Goal: Task Accomplishment & Management: Use online tool/utility

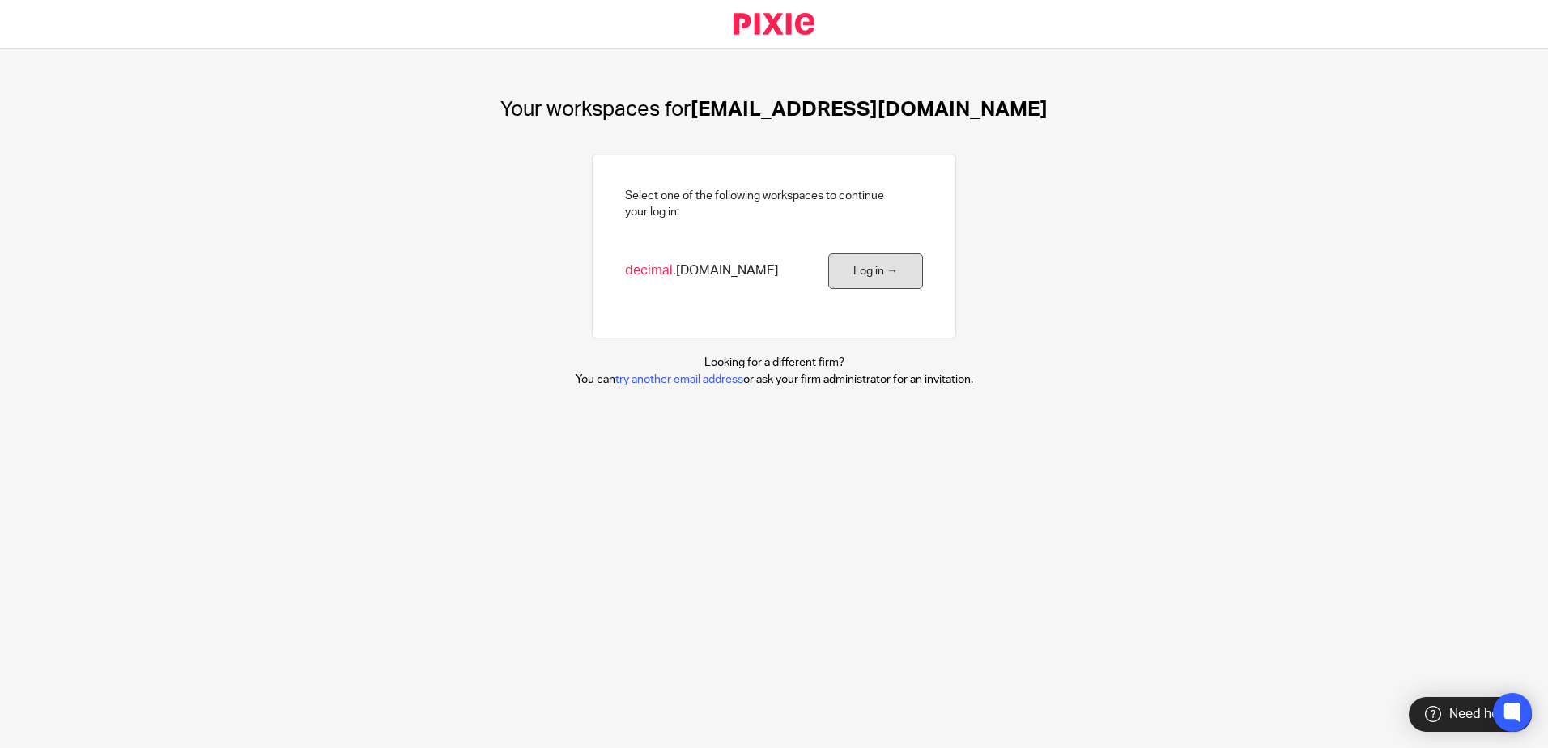
click at [829, 282] on link "Log in →" at bounding box center [875, 271] width 95 height 36
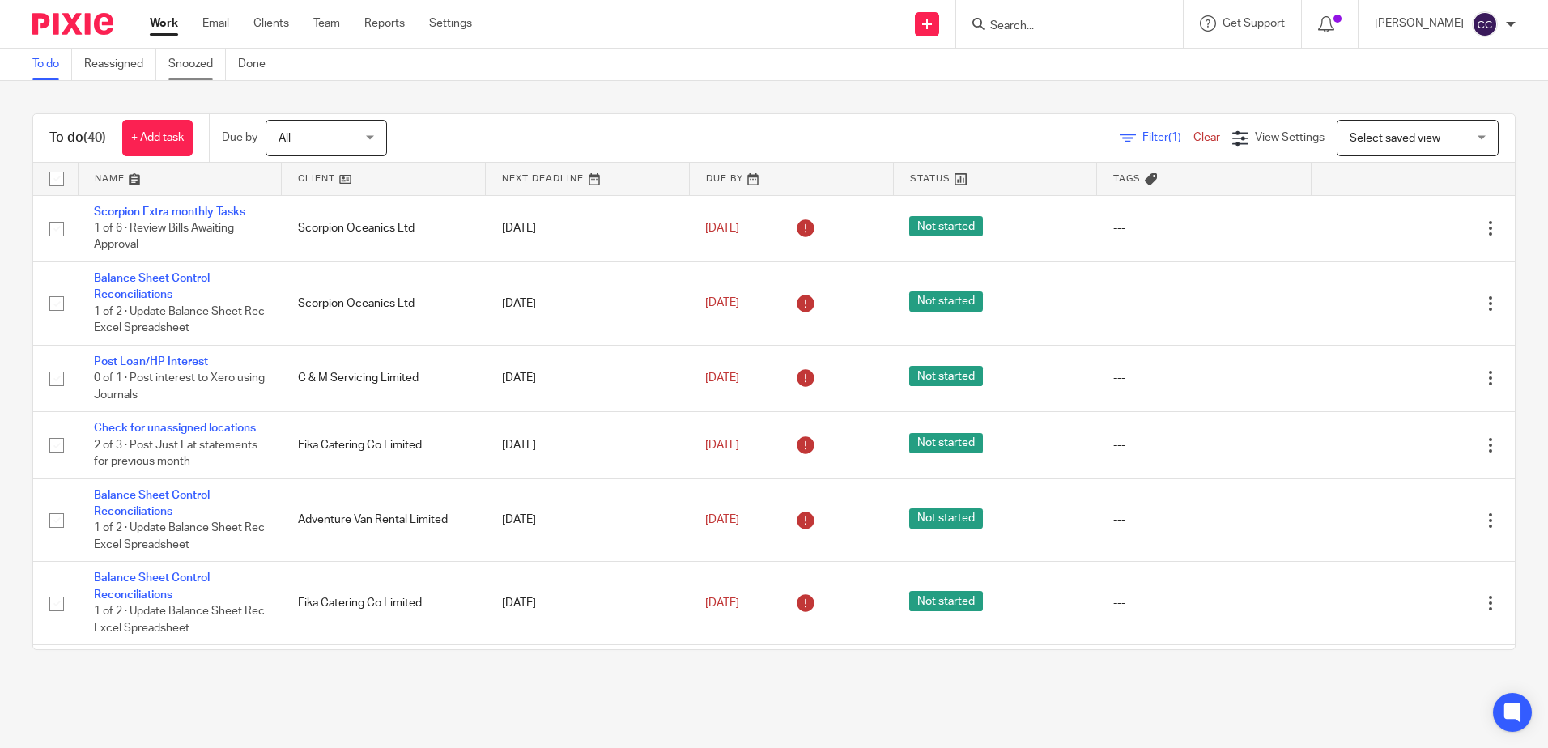
click at [183, 66] on link "Snoozed" at bounding box center [196, 65] width 57 height 32
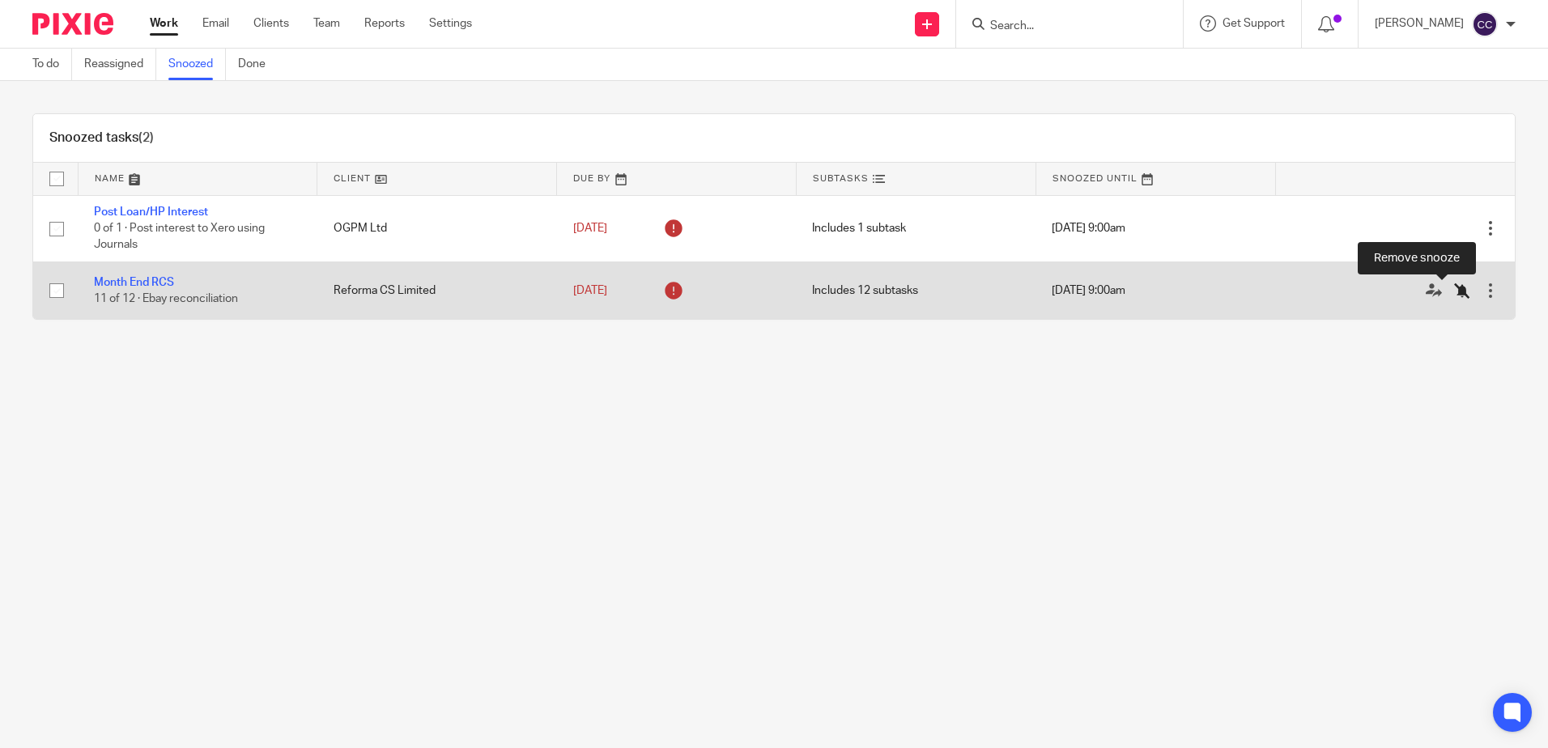
click at [1454, 292] on icon at bounding box center [1462, 290] width 16 height 16
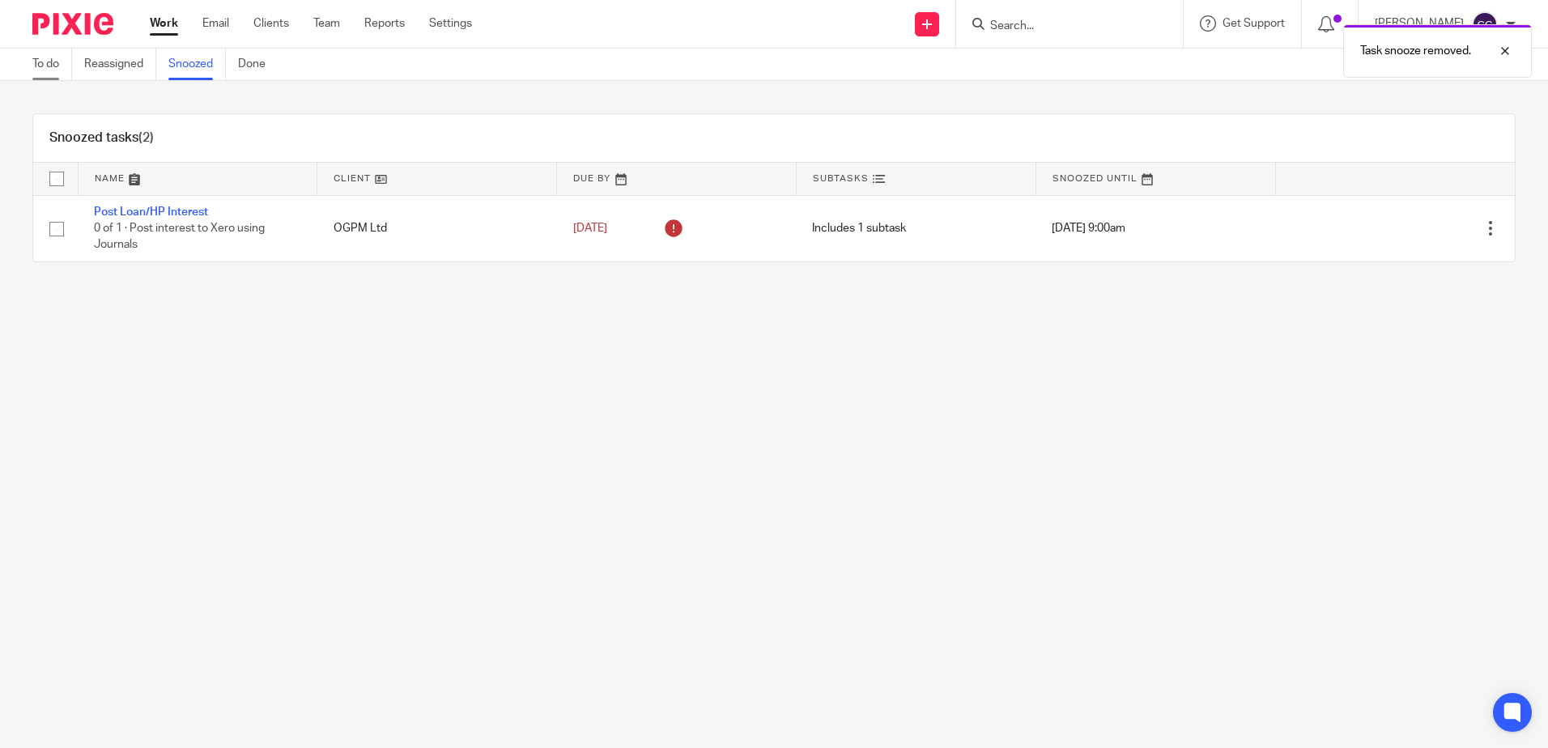
click at [45, 62] on link "To do" at bounding box center [52, 65] width 40 height 32
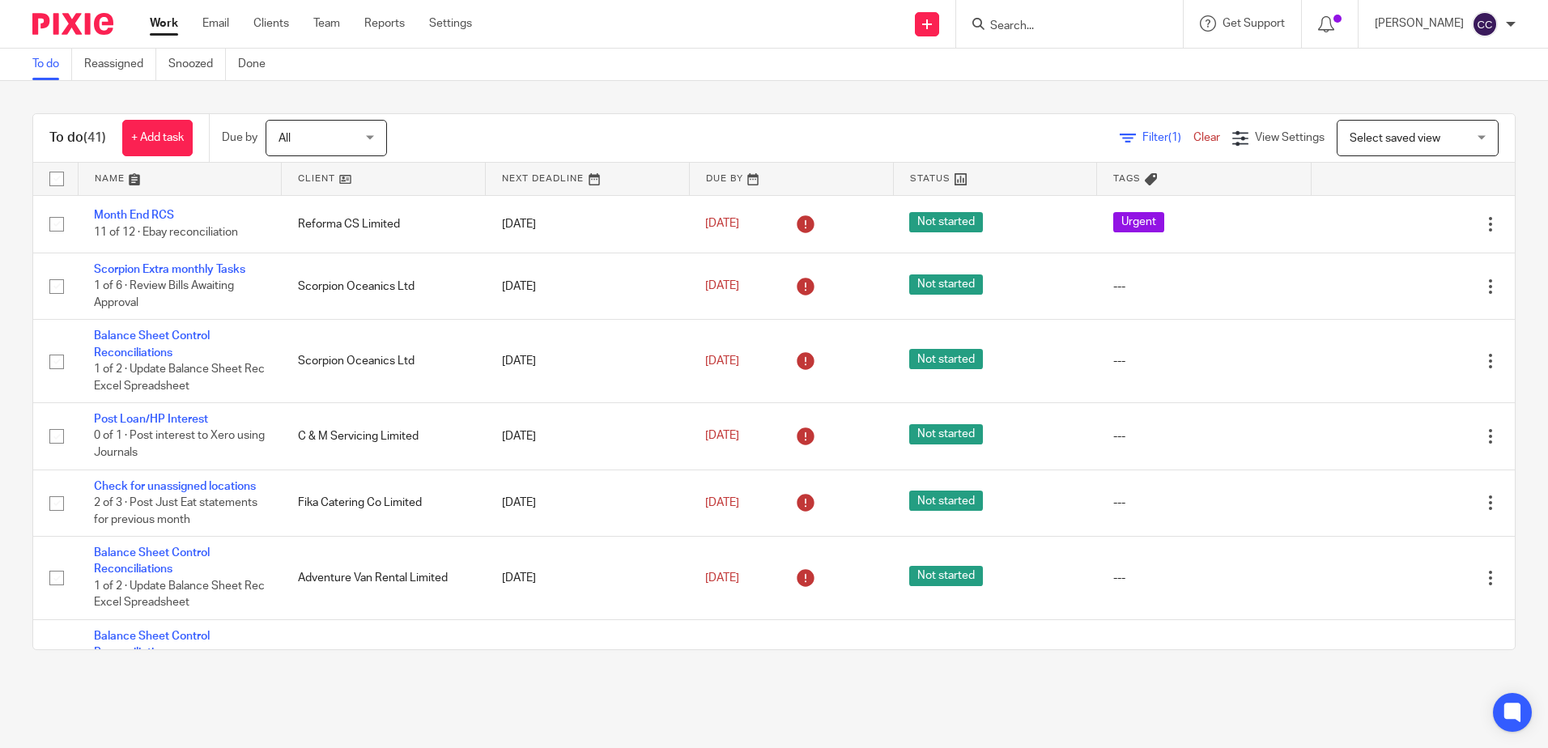
click at [306, 179] on link at bounding box center [383, 179] width 203 height 32
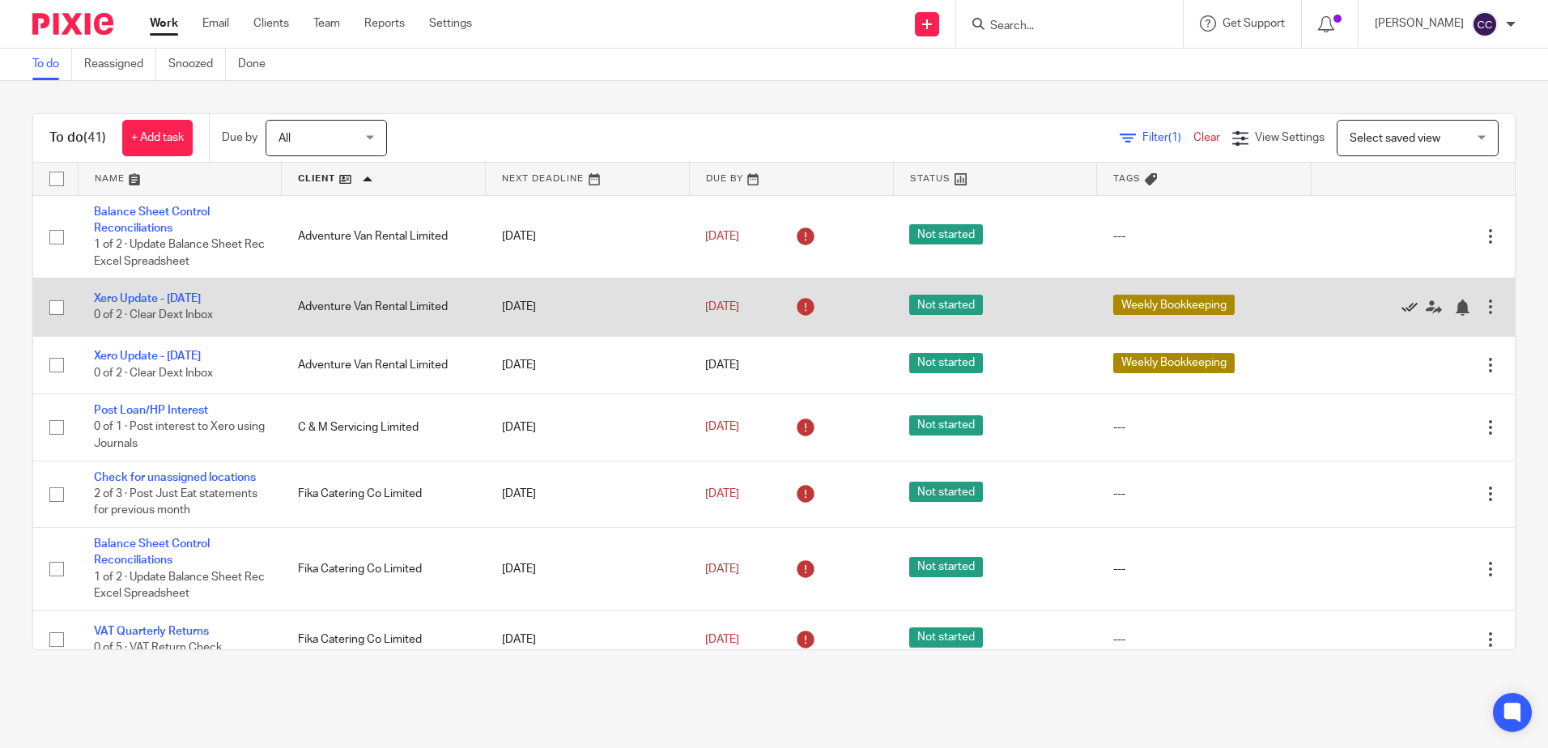
click at [1401, 307] on icon at bounding box center [1409, 307] width 16 height 16
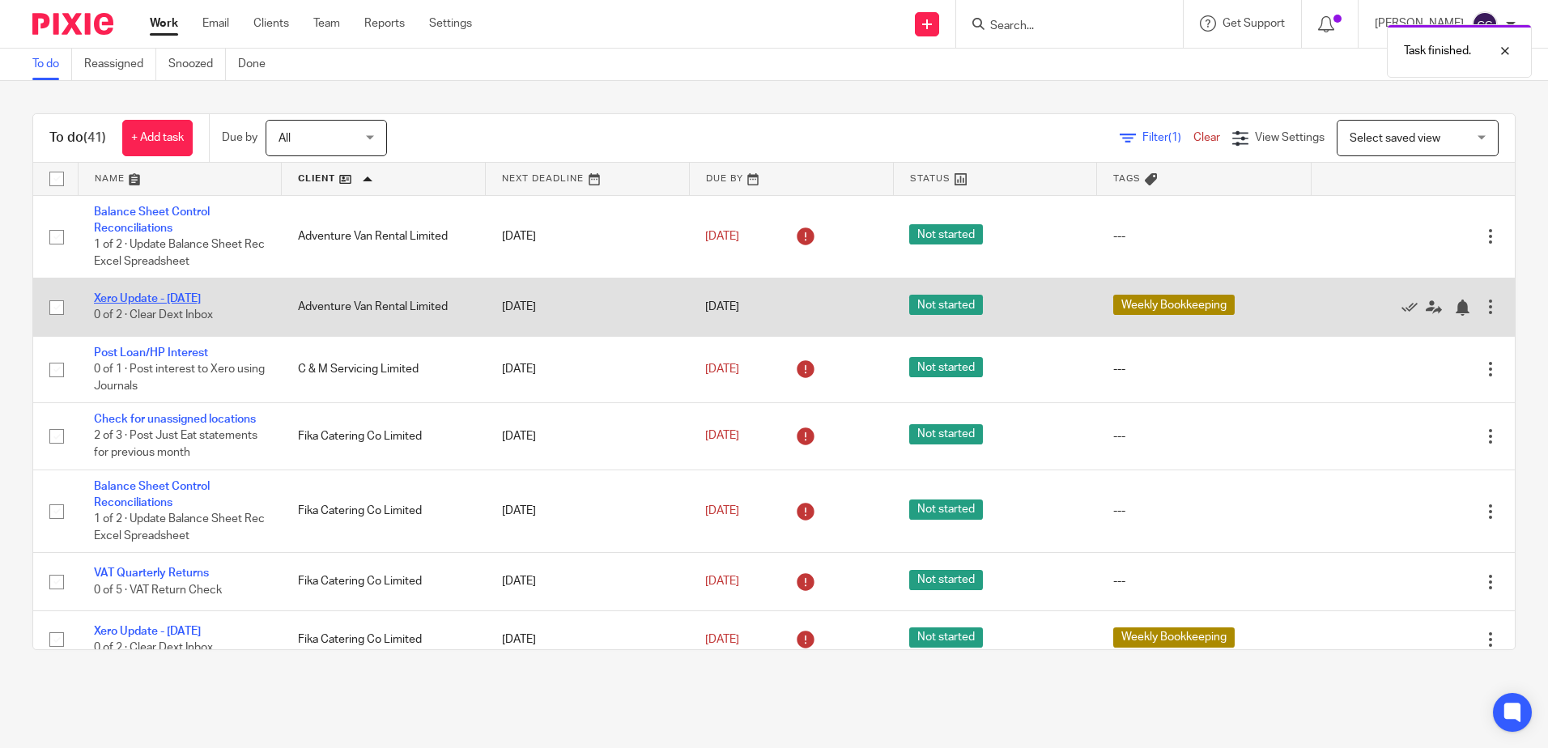
click at [161, 297] on link "Xero Update - [DATE]" at bounding box center [147, 298] width 107 height 11
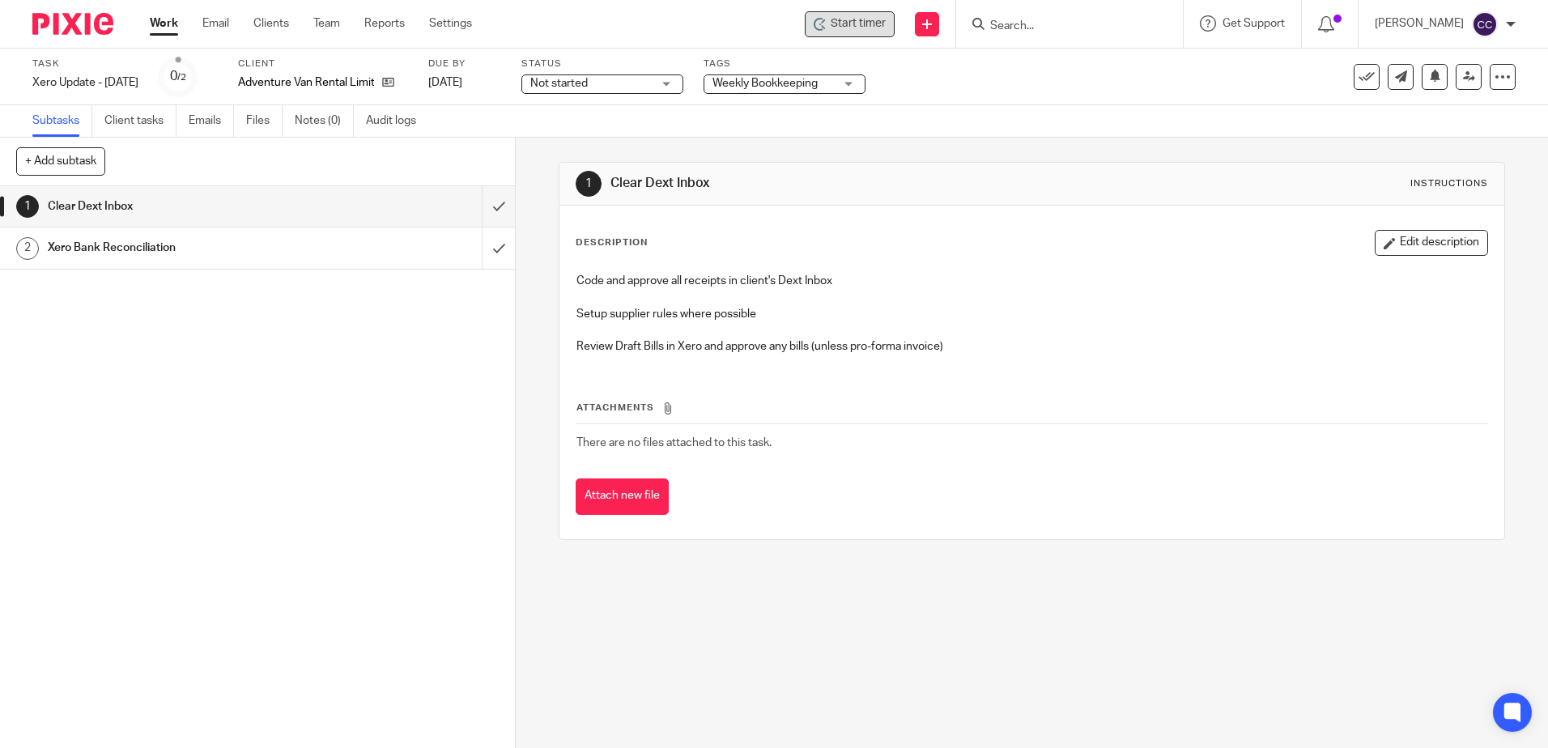
click at [886, 32] on span "Start timer" at bounding box center [857, 23] width 55 height 17
click at [884, 28] on span "Start timer" at bounding box center [857, 23] width 55 height 17
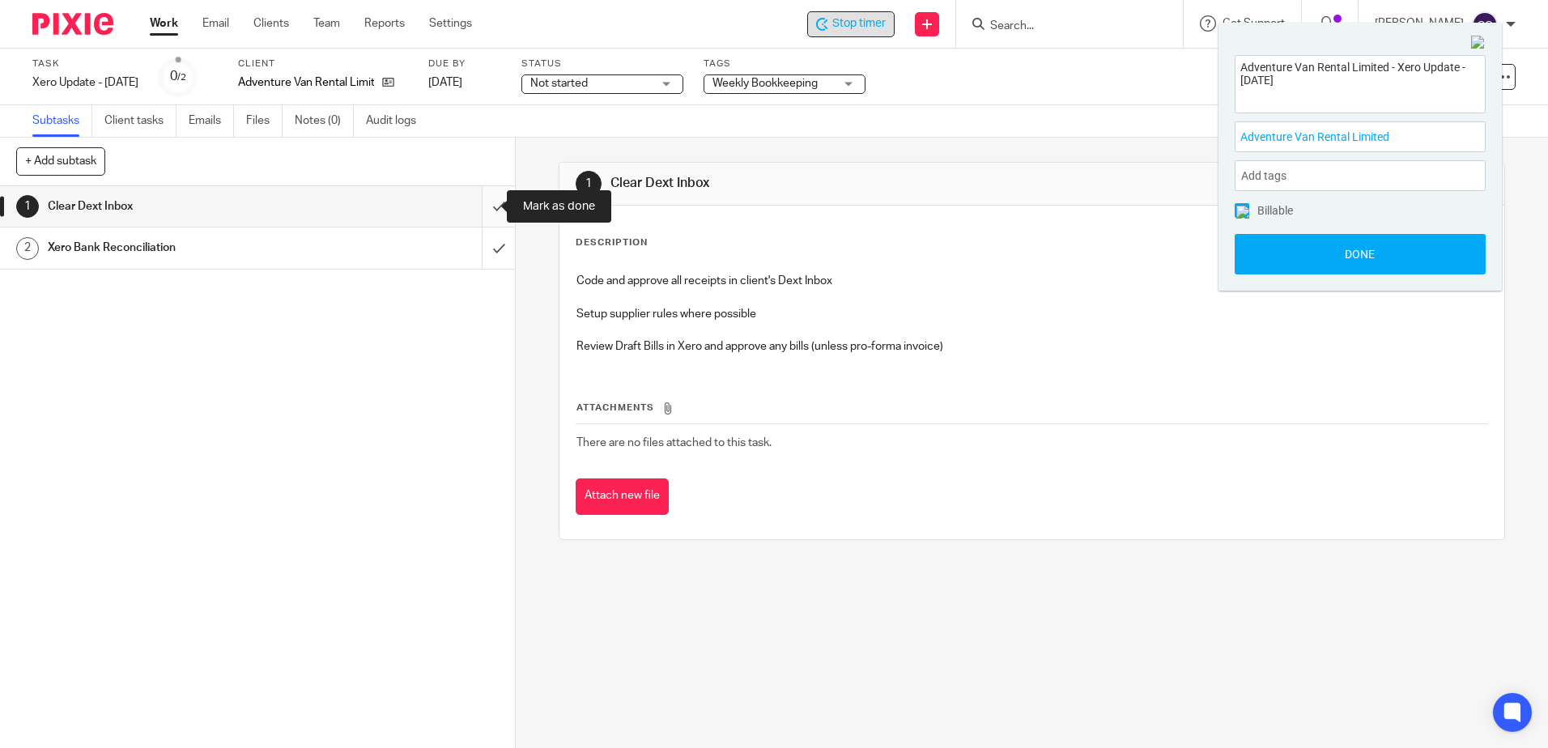
click at [478, 210] on input "submit" at bounding box center [257, 206] width 515 height 40
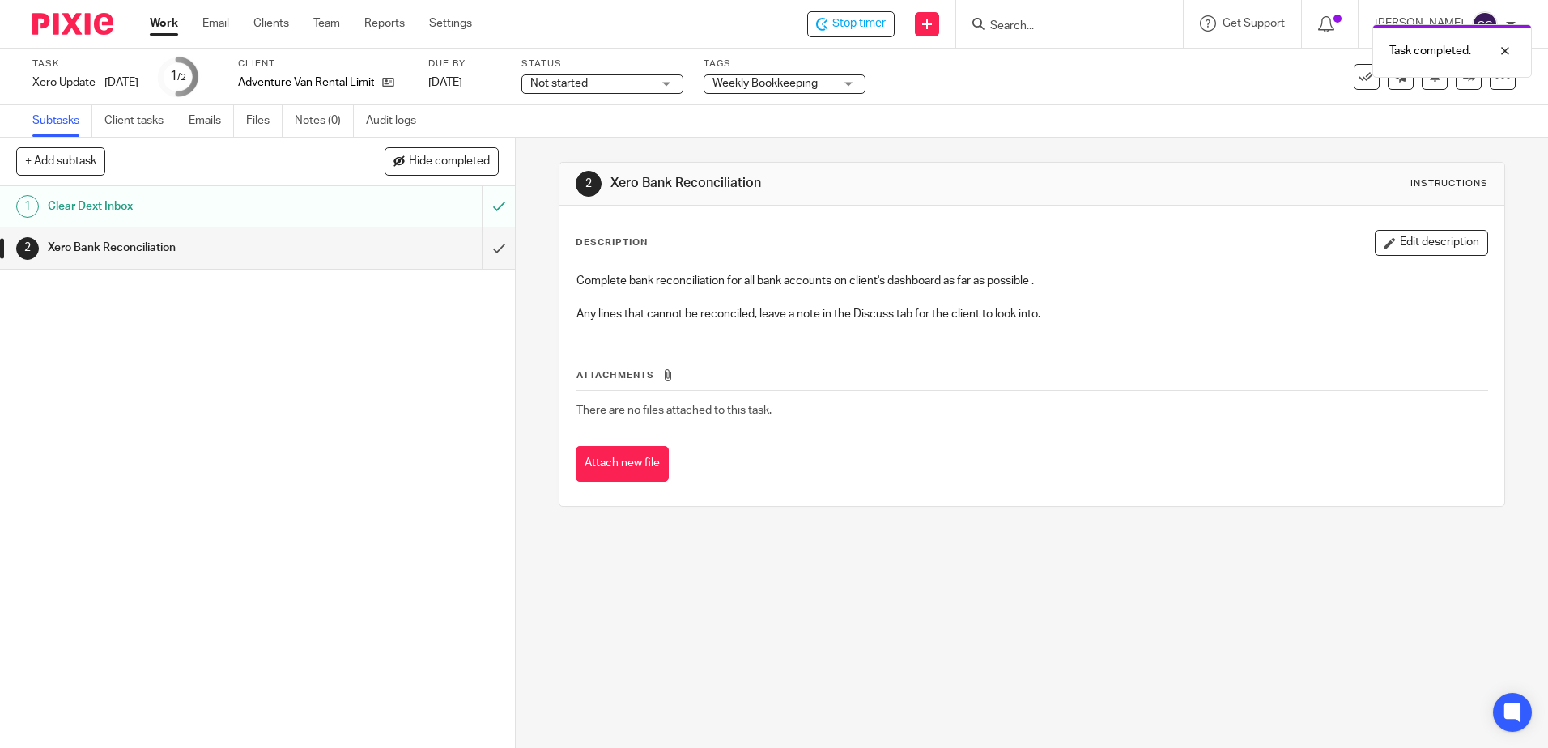
click at [482, 249] on input "submit" at bounding box center [257, 247] width 515 height 40
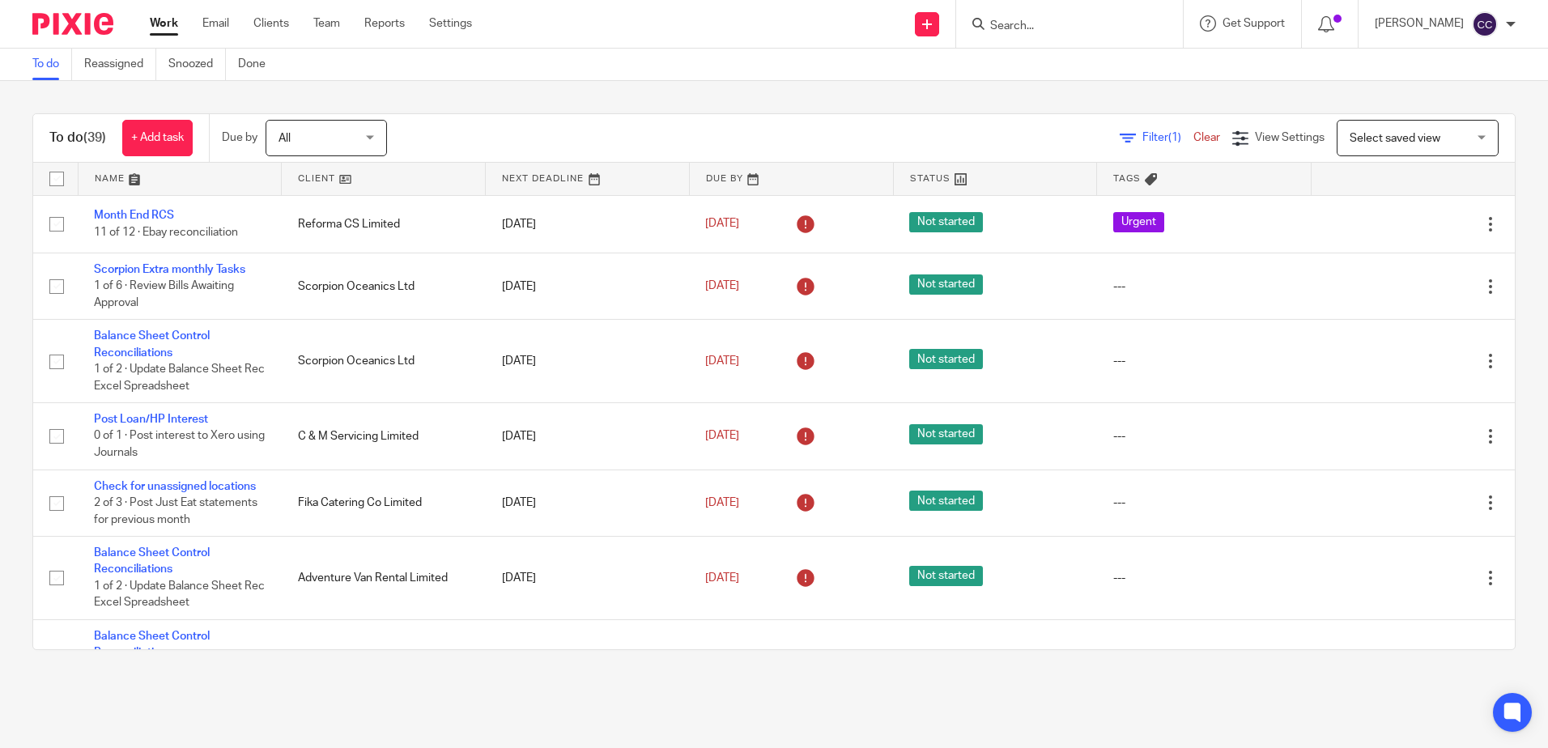
click at [314, 179] on link at bounding box center [383, 179] width 203 height 32
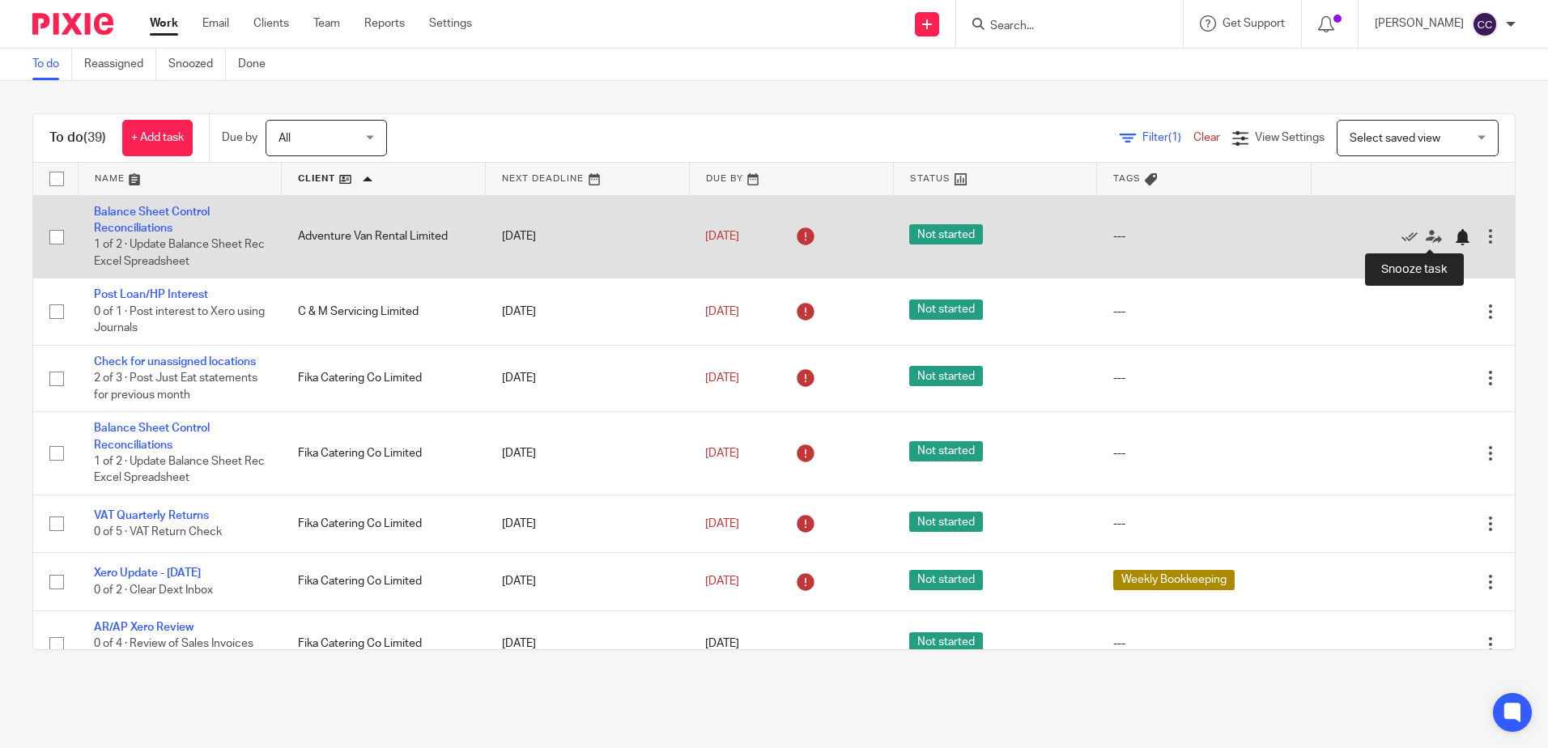
click at [1454, 240] on div at bounding box center [1462, 237] width 16 height 16
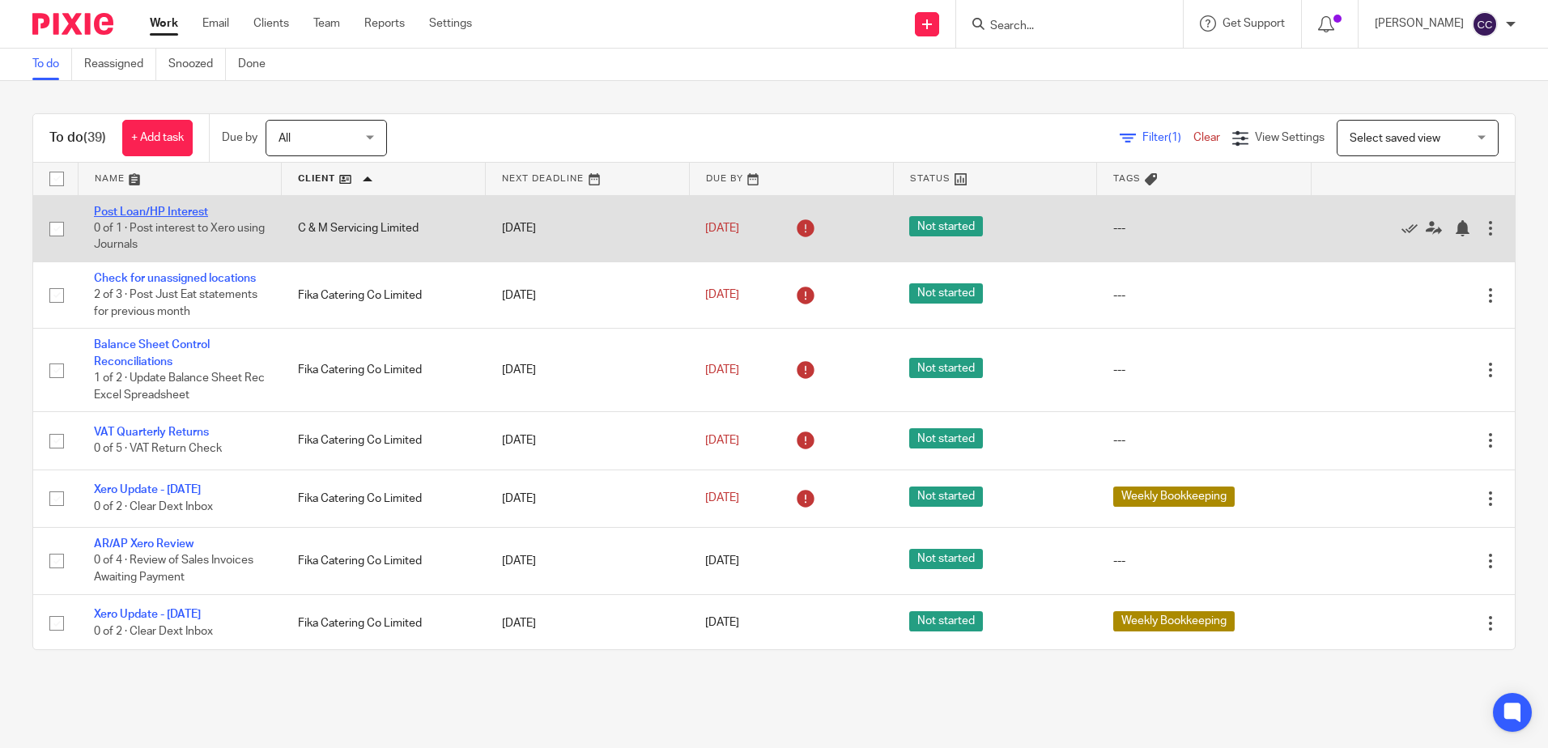
click at [125, 209] on link "Post Loan/HP Interest" at bounding box center [151, 211] width 114 height 11
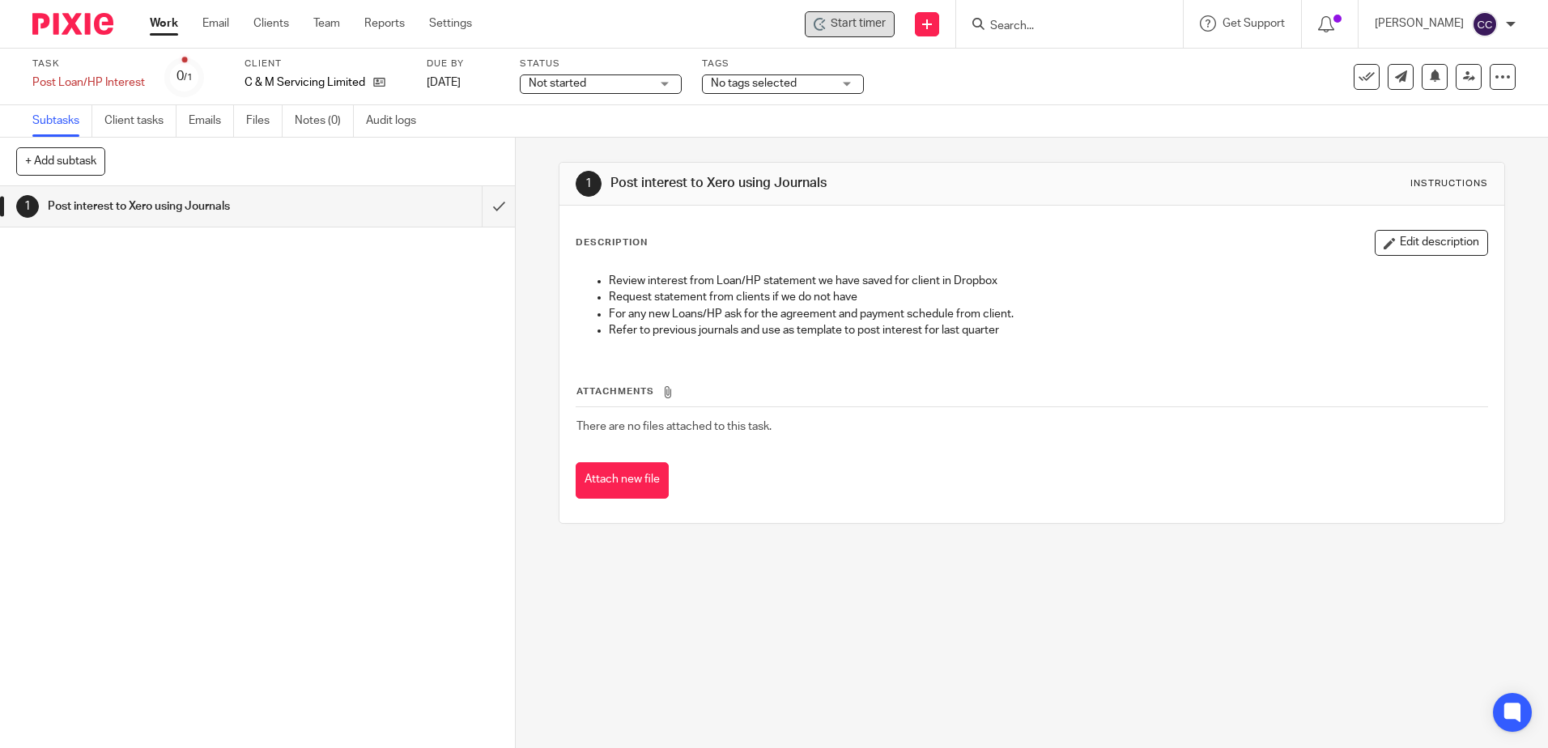
click at [877, 12] on div "Start timer" at bounding box center [850, 24] width 90 height 26
click at [871, 22] on span "Start timer" at bounding box center [857, 23] width 55 height 17
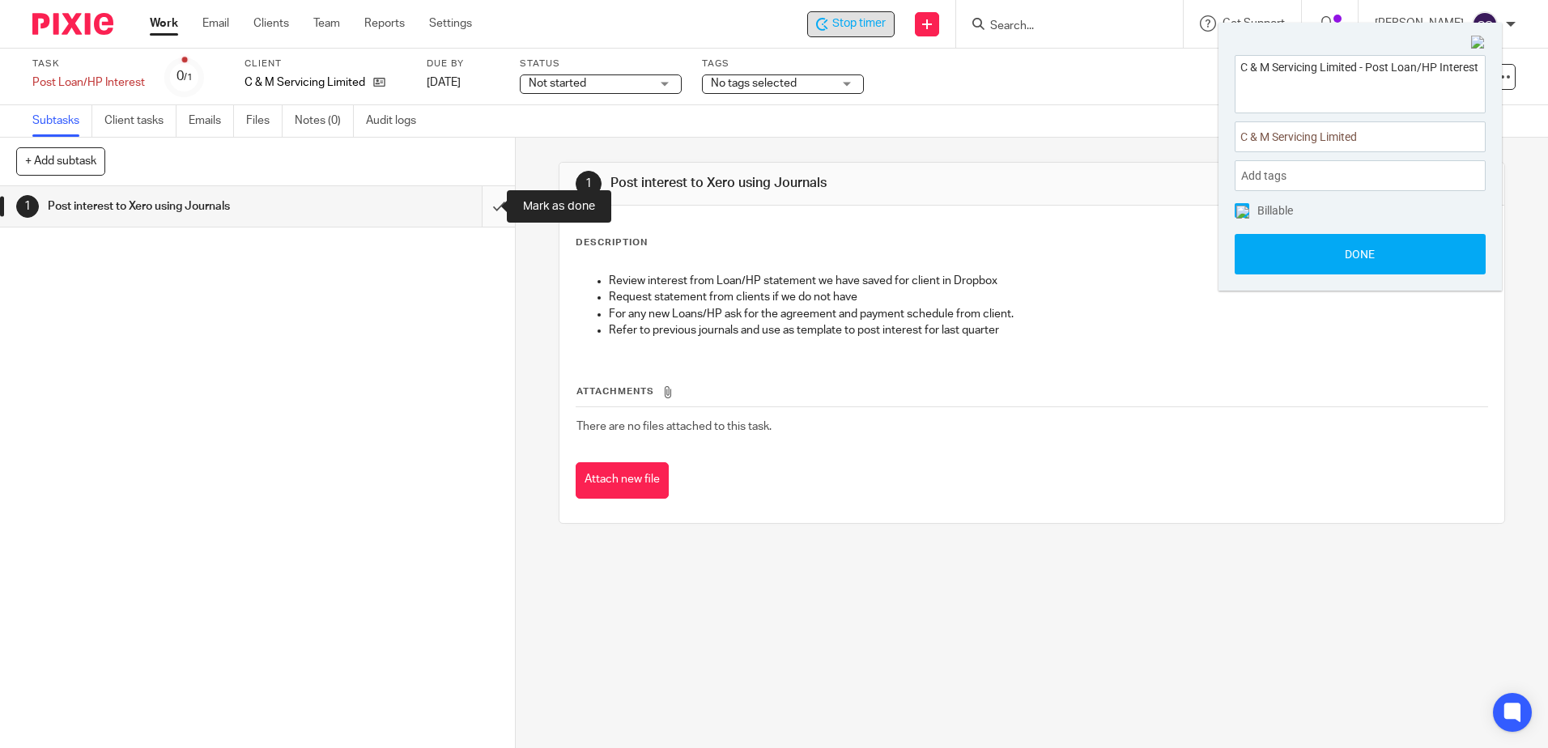
drag, startPoint x: 481, startPoint y: 205, endPoint x: 468, endPoint y: 204, distance: 13.0
click at [481, 205] on input "submit" at bounding box center [257, 206] width 515 height 40
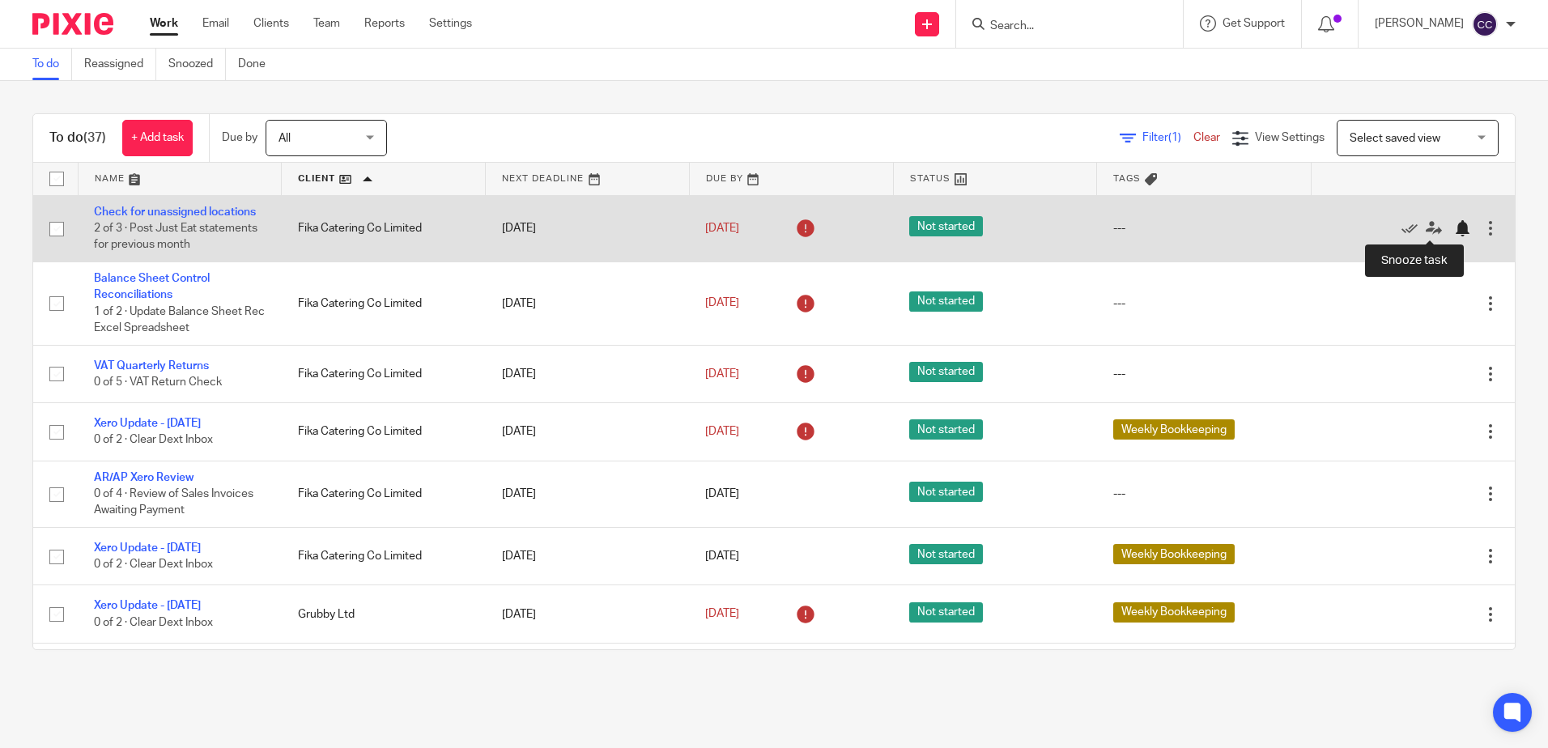
click at [1454, 227] on div at bounding box center [1462, 228] width 16 height 16
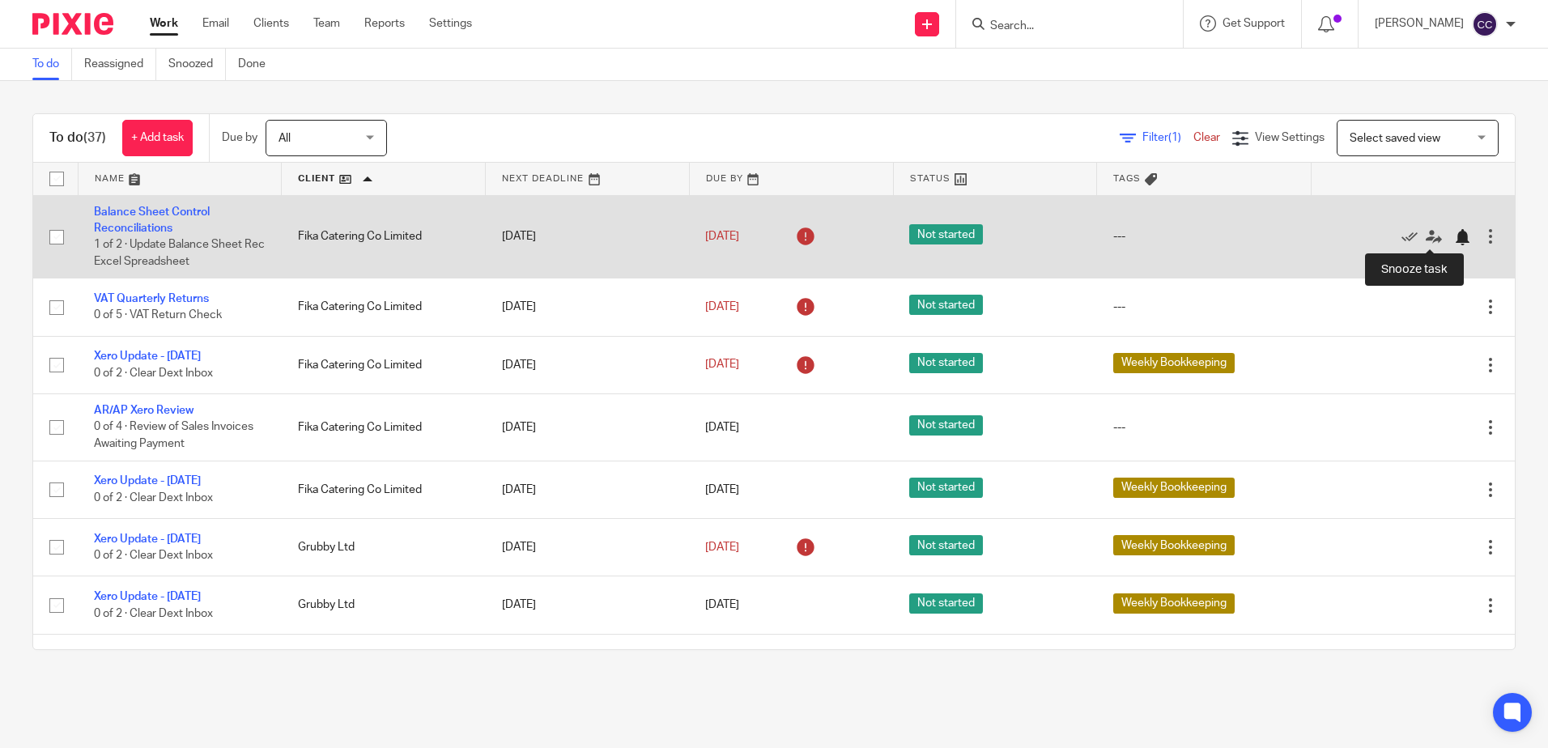
click at [1454, 237] on div at bounding box center [1462, 237] width 16 height 16
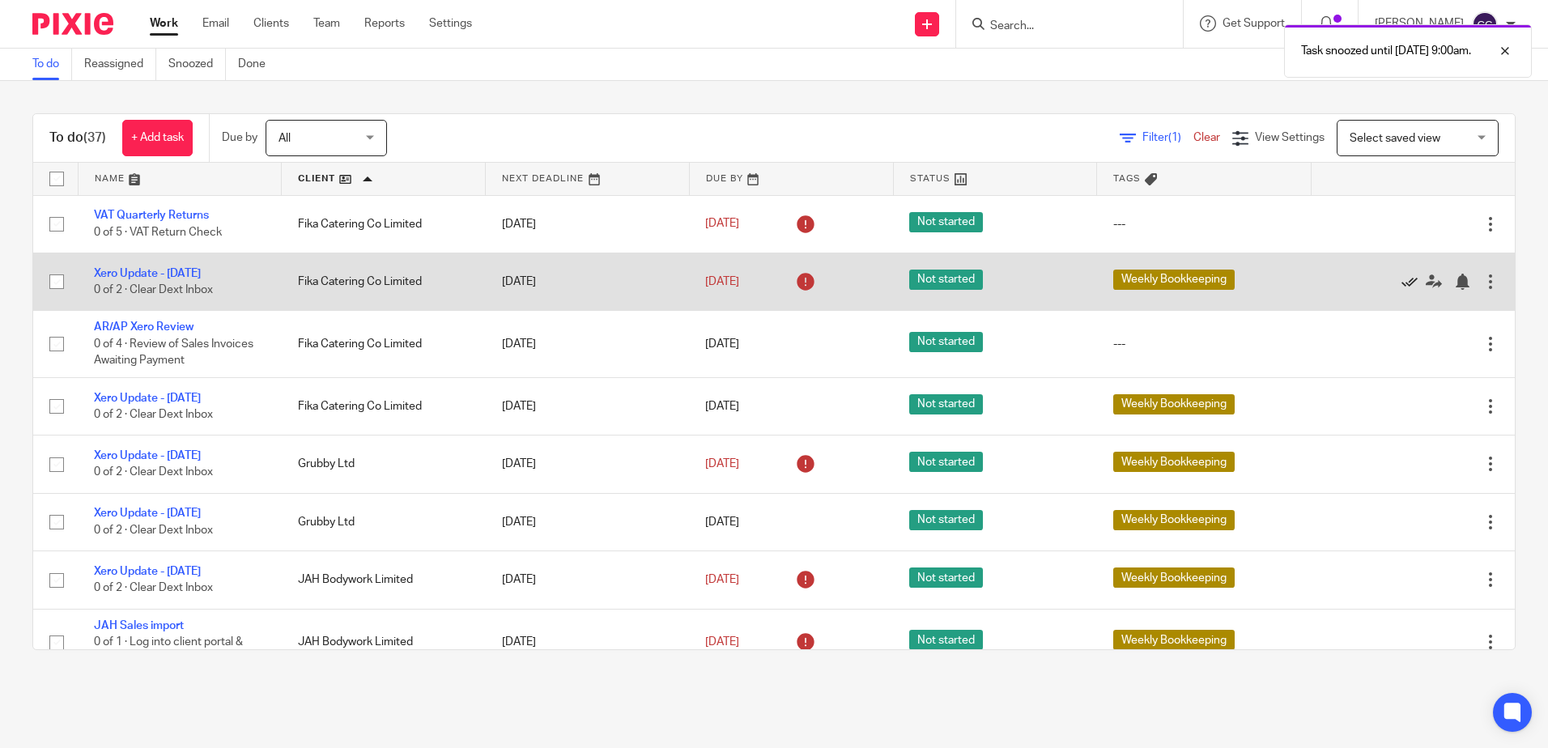
click at [1401, 280] on icon at bounding box center [1409, 282] width 16 height 16
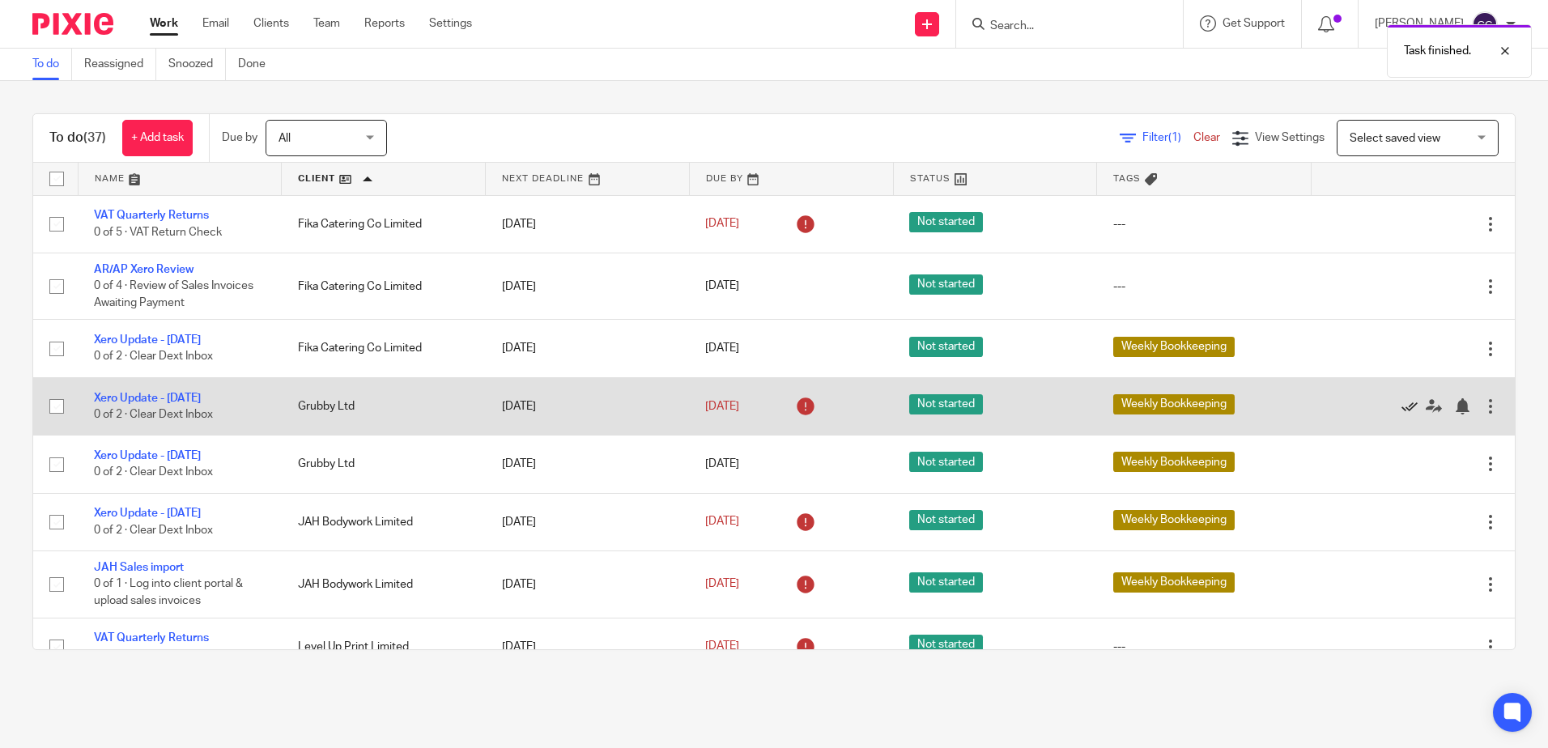
click at [1401, 405] on icon at bounding box center [1409, 406] width 16 height 16
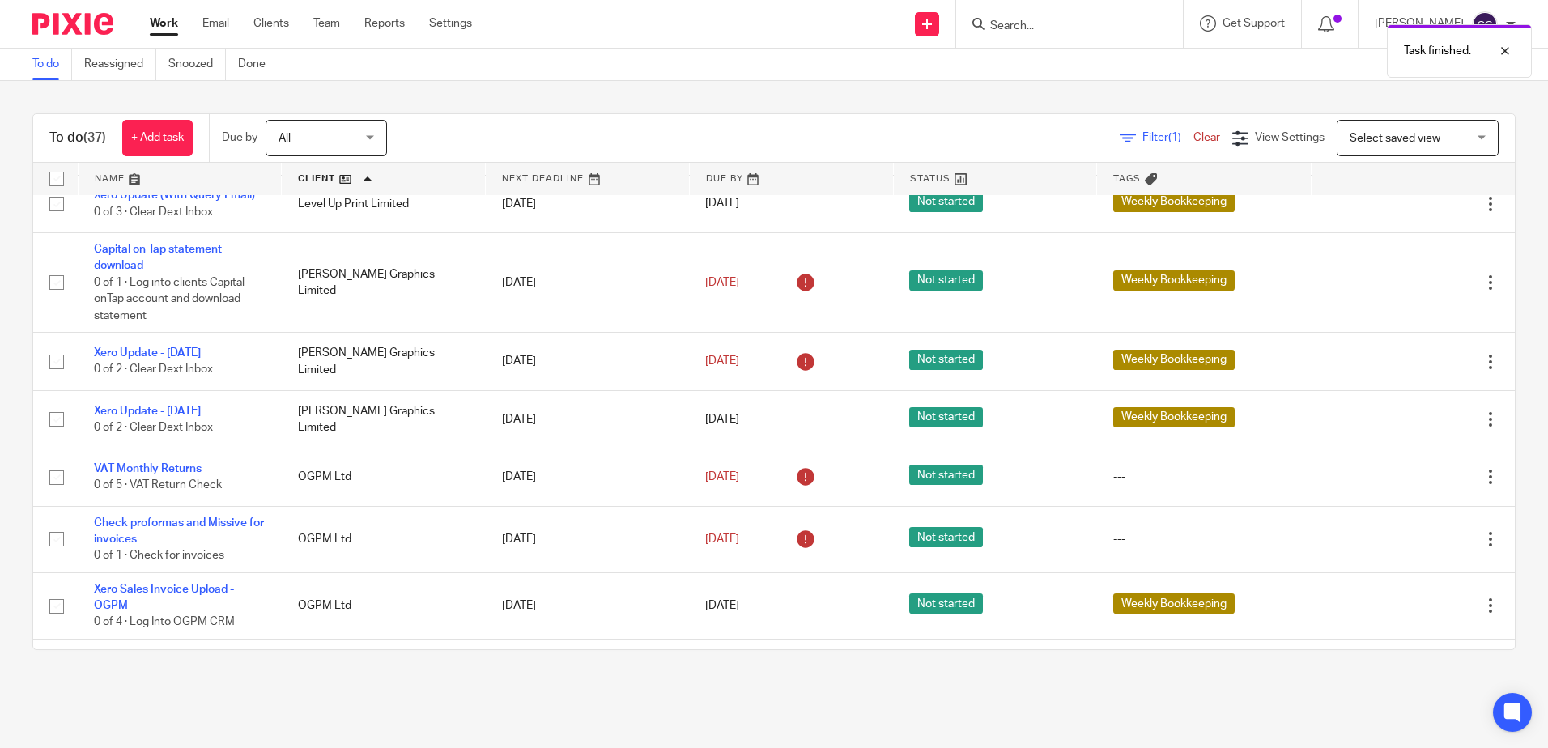
scroll to position [486, 0]
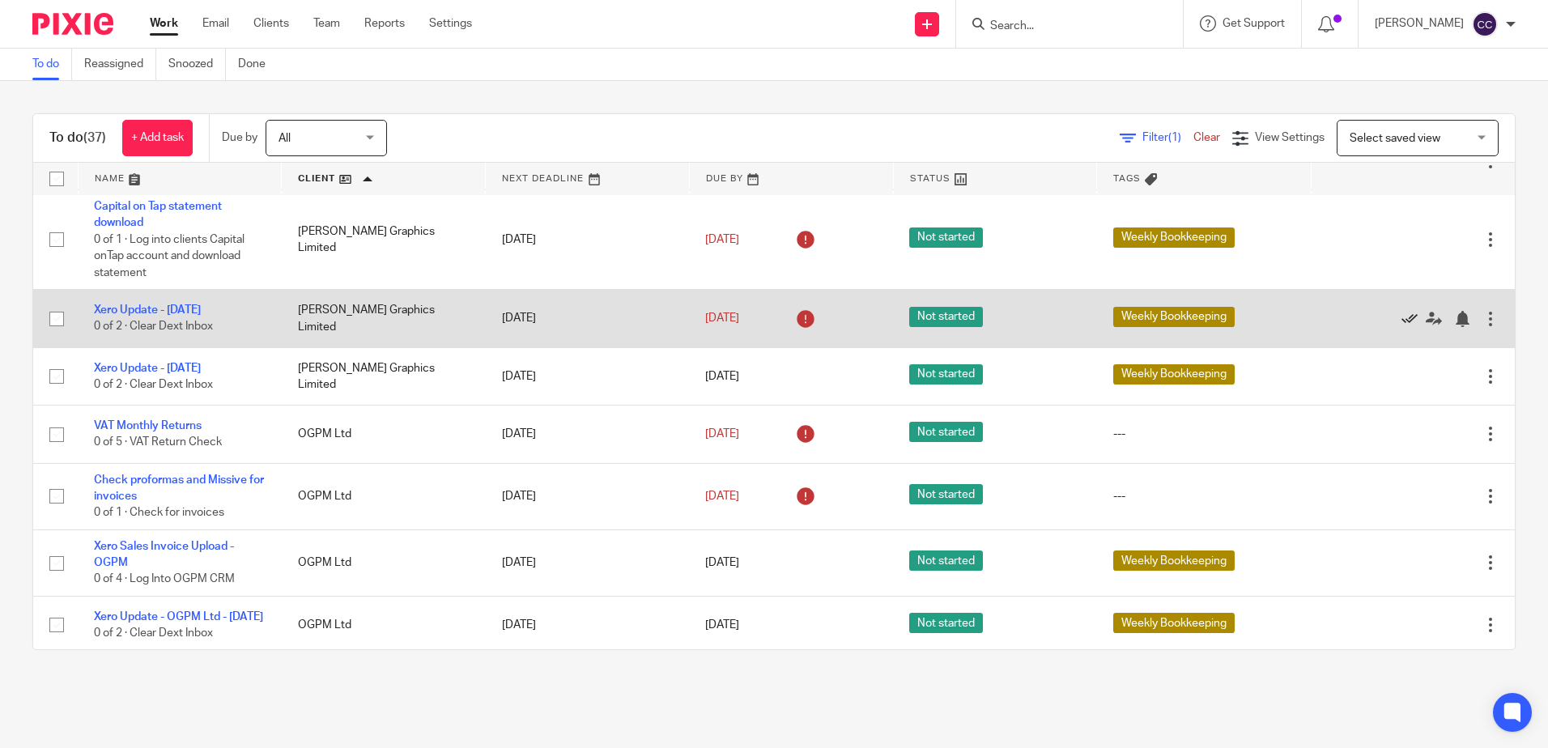
click at [1401, 314] on icon at bounding box center [1409, 319] width 16 height 16
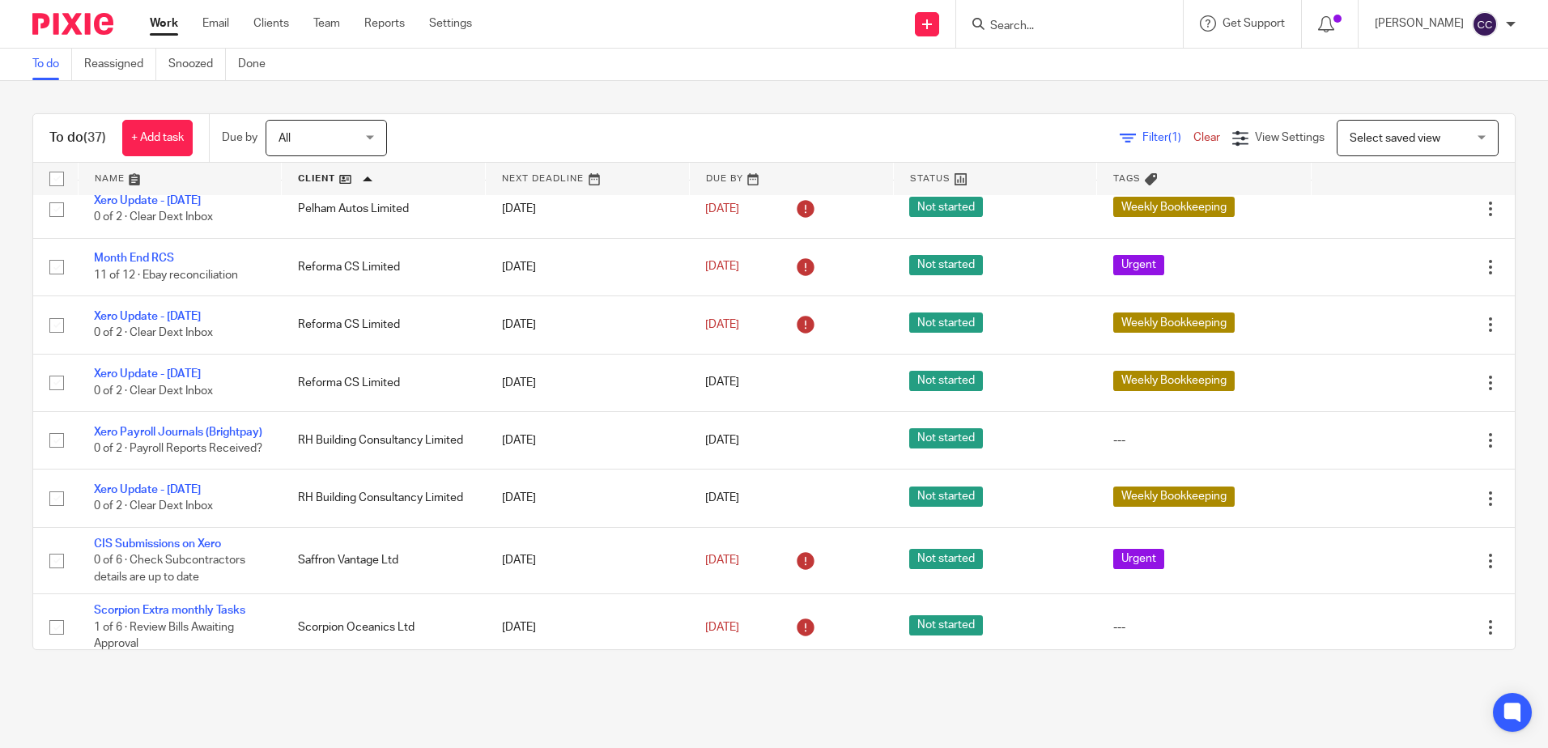
scroll to position [1052, 0]
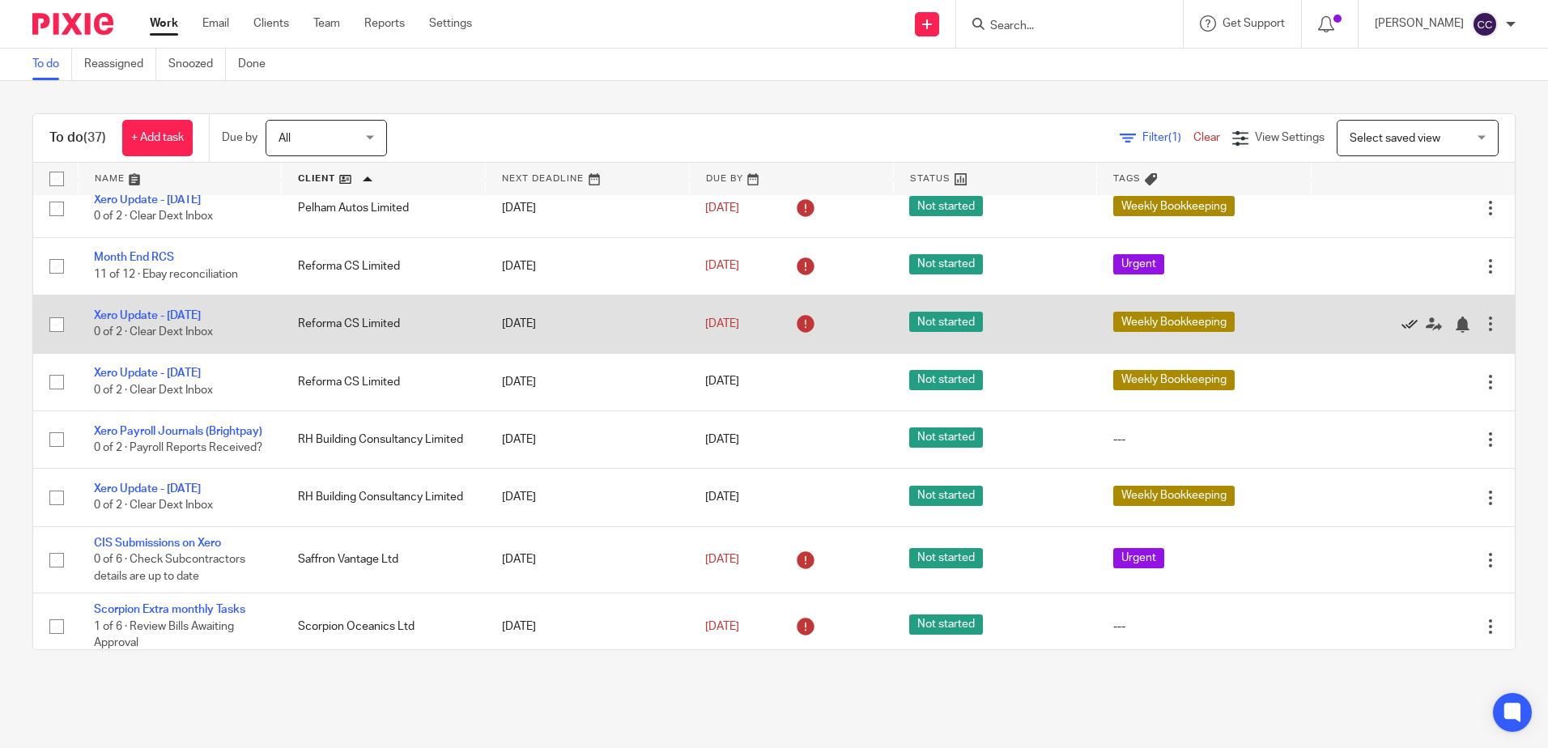
click at [1401, 333] on icon at bounding box center [1409, 324] width 16 height 16
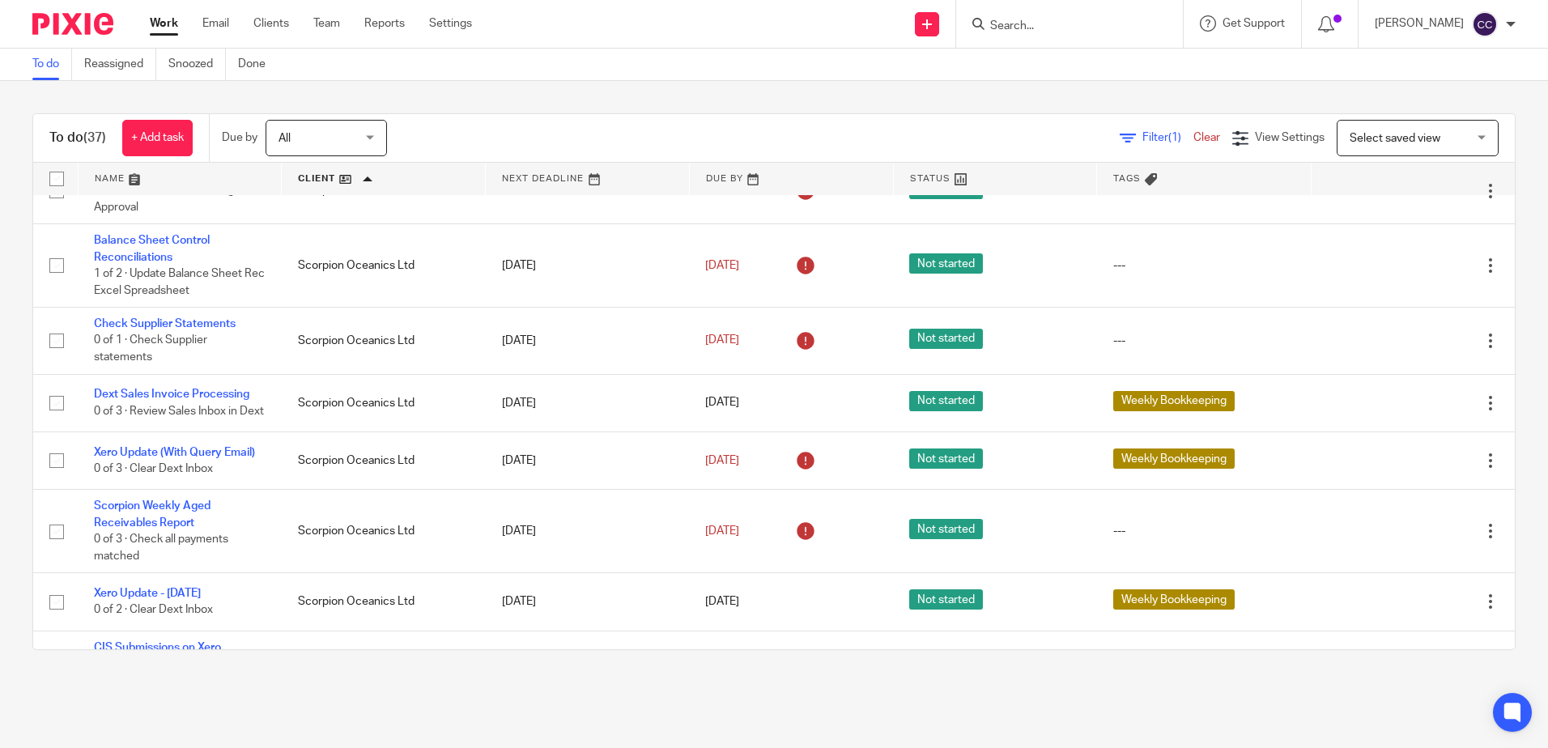
scroll to position [1457, 0]
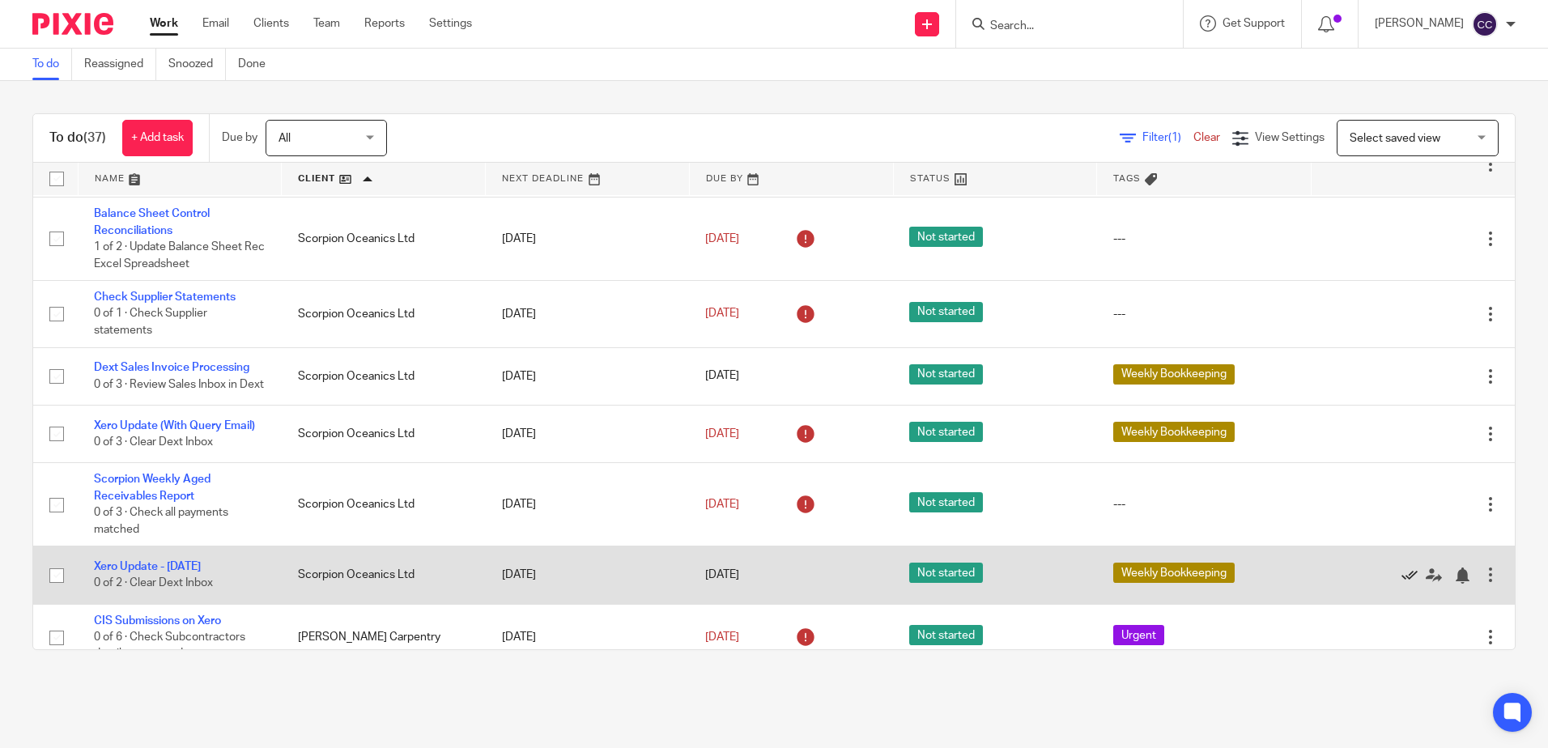
click at [1401, 584] on icon at bounding box center [1409, 575] width 16 height 16
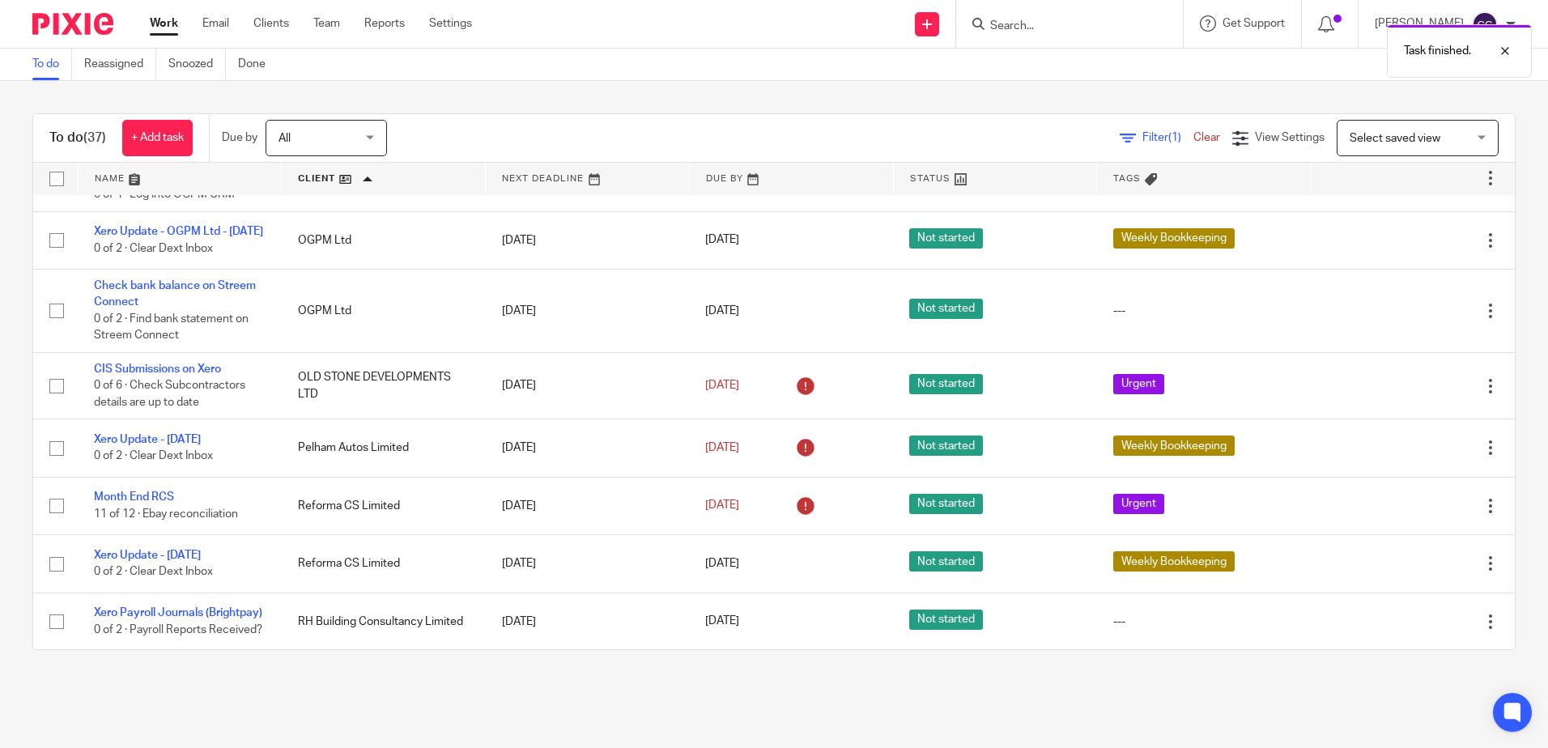
scroll to position [550, 0]
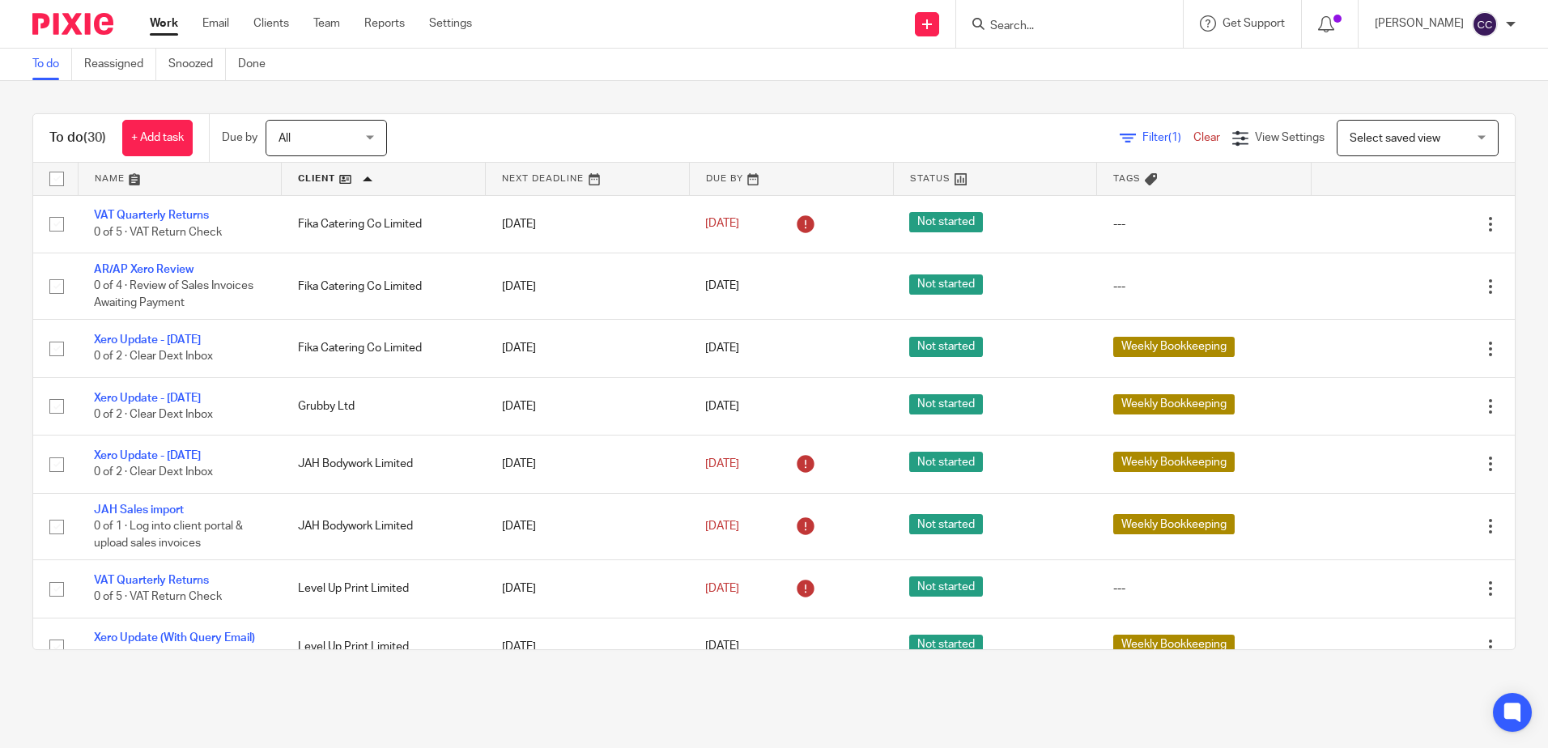
click at [322, 179] on link at bounding box center [383, 179] width 203 height 32
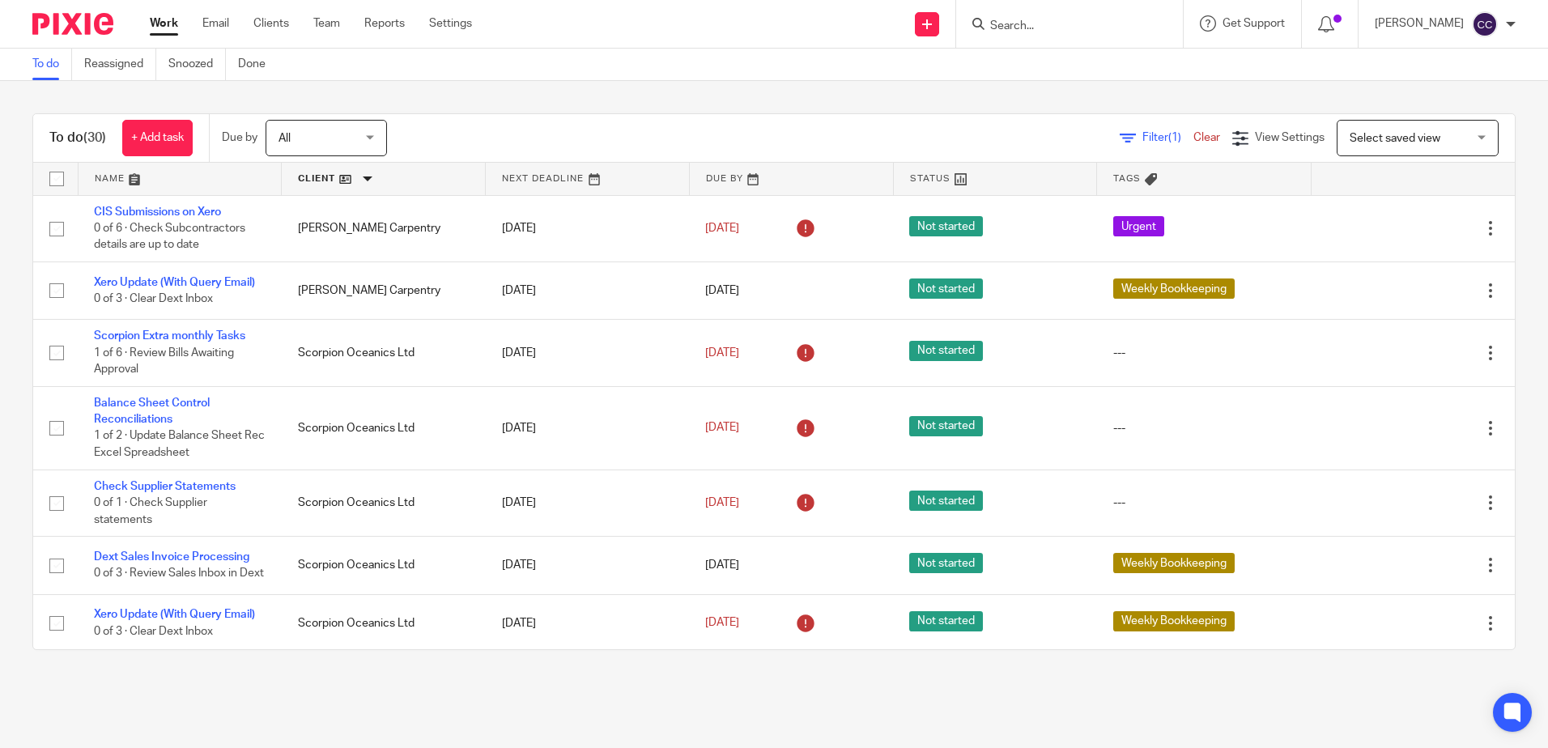
click at [322, 179] on link at bounding box center [383, 179] width 203 height 32
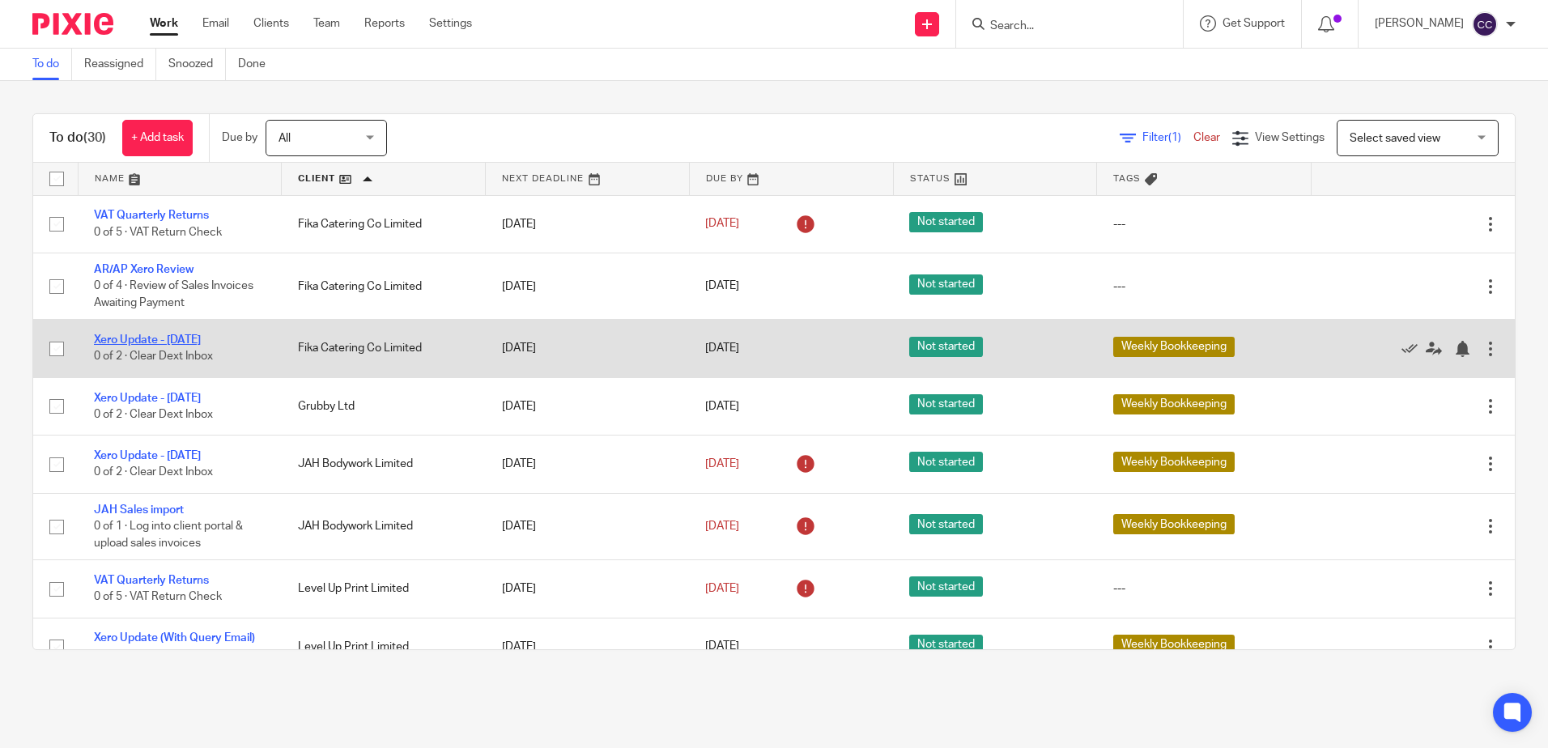
click at [134, 336] on link "Xero Update - [DATE]" at bounding box center [147, 339] width 107 height 11
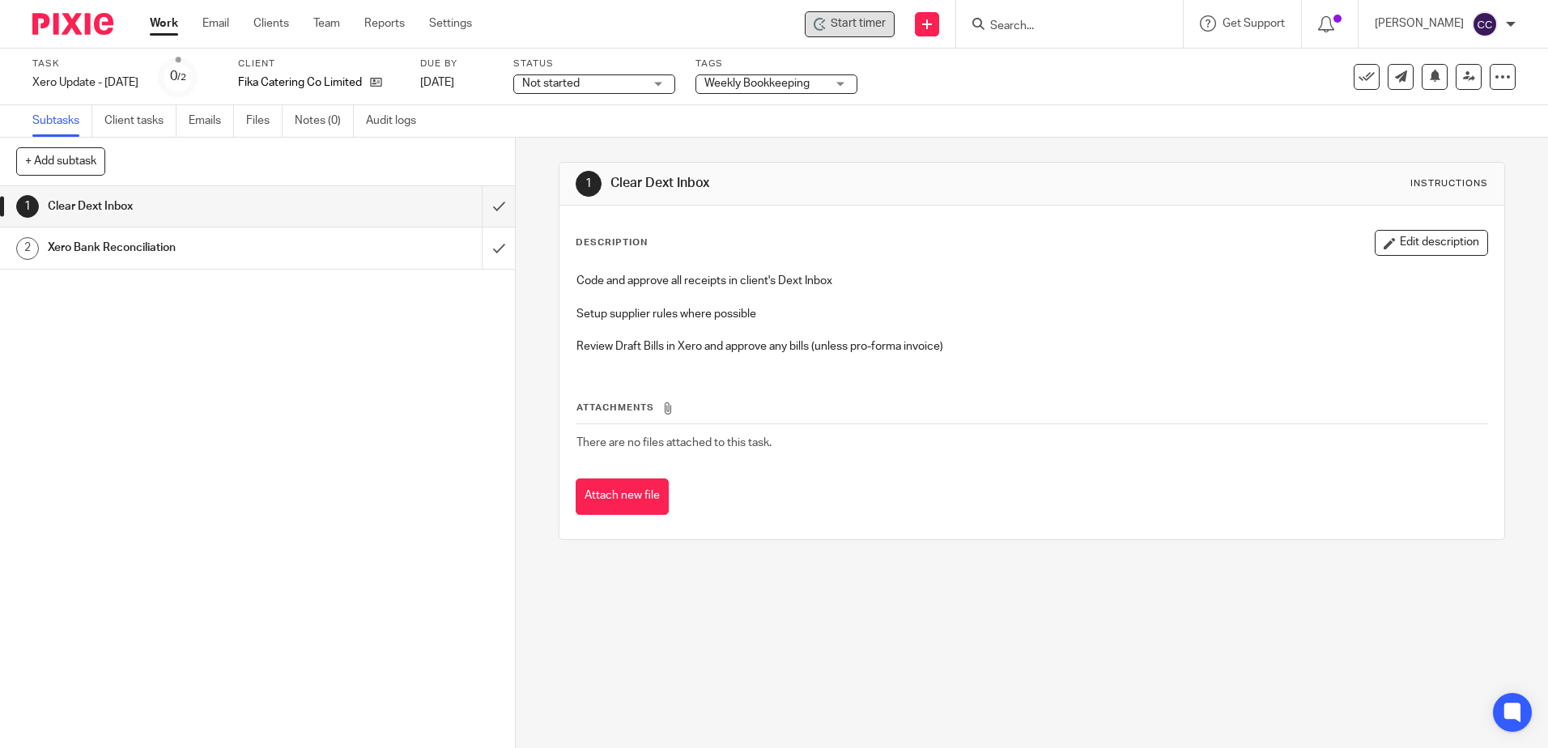
click at [868, 29] on span "Start timer" at bounding box center [857, 23] width 55 height 17
click at [866, 28] on span "Start timer" at bounding box center [857, 23] width 55 height 17
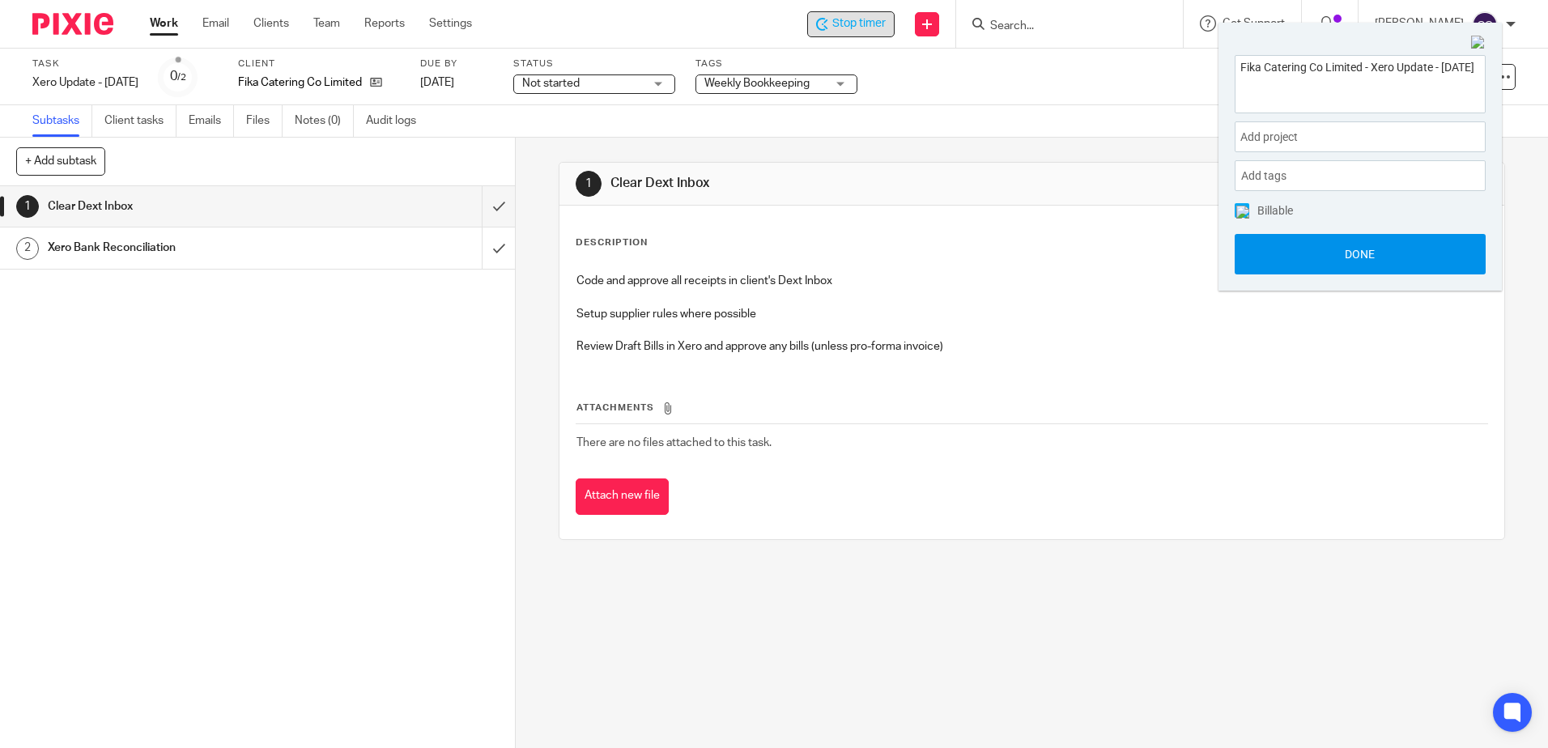
click at [1323, 258] on button "Done" at bounding box center [1359, 254] width 251 height 40
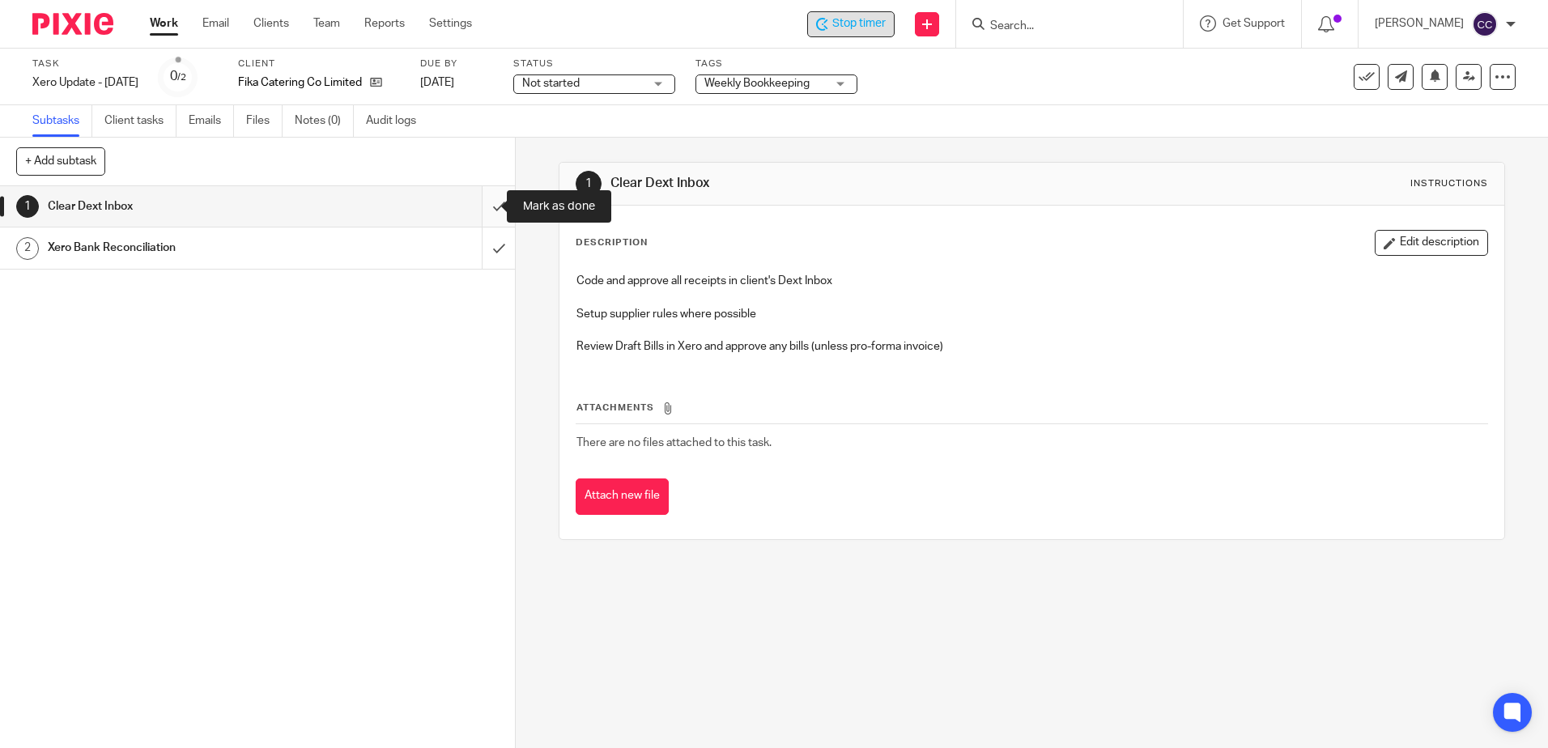
click at [482, 206] on input "submit" at bounding box center [257, 206] width 515 height 40
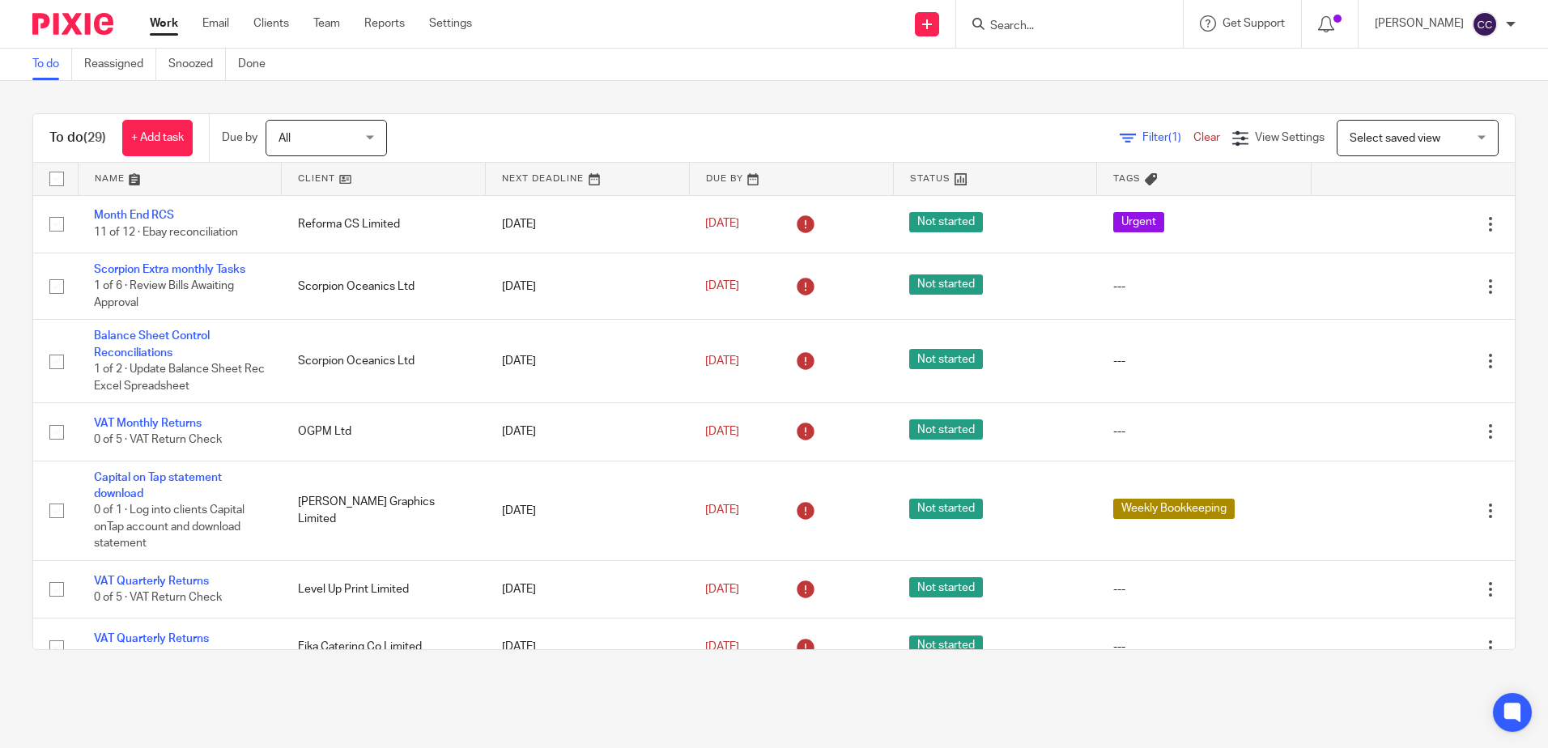
click at [313, 182] on link at bounding box center [383, 179] width 203 height 32
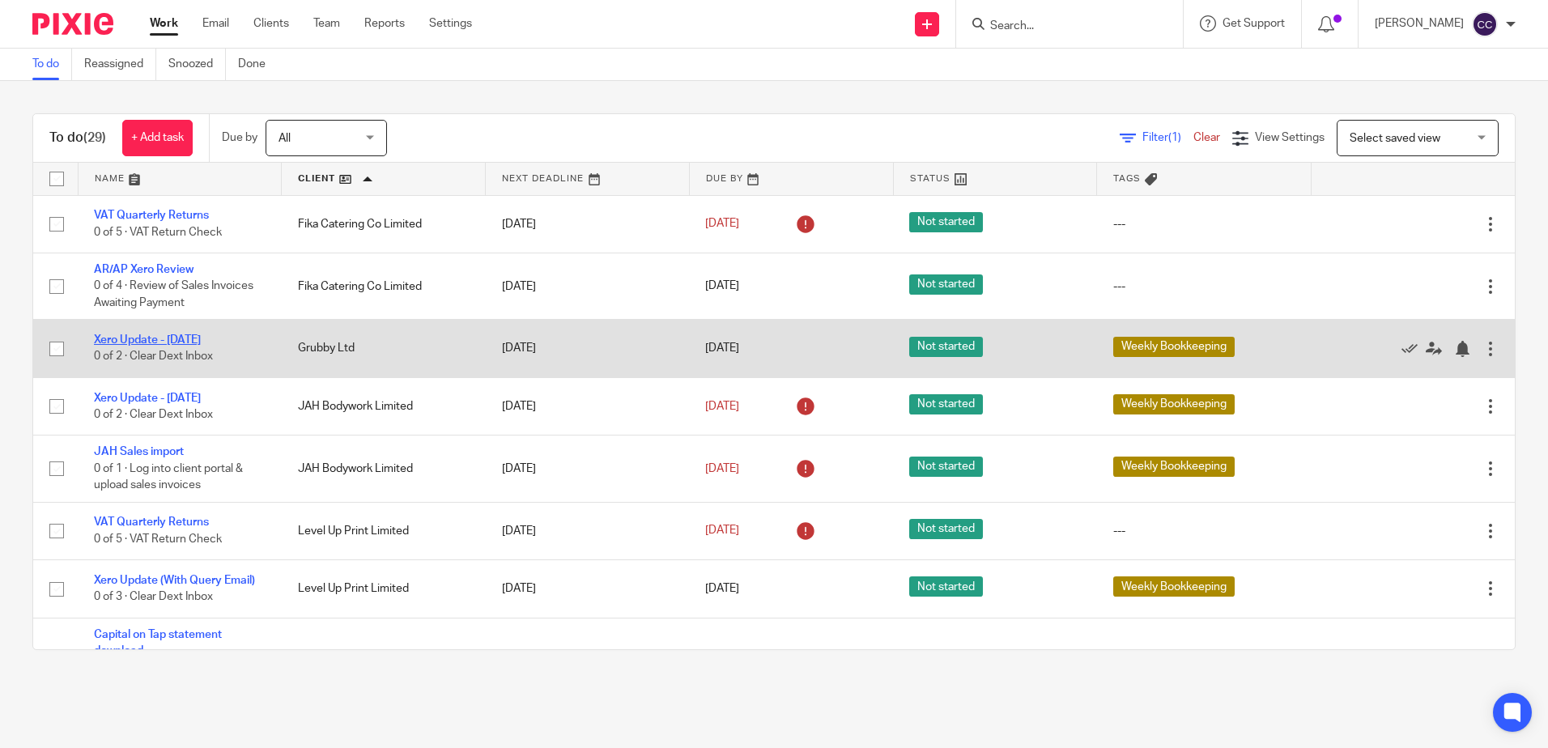
click at [178, 338] on link "Xero Update - [DATE]" at bounding box center [147, 339] width 107 height 11
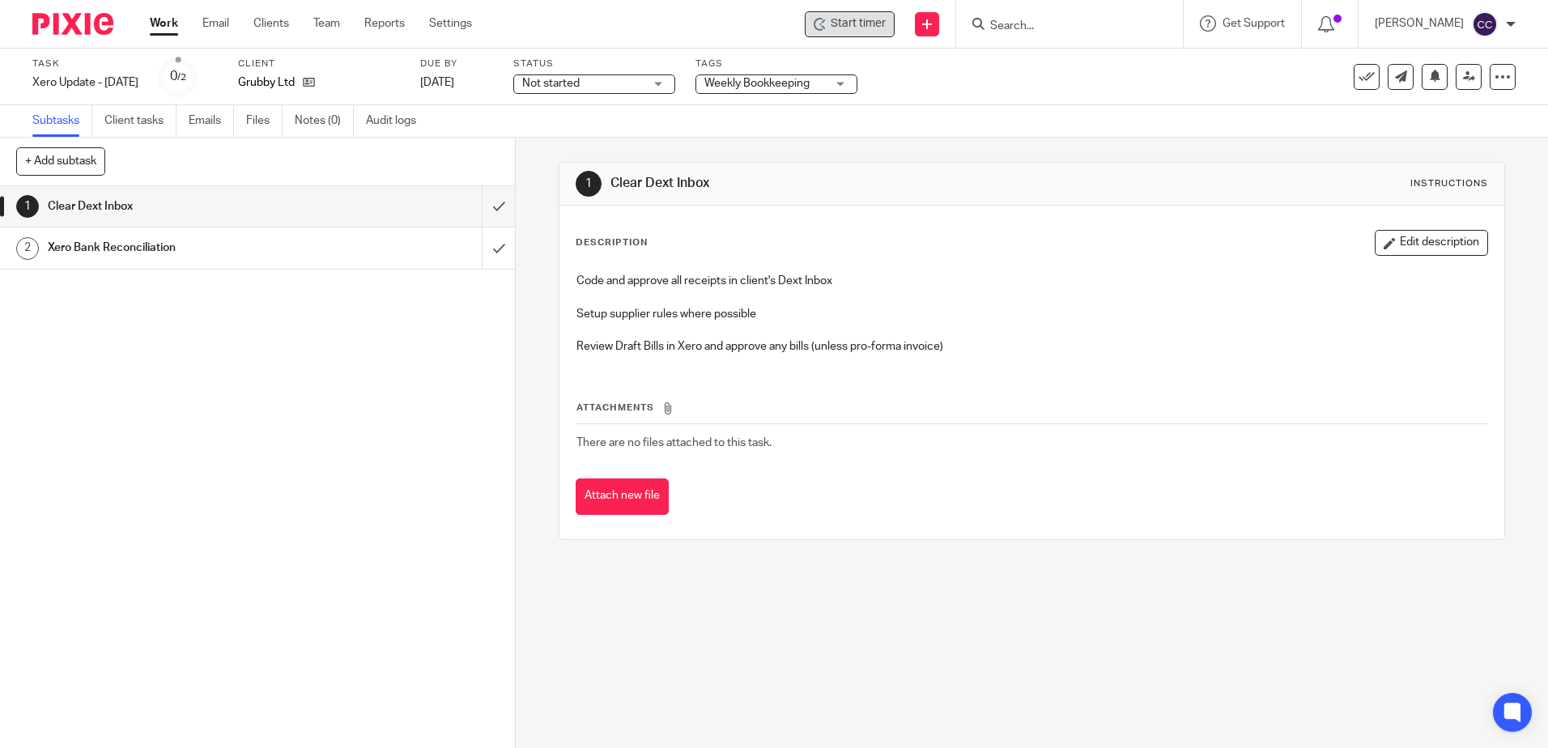
click at [868, 19] on span "Start timer" at bounding box center [857, 23] width 55 height 17
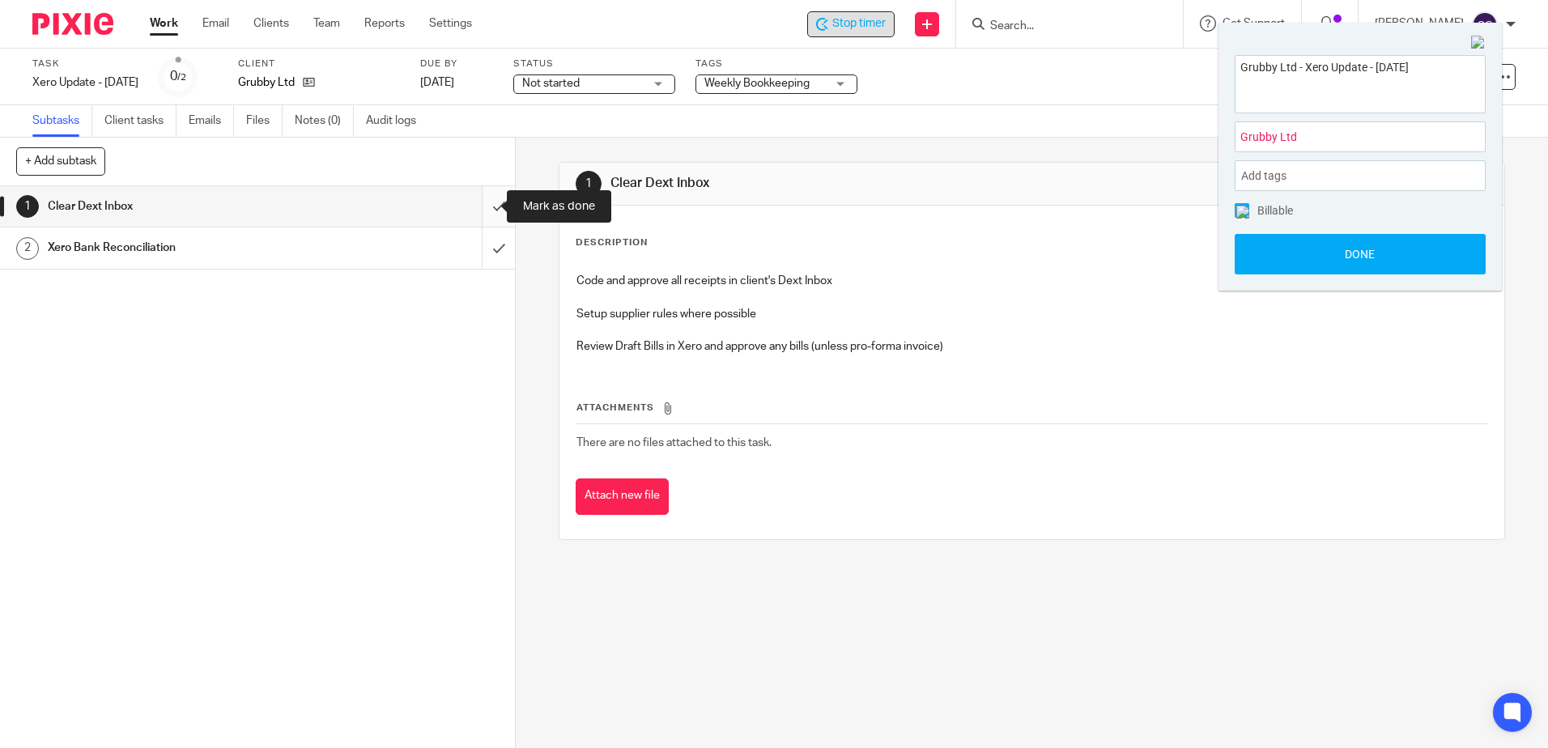
click at [480, 204] on input "submit" at bounding box center [257, 206] width 515 height 40
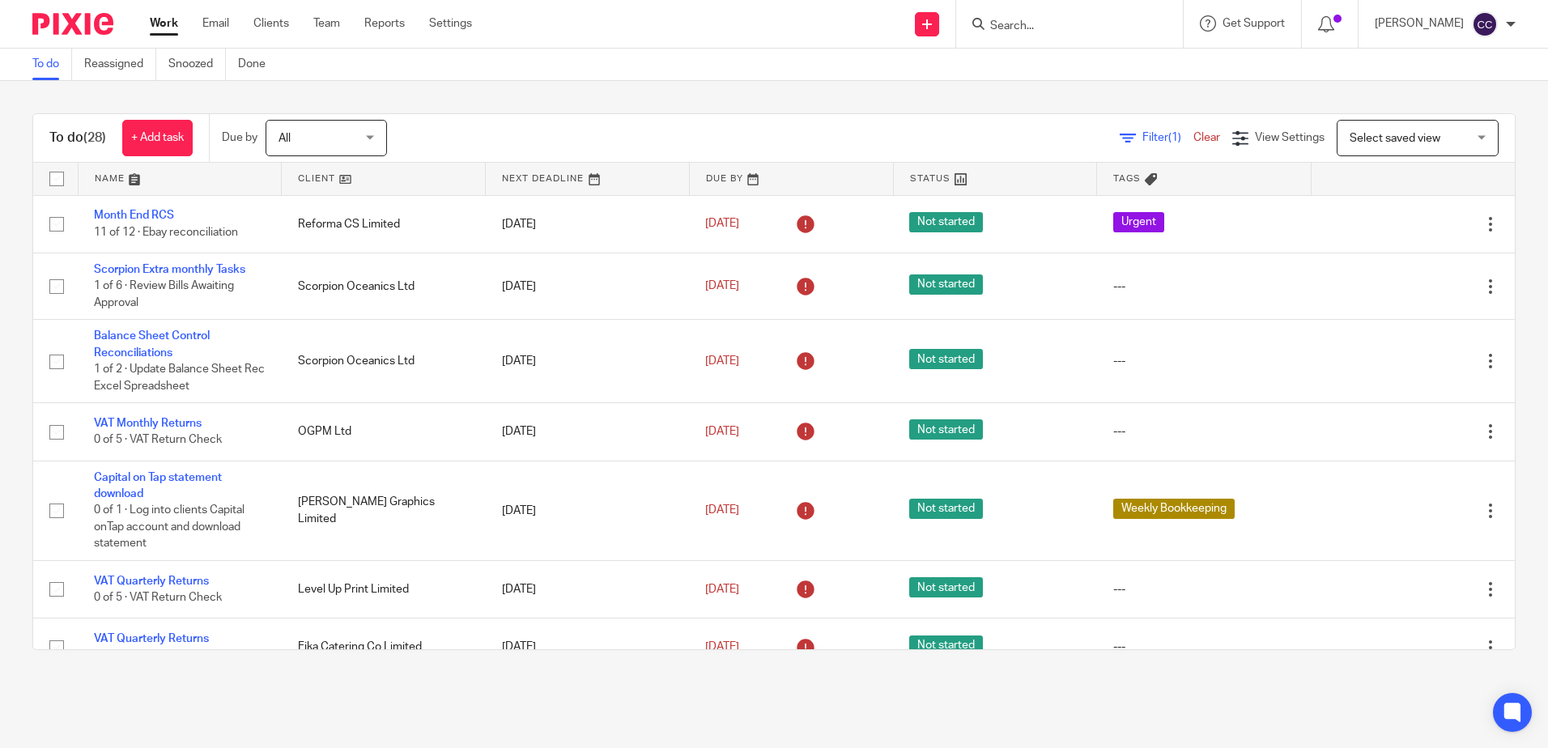
click at [316, 176] on link at bounding box center [383, 179] width 203 height 32
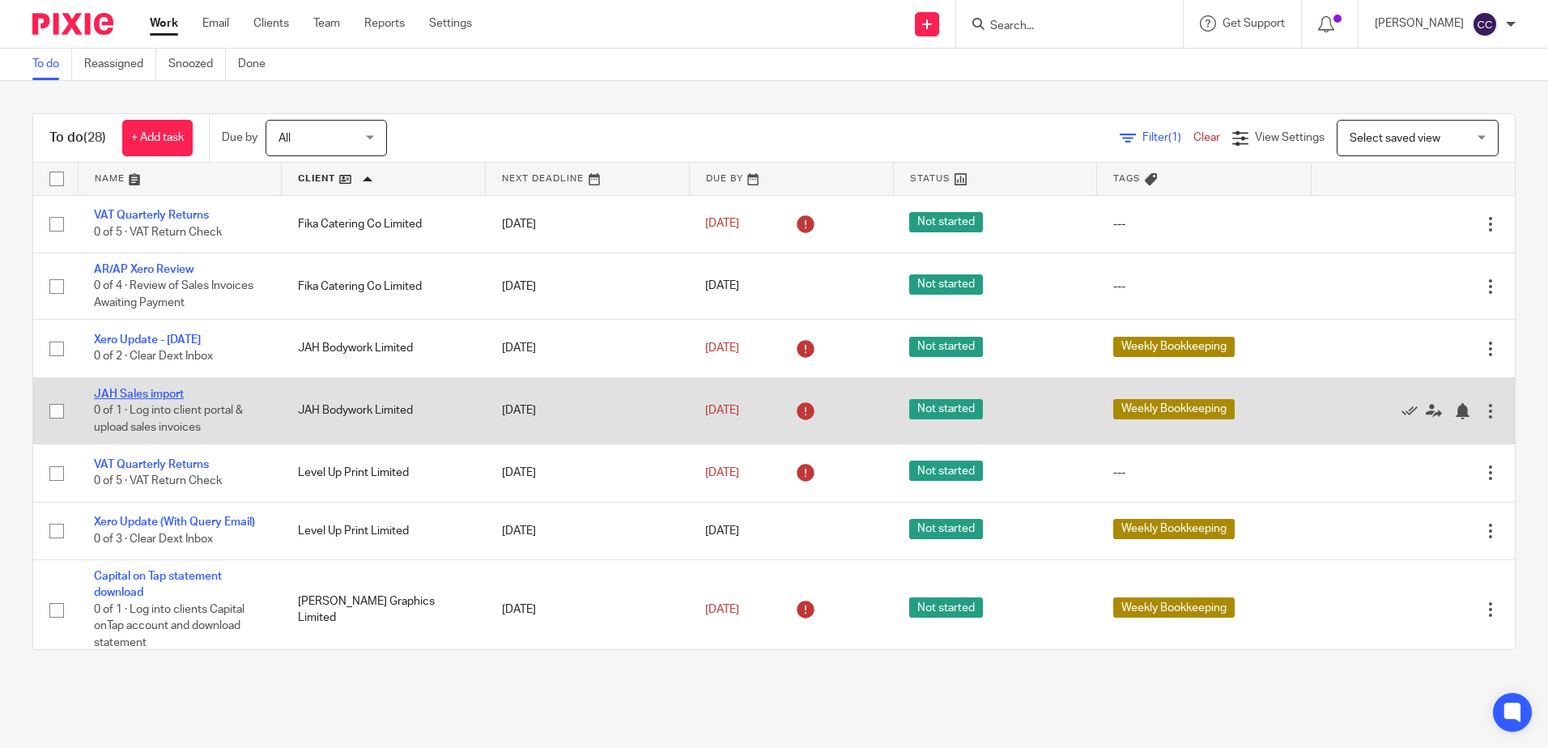
click at [172, 395] on link "JAH Sales import" at bounding box center [139, 394] width 90 height 11
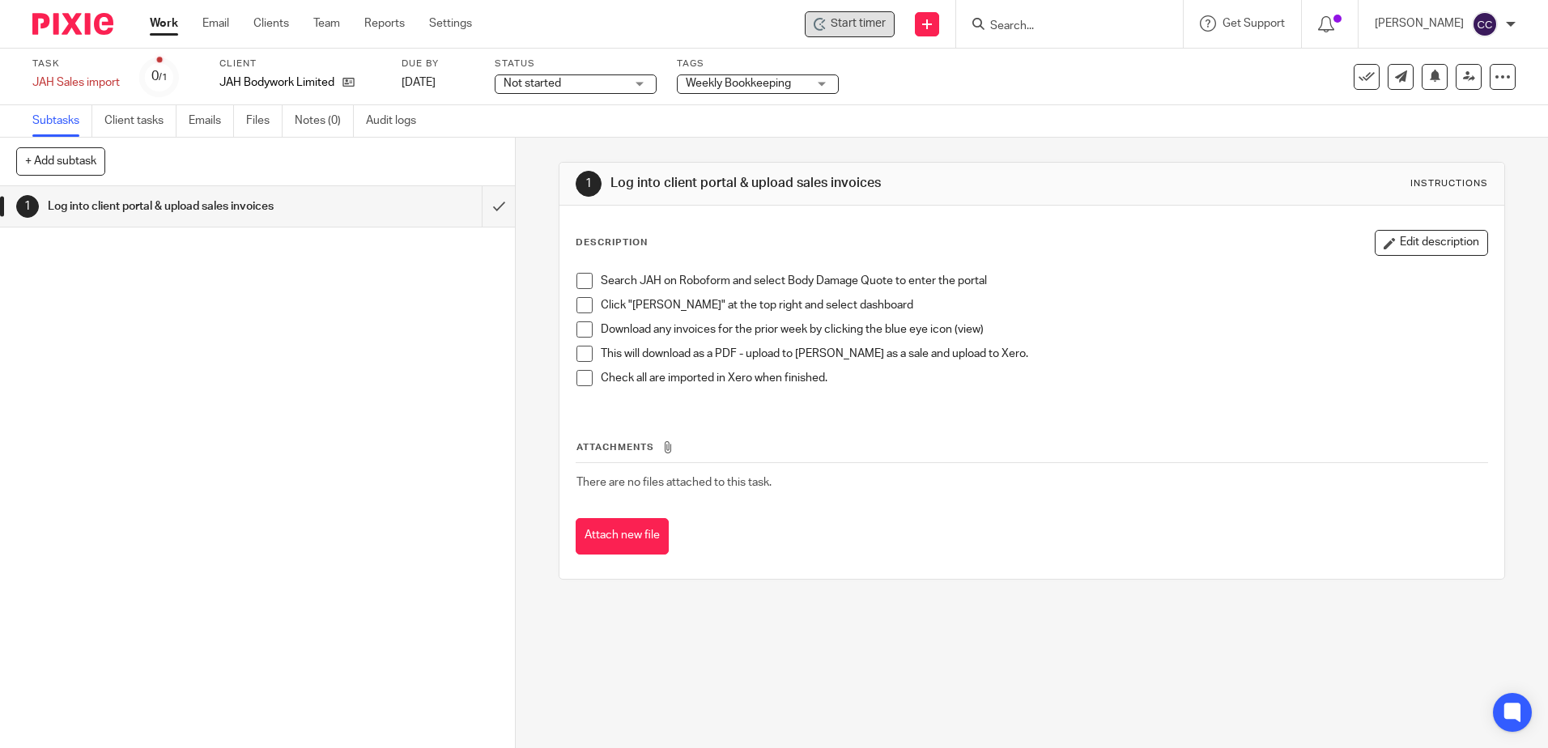
click at [880, 23] on span "Start timer" at bounding box center [857, 23] width 55 height 17
click at [871, 24] on span "Start timer" at bounding box center [857, 23] width 55 height 17
click at [585, 278] on span at bounding box center [584, 281] width 16 height 16
click at [583, 305] on span at bounding box center [584, 305] width 16 height 16
click at [477, 206] on input "submit" at bounding box center [257, 206] width 515 height 40
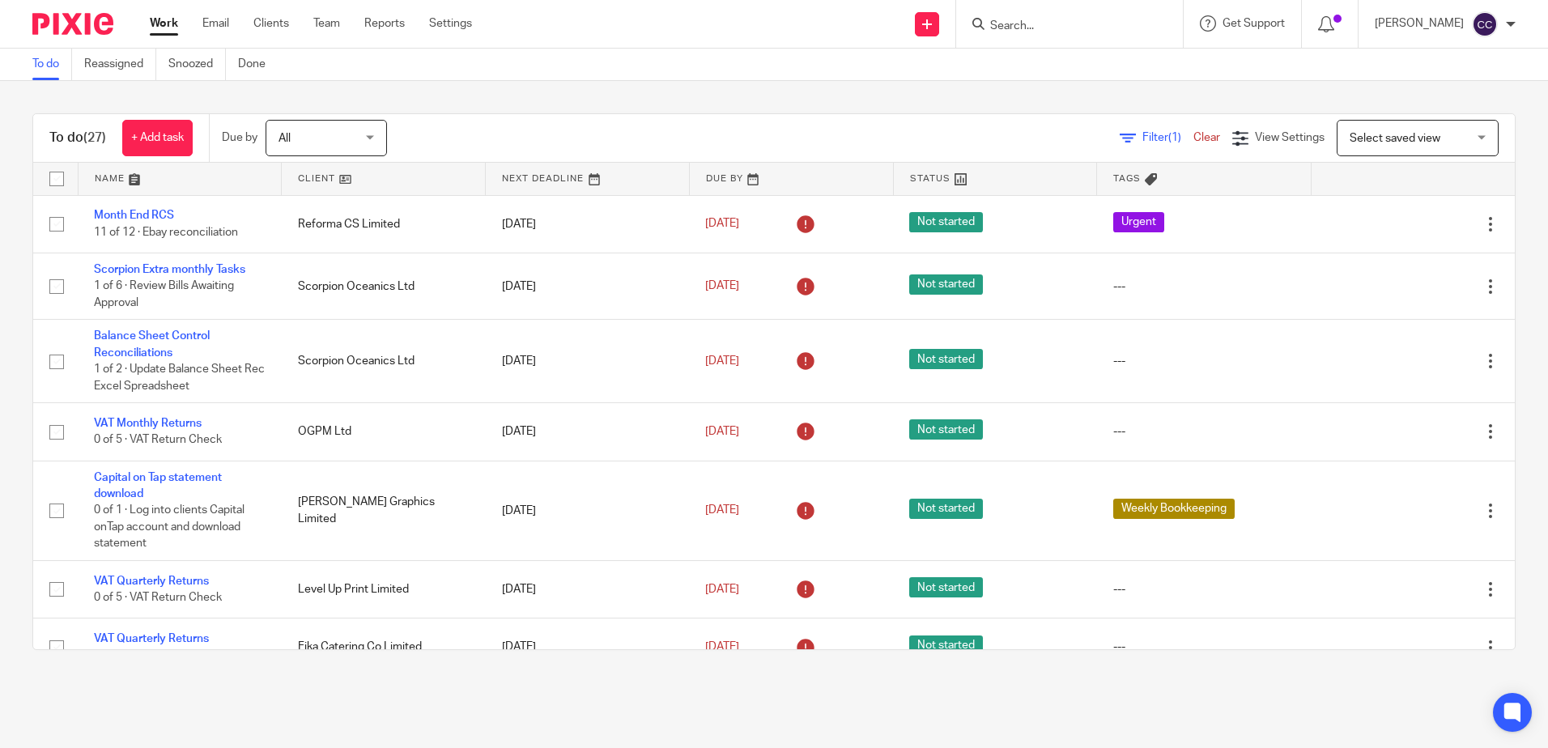
click at [318, 173] on link at bounding box center [383, 179] width 203 height 32
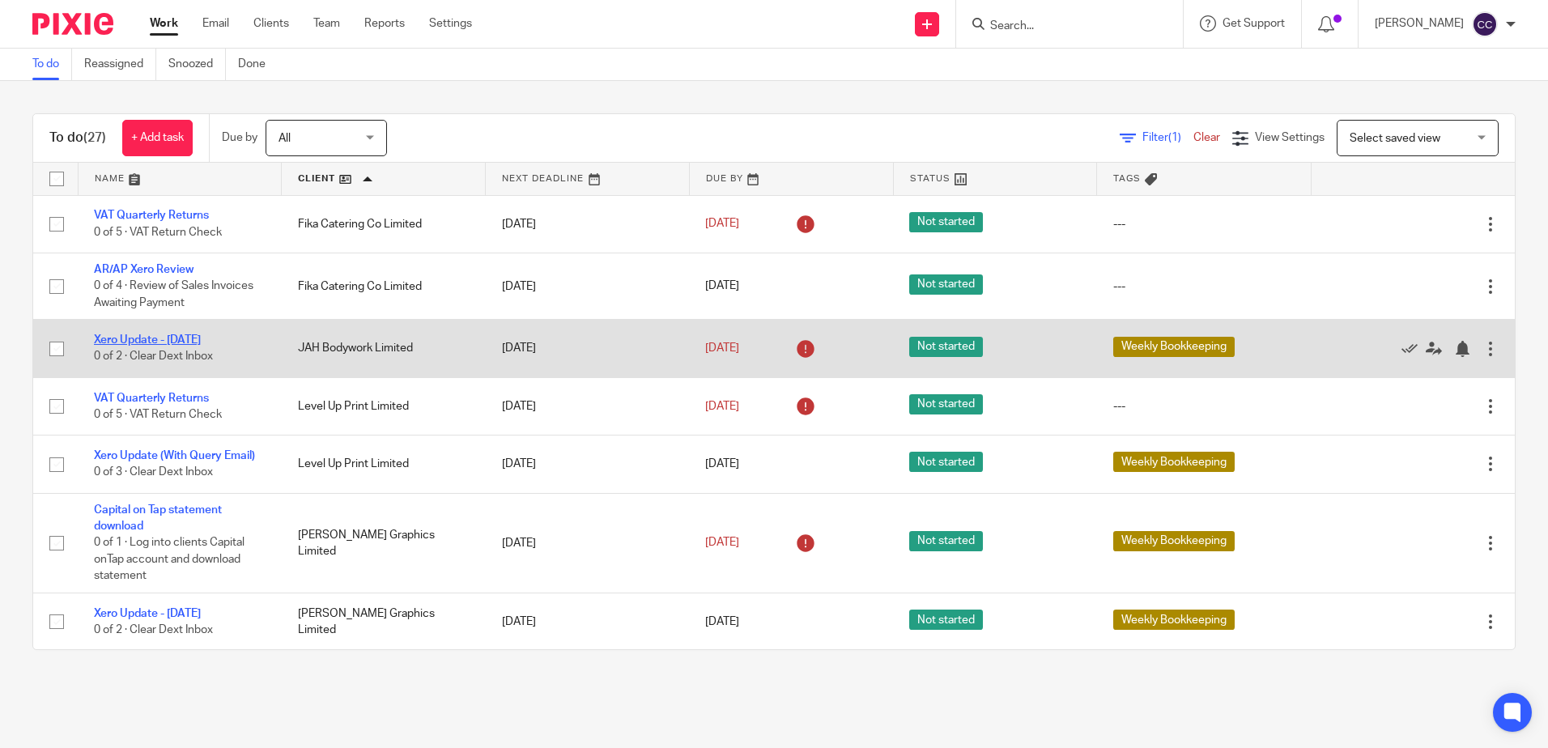
click at [144, 342] on link "Xero Update - [DATE]" at bounding box center [147, 339] width 107 height 11
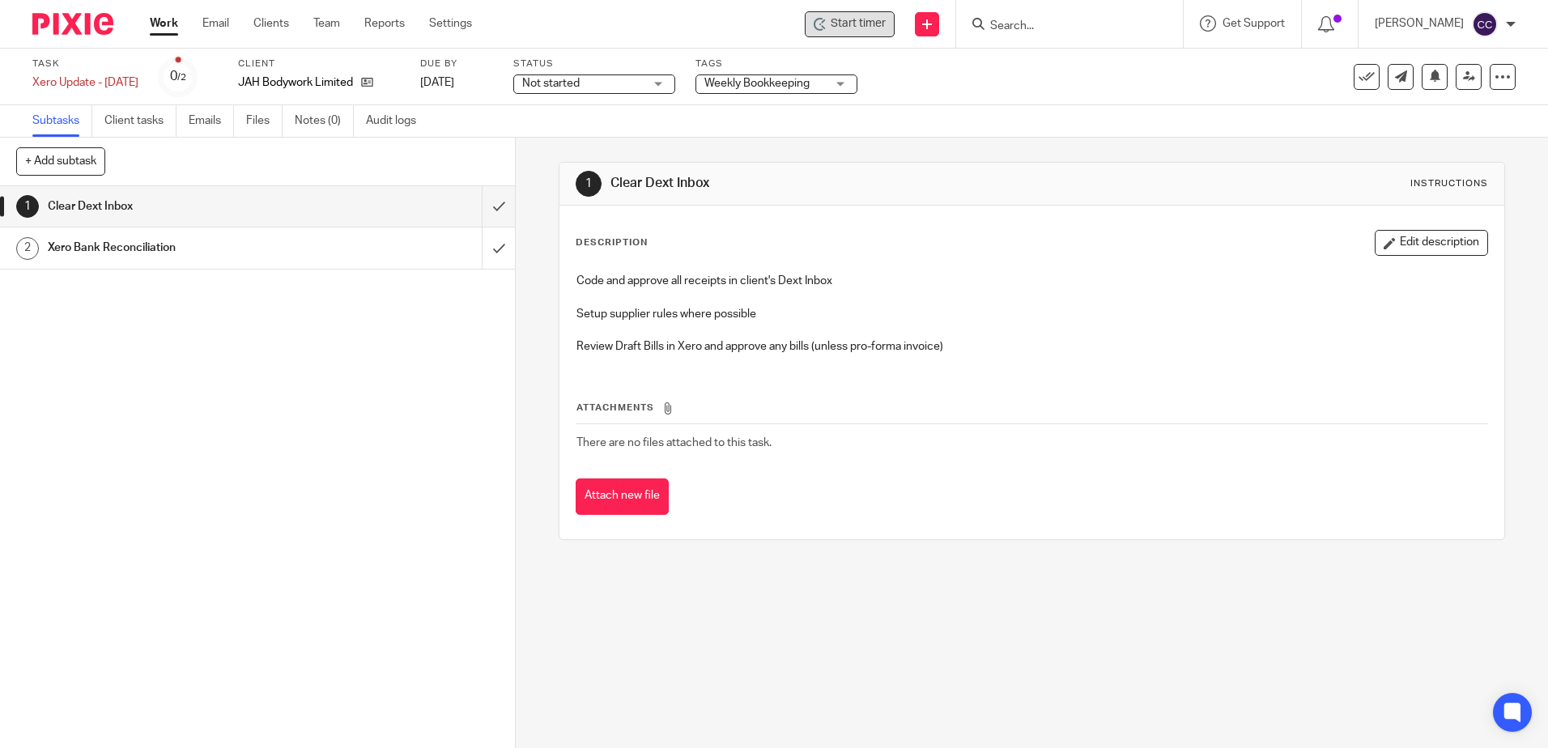
click at [886, 23] on span "Start timer" at bounding box center [857, 23] width 55 height 17
click at [859, 24] on span "Start timer" at bounding box center [857, 23] width 55 height 17
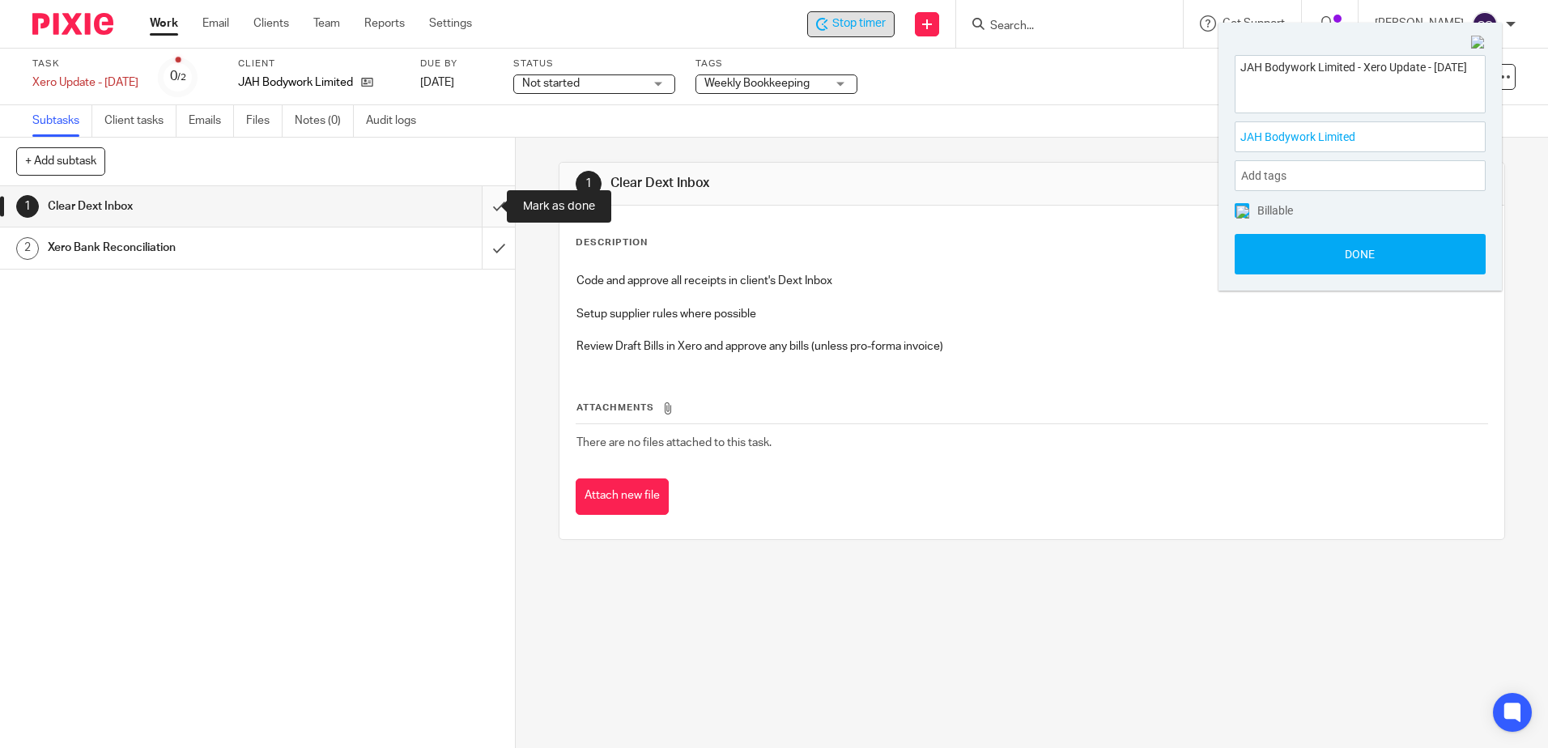
click at [487, 204] on input "submit" at bounding box center [257, 206] width 515 height 40
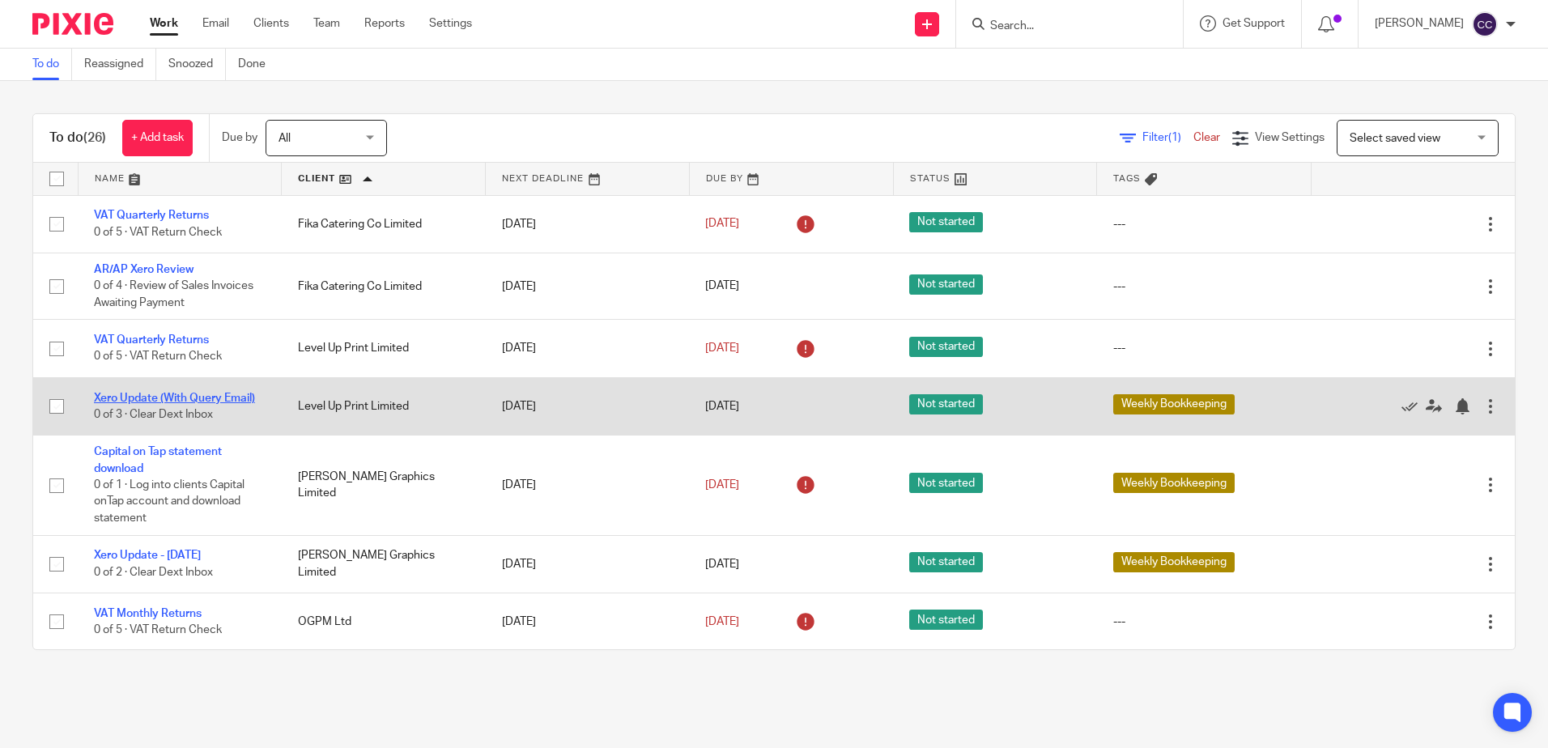
click at [175, 397] on link "Xero Update (With Query Email)" at bounding box center [174, 398] width 161 height 11
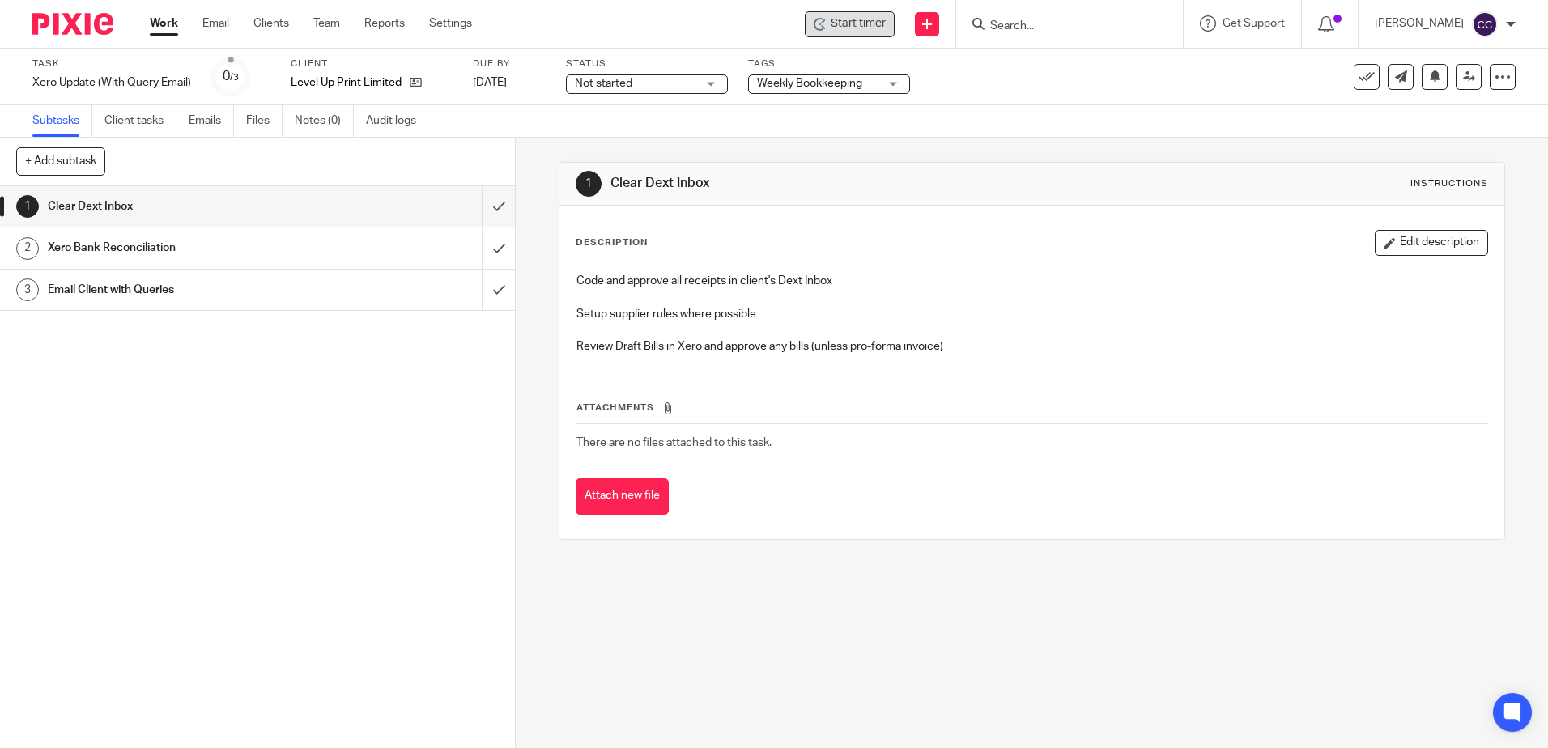
click at [826, 23] on icon at bounding box center [819, 24] width 13 height 13
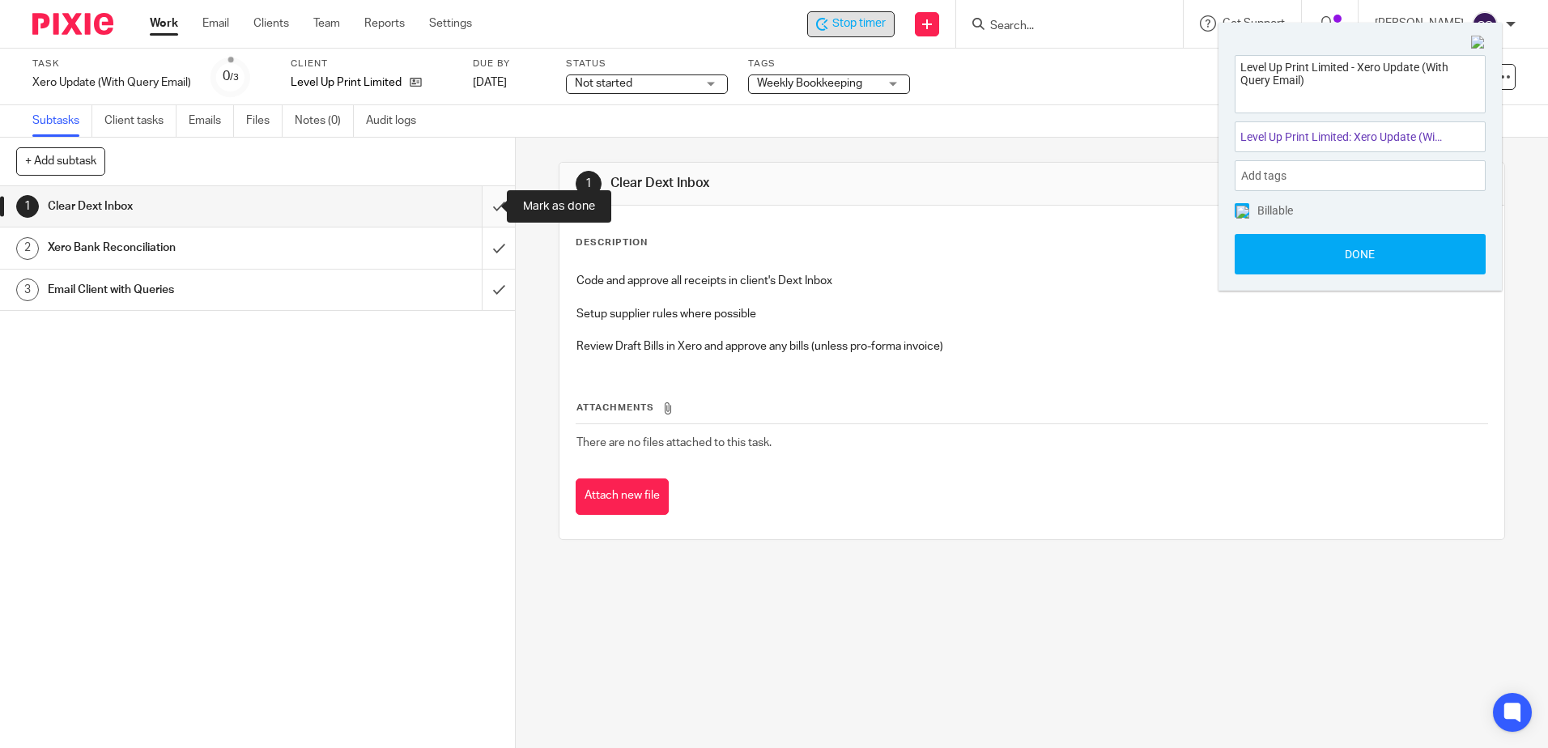
click at [482, 203] on input "submit" at bounding box center [257, 206] width 515 height 40
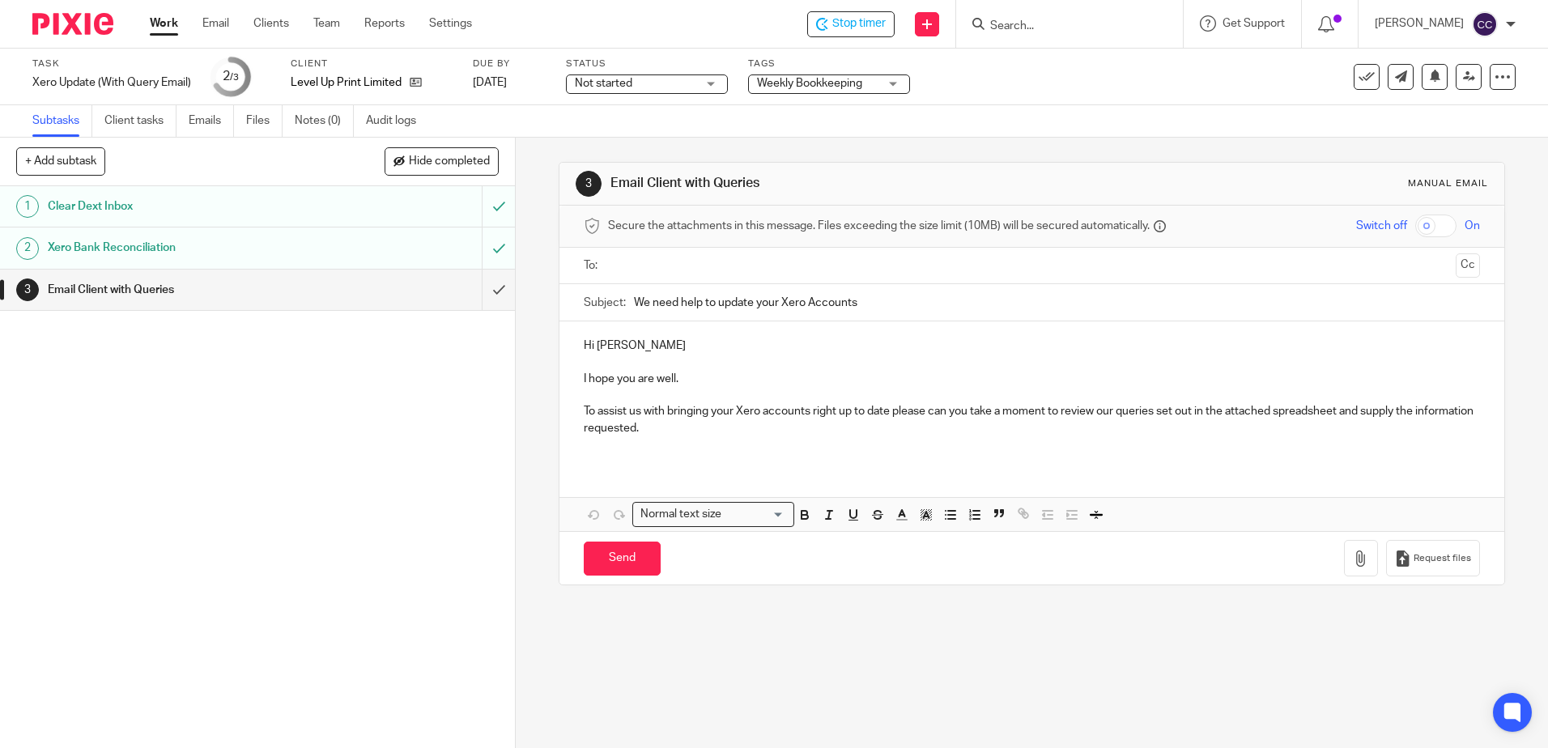
click at [641, 262] on input "text" at bounding box center [1031, 266] width 835 height 19
click at [1353, 563] on icon "button" at bounding box center [1361, 562] width 16 height 16
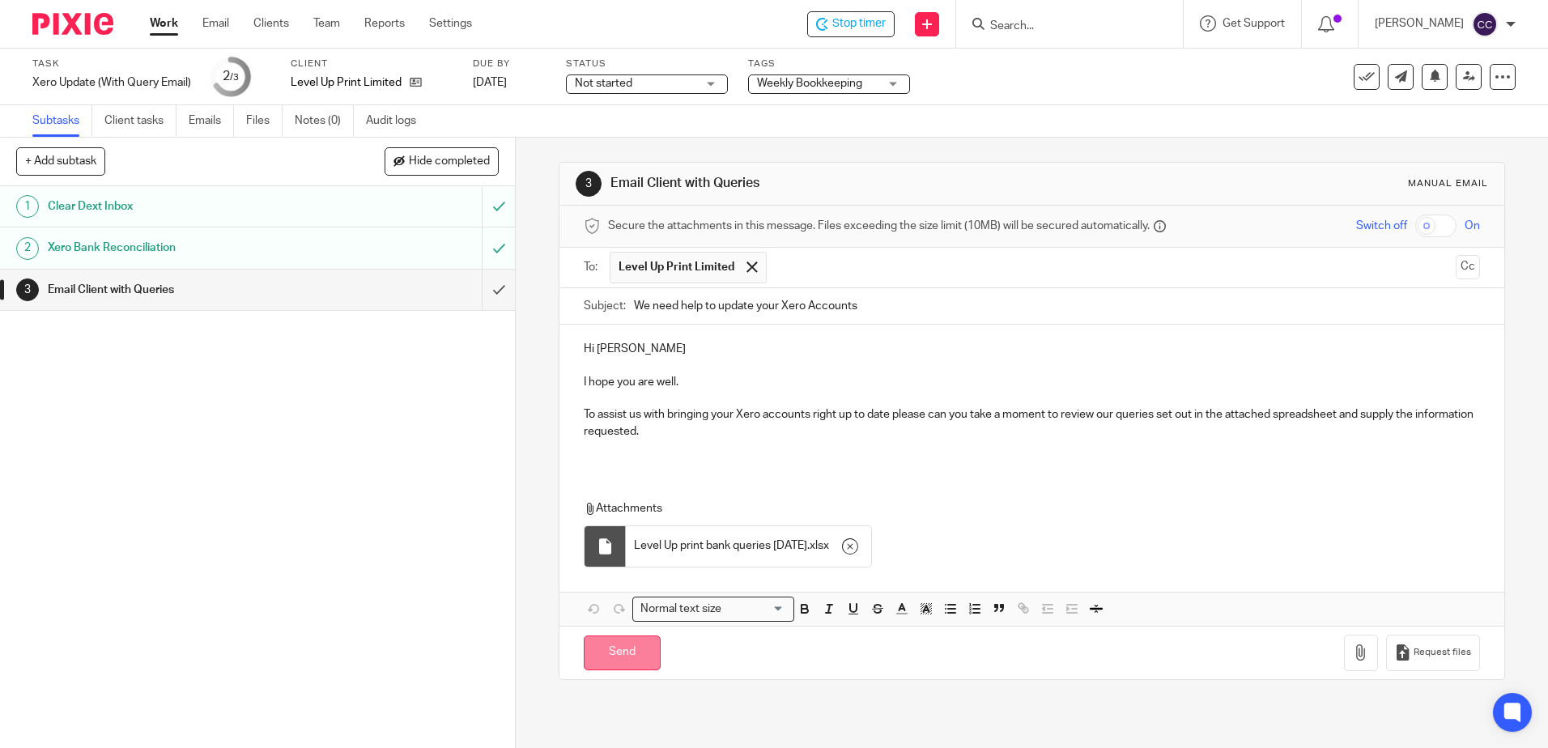
click at [615, 657] on input "Send" at bounding box center [622, 652] width 77 height 35
type input "Sent"
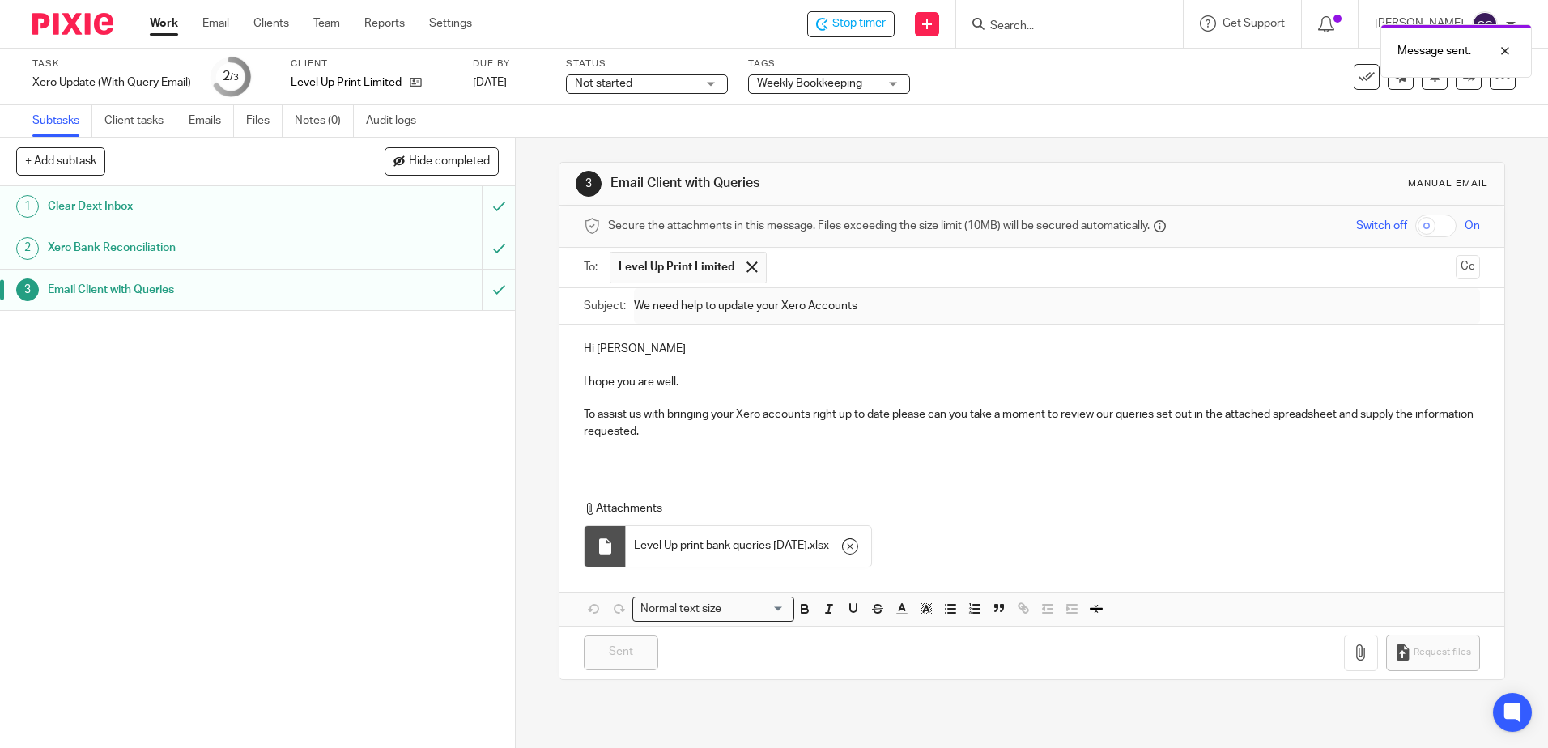
click at [160, 25] on link "Work" at bounding box center [164, 23] width 28 height 16
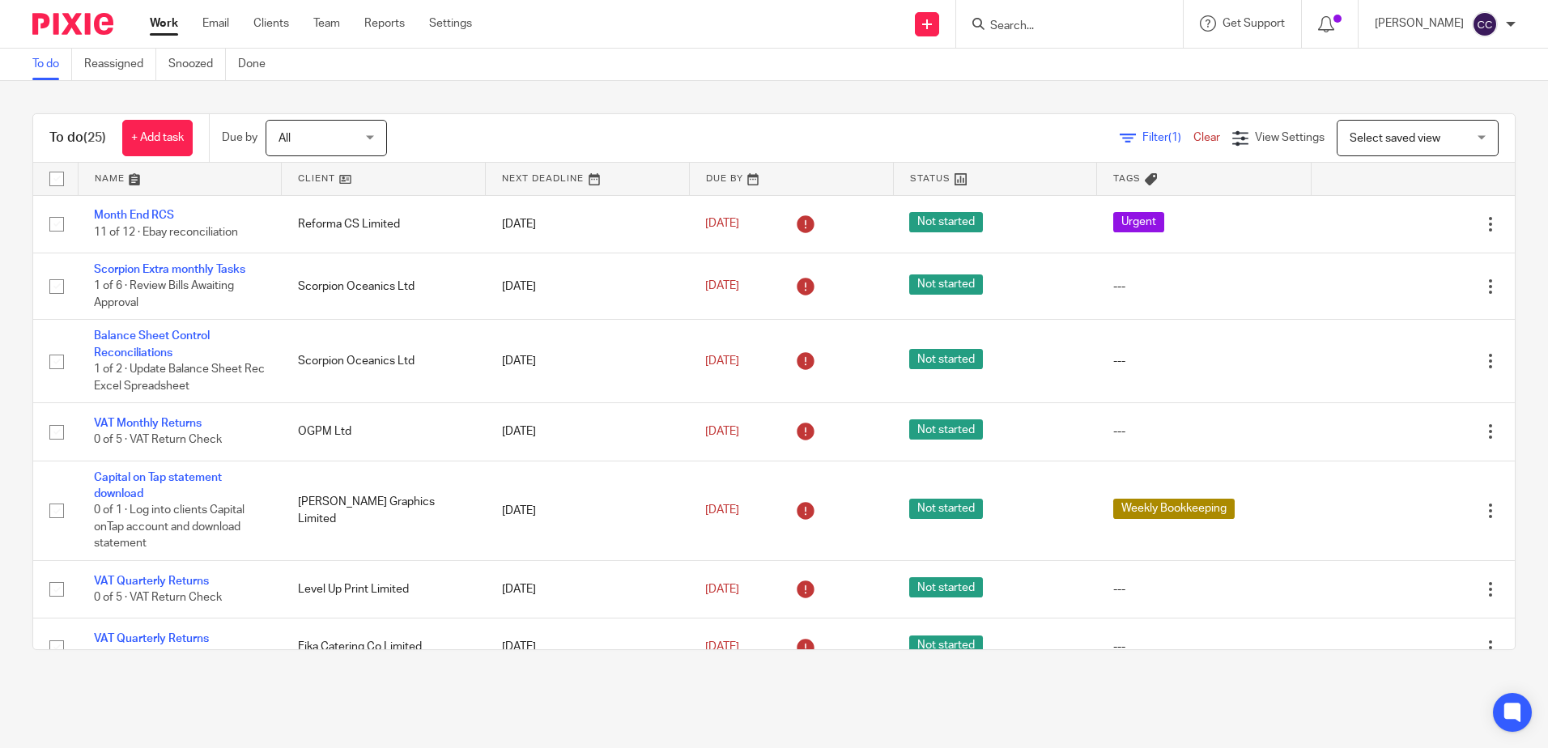
click at [325, 178] on link at bounding box center [383, 179] width 203 height 32
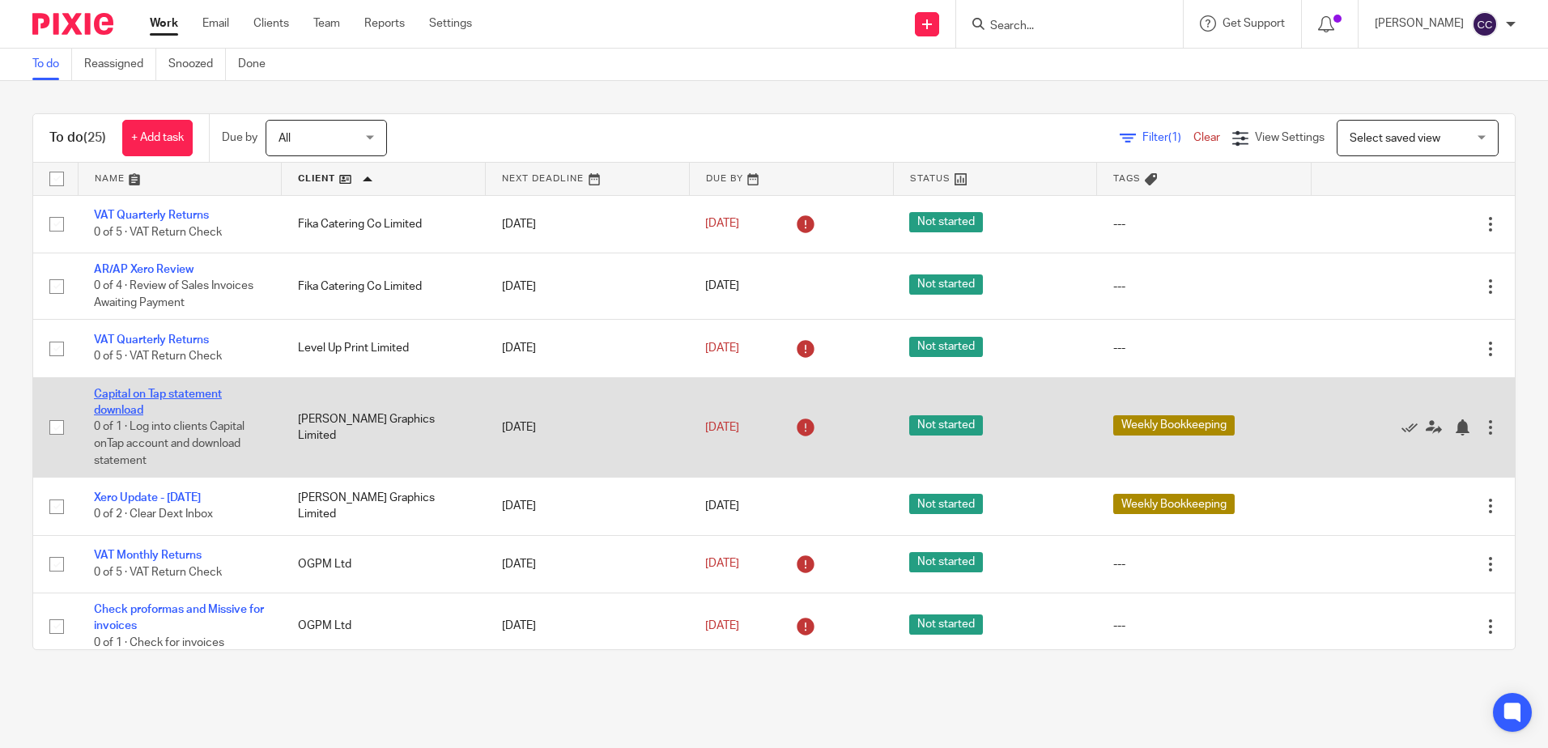
click at [201, 389] on link "Capital on Tap statement download" at bounding box center [158, 403] width 128 height 28
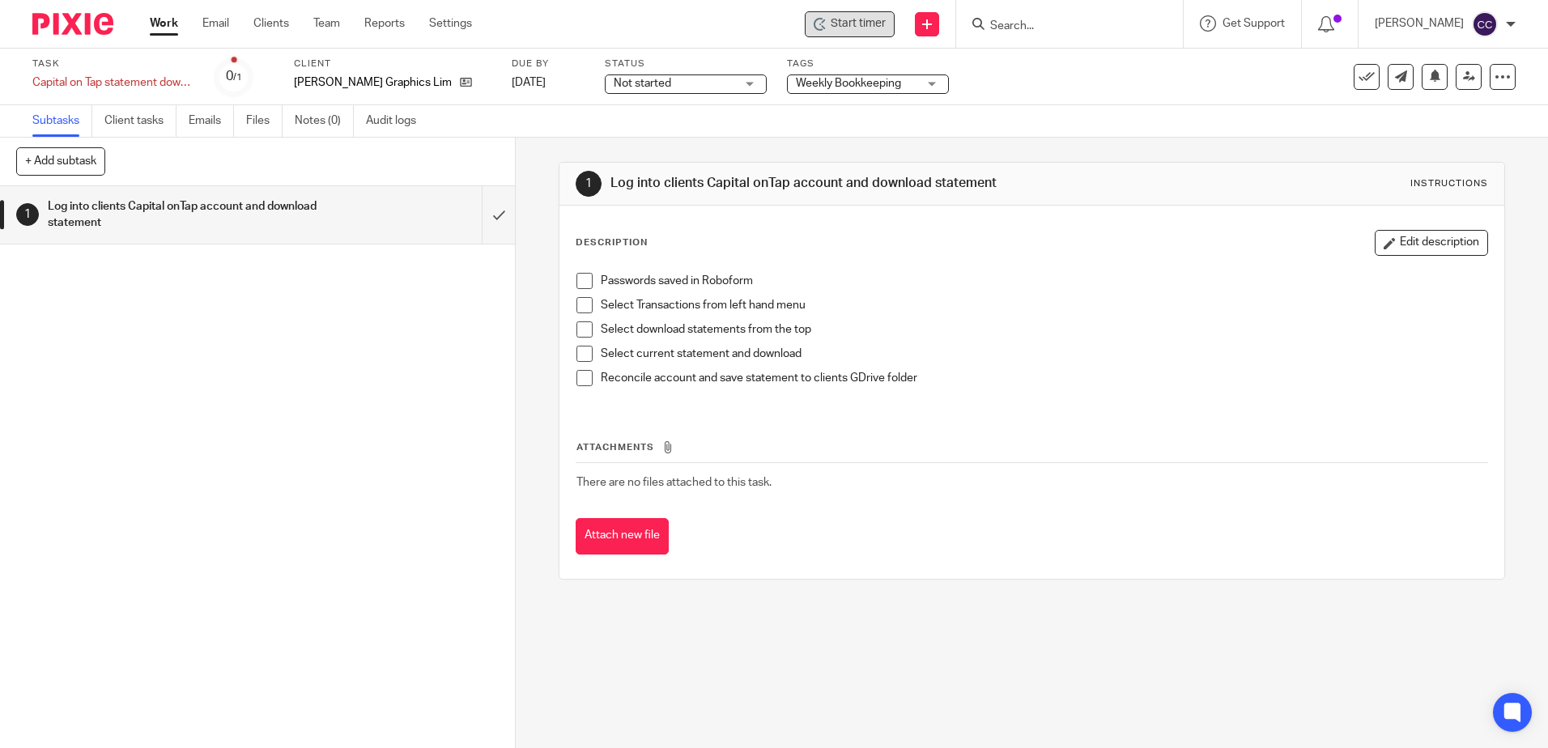
click at [826, 25] on icon at bounding box center [819, 24] width 13 height 13
click at [854, 28] on span "Start timer" at bounding box center [857, 23] width 55 height 17
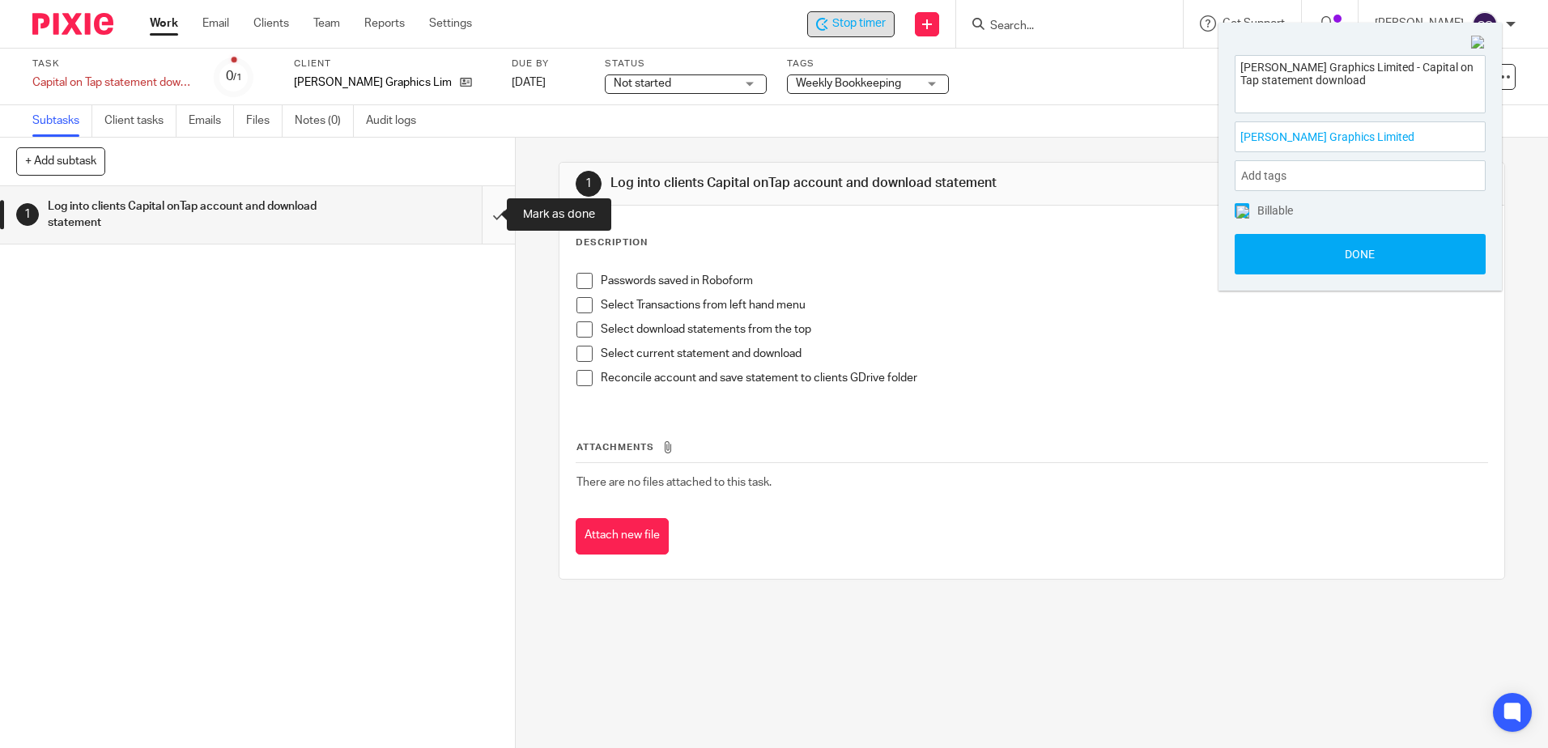
click at [482, 214] on input "submit" at bounding box center [257, 214] width 515 height 57
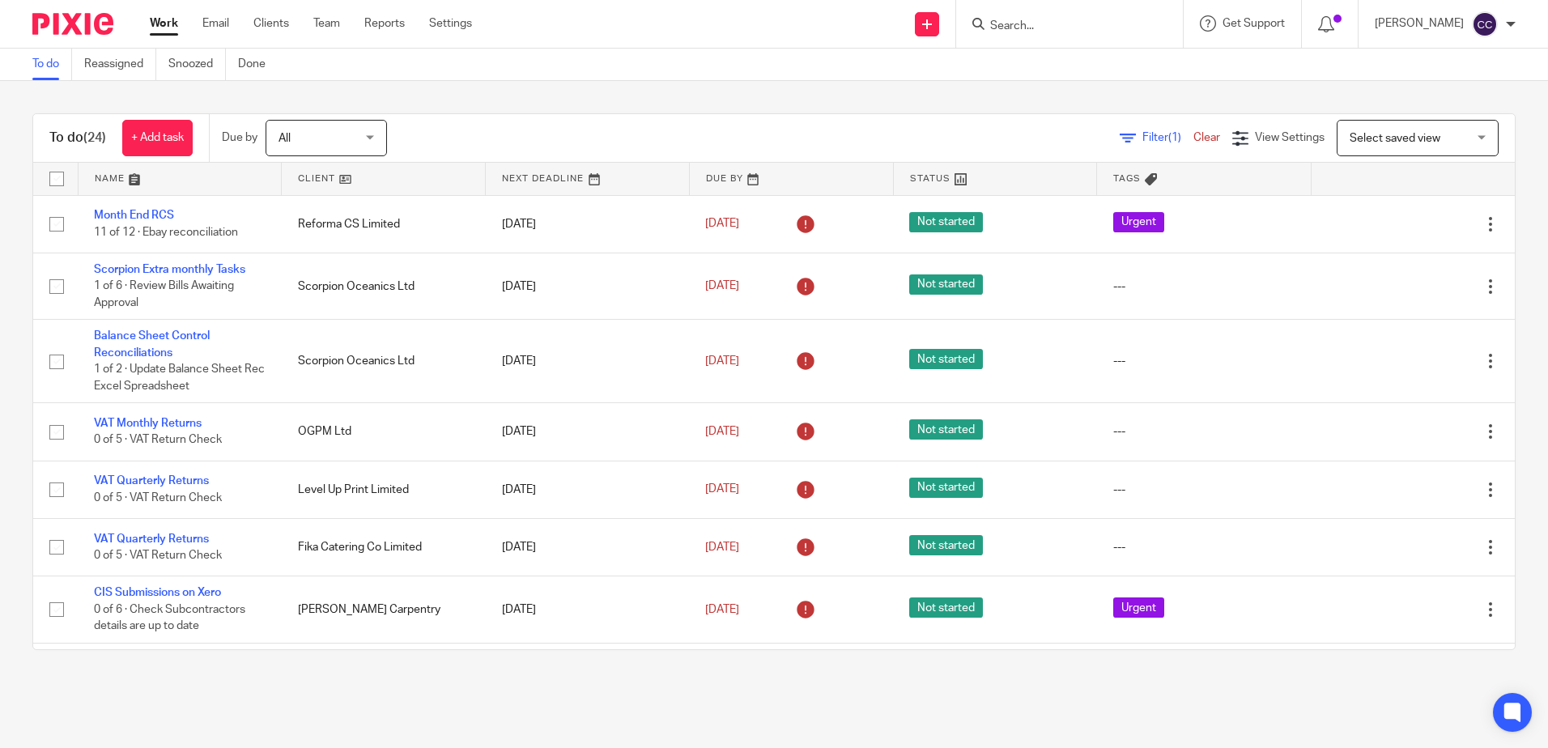
click at [304, 175] on link at bounding box center [383, 179] width 203 height 32
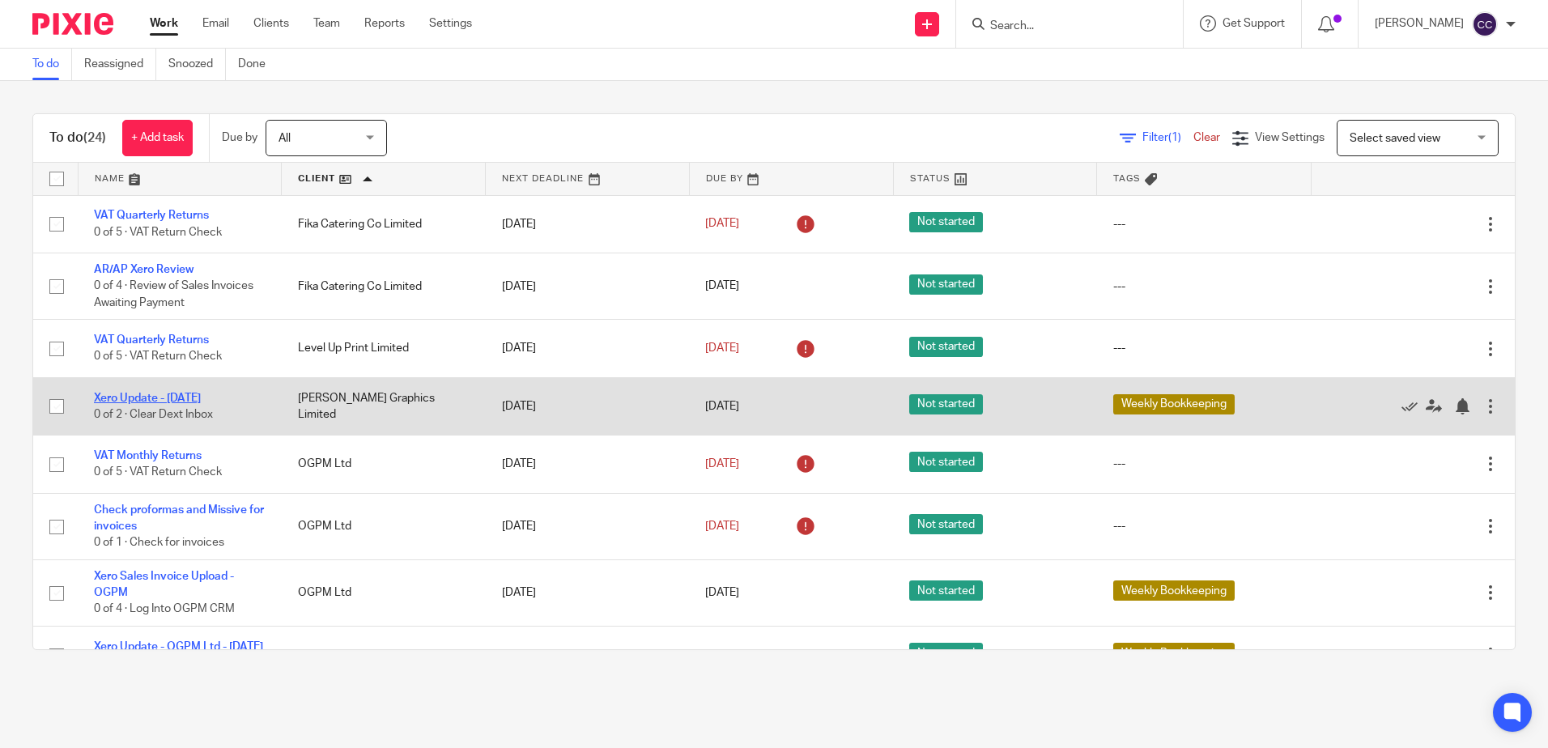
click at [166, 401] on link "Xero Update - [DATE]" at bounding box center [147, 398] width 107 height 11
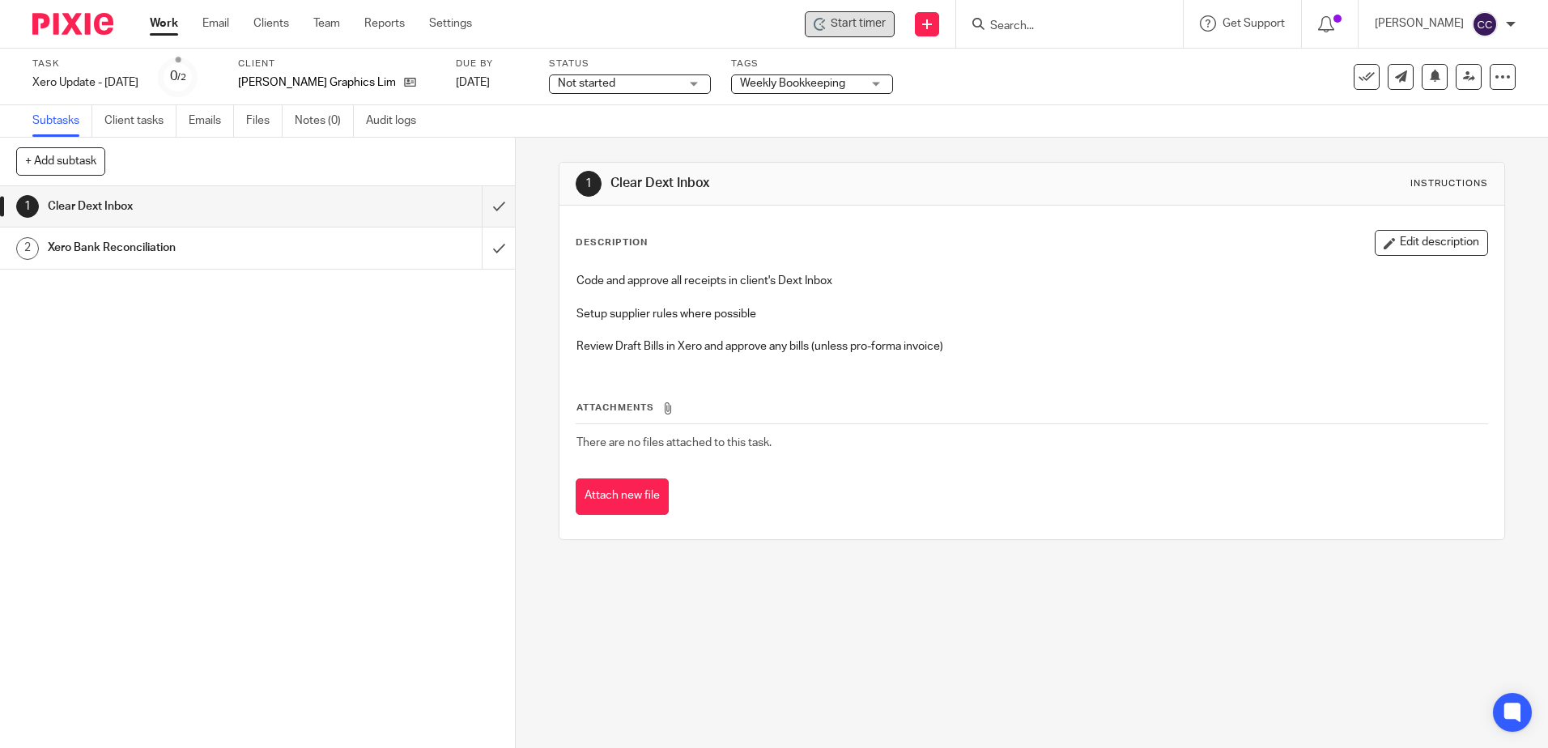
click at [871, 24] on span "Start timer" at bounding box center [857, 23] width 55 height 17
click at [868, 25] on span "Start timer" at bounding box center [857, 23] width 55 height 17
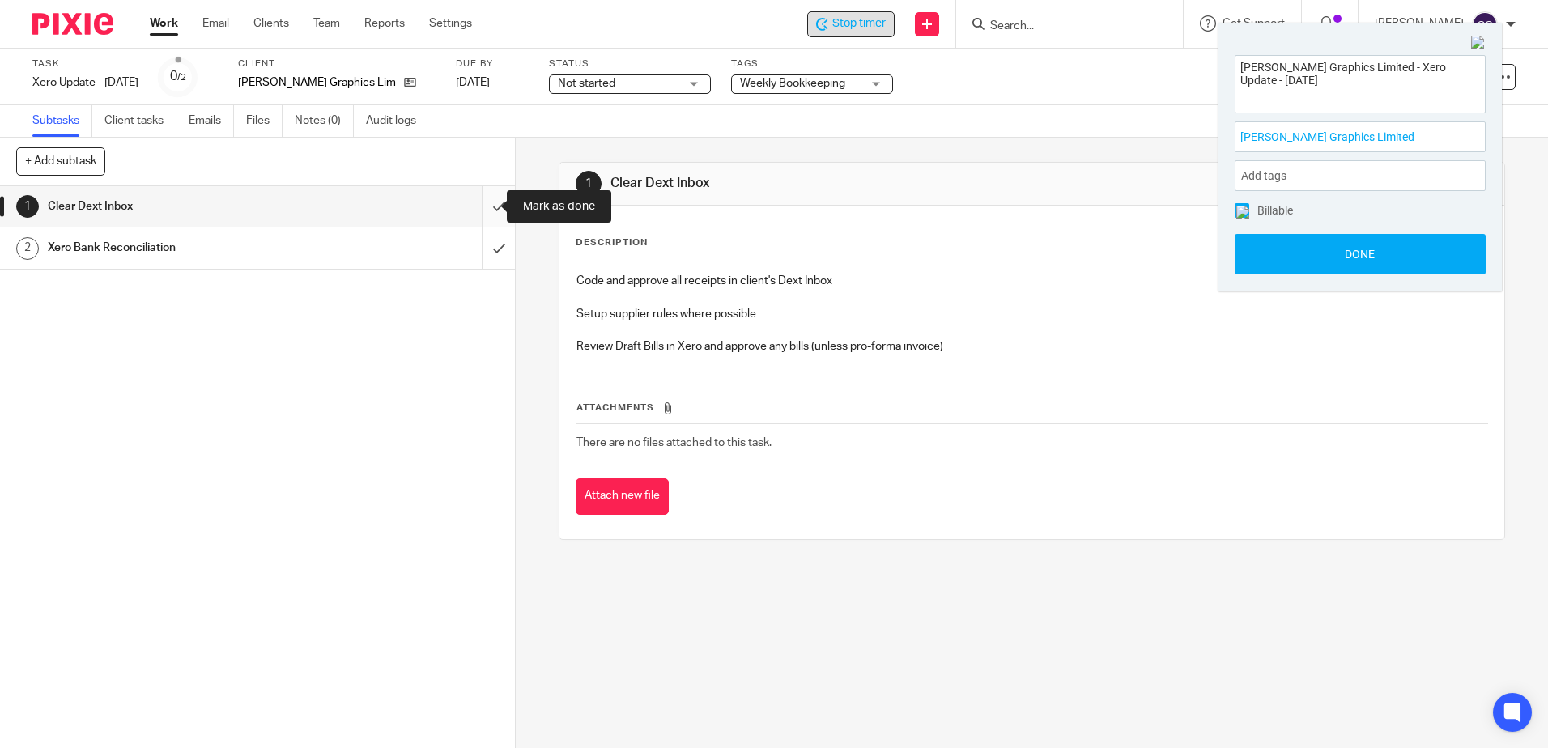
click at [480, 207] on input "submit" at bounding box center [257, 206] width 515 height 40
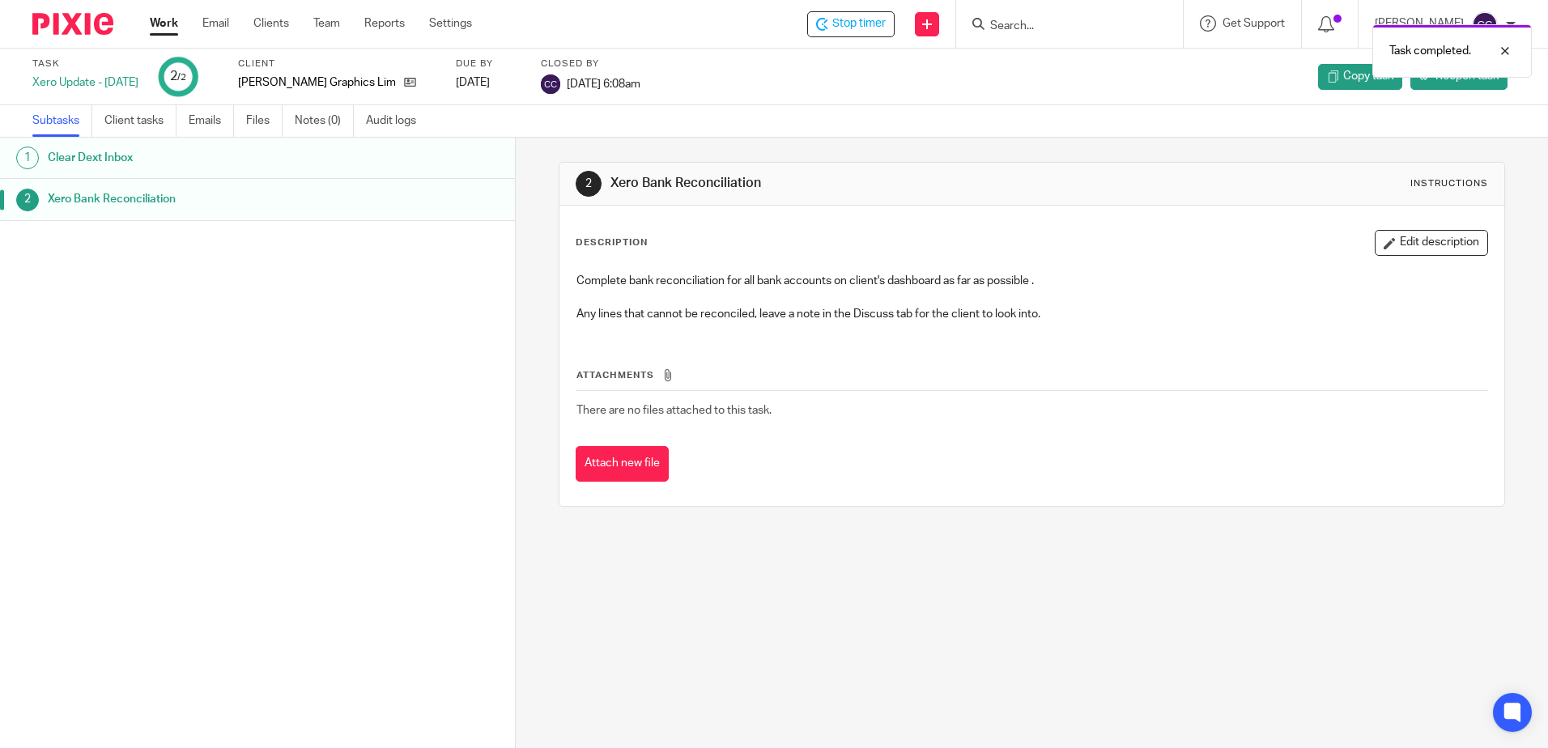
click at [170, 25] on link "Work" at bounding box center [164, 23] width 28 height 16
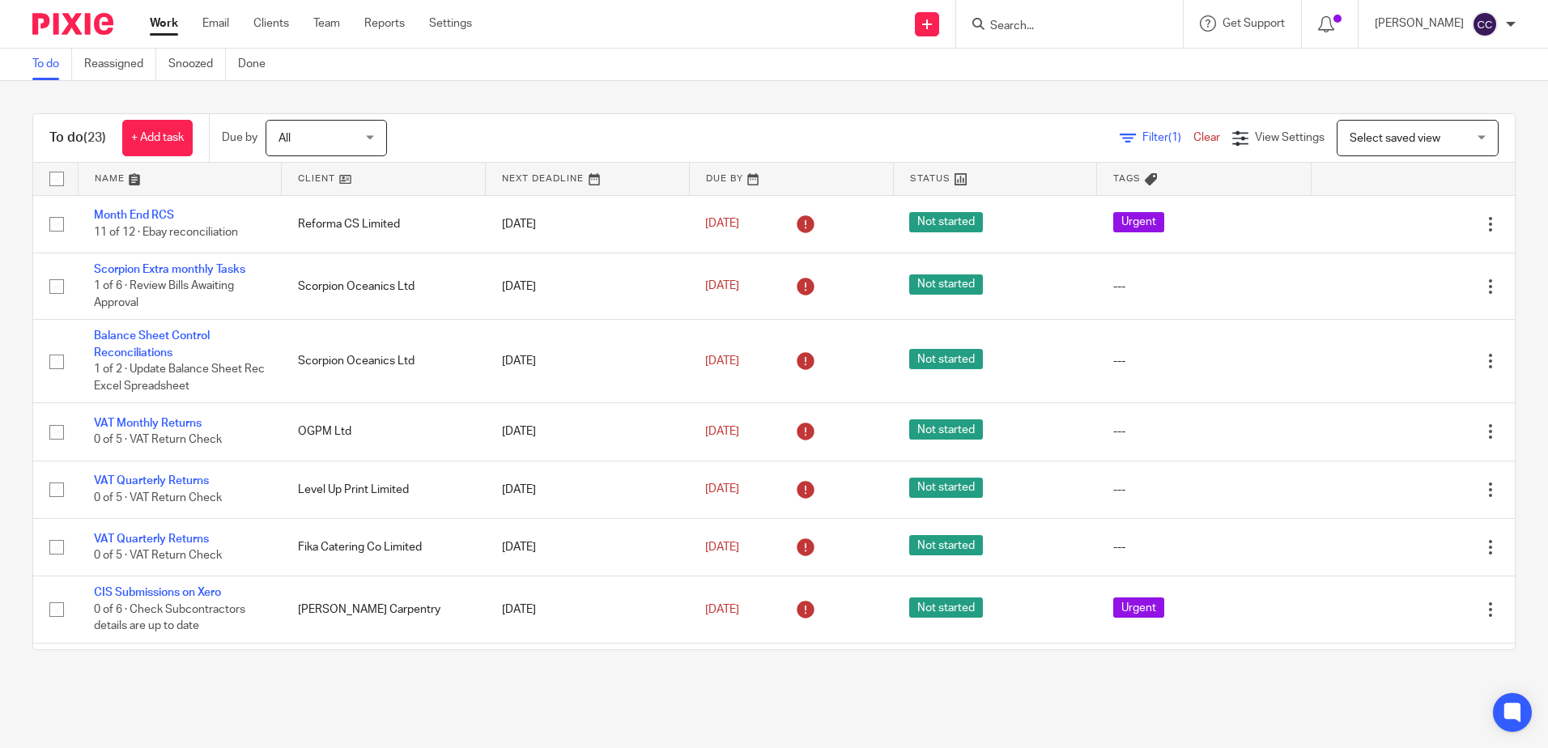
click at [325, 185] on link at bounding box center [383, 179] width 203 height 32
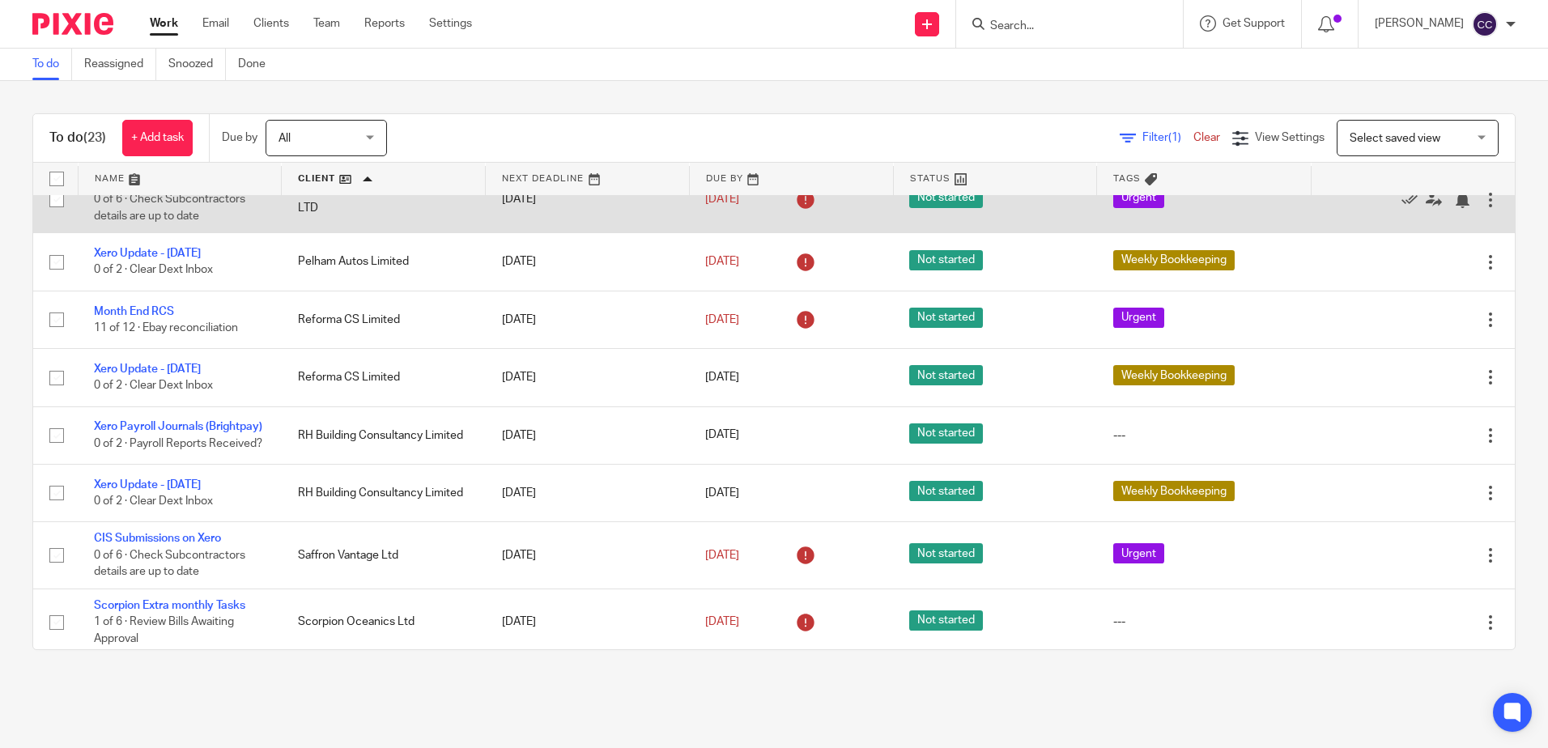
scroll to position [567, 0]
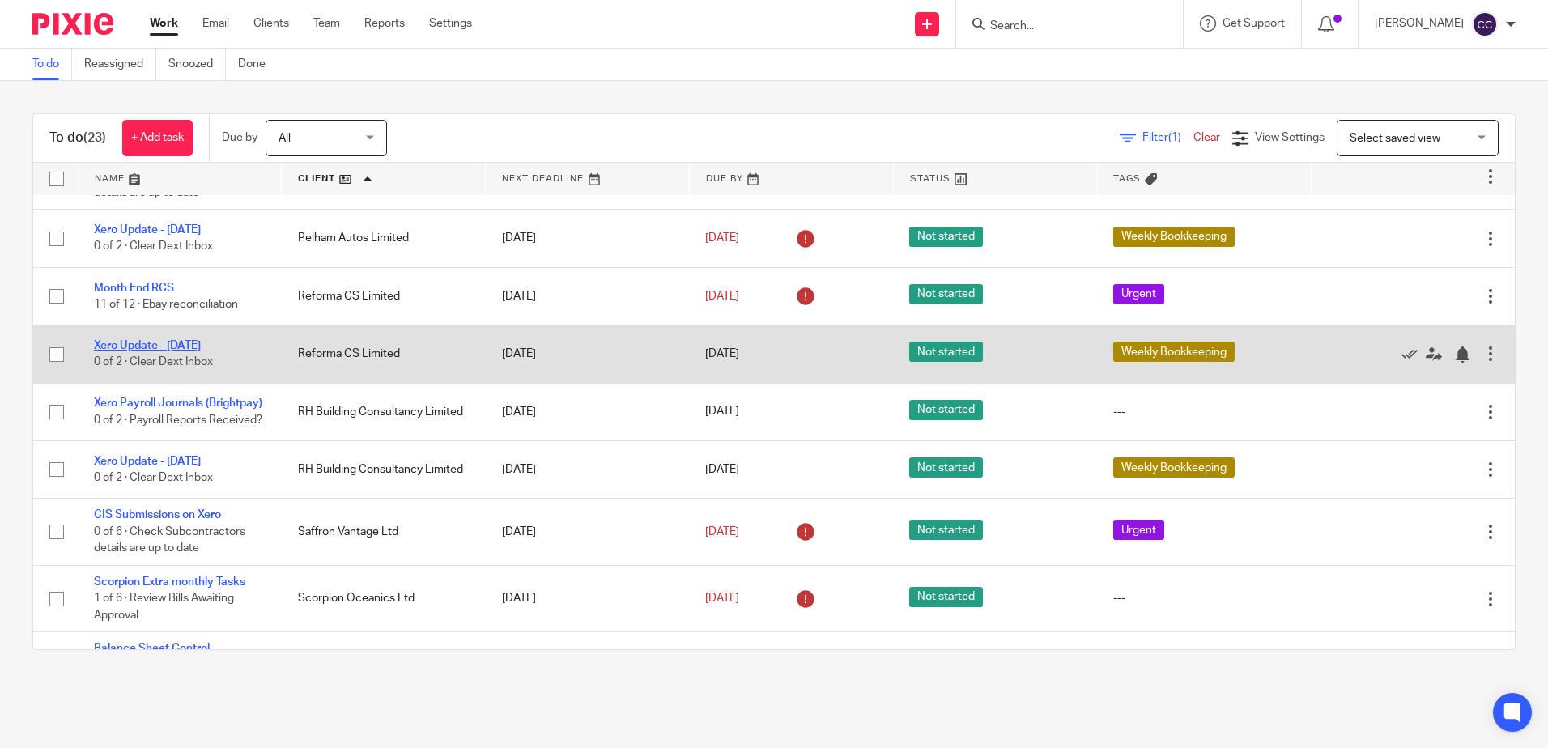
click at [187, 351] on link "Xero Update - [DATE]" at bounding box center [147, 345] width 107 height 11
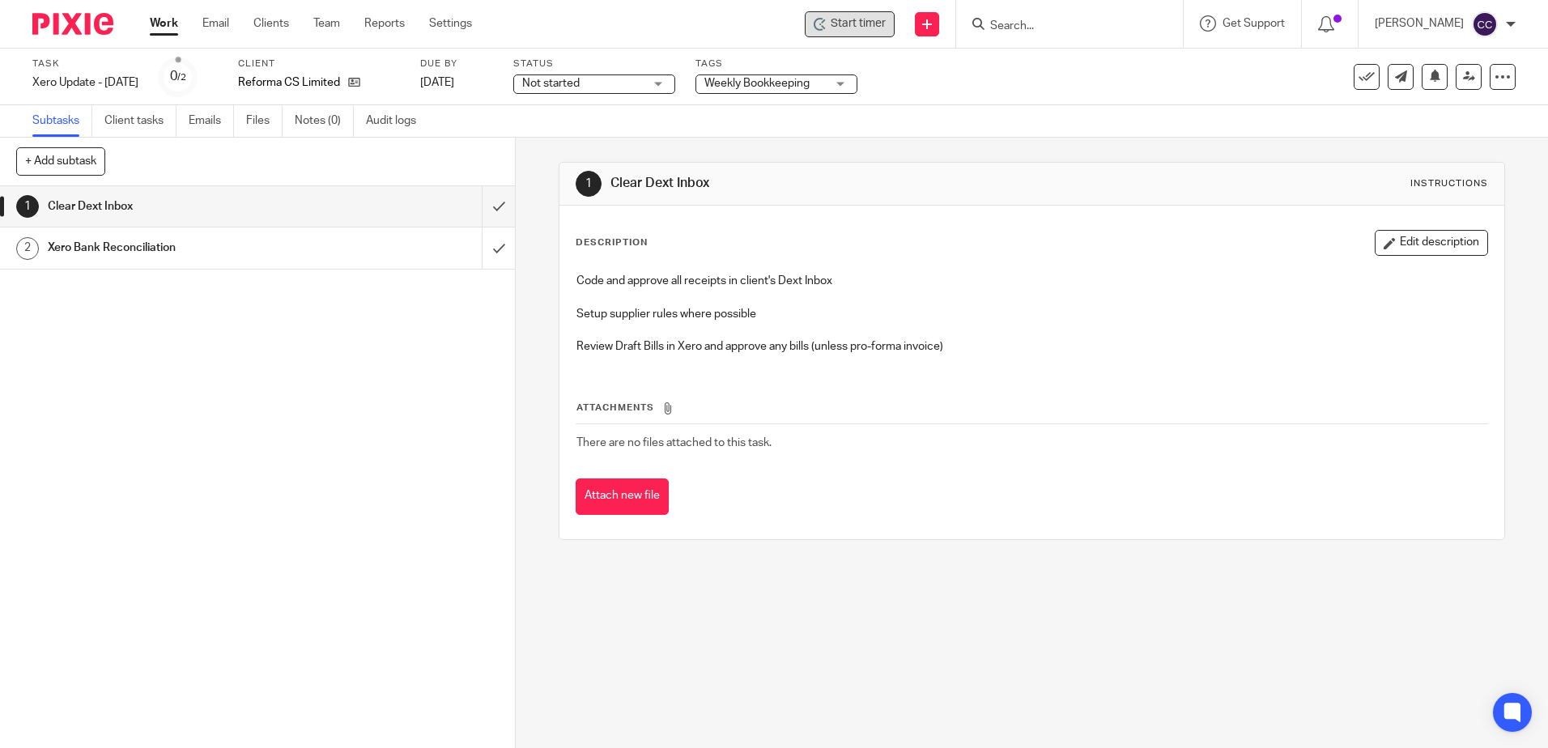
click at [860, 36] on div "Start timer" at bounding box center [850, 24] width 90 height 26
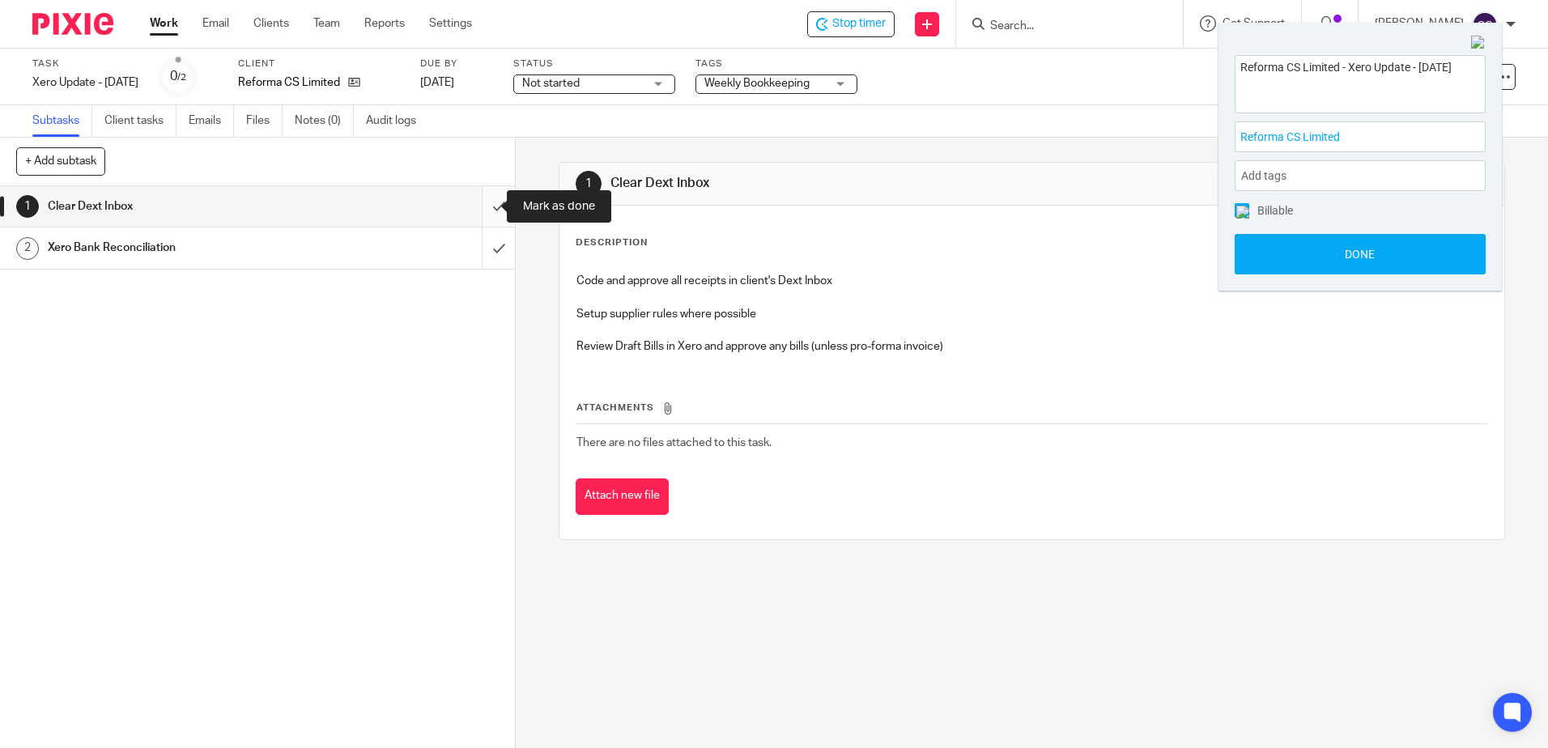
click at [482, 206] on input "submit" at bounding box center [257, 206] width 515 height 40
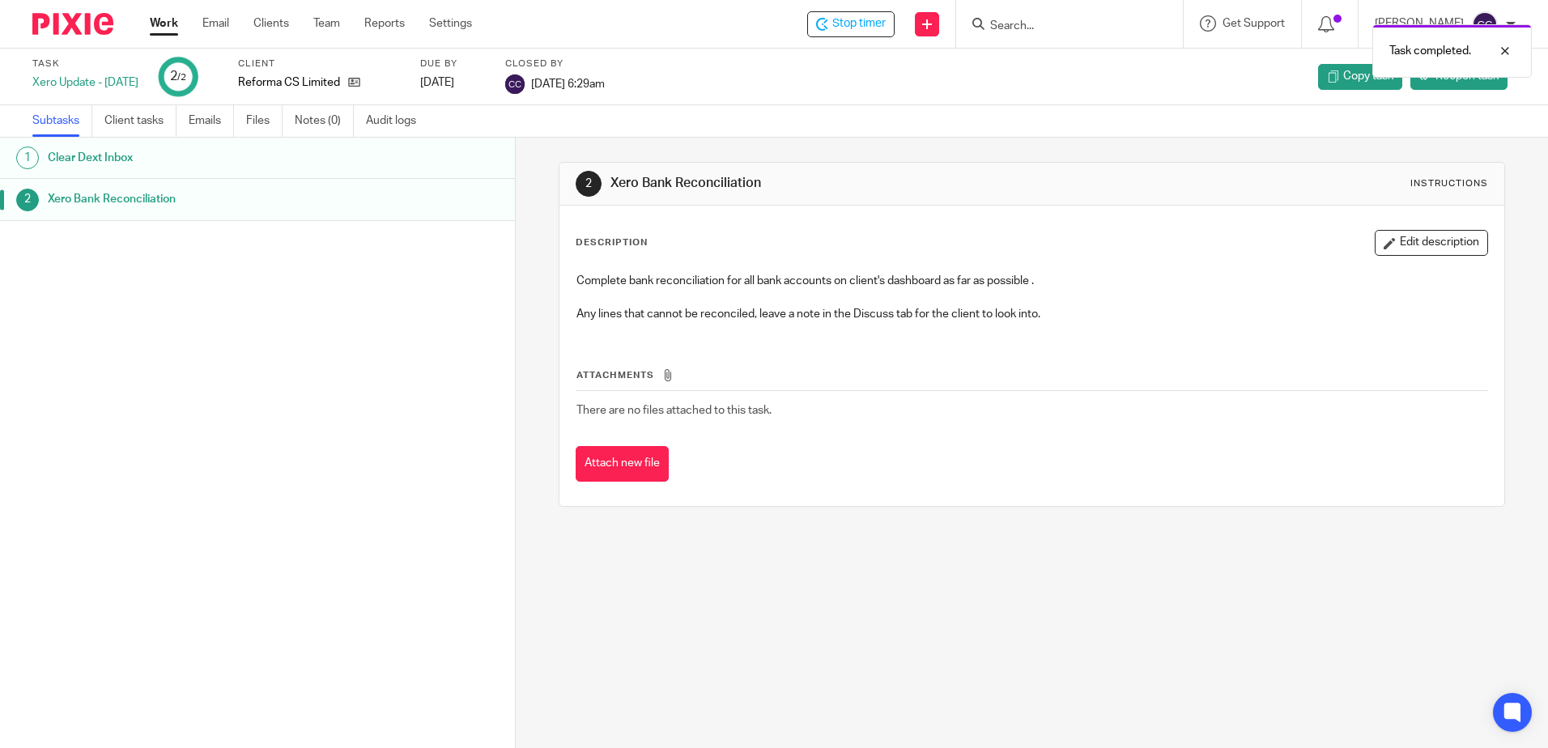
click at [160, 25] on link "Work" at bounding box center [164, 23] width 28 height 16
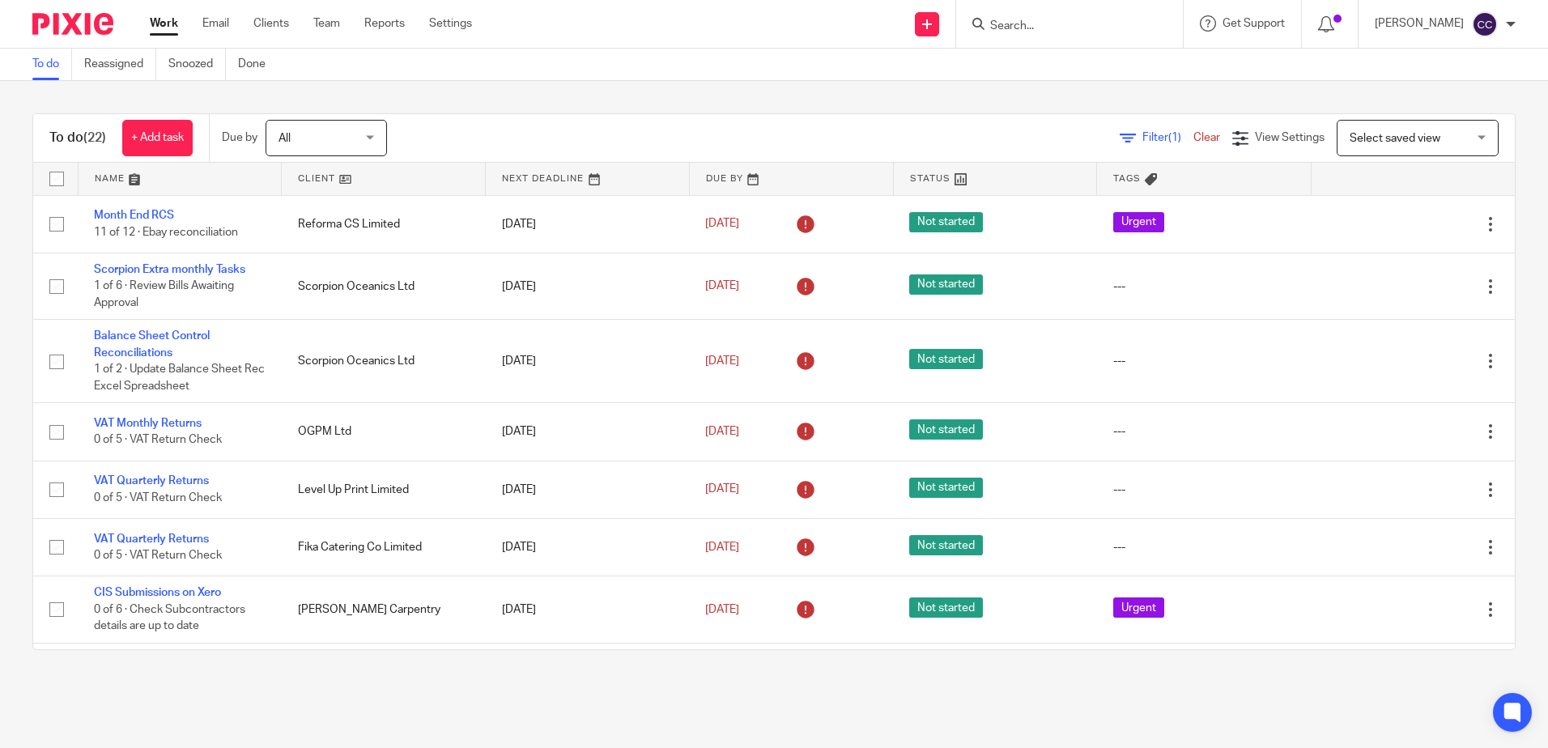
click at [295, 178] on link at bounding box center [383, 179] width 203 height 32
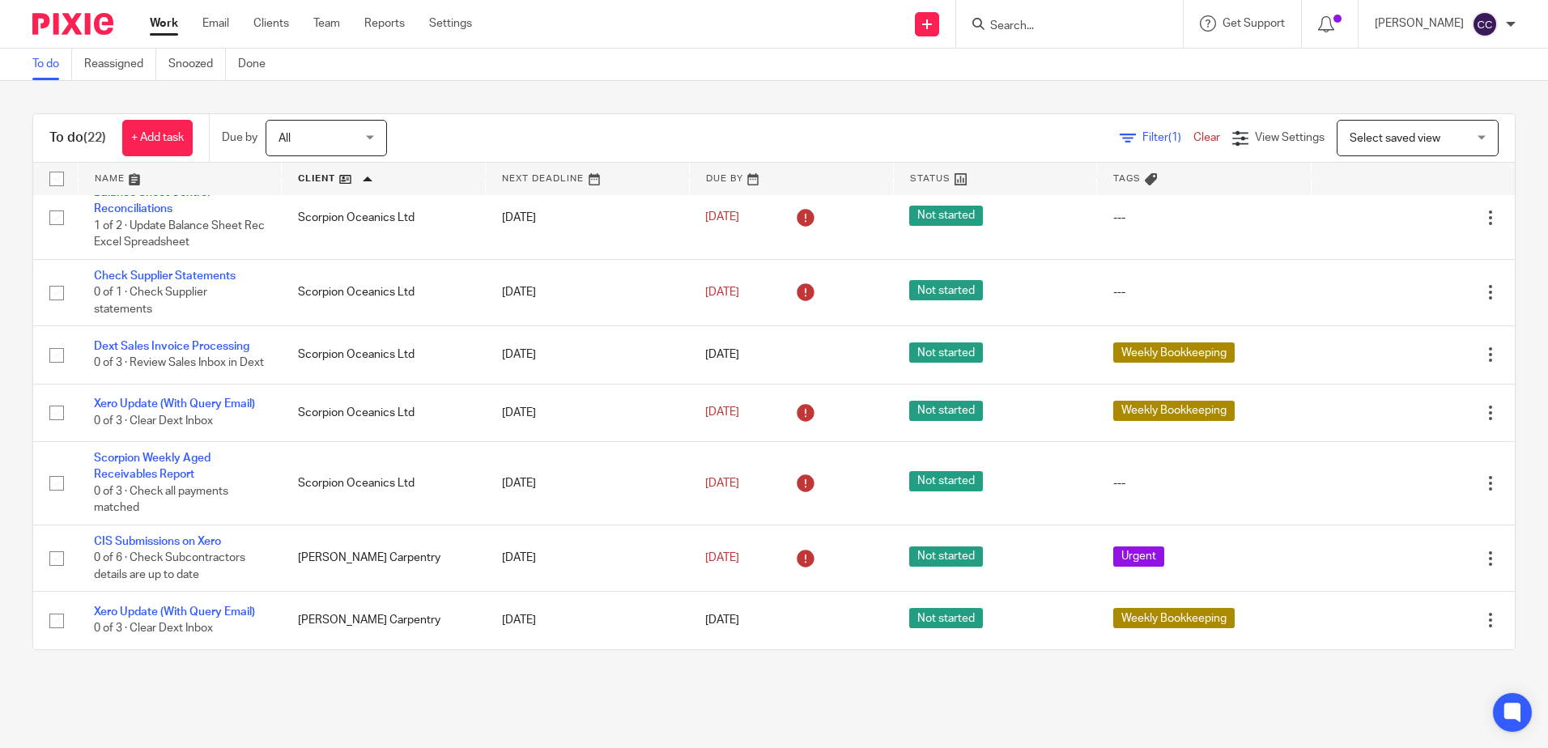
scroll to position [603, 0]
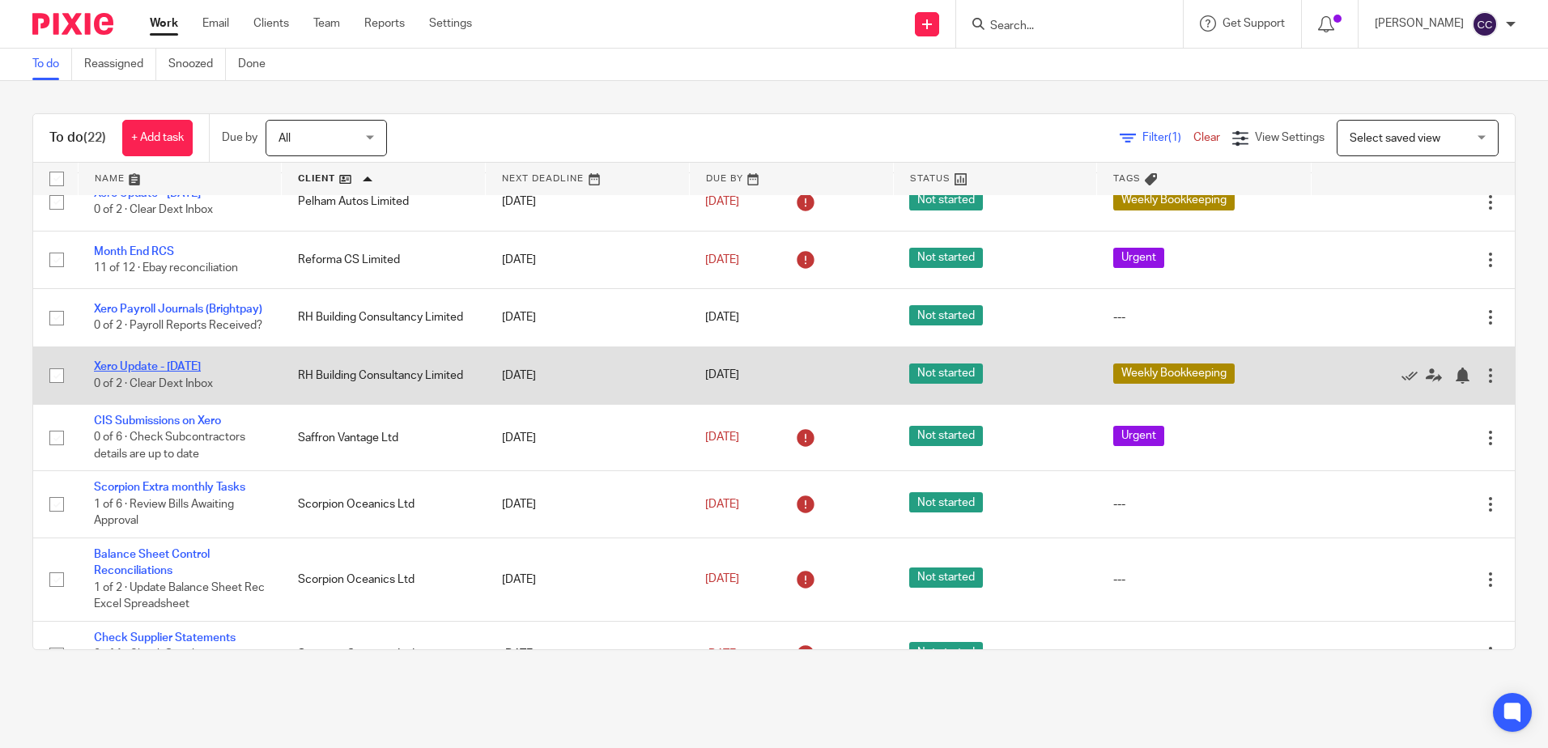
click at [201, 372] on link "Xero Update - [DATE]" at bounding box center [147, 366] width 107 height 11
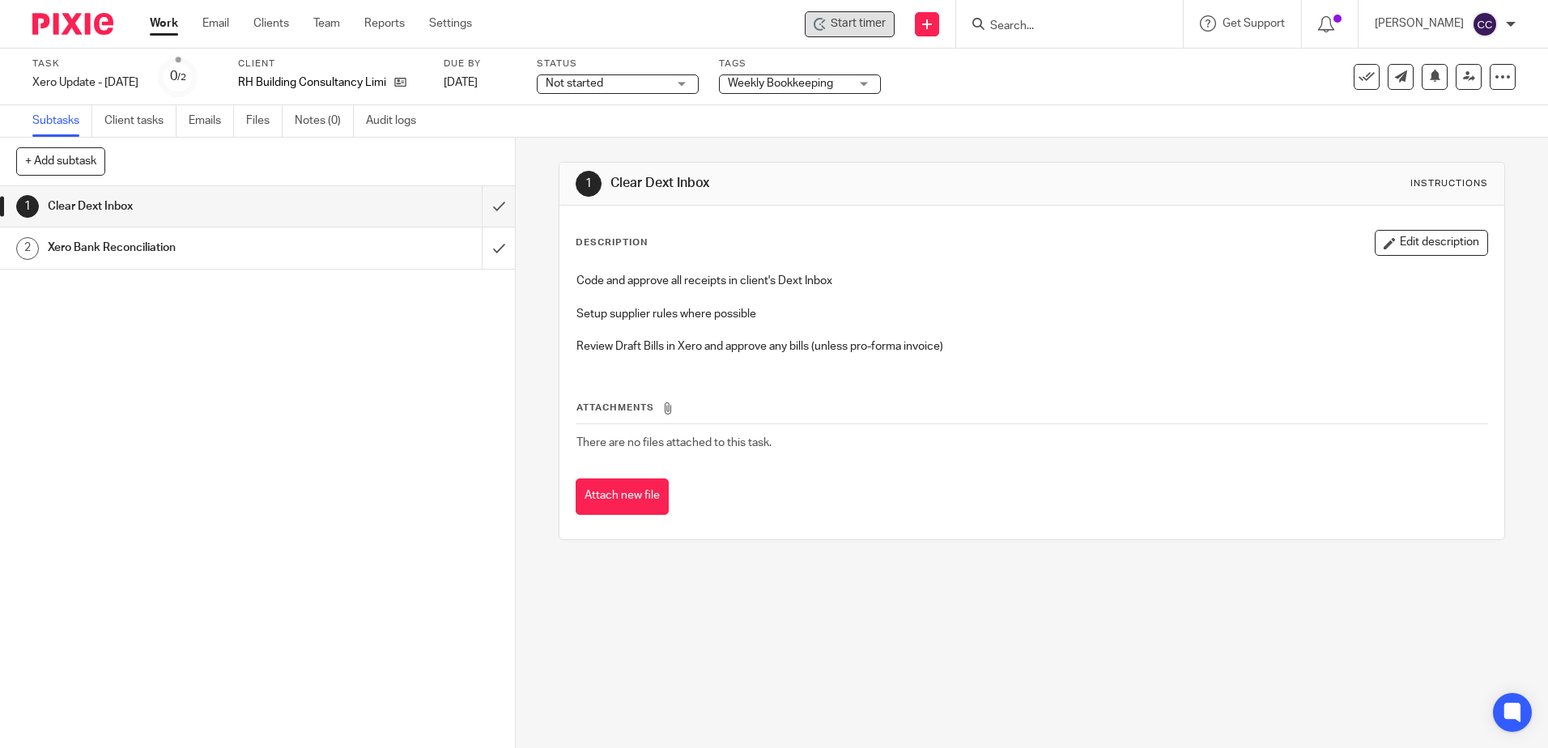
click at [886, 28] on span "Start timer" at bounding box center [857, 23] width 55 height 17
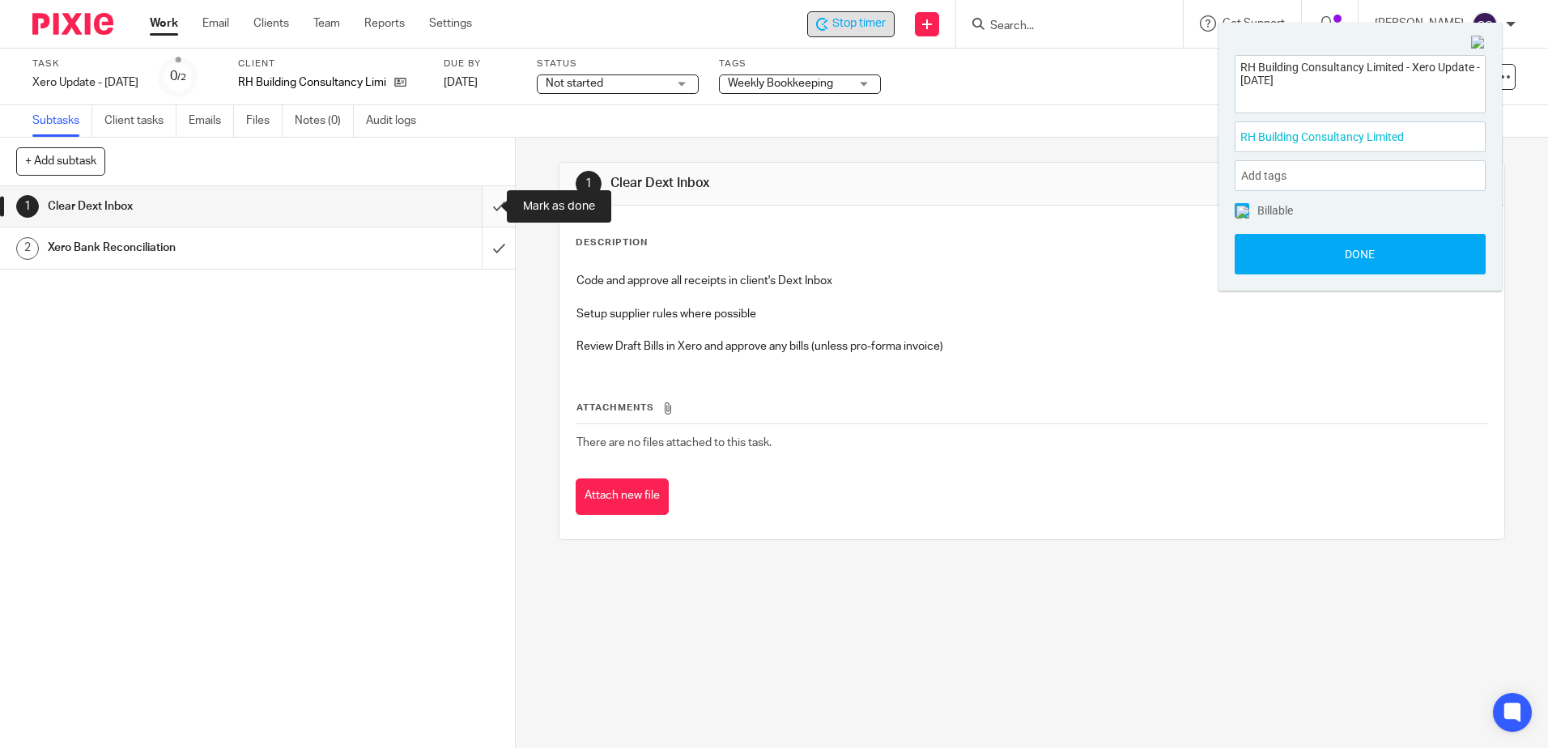
click at [486, 205] on input "submit" at bounding box center [257, 206] width 515 height 40
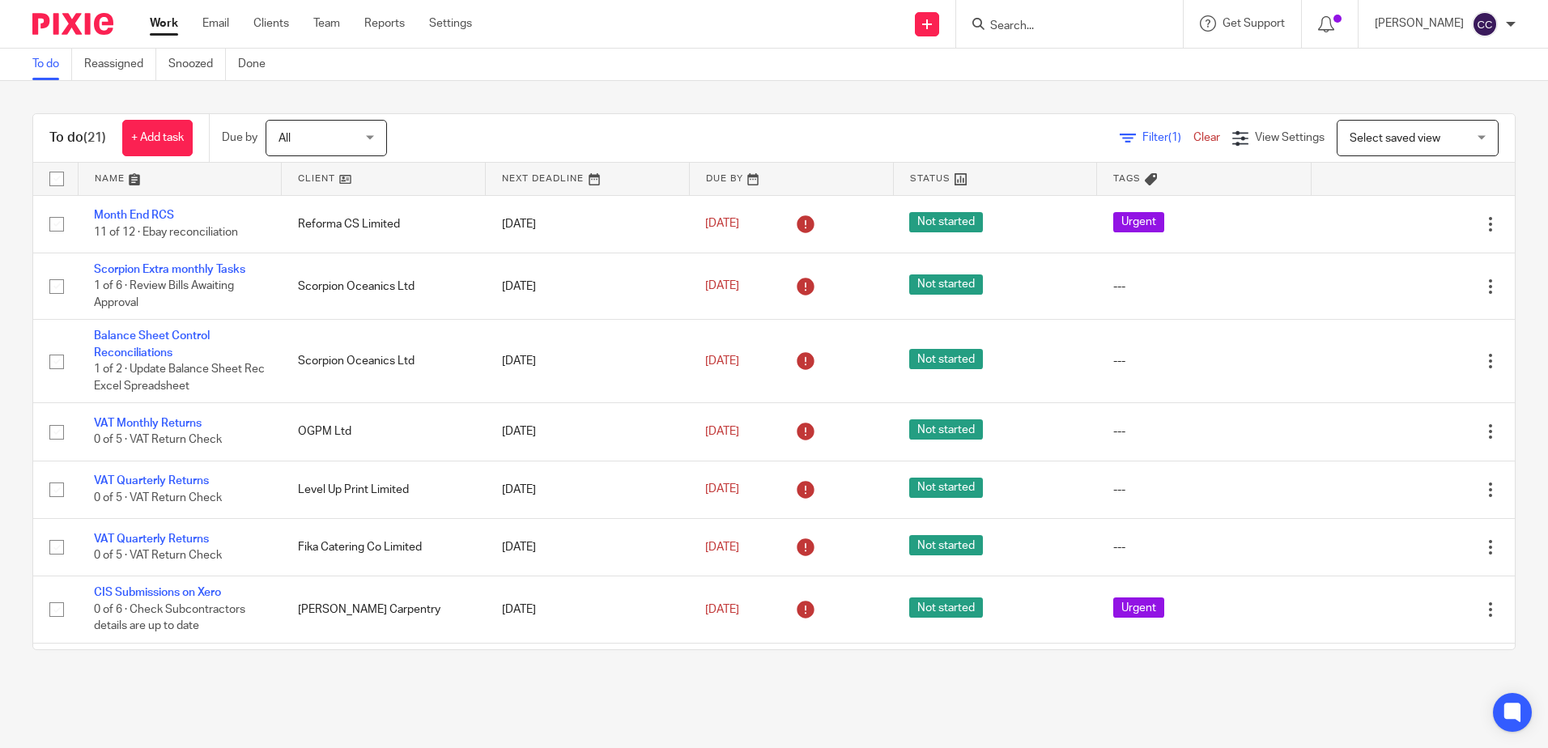
click at [299, 179] on link at bounding box center [383, 179] width 203 height 32
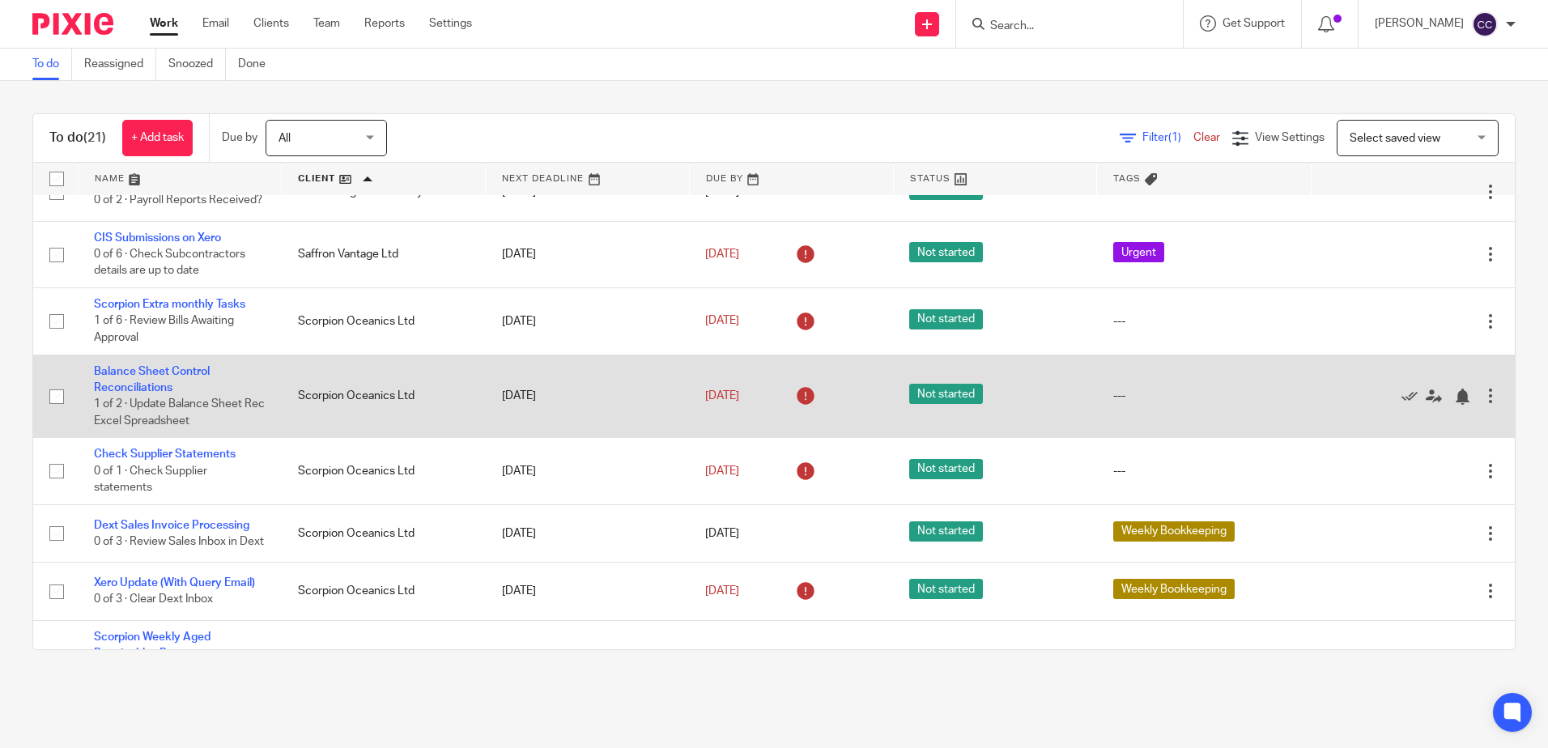
scroll to position [949, 0]
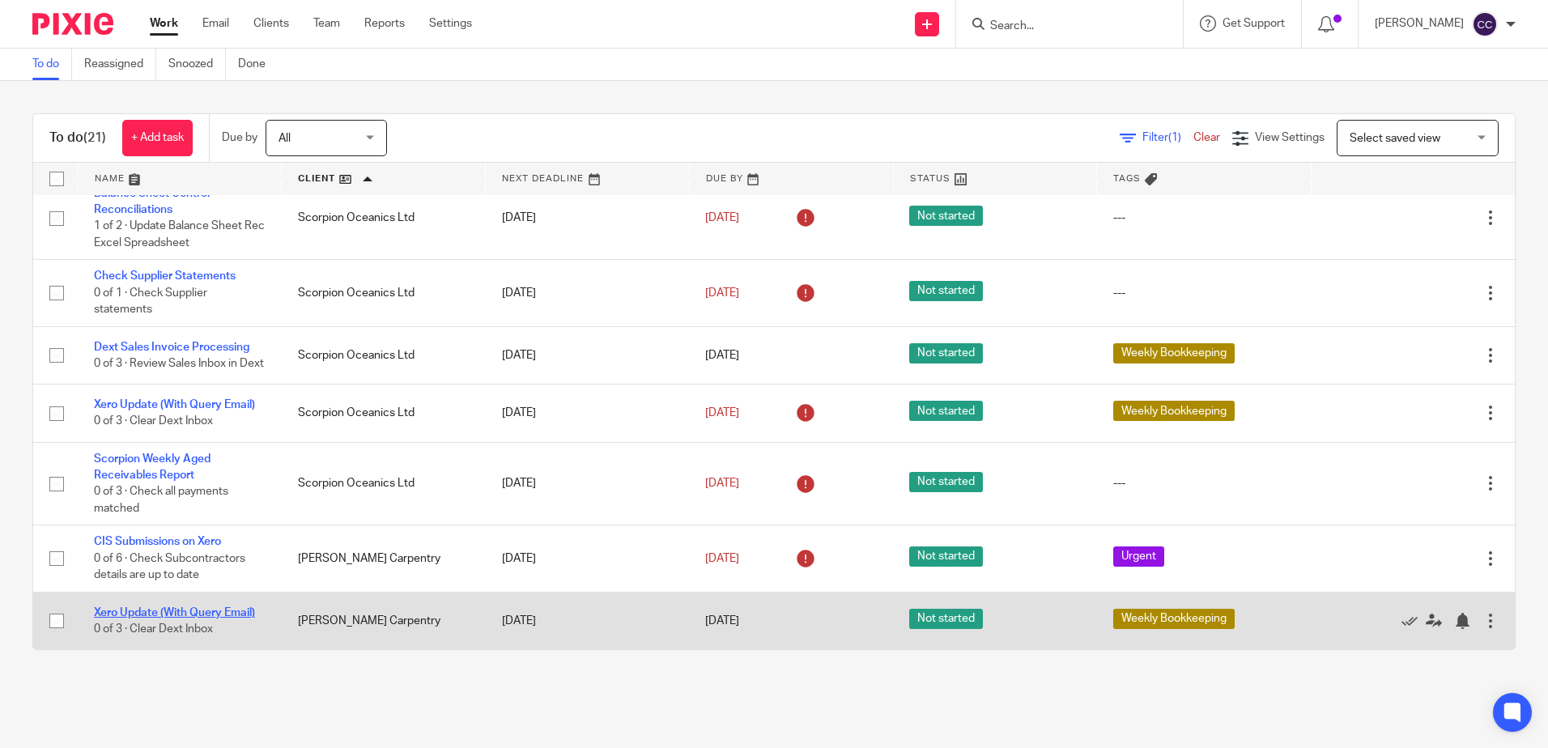
click at [181, 610] on link "Xero Update (With Query Email)" at bounding box center [174, 612] width 161 height 11
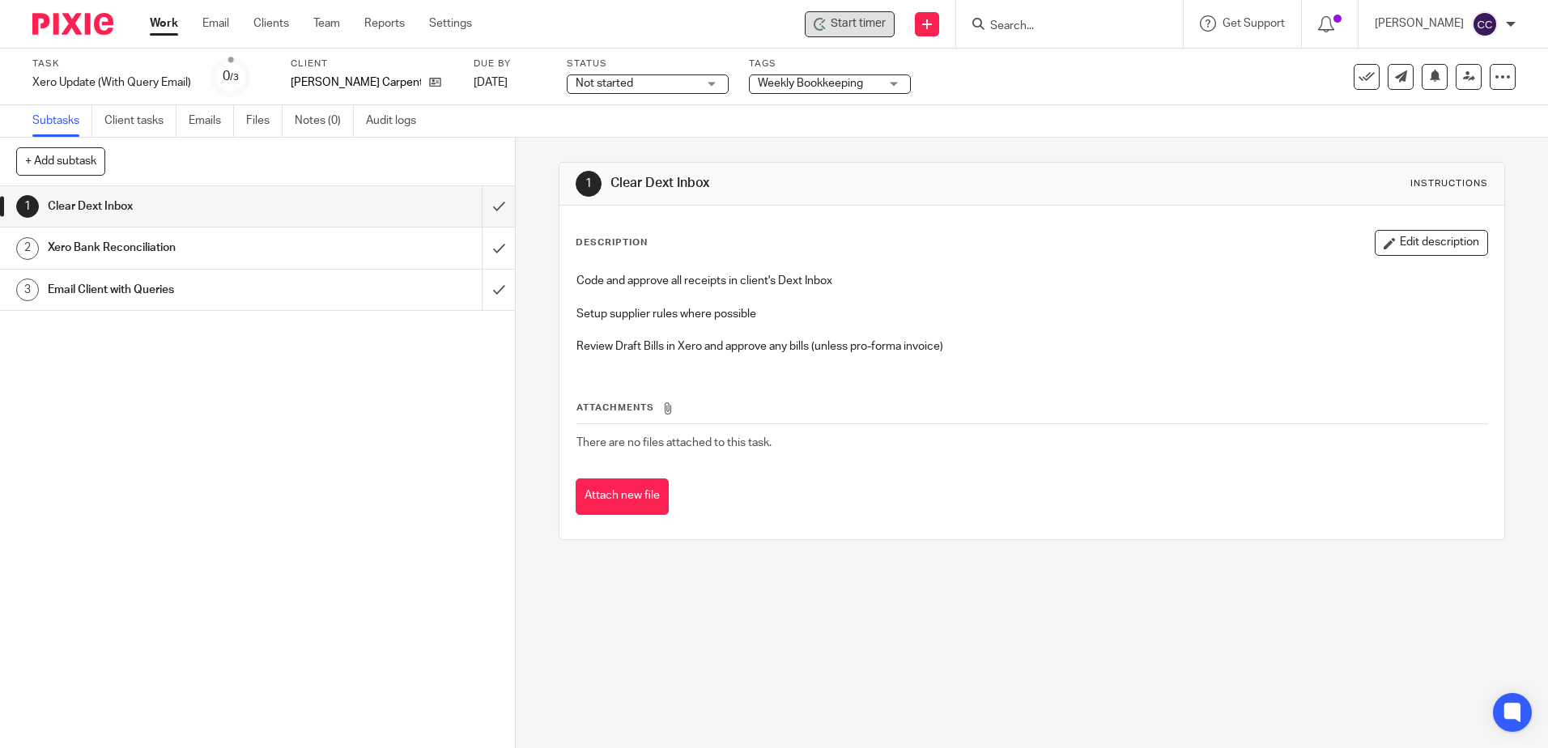
click at [882, 31] on span "Start timer" at bounding box center [857, 23] width 55 height 17
click at [865, 26] on span "Start timer" at bounding box center [857, 23] width 55 height 17
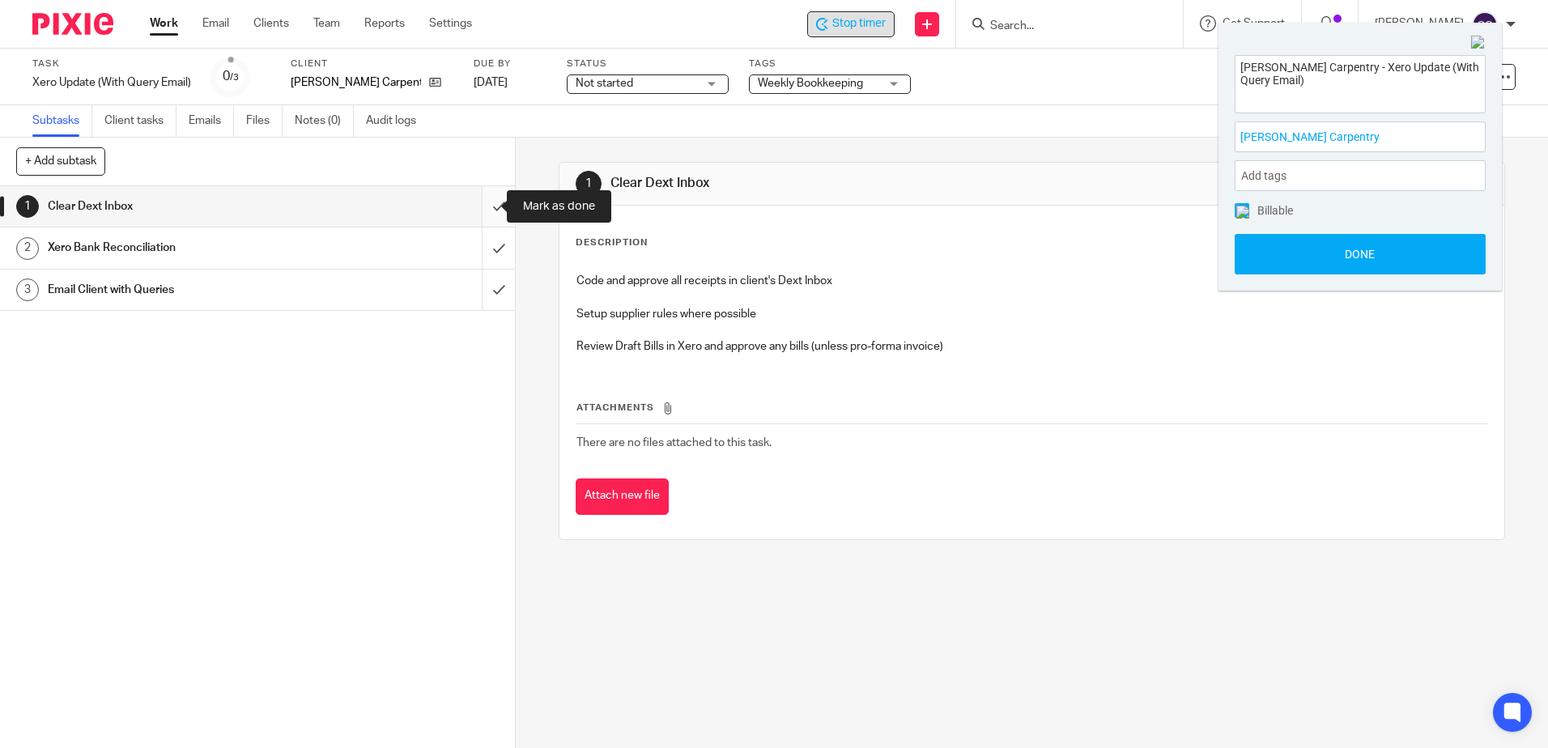
click at [486, 204] on input "submit" at bounding box center [257, 206] width 515 height 40
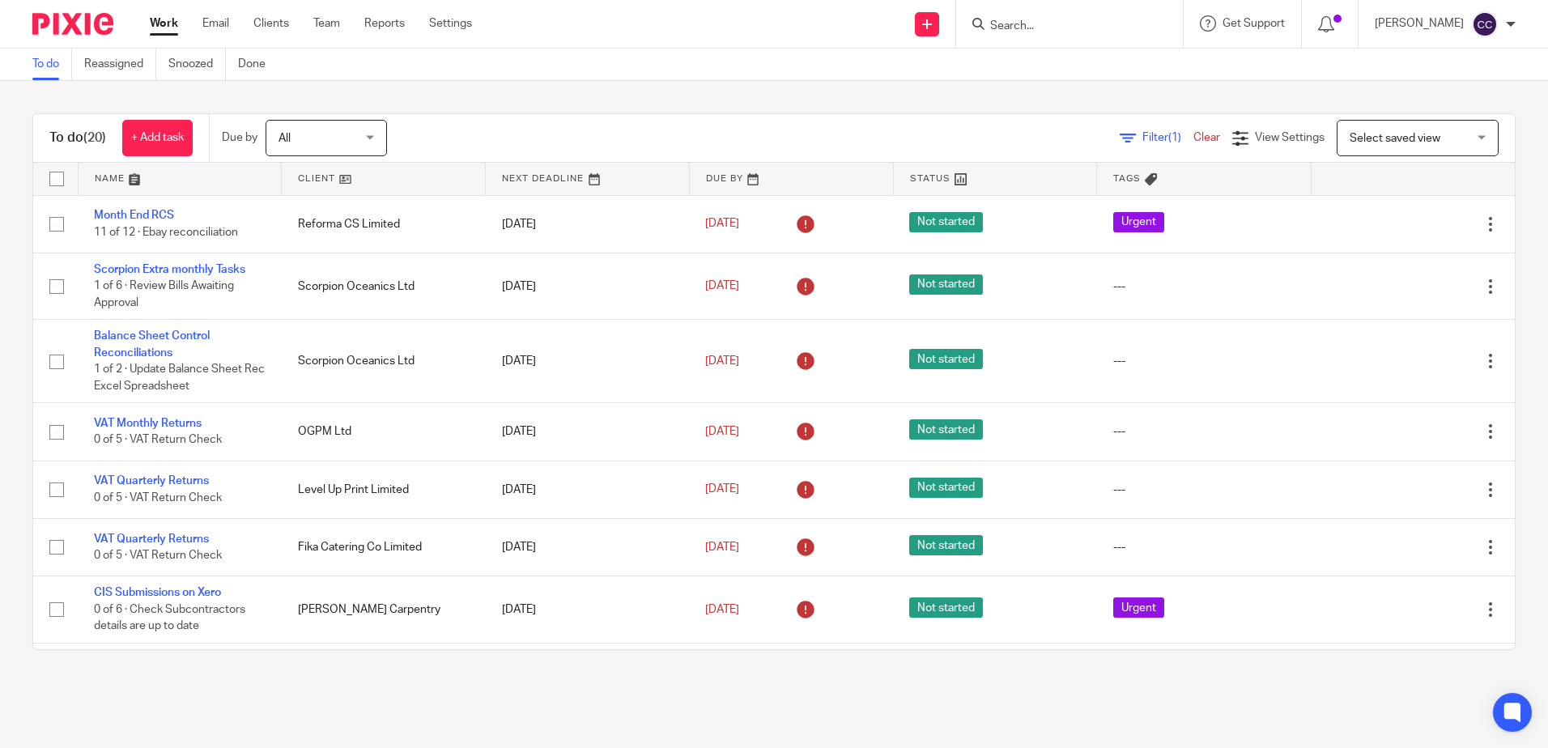
click at [320, 177] on link at bounding box center [383, 179] width 203 height 32
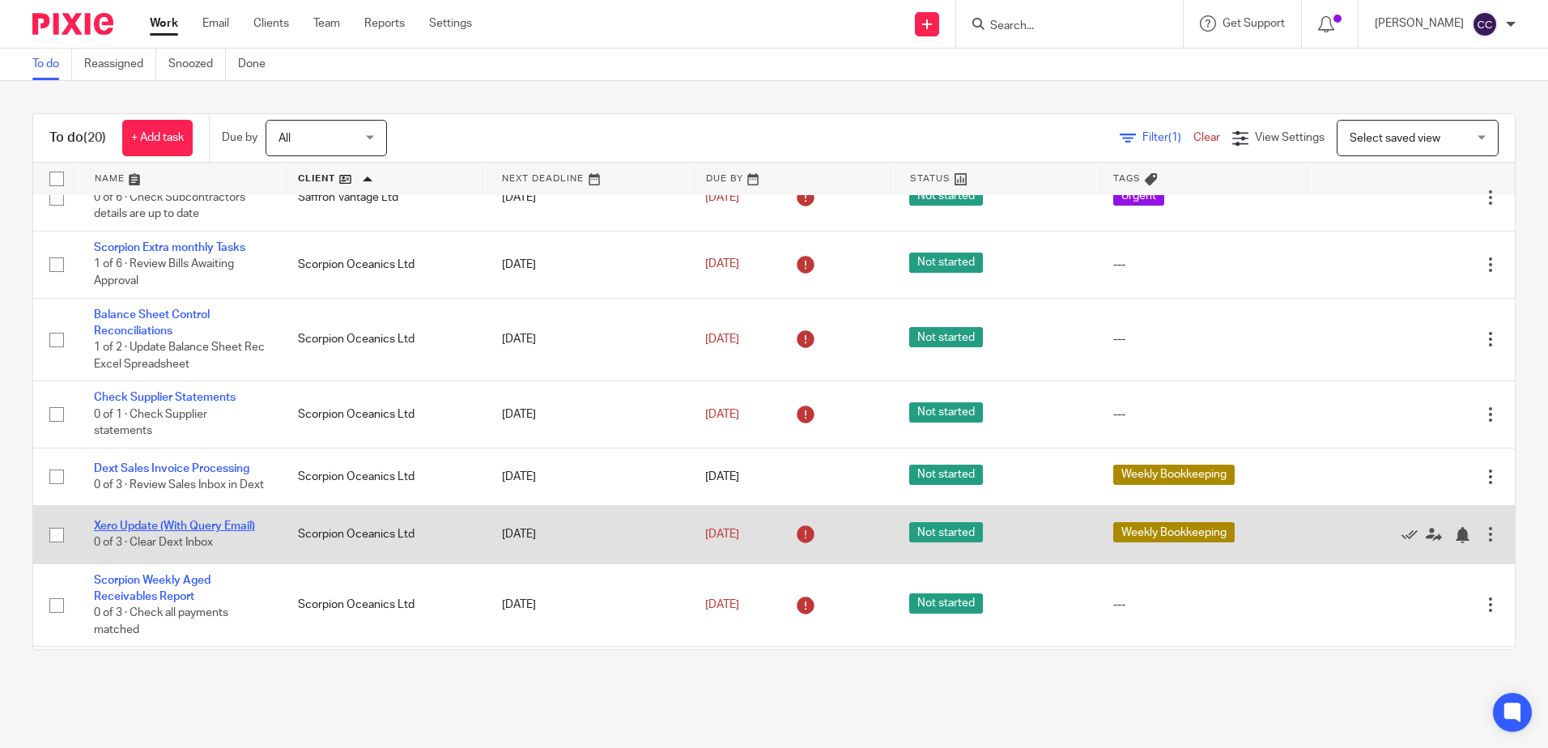
scroll to position [892, 0]
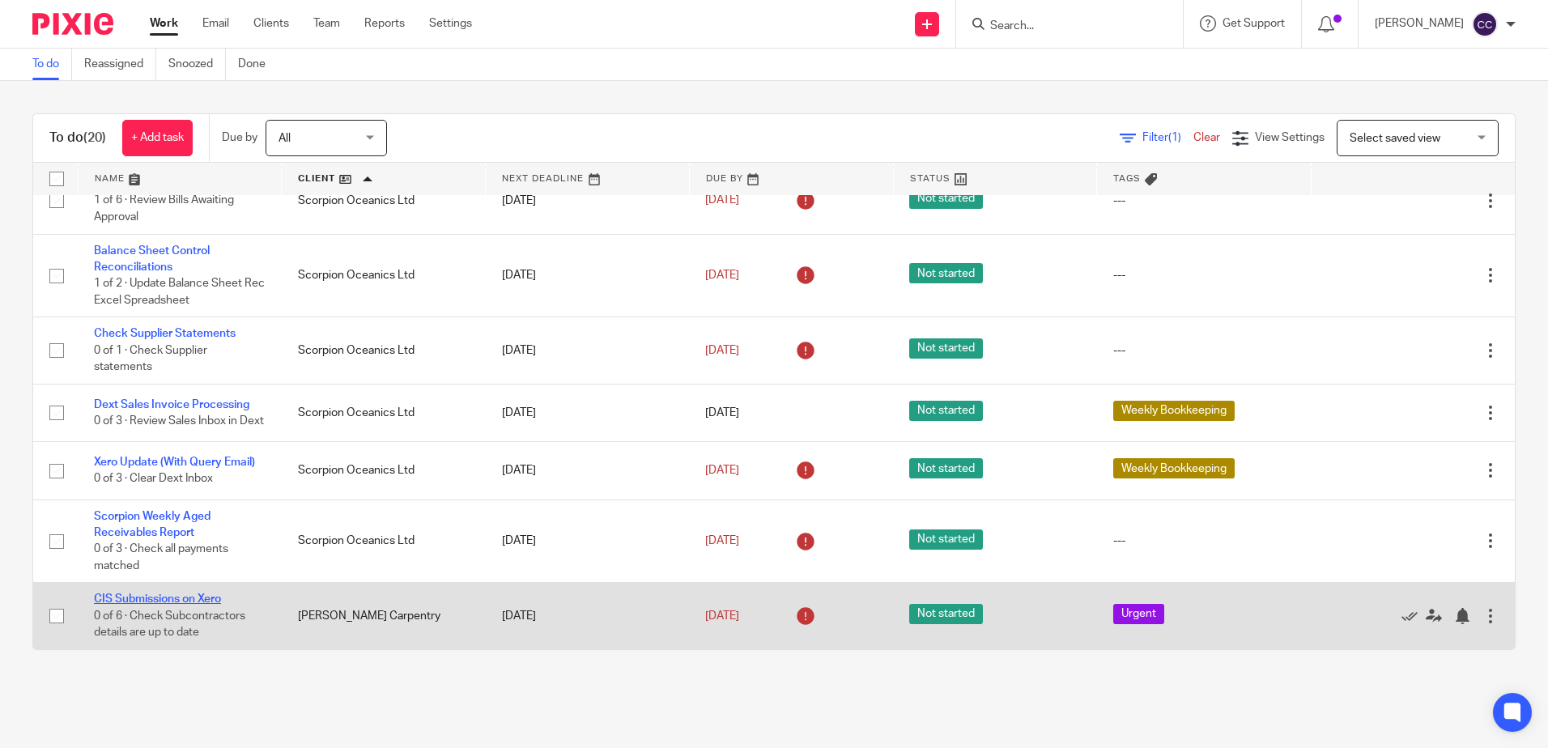
click at [169, 602] on link "CIS Submissions on Xero" at bounding box center [157, 598] width 127 height 11
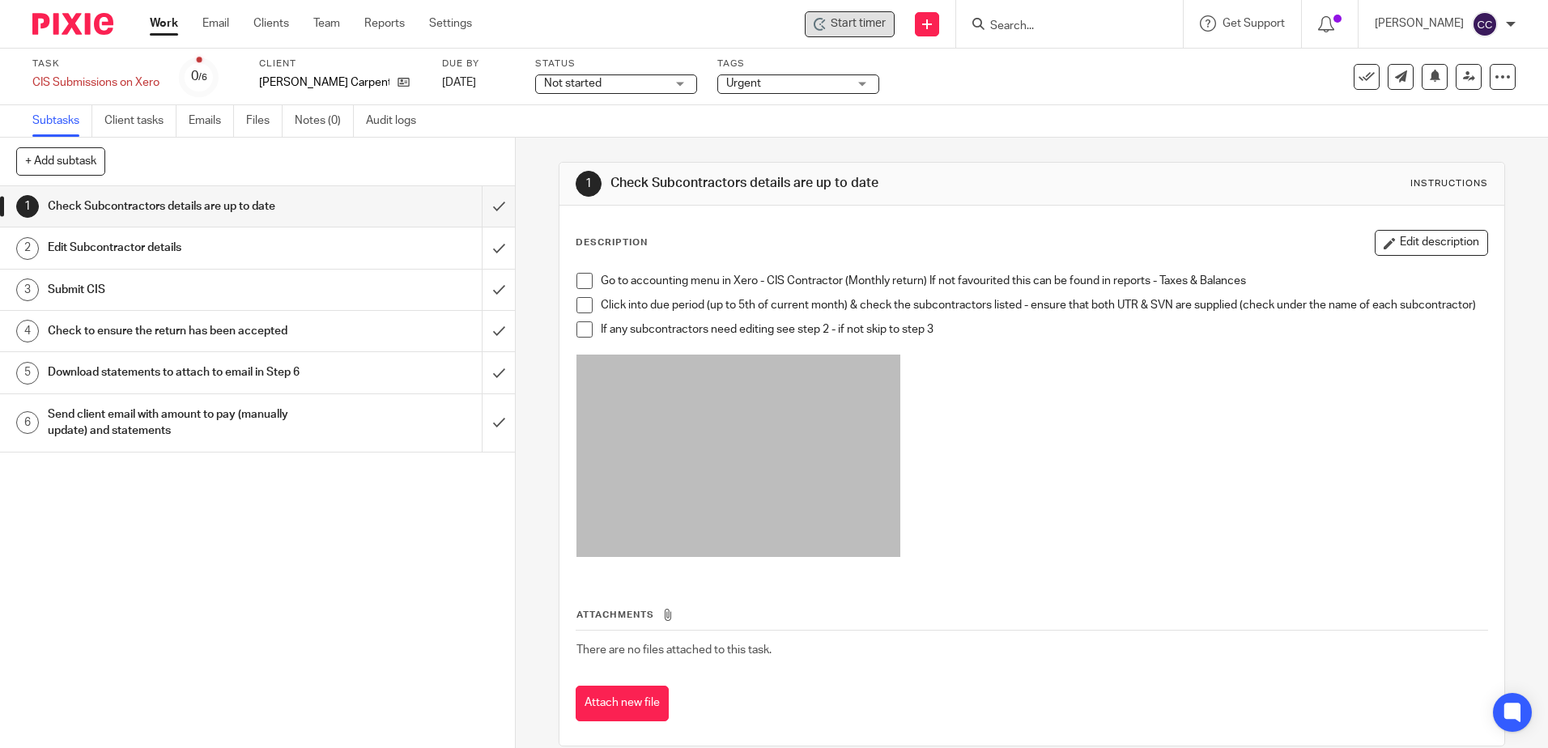
click at [872, 32] on span "Start timer" at bounding box center [857, 23] width 55 height 17
click at [858, 24] on span "Start timer" at bounding box center [857, 23] width 55 height 17
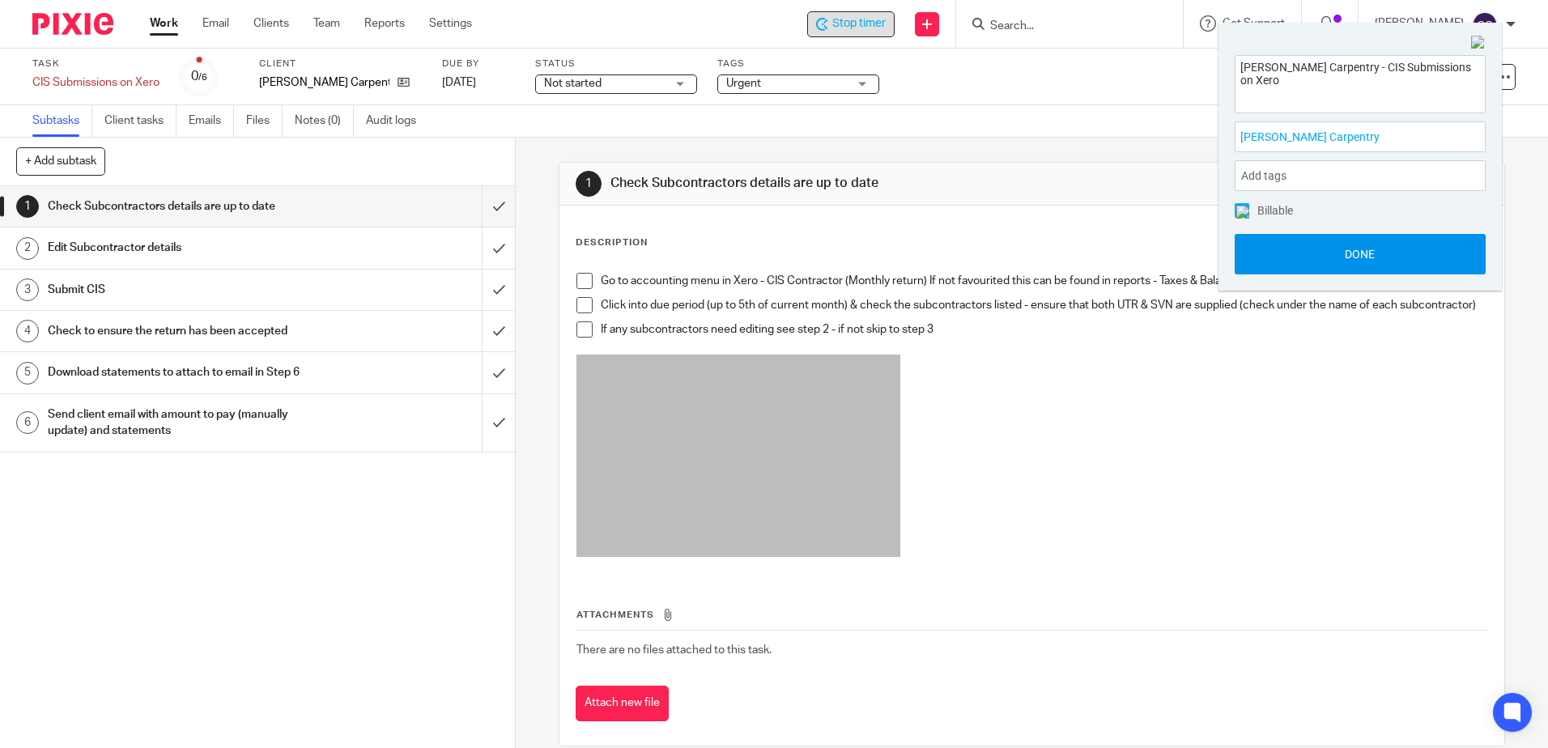
click at [1301, 248] on button "Done" at bounding box center [1359, 254] width 251 height 40
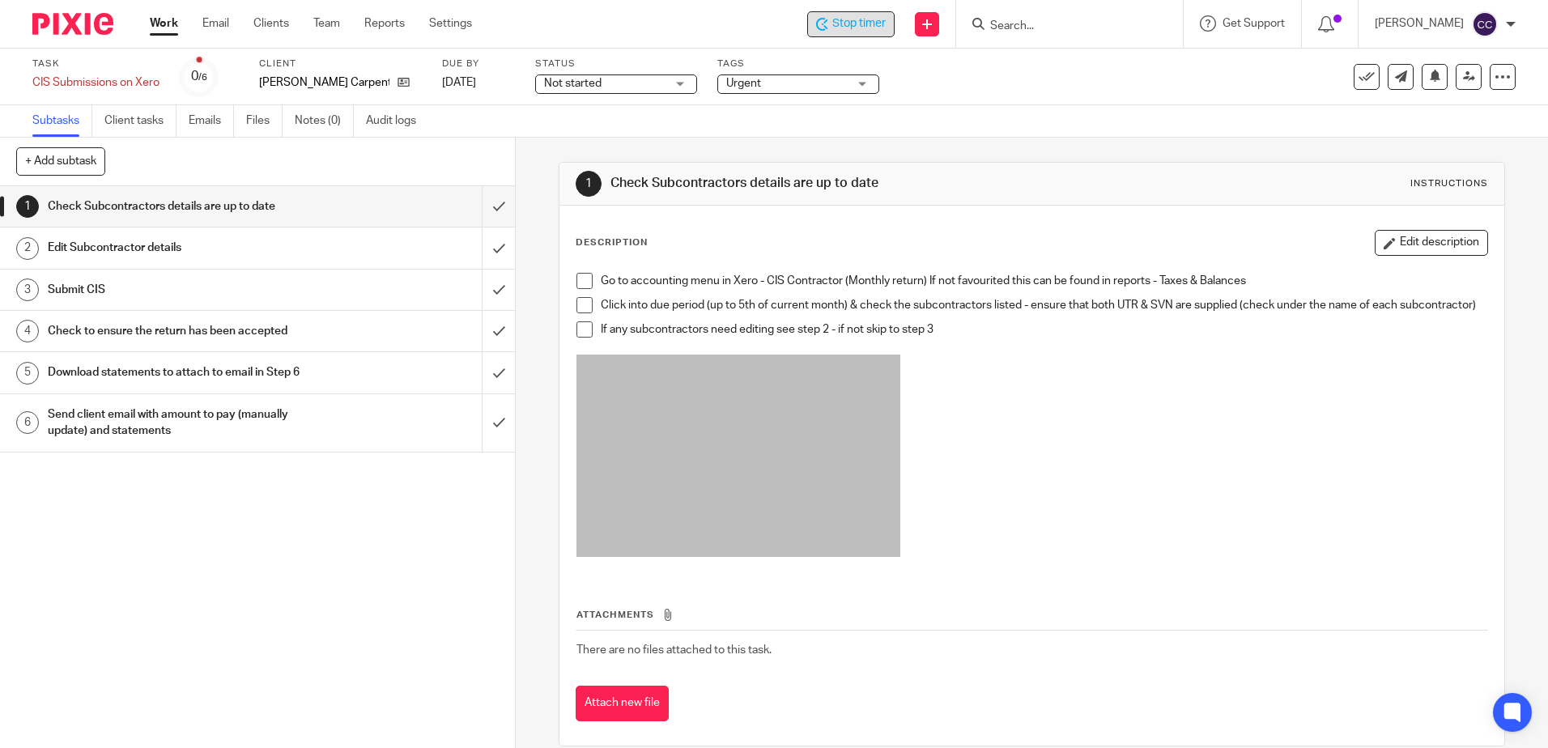
click at [581, 284] on span at bounding box center [584, 281] width 16 height 16
click at [584, 312] on span at bounding box center [584, 305] width 16 height 16
click at [581, 338] on span at bounding box center [584, 329] width 16 height 16
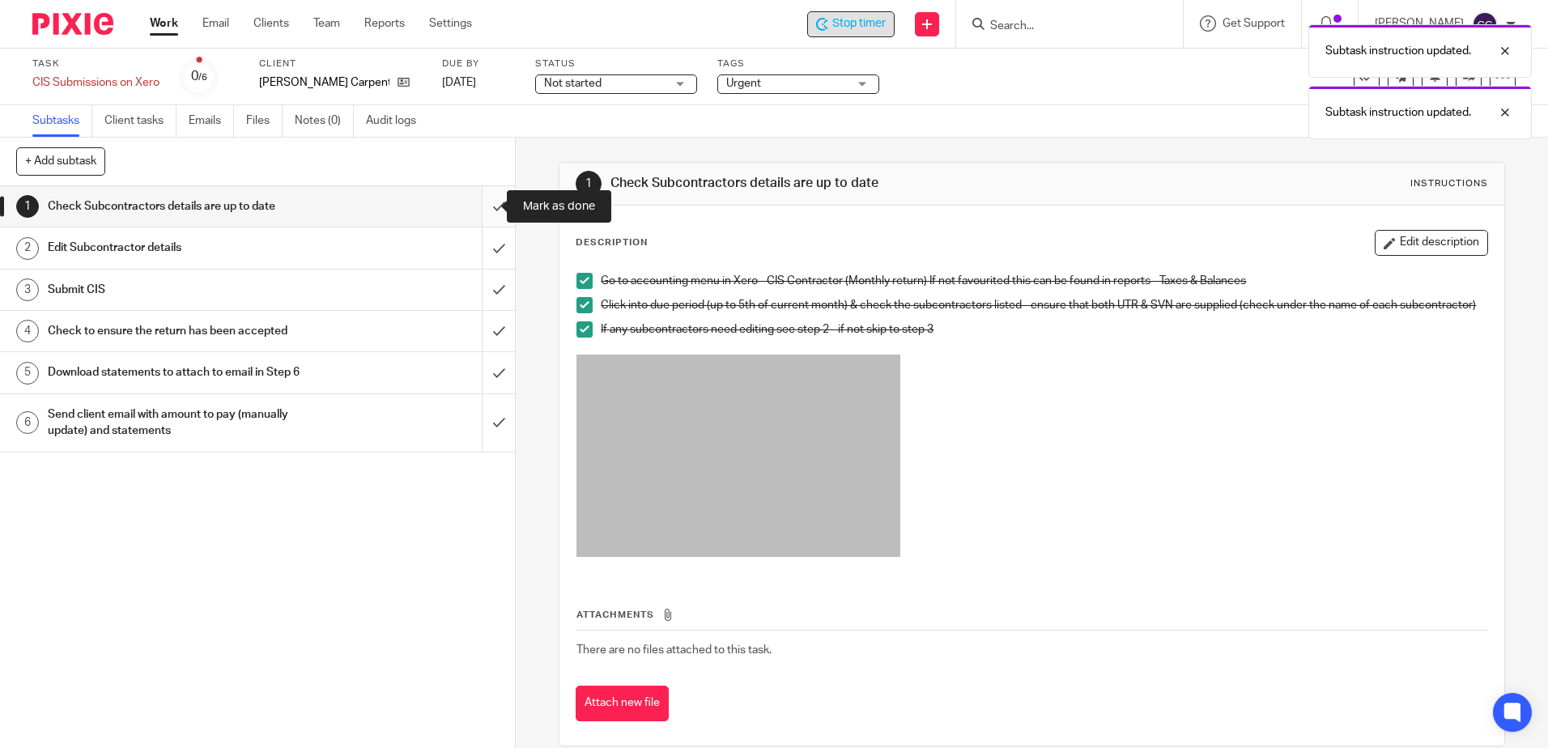
click at [478, 207] on input "submit" at bounding box center [257, 206] width 515 height 40
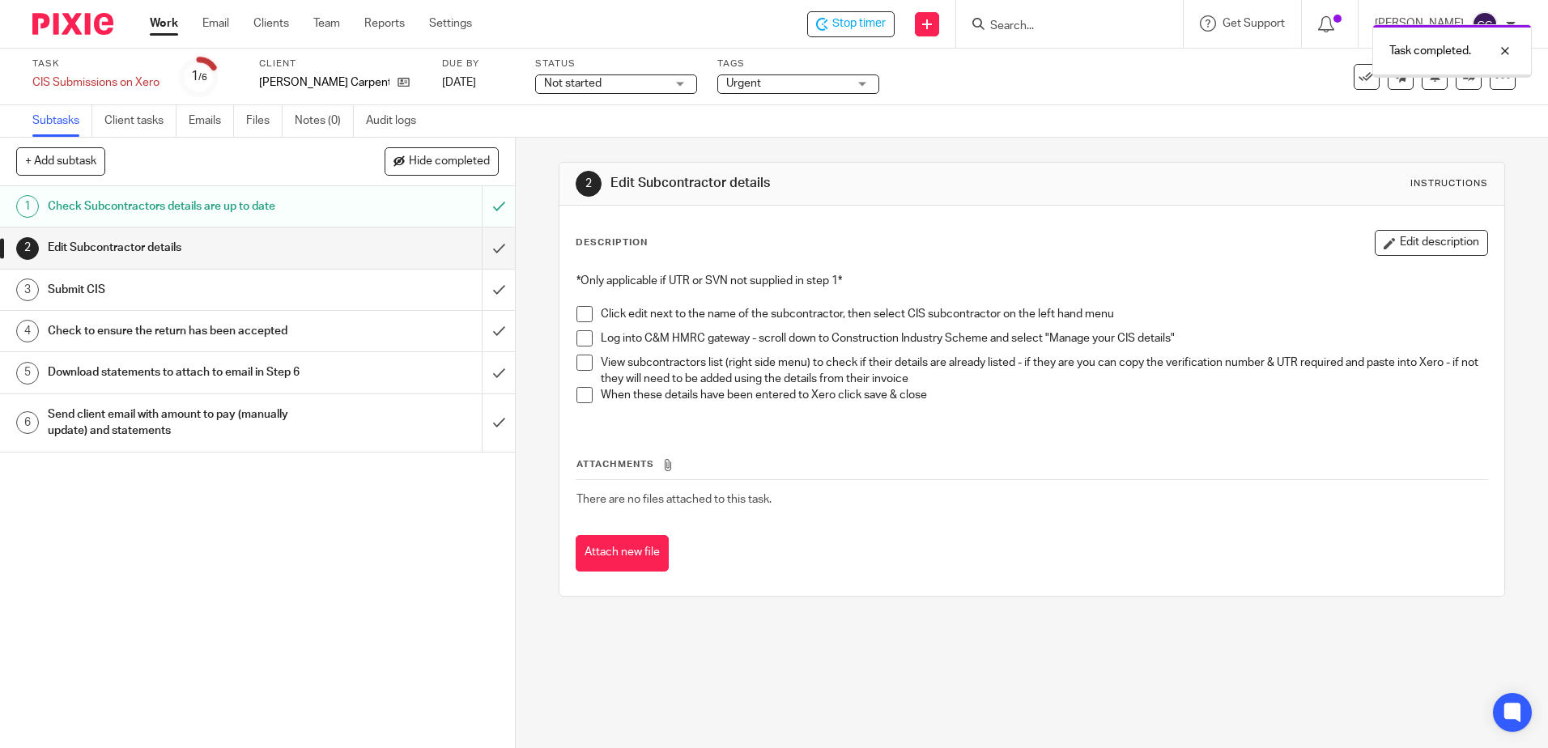
click at [480, 248] on input "submit" at bounding box center [257, 247] width 515 height 40
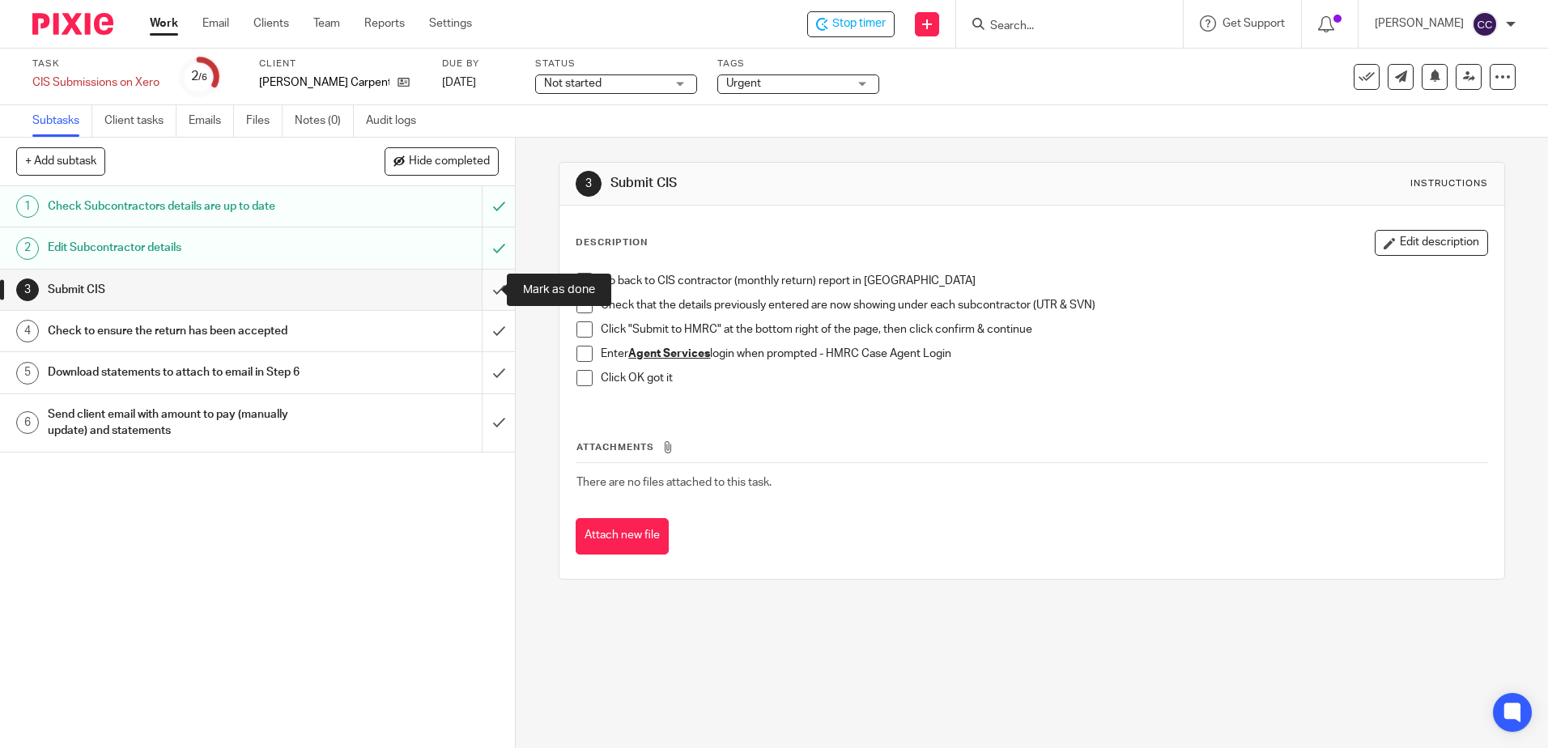
click at [482, 289] on input "submit" at bounding box center [257, 290] width 515 height 40
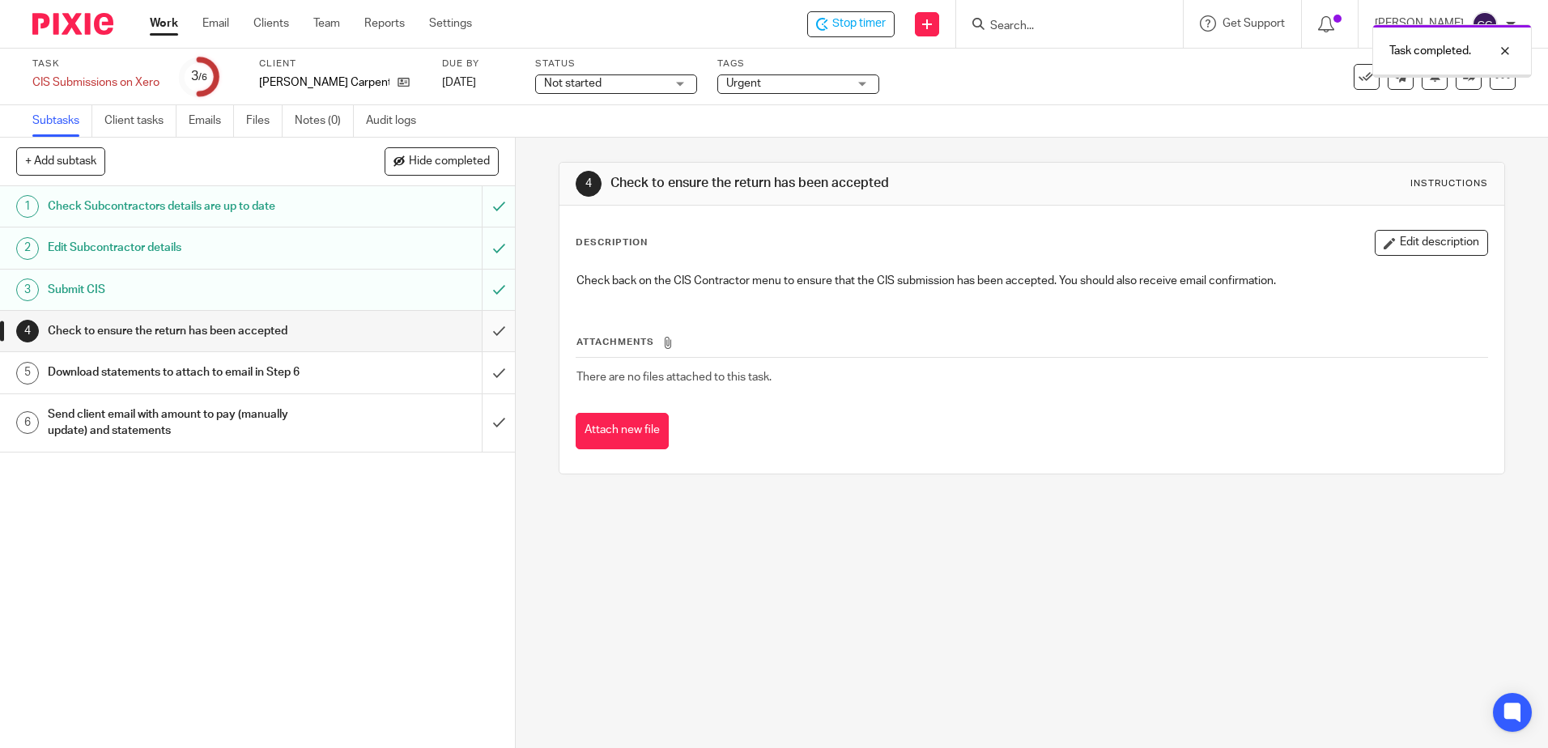
click at [482, 331] on input "submit" at bounding box center [257, 331] width 515 height 40
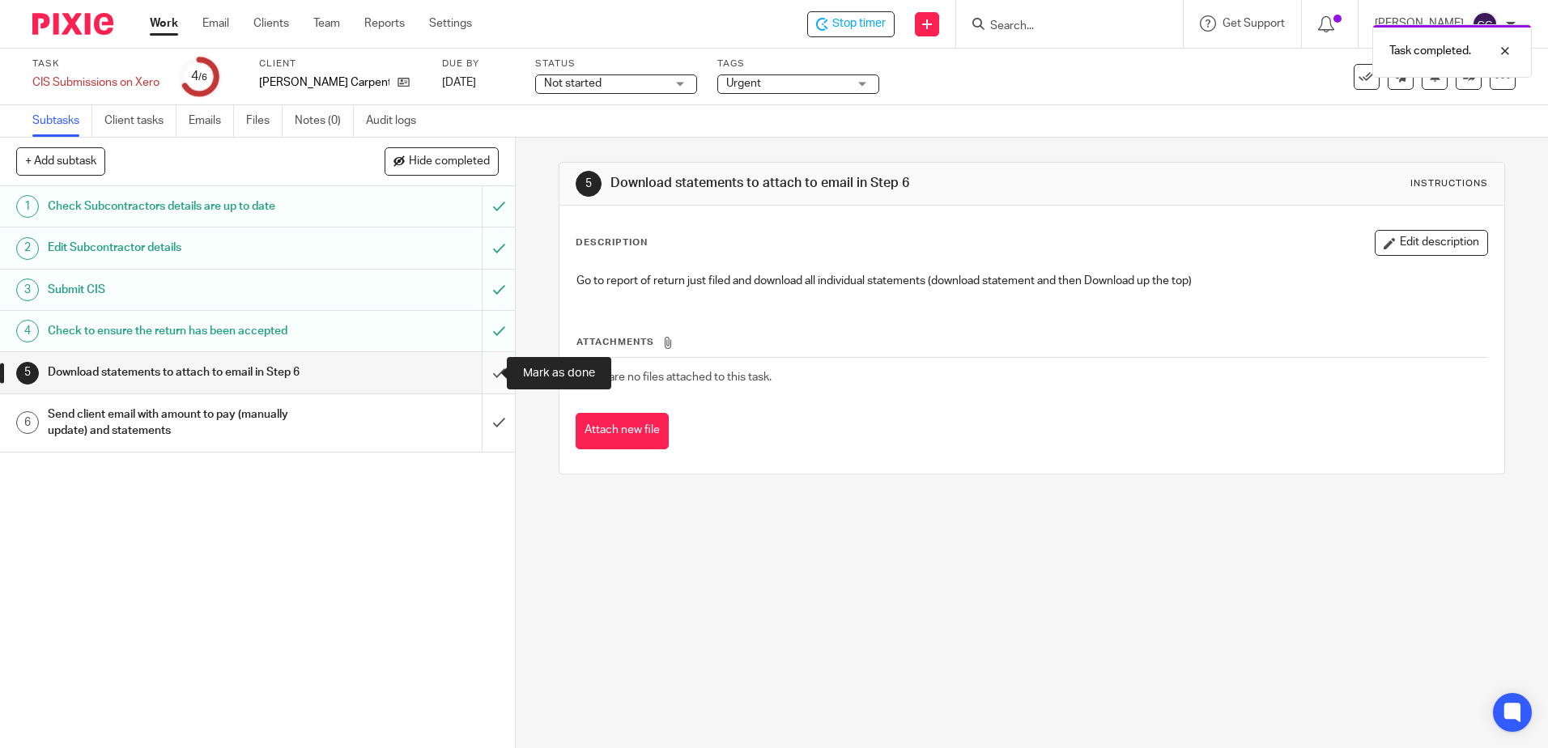
click at [483, 374] on input "submit" at bounding box center [257, 372] width 515 height 40
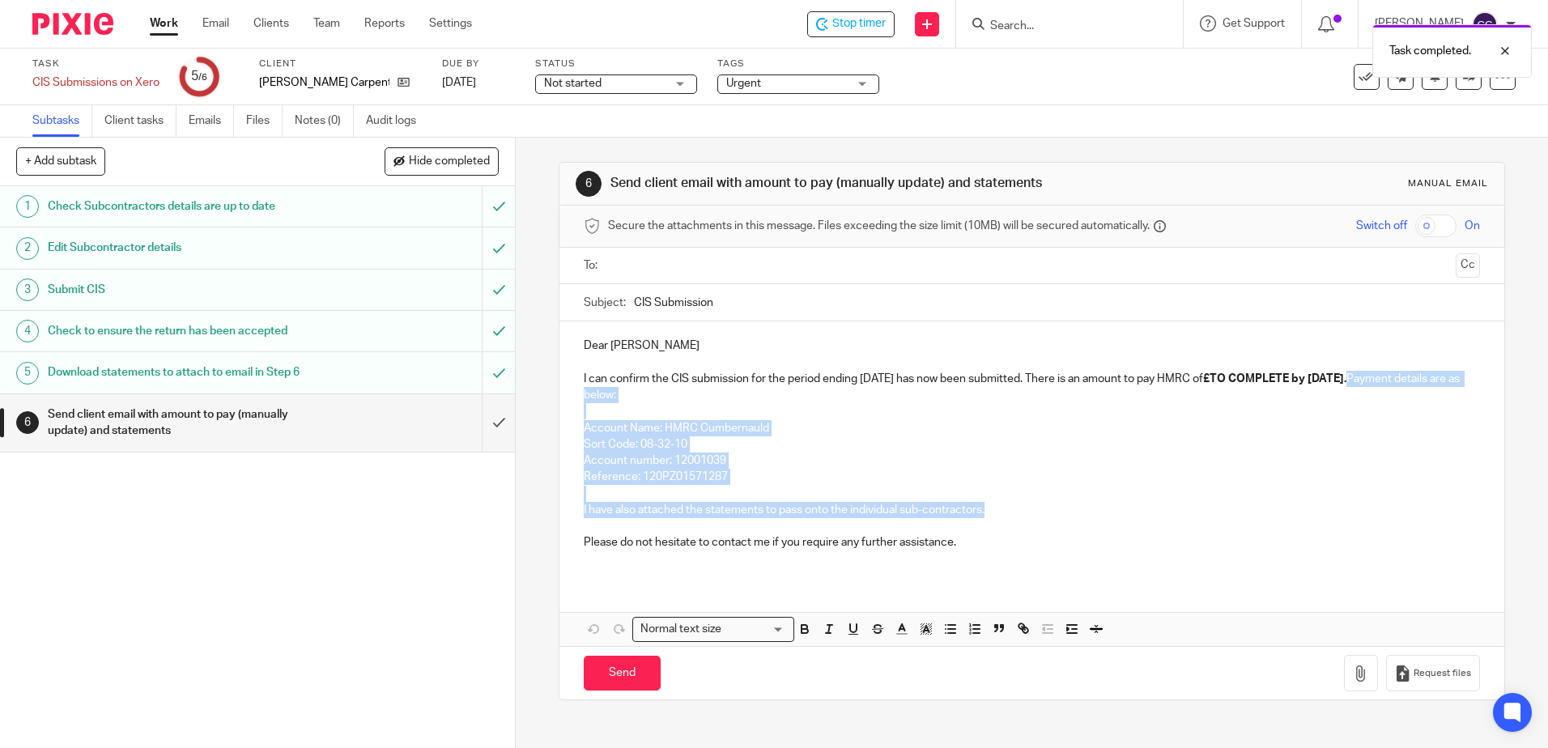
drag, startPoint x: 991, startPoint y: 516, endPoint x: 573, endPoint y: 397, distance: 434.5
click at [573, 397] on div "Dear [PERSON_NAME] can confirm the CIS submission for the period ending [DATE] …" at bounding box center [1031, 450] width 944 height 258
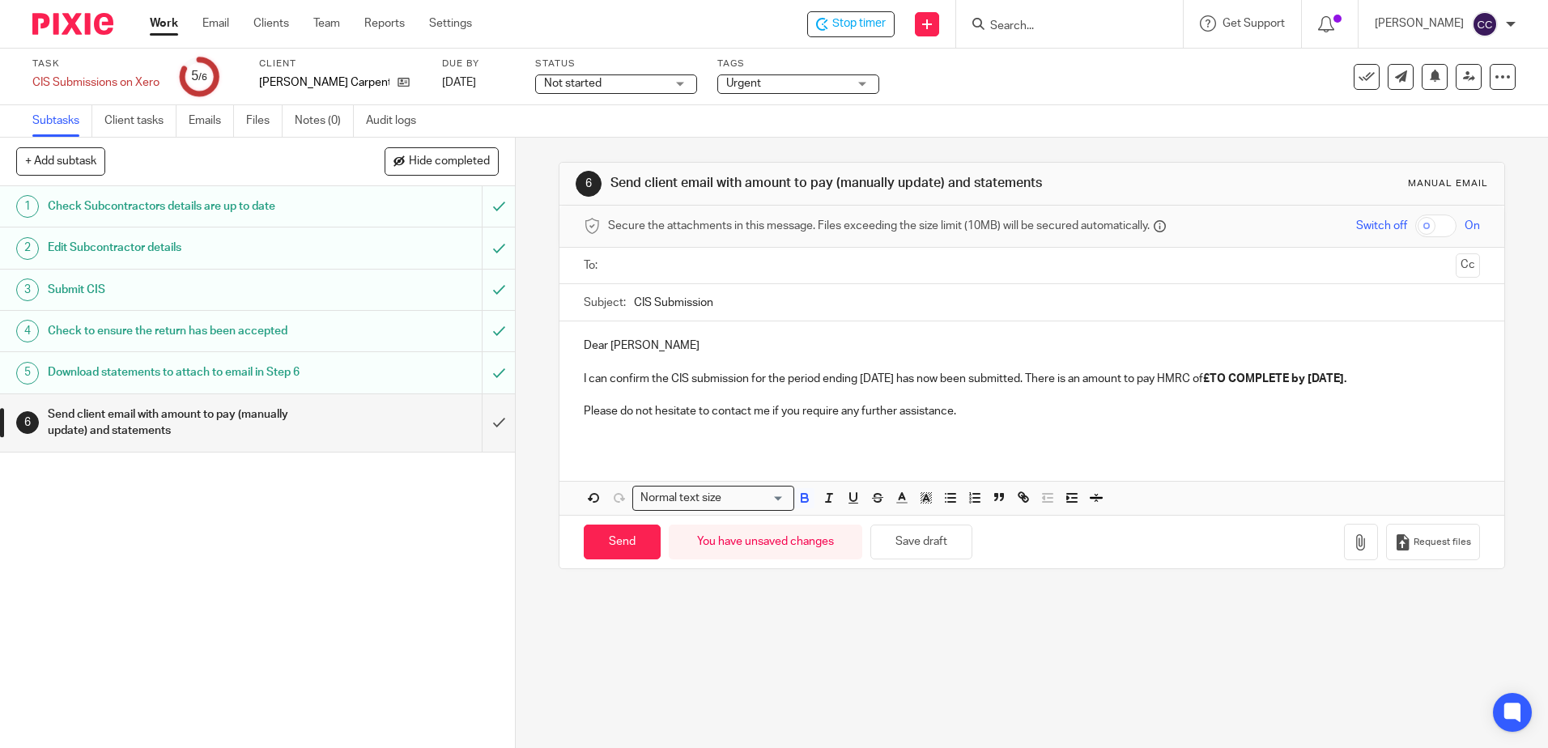
drag, startPoint x: 1459, startPoint y: 379, endPoint x: 1087, endPoint y: 380, distance: 371.5
click at [1087, 380] on div "Dear Shaun I can confirm the CIS submission for the period ending 5th August 20…" at bounding box center [1031, 384] width 944 height 127
click at [676, 266] on input "text" at bounding box center [1031, 266] width 835 height 19
click at [599, 543] on input "Send" at bounding box center [622, 545] width 77 height 35
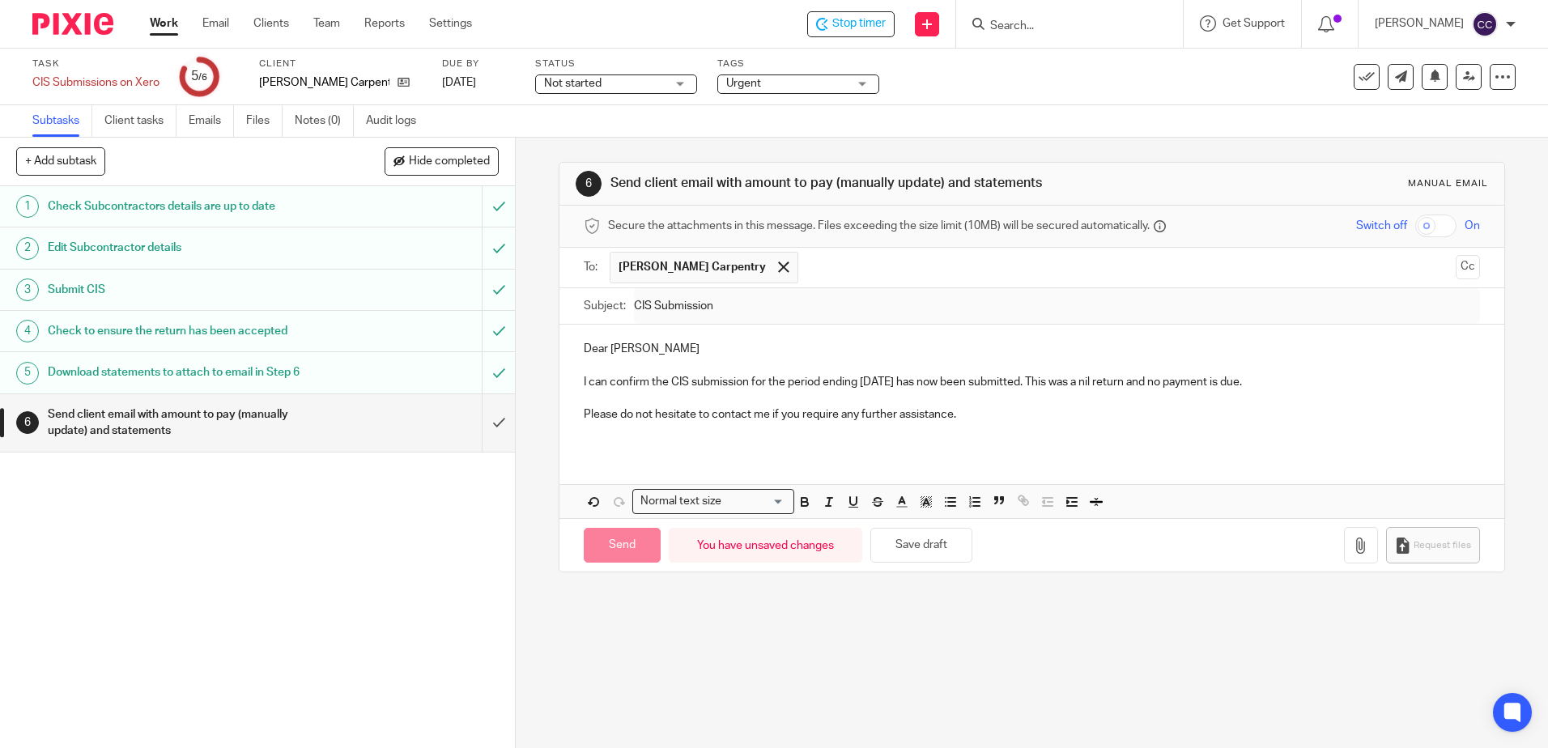
type input "Sent"
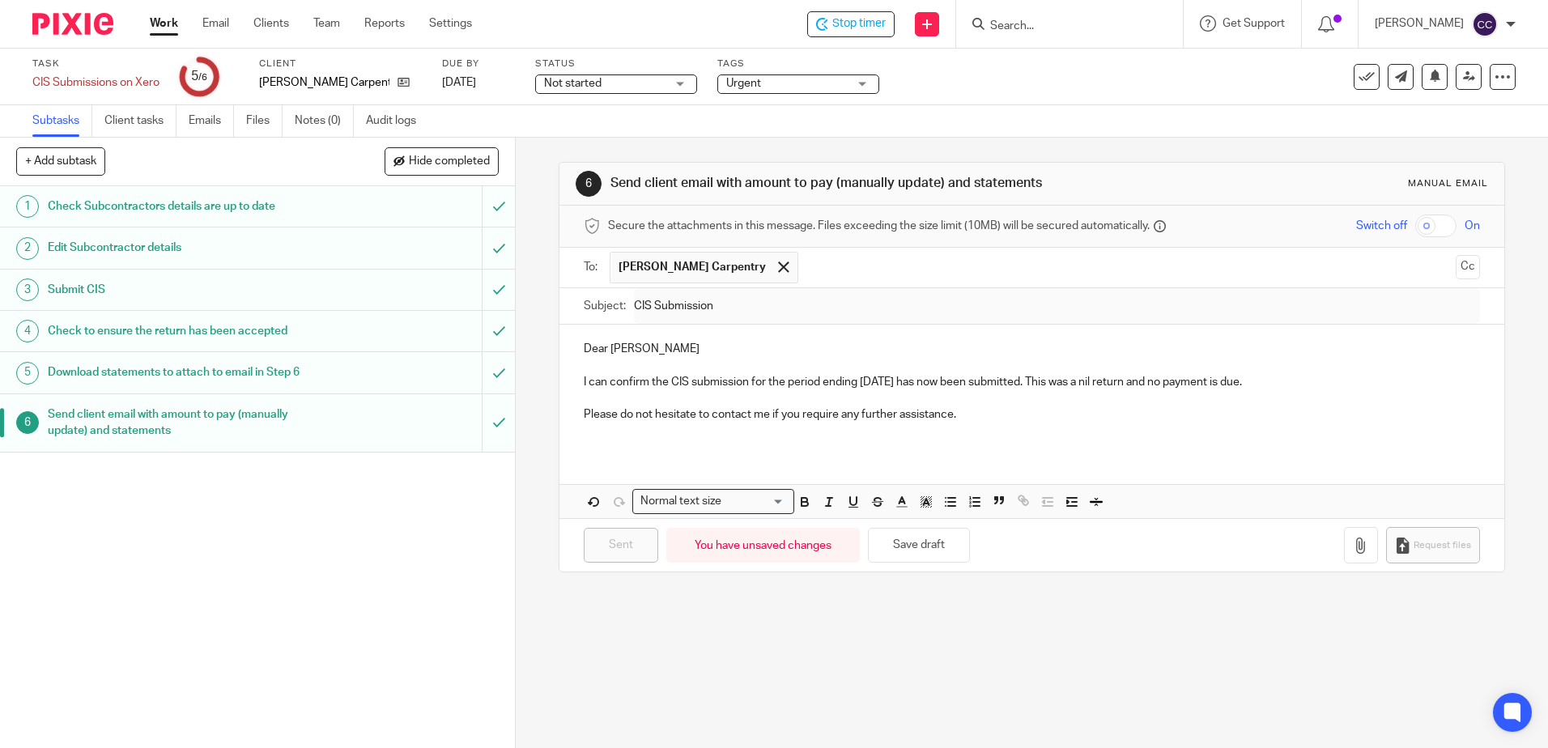
click at [158, 21] on link "Work" at bounding box center [164, 23] width 28 height 16
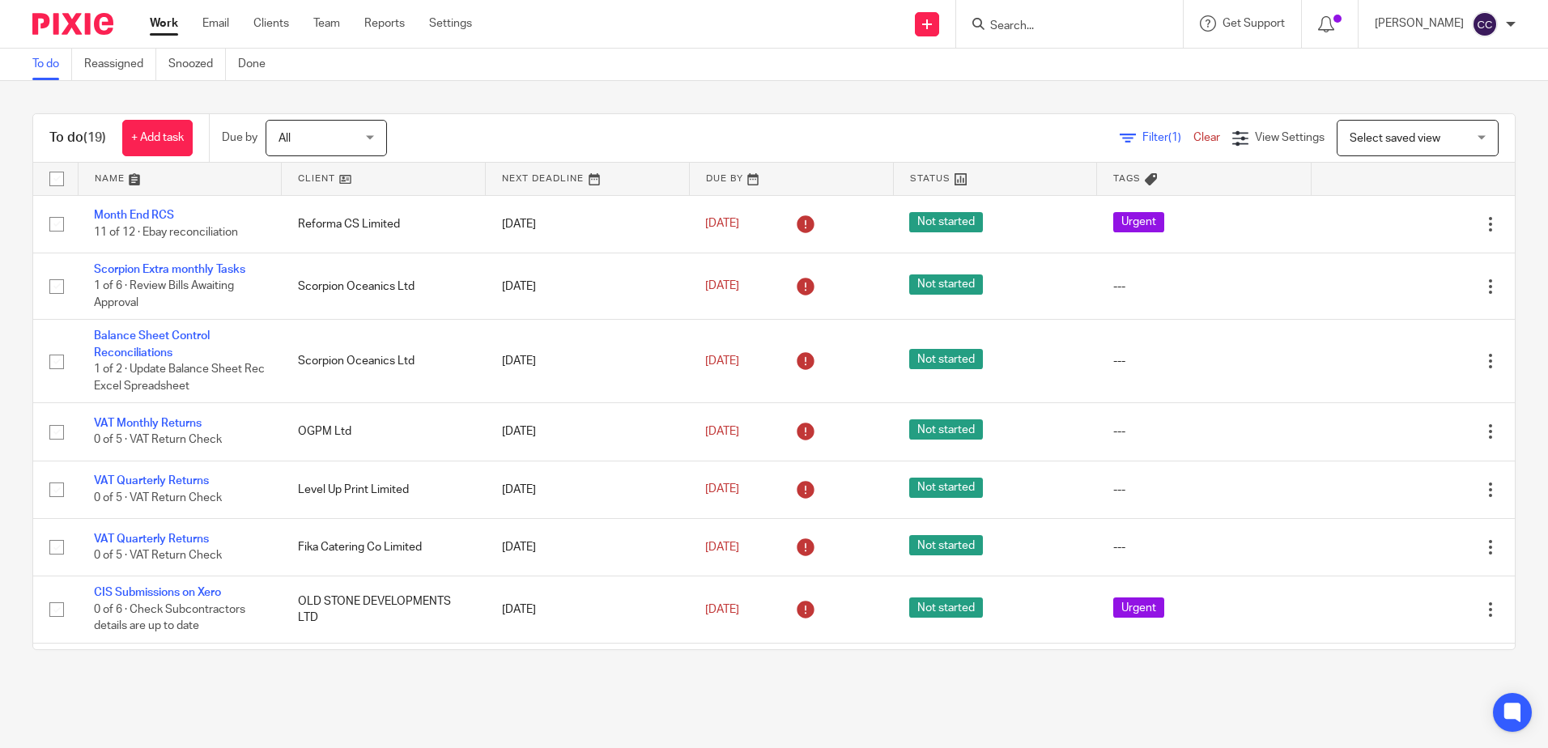
click at [321, 181] on link at bounding box center [383, 179] width 203 height 32
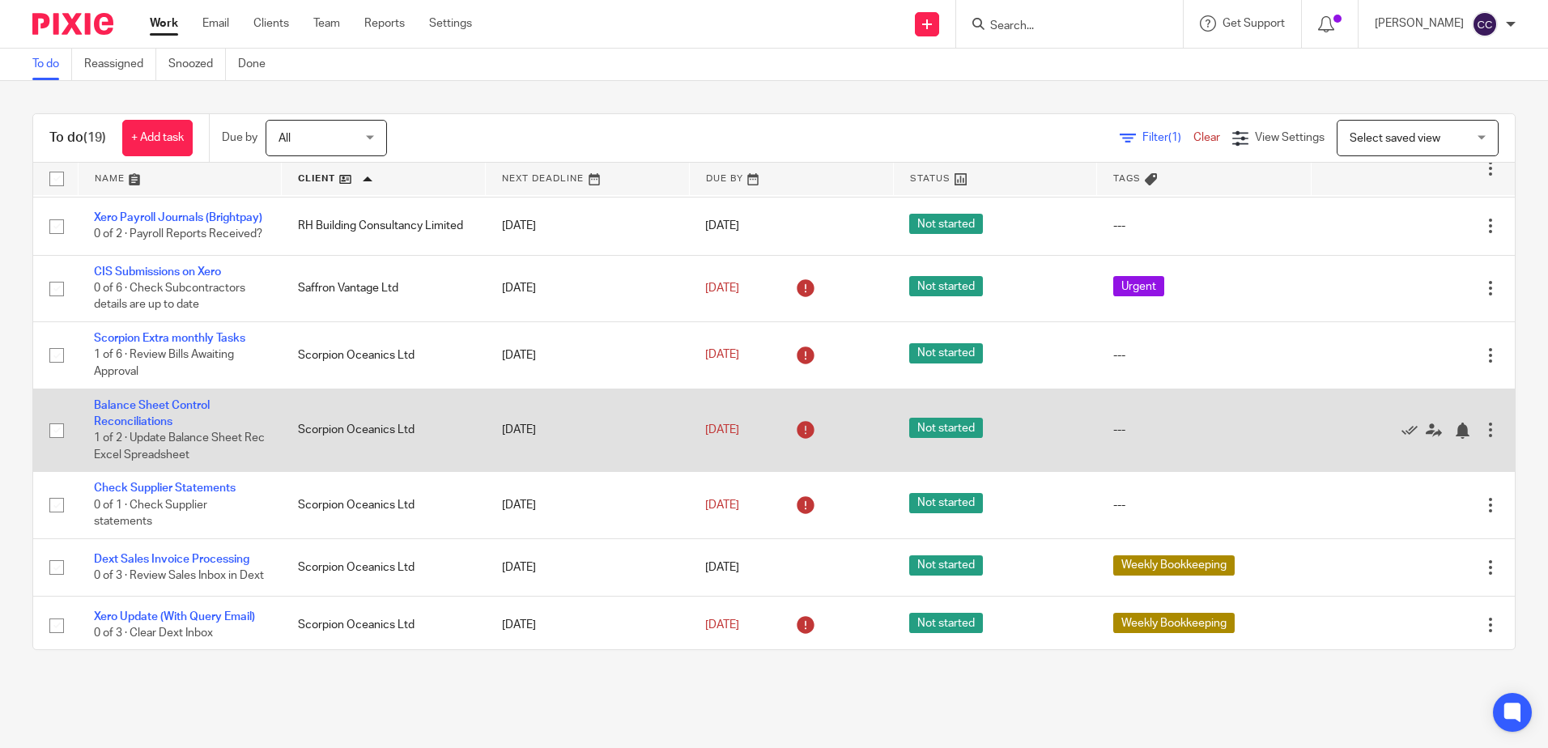
scroll to position [826, 0]
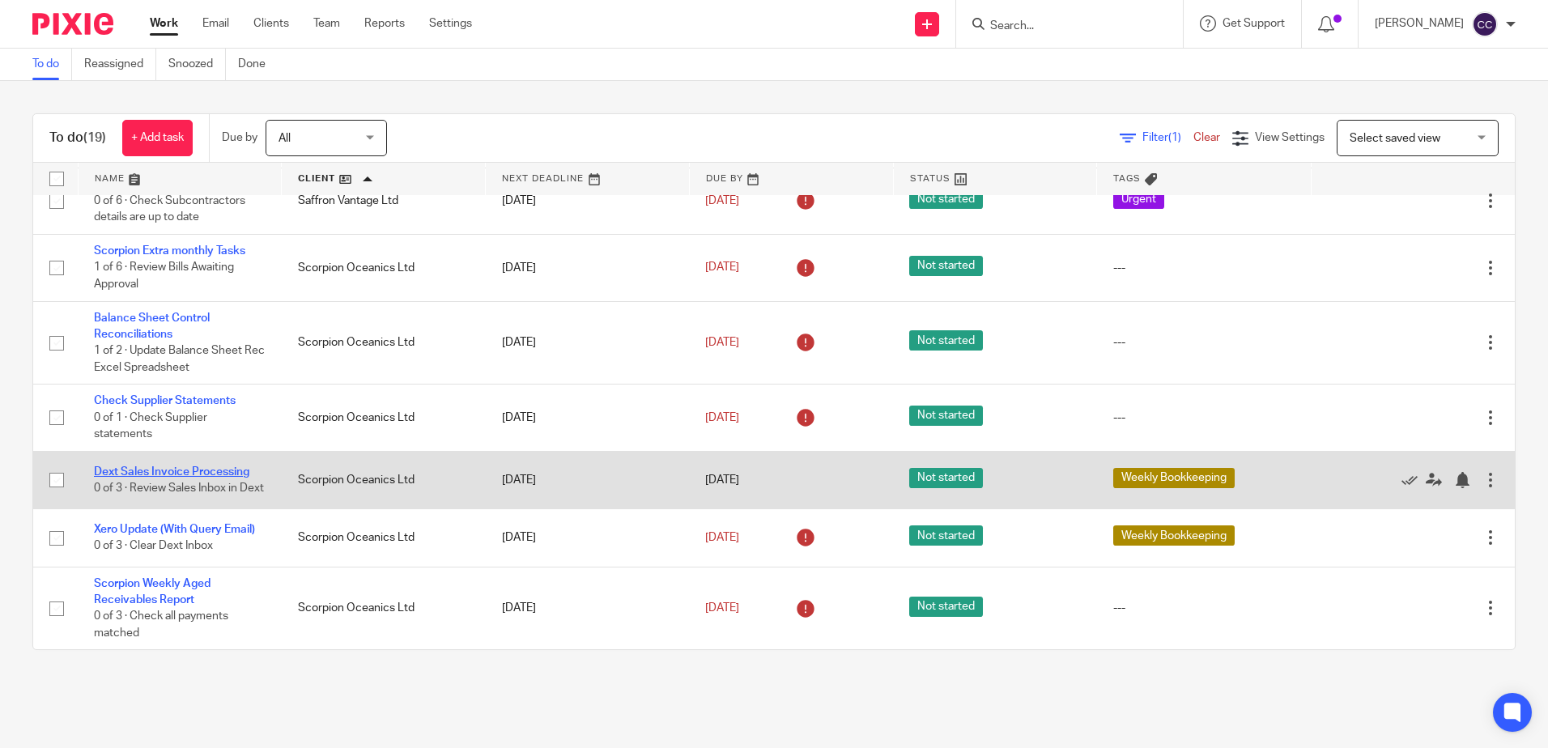
click at [185, 466] on link "Dext Sales Invoice Processing" at bounding box center [171, 471] width 155 height 11
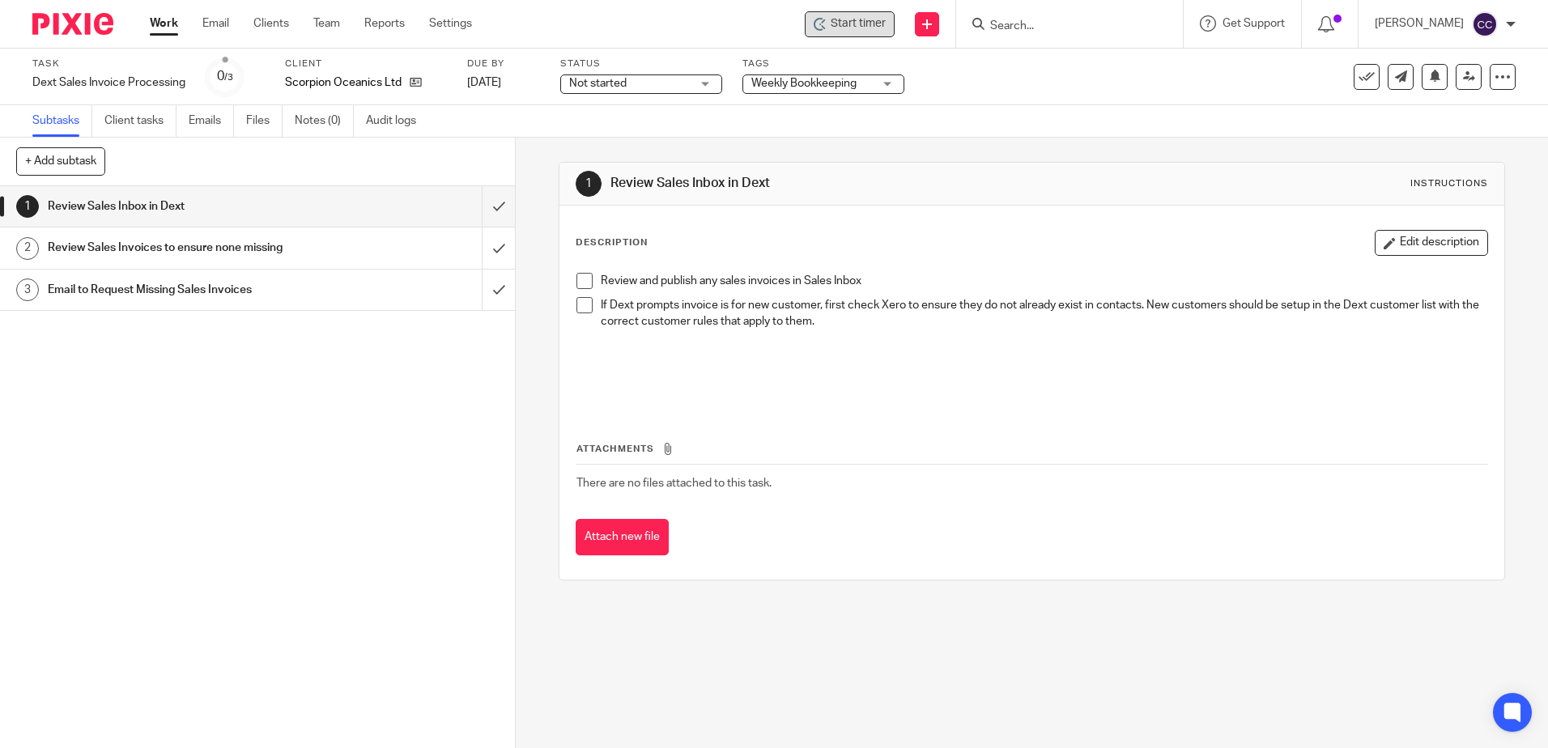
click at [854, 28] on span "Start timer" at bounding box center [857, 23] width 55 height 17
click at [860, 24] on span "Start timer" at bounding box center [857, 23] width 55 height 17
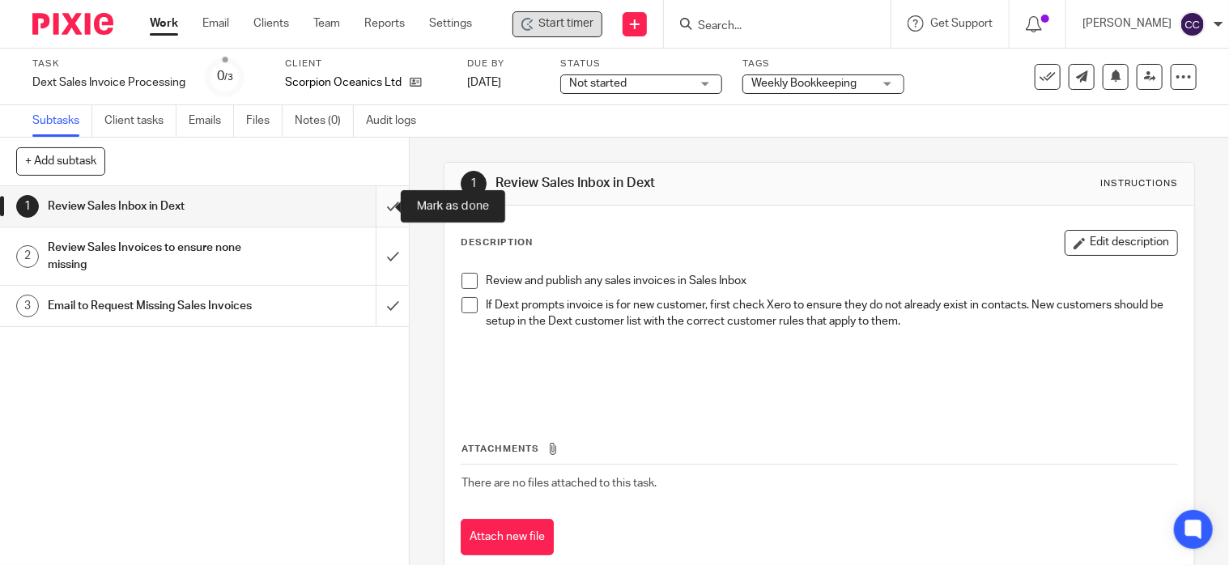
click at [371, 206] on input "submit" at bounding box center [204, 206] width 409 height 40
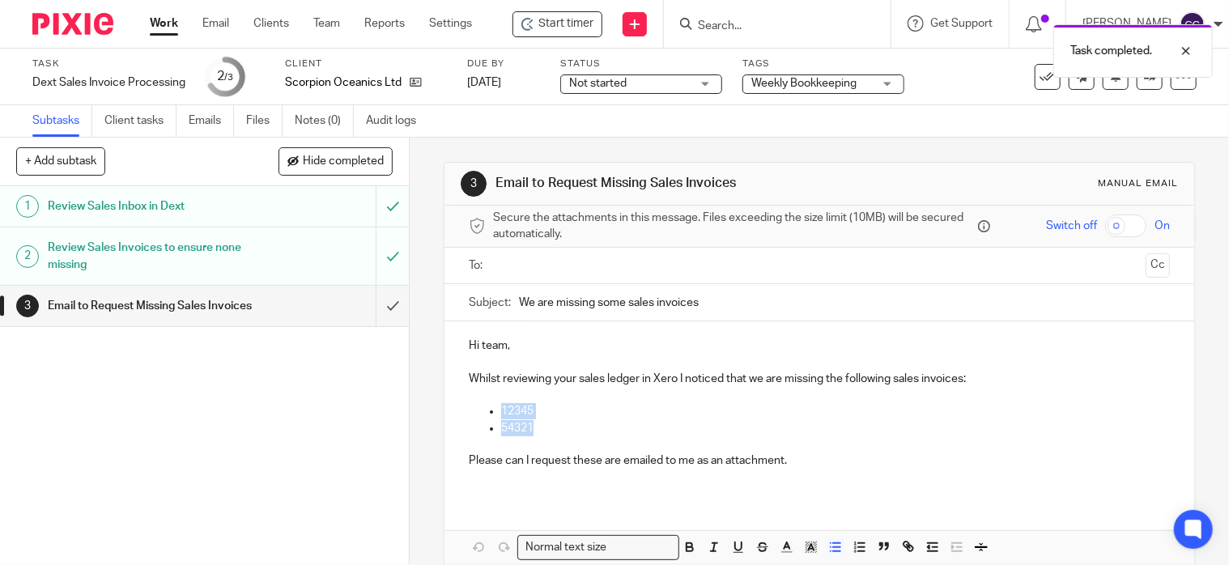
drag, startPoint x: 543, startPoint y: 431, endPoint x: 499, endPoint y: 415, distance: 47.1
click at [499, 415] on ul "12345 54321" at bounding box center [819, 419] width 701 height 33
click at [519, 424] on p "54321" at bounding box center [835, 428] width 669 height 16
drag, startPoint x: 534, startPoint y: 429, endPoint x: 511, endPoint y: 408, distance: 31.5
click at [511, 408] on ul "12345 54321" at bounding box center [819, 419] width 701 height 33
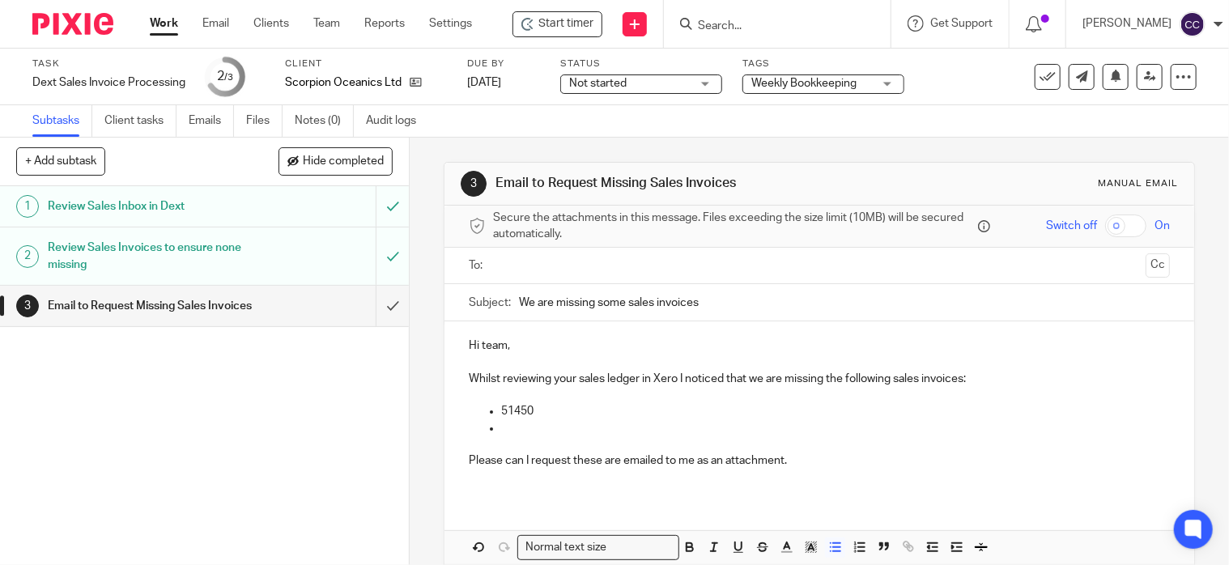
click at [508, 423] on p at bounding box center [835, 428] width 669 height 16
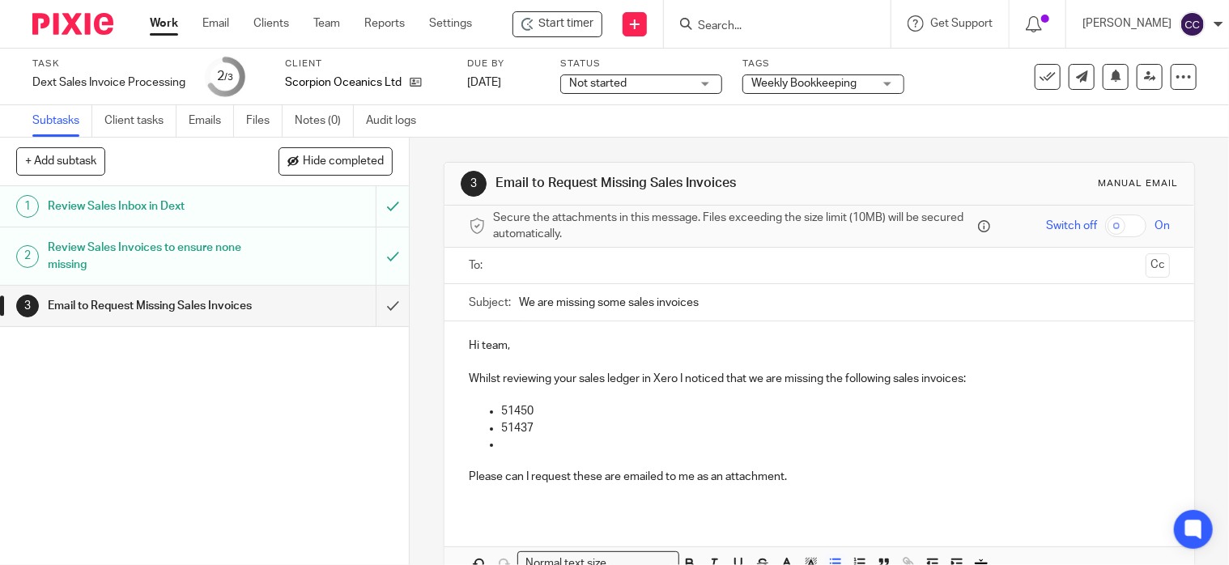
click at [507, 444] on p at bounding box center [835, 444] width 669 height 16
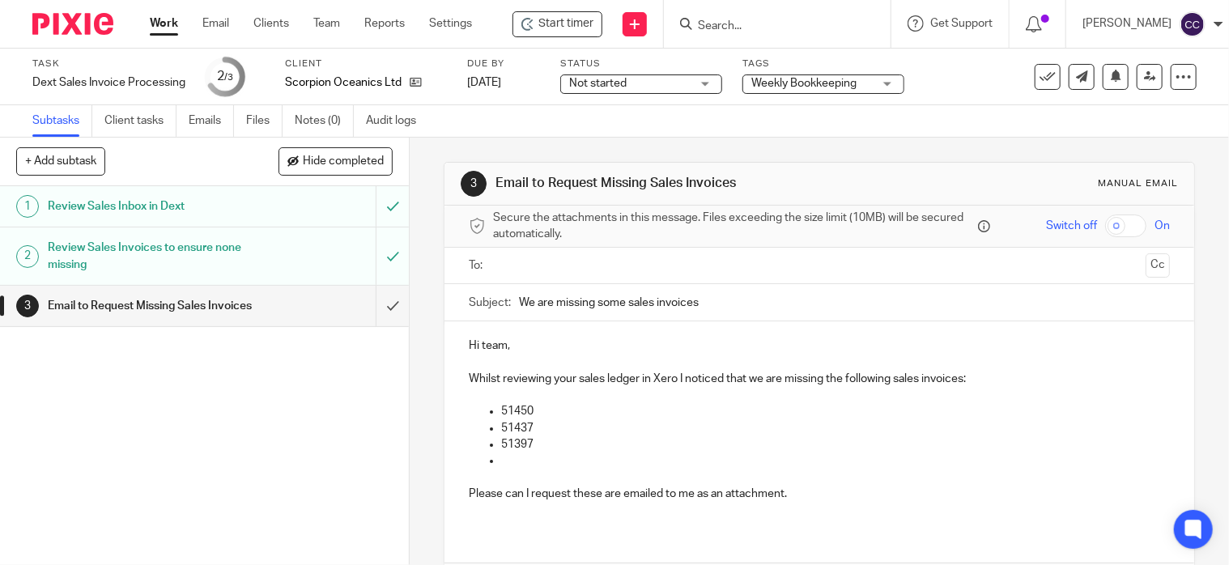
click at [502, 455] on p at bounding box center [835, 460] width 669 height 16
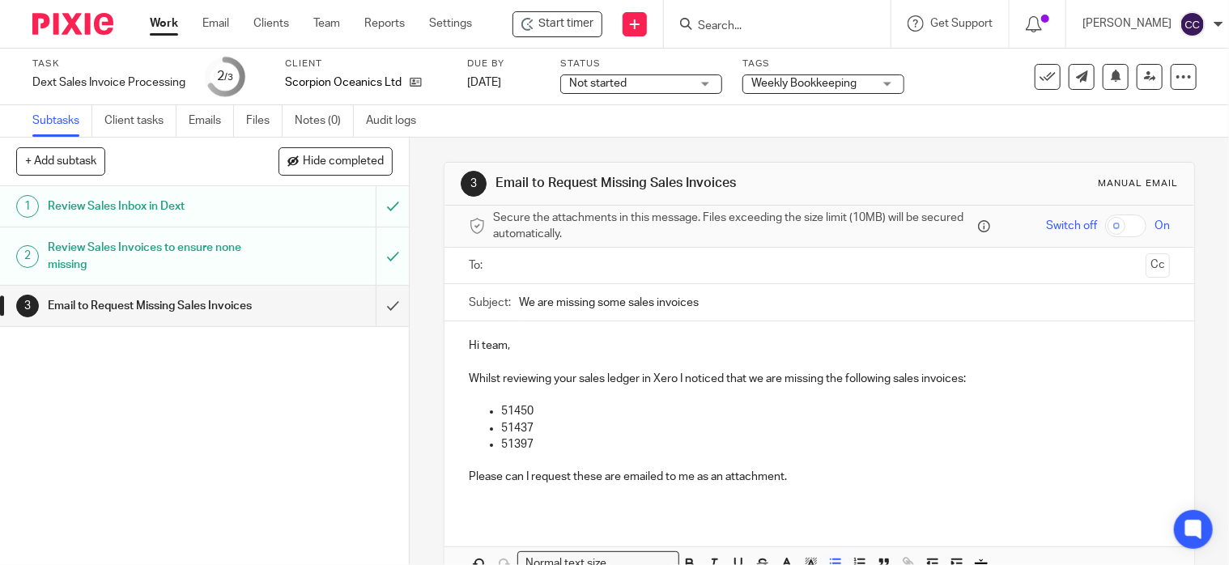
click at [528, 253] on ul at bounding box center [820, 266] width 651 height 27
click at [529, 257] on input "text" at bounding box center [818, 266] width 639 height 19
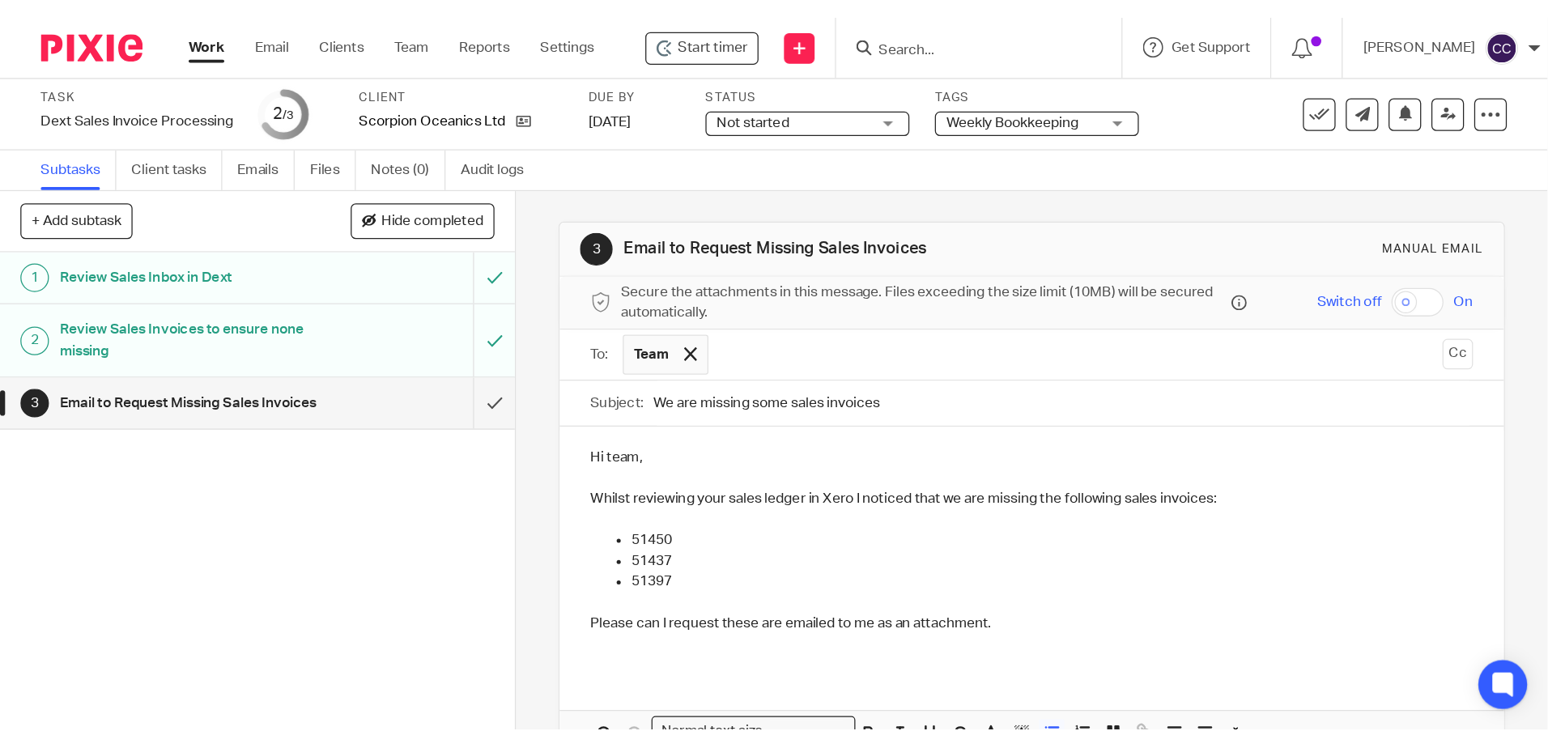
scroll to position [94, 0]
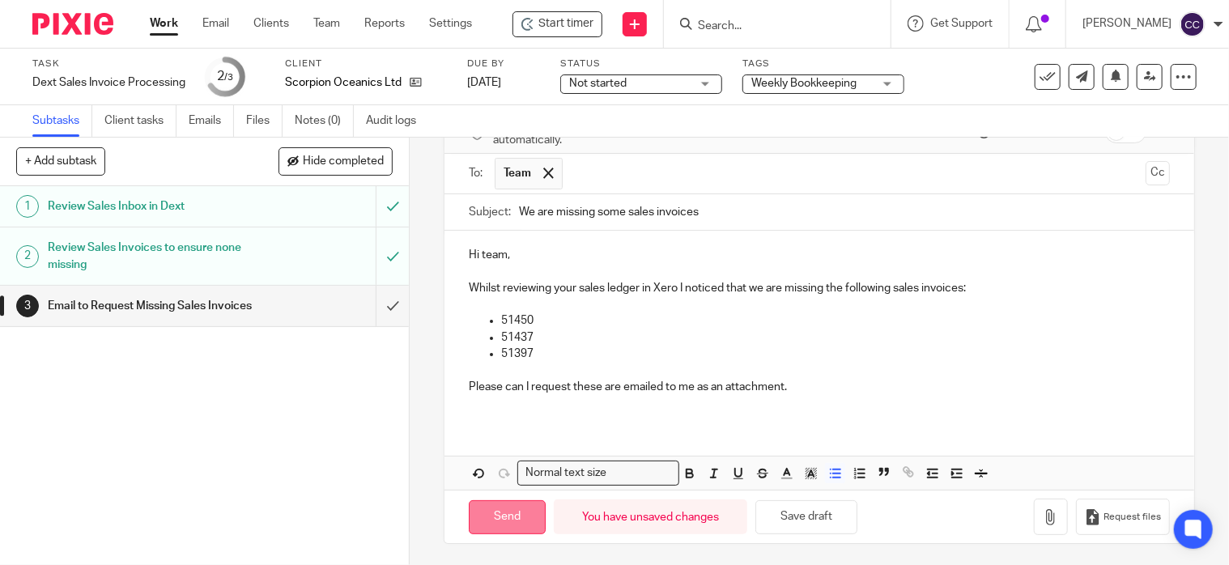
click at [501, 500] on input "Send" at bounding box center [507, 517] width 77 height 35
type input "Sent"
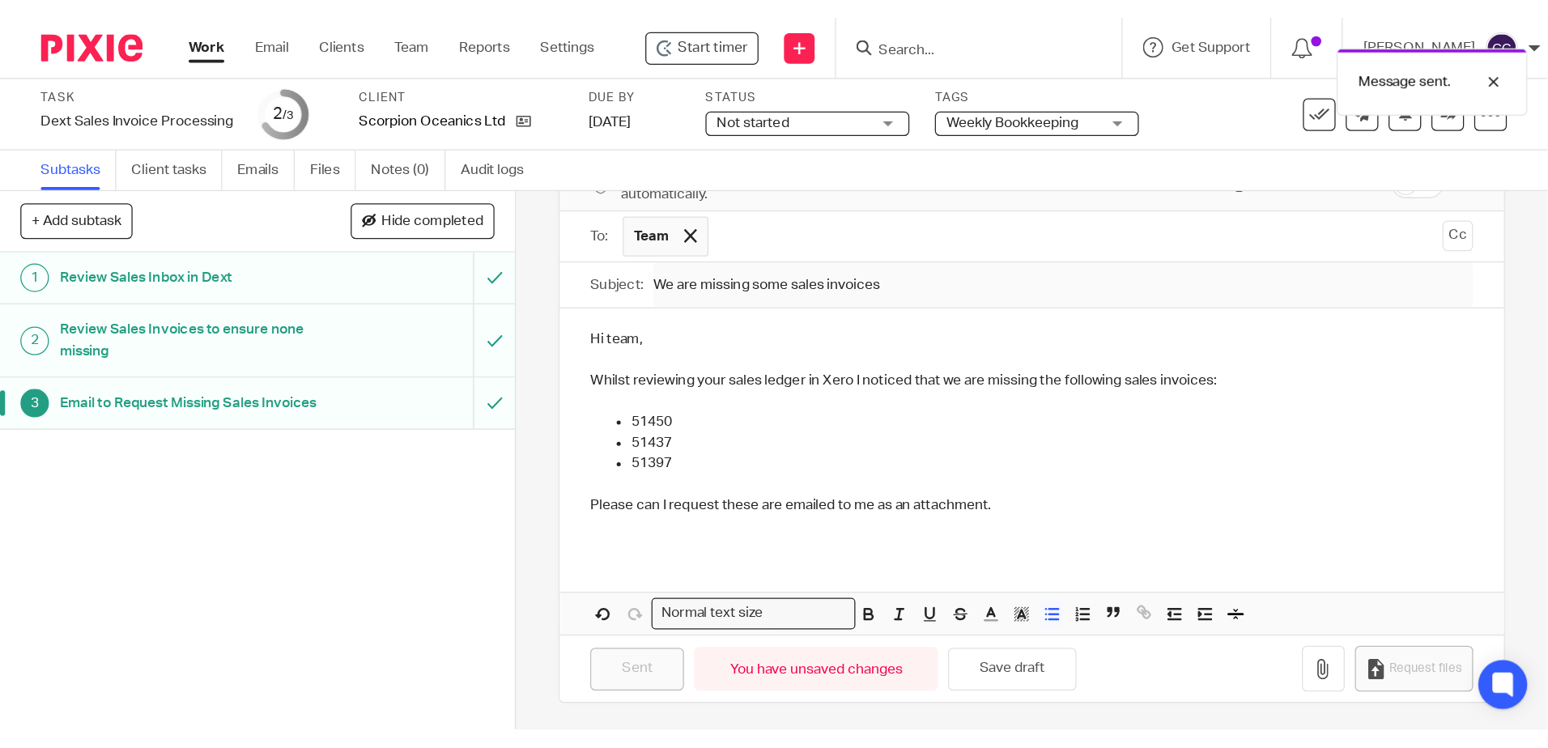
scroll to position [0, 0]
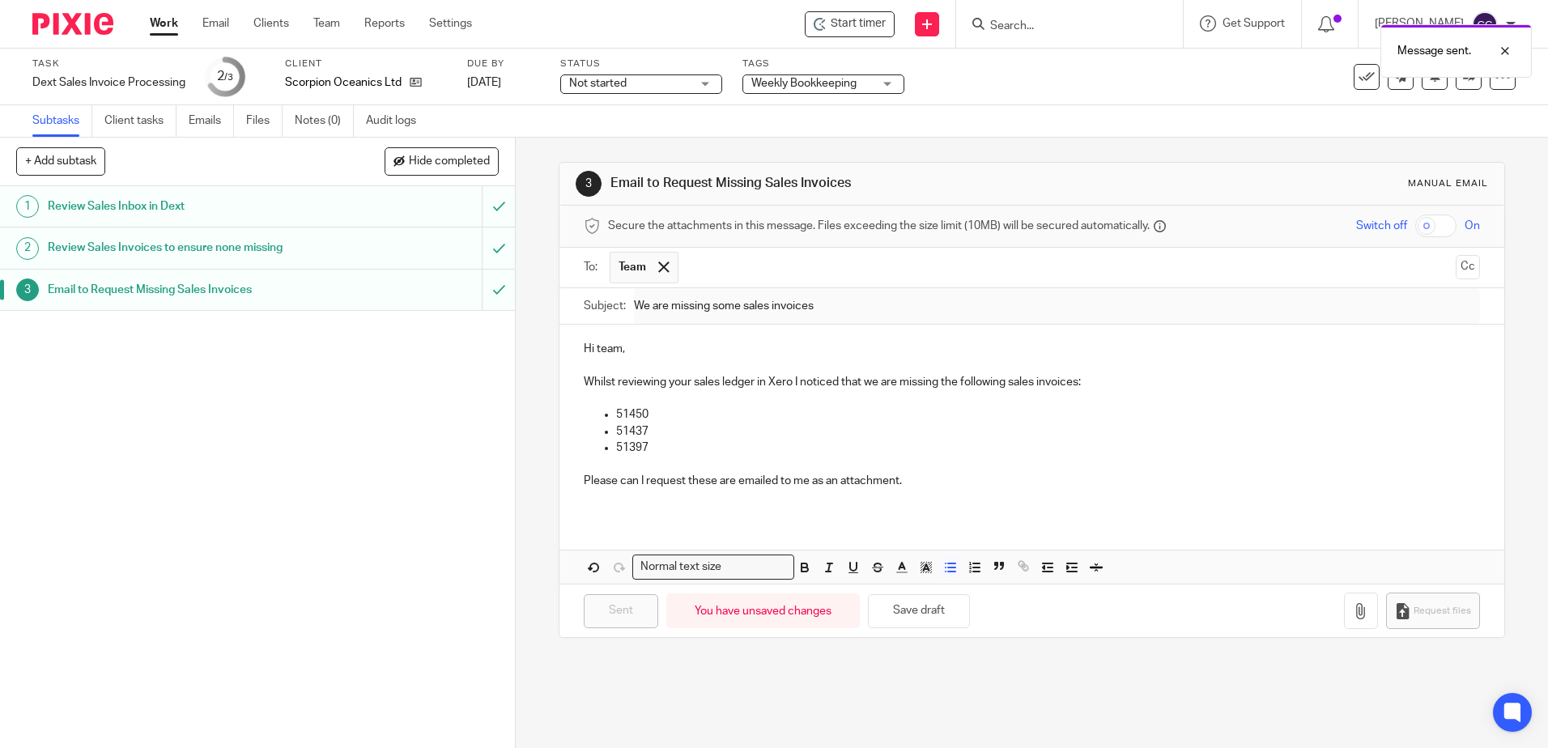
click at [167, 15] on div "Work Email Clients Team Reports Settings Work Email Clients Team Reports Settin…" at bounding box center [315, 24] width 363 height 48
click at [164, 23] on link "Work" at bounding box center [164, 23] width 28 height 16
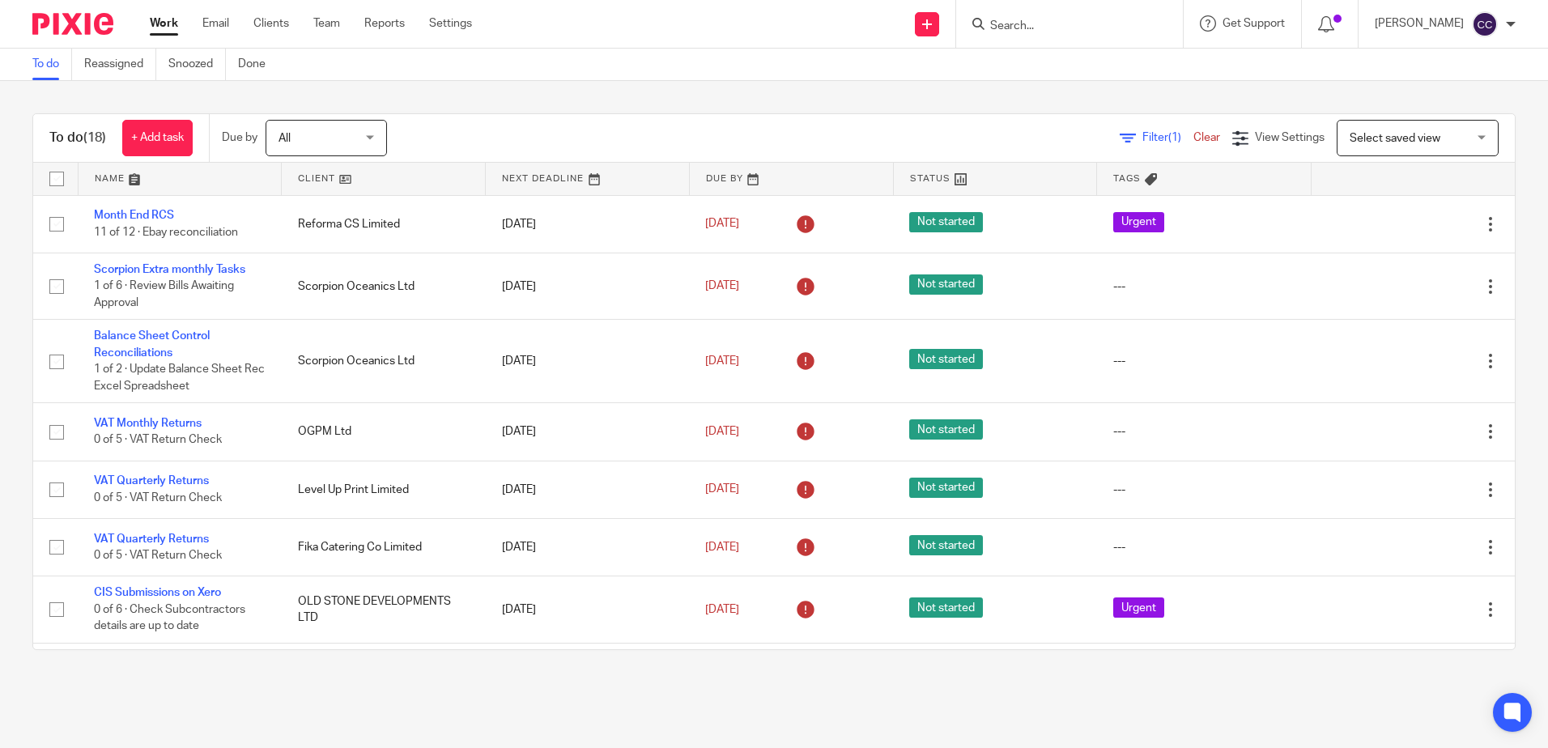
click at [307, 177] on link at bounding box center [383, 179] width 203 height 32
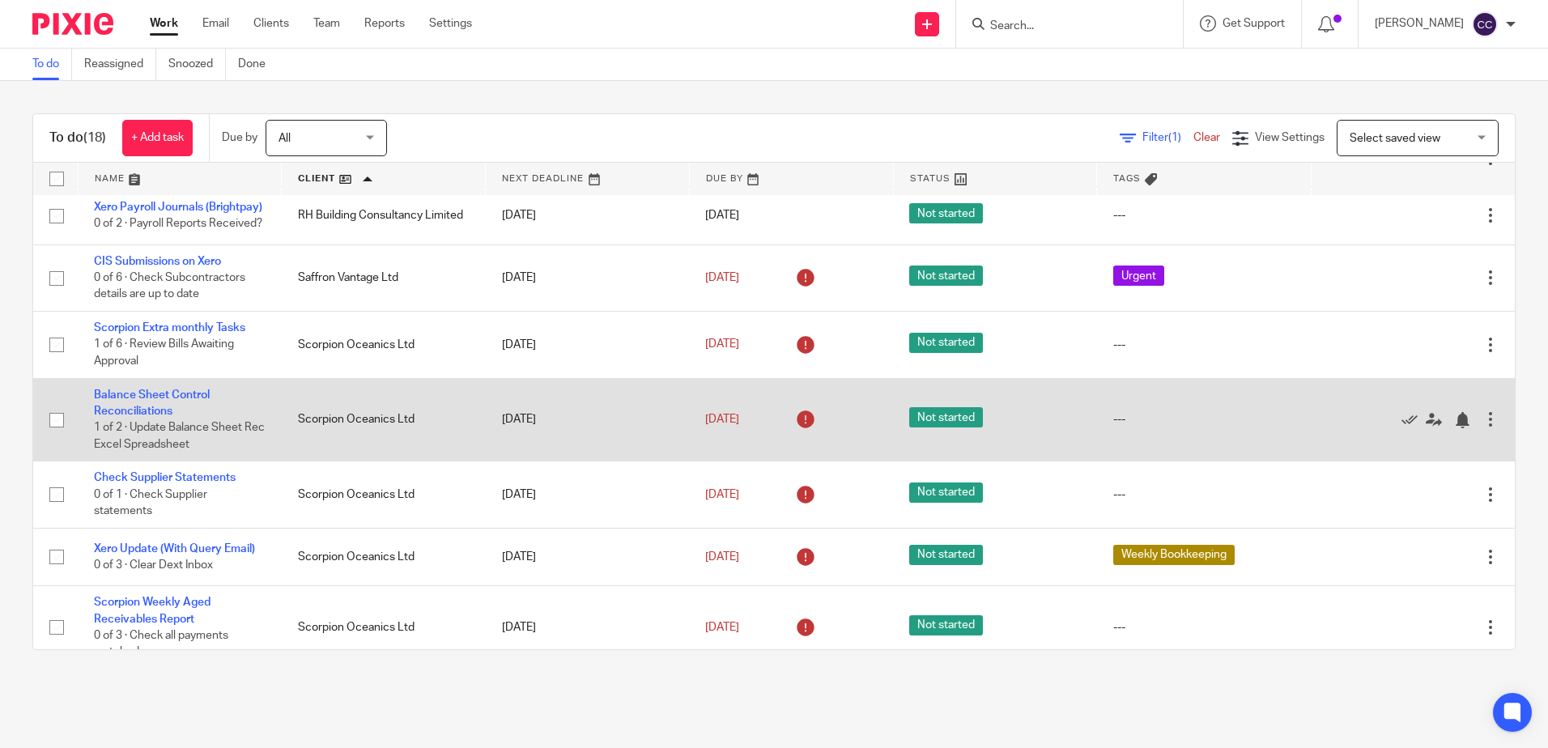
scroll to position [758, 0]
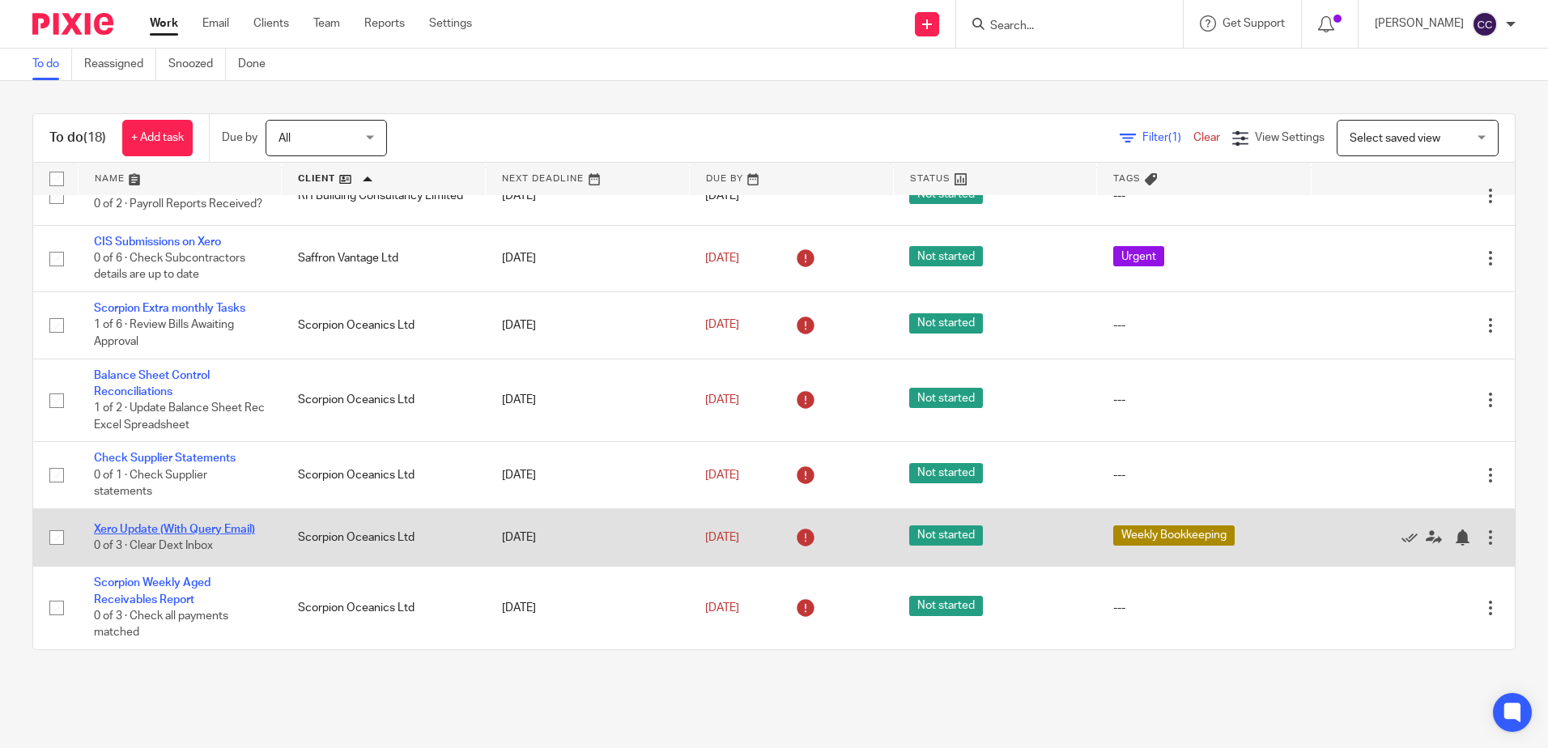
click at [125, 529] on link "Xero Update (With Query Email)" at bounding box center [174, 529] width 161 height 11
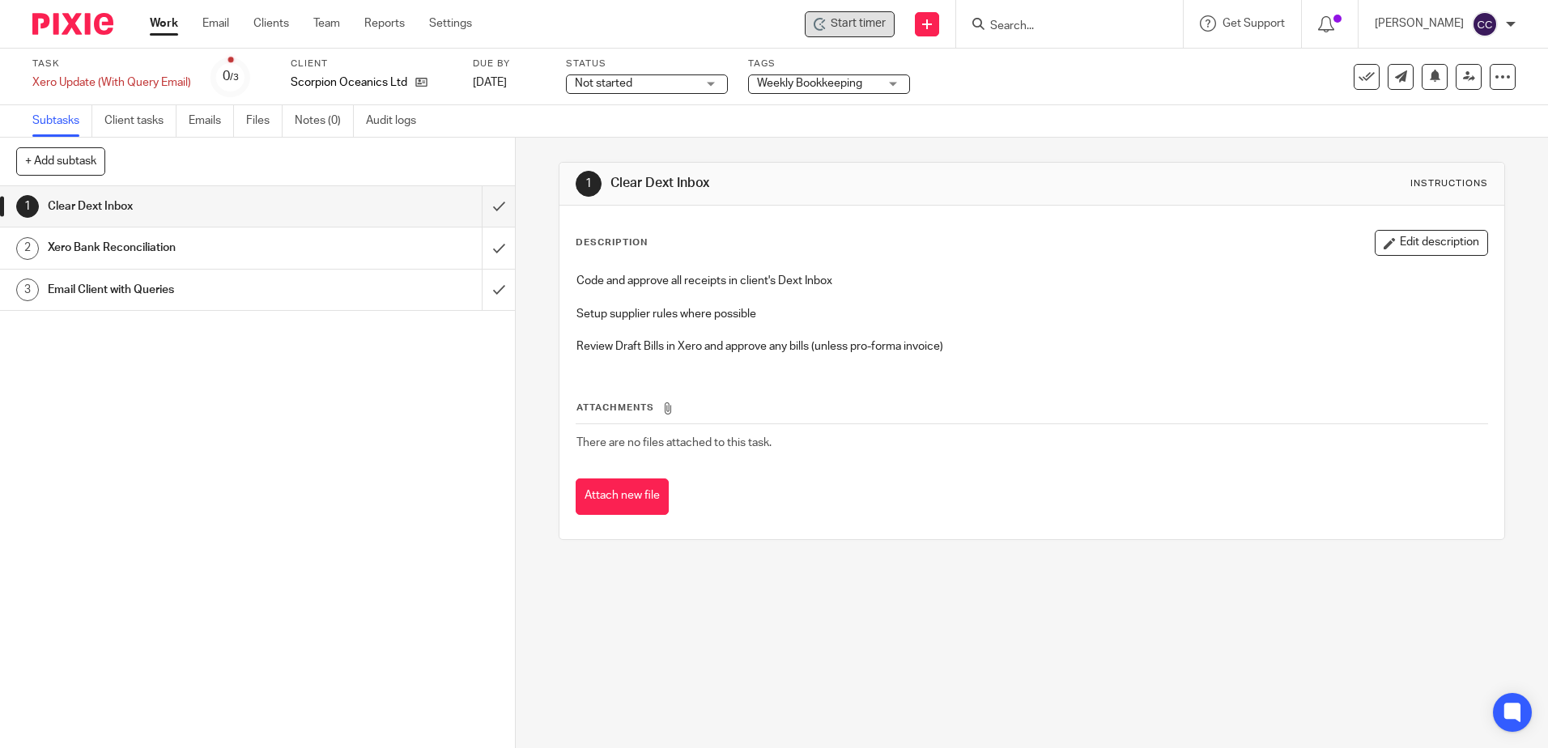
click at [881, 20] on span "Start timer" at bounding box center [857, 23] width 55 height 17
click at [482, 207] on input "submit" at bounding box center [257, 206] width 515 height 40
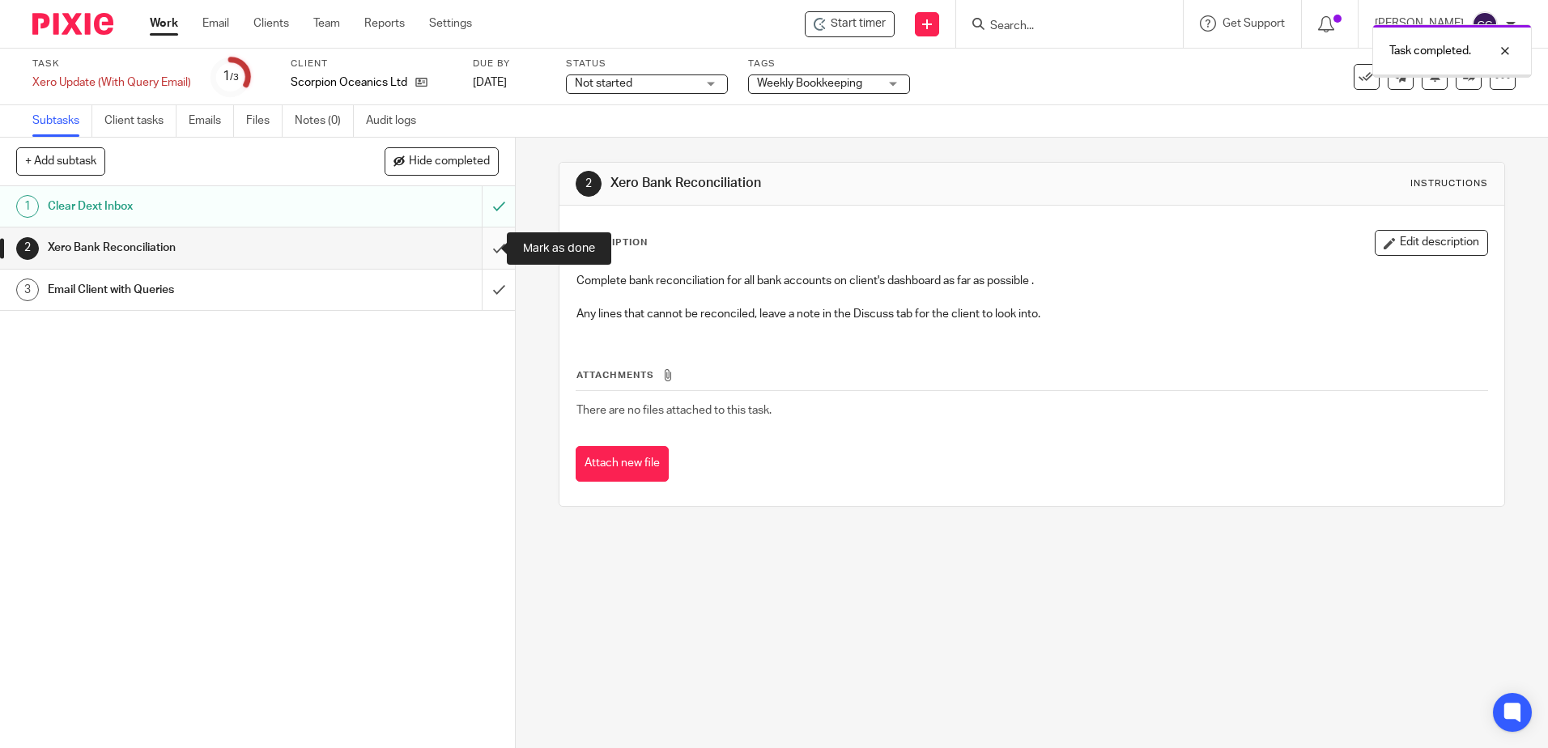
click at [478, 248] on input "submit" at bounding box center [257, 247] width 515 height 40
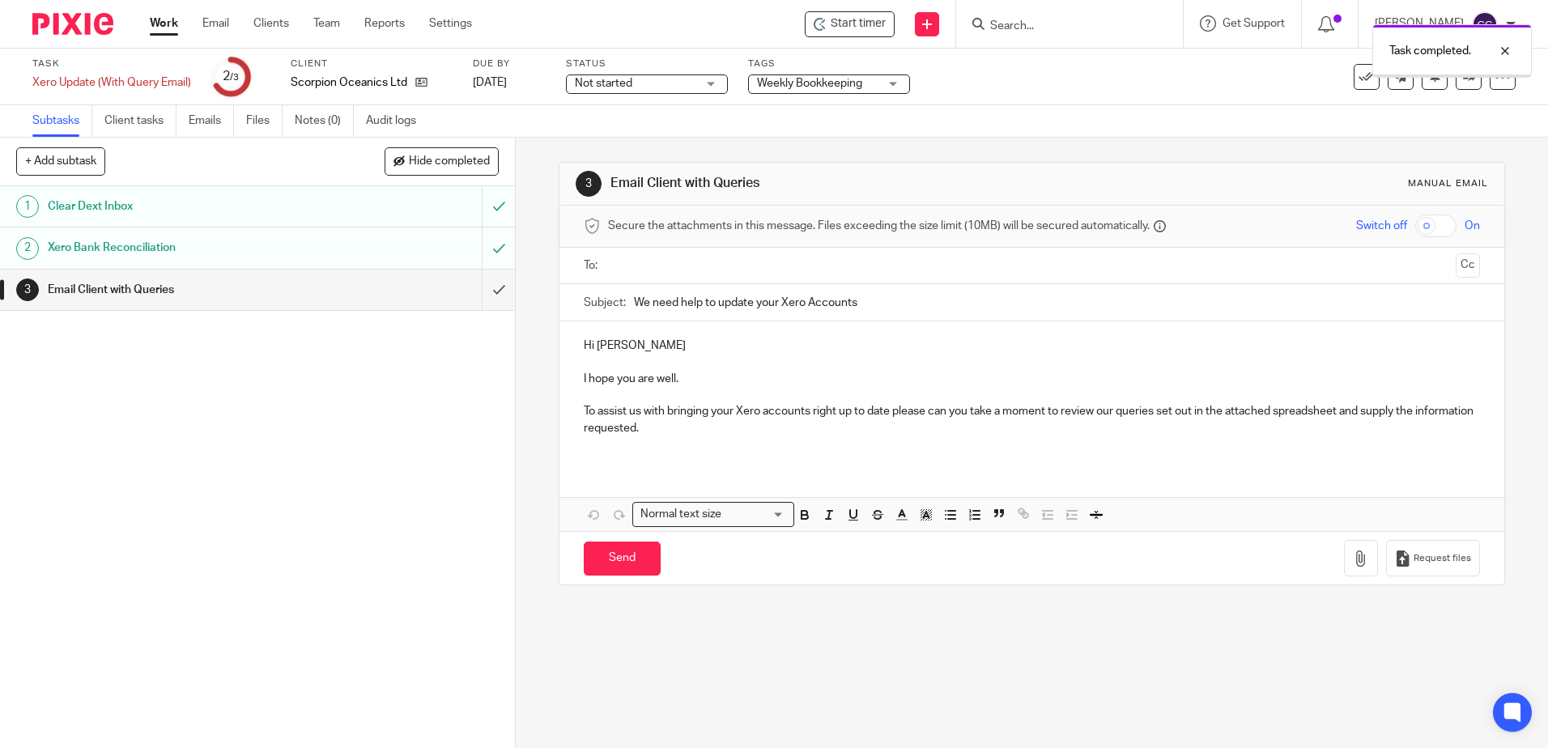
click at [662, 263] on input "text" at bounding box center [1031, 266] width 835 height 19
click at [1353, 563] on icon "button" at bounding box center [1361, 562] width 16 height 16
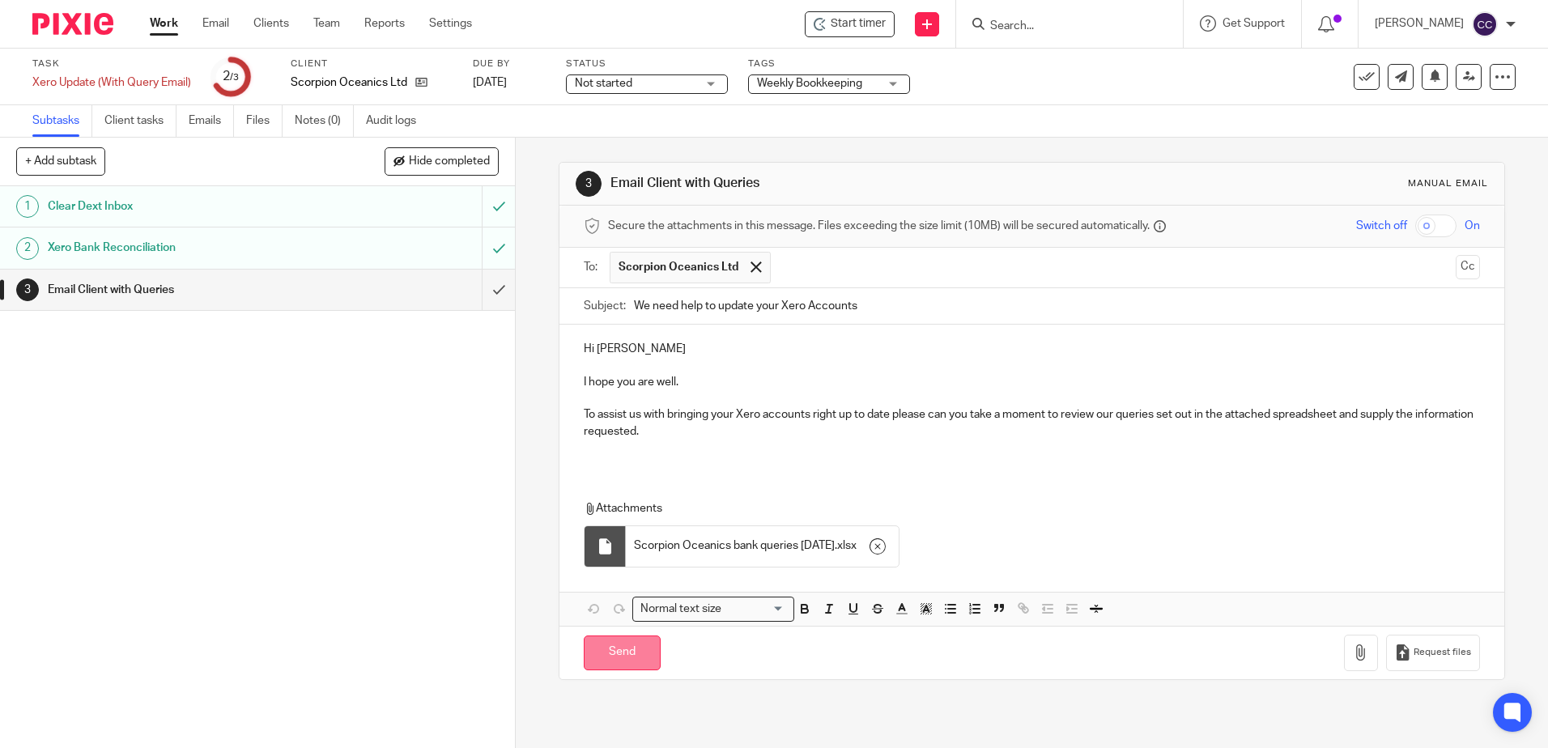
click at [592, 648] on input "Send" at bounding box center [622, 652] width 77 height 35
type input "Sent"
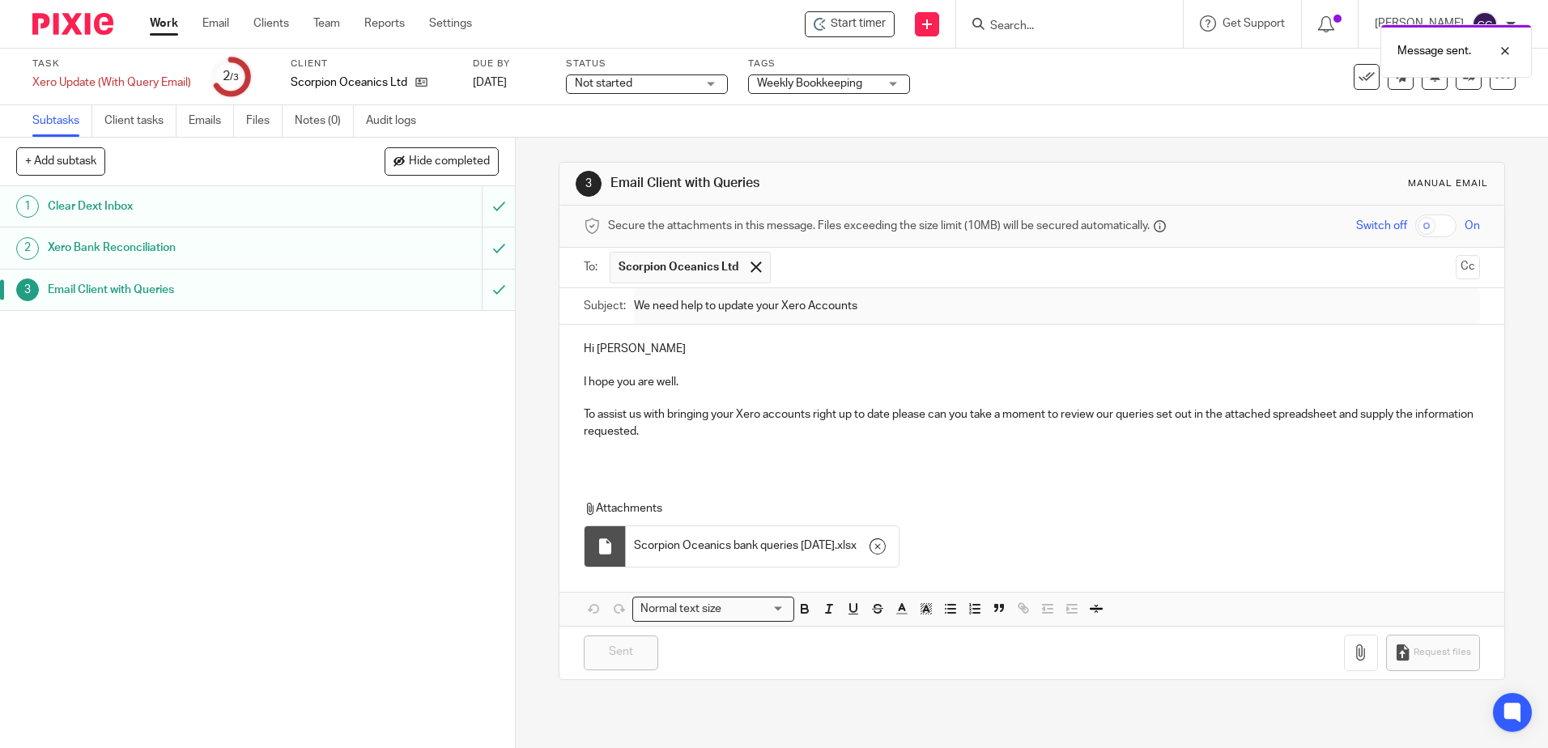
click at [154, 18] on link "Work" at bounding box center [164, 23] width 28 height 16
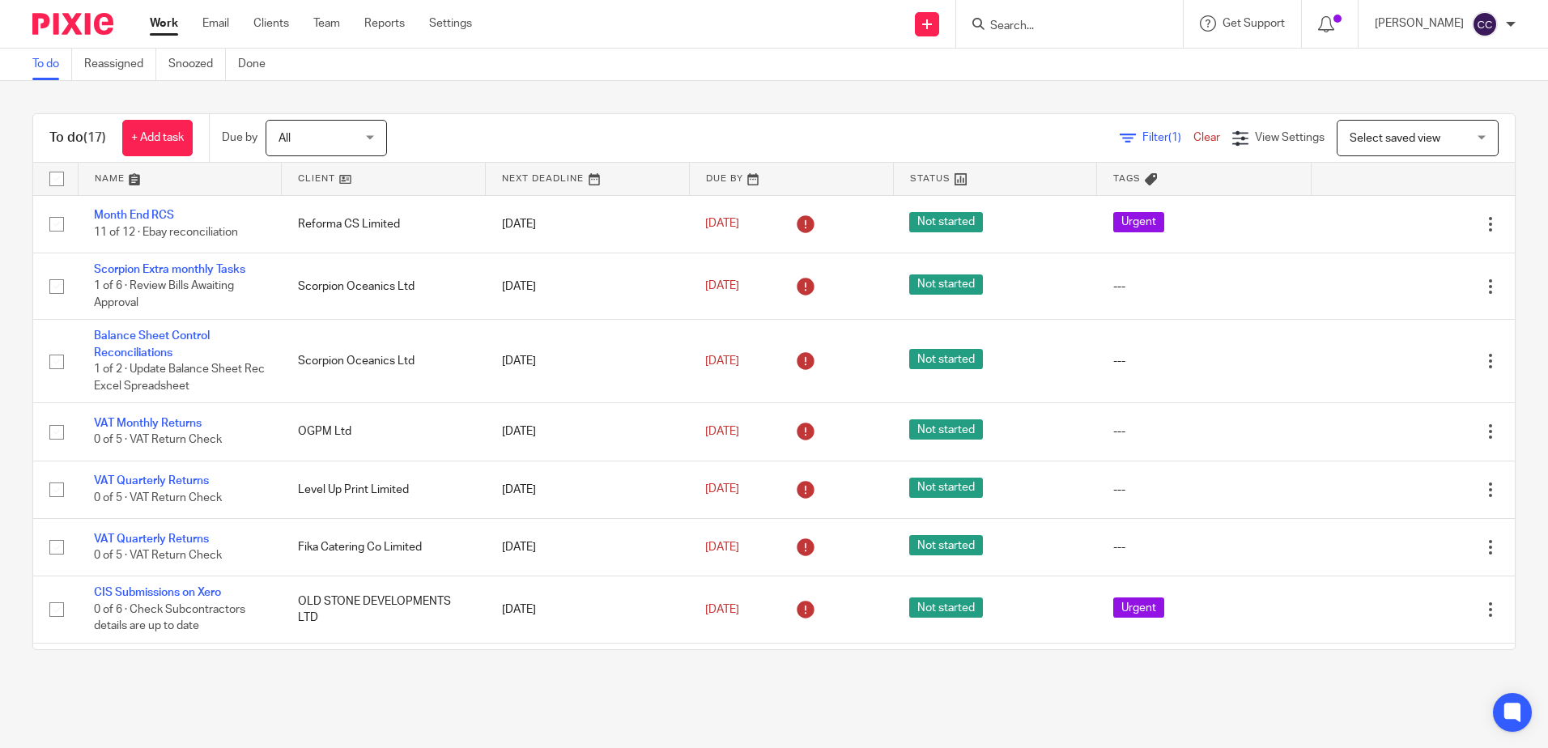
click at [308, 180] on link at bounding box center [383, 179] width 203 height 32
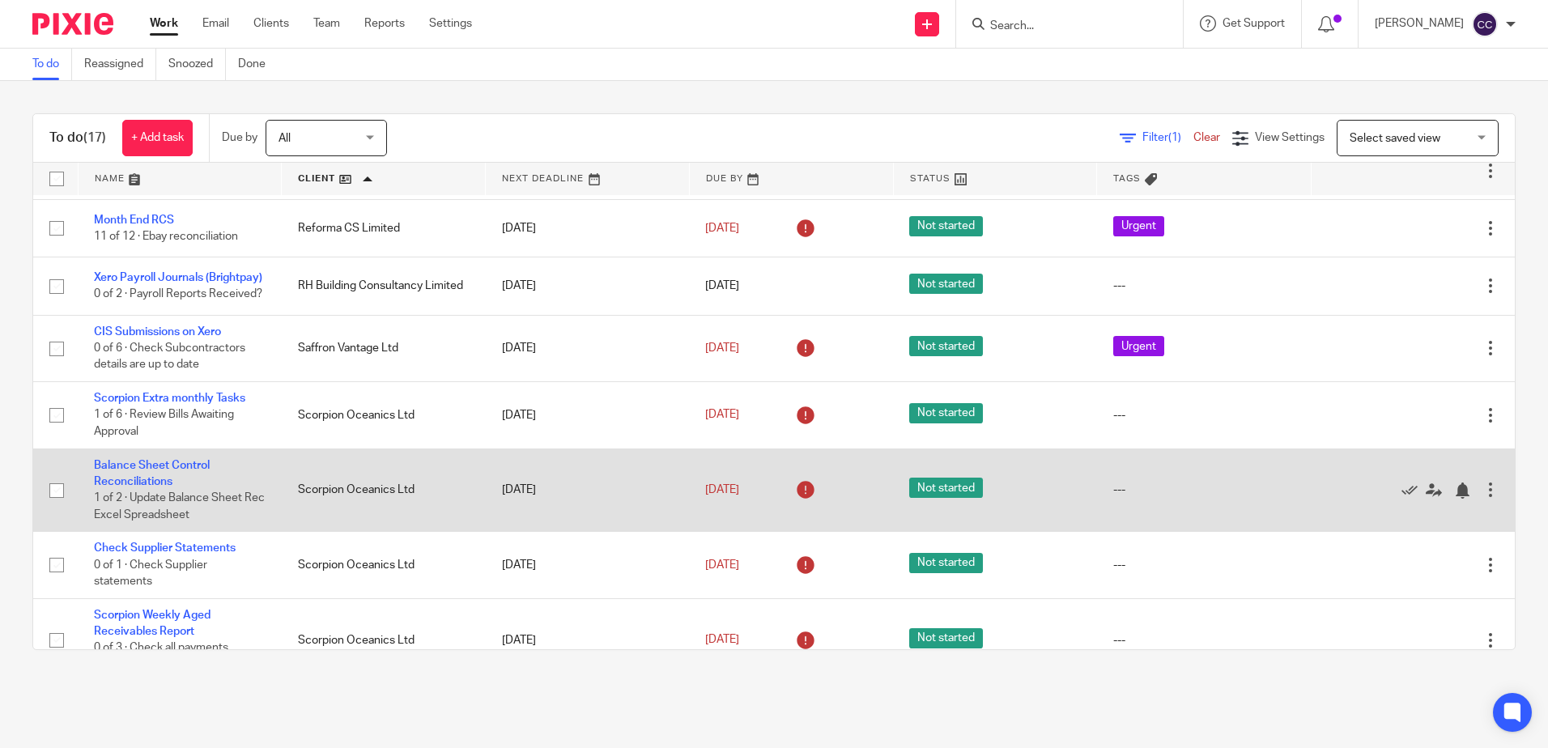
scroll to position [701, 0]
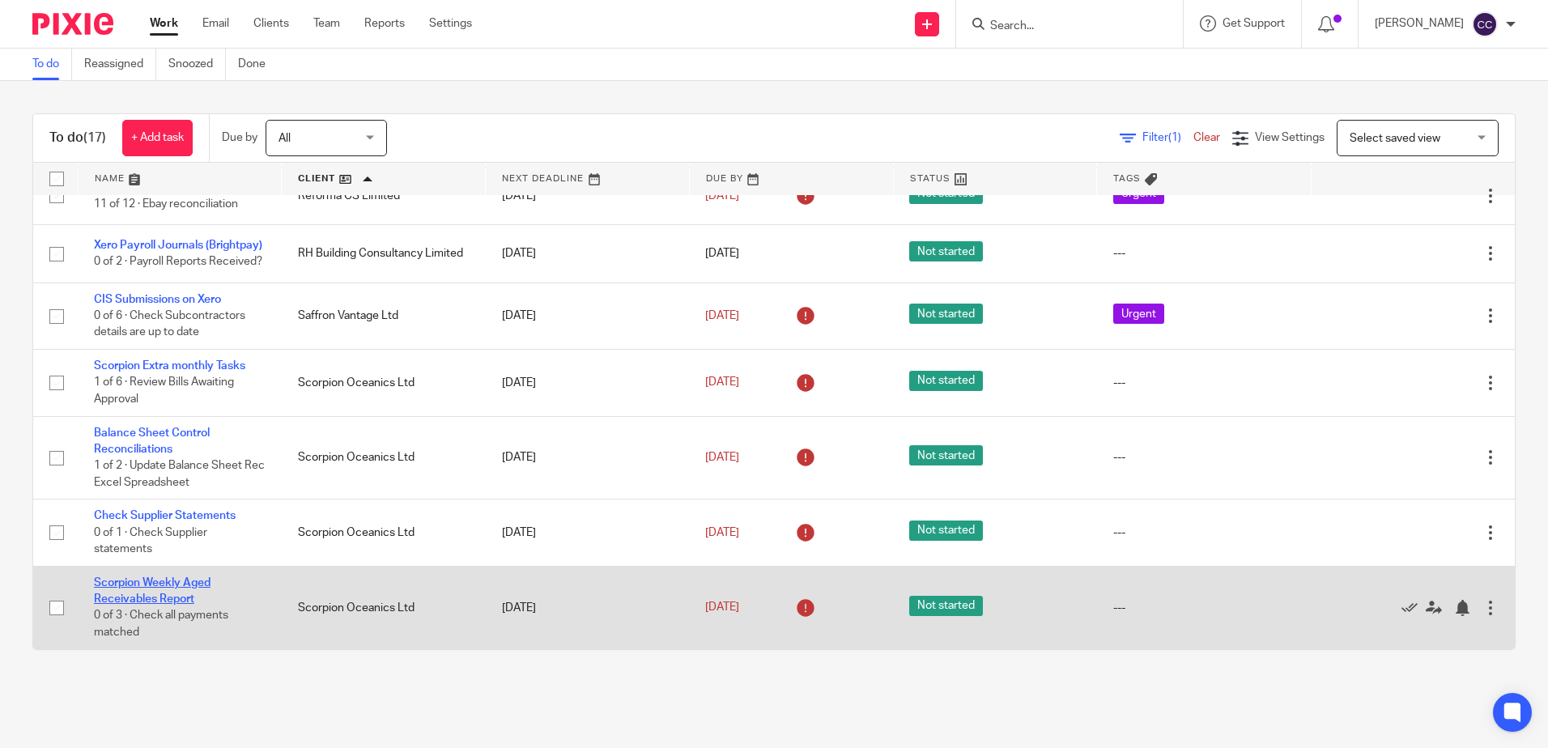
click at [119, 599] on link "Scorpion Weekly Aged Receivables Report" at bounding box center [152, 591] width 117 height 28
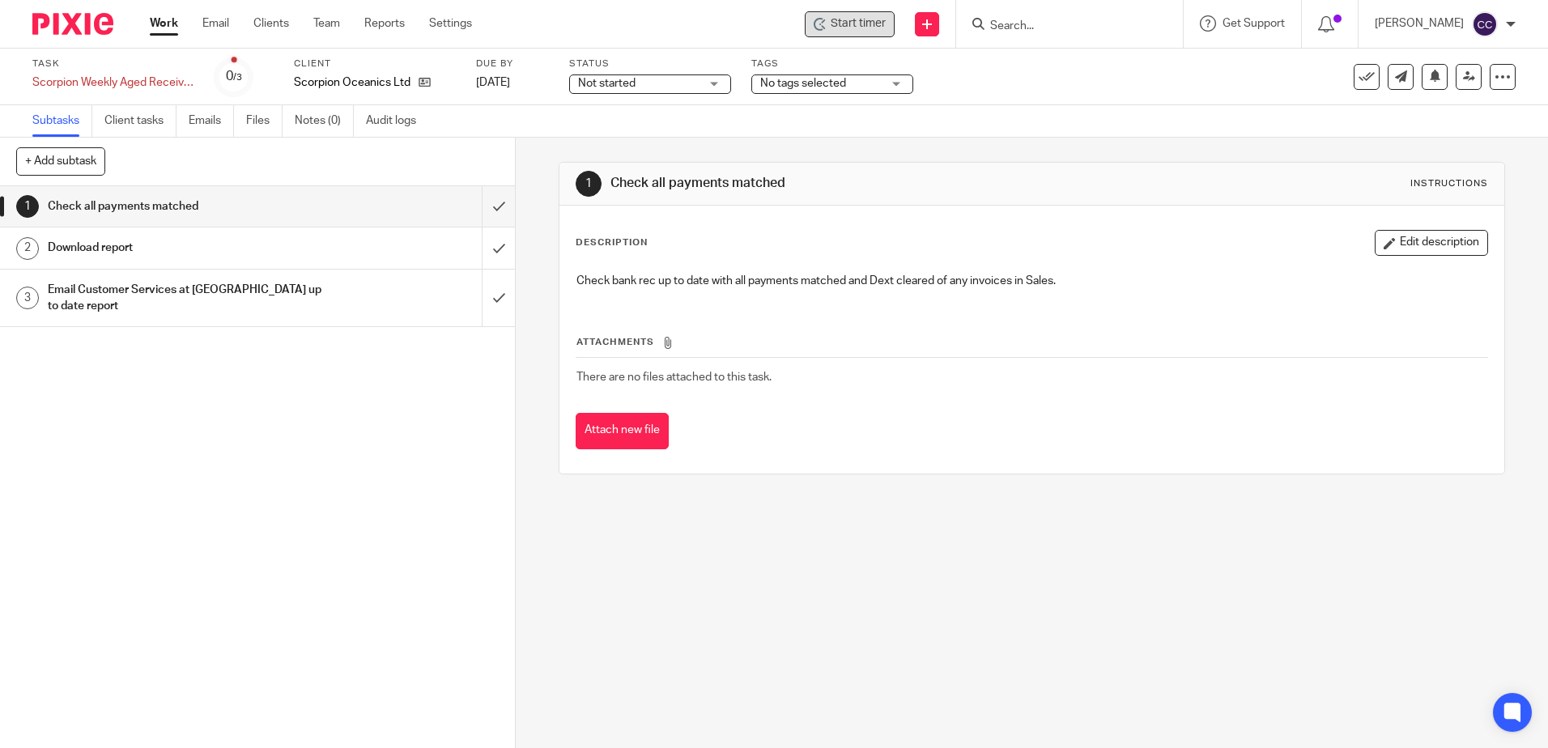
click at [880, 24] on span "Start timer" at bounding box center [857, 23] width 55 height 17
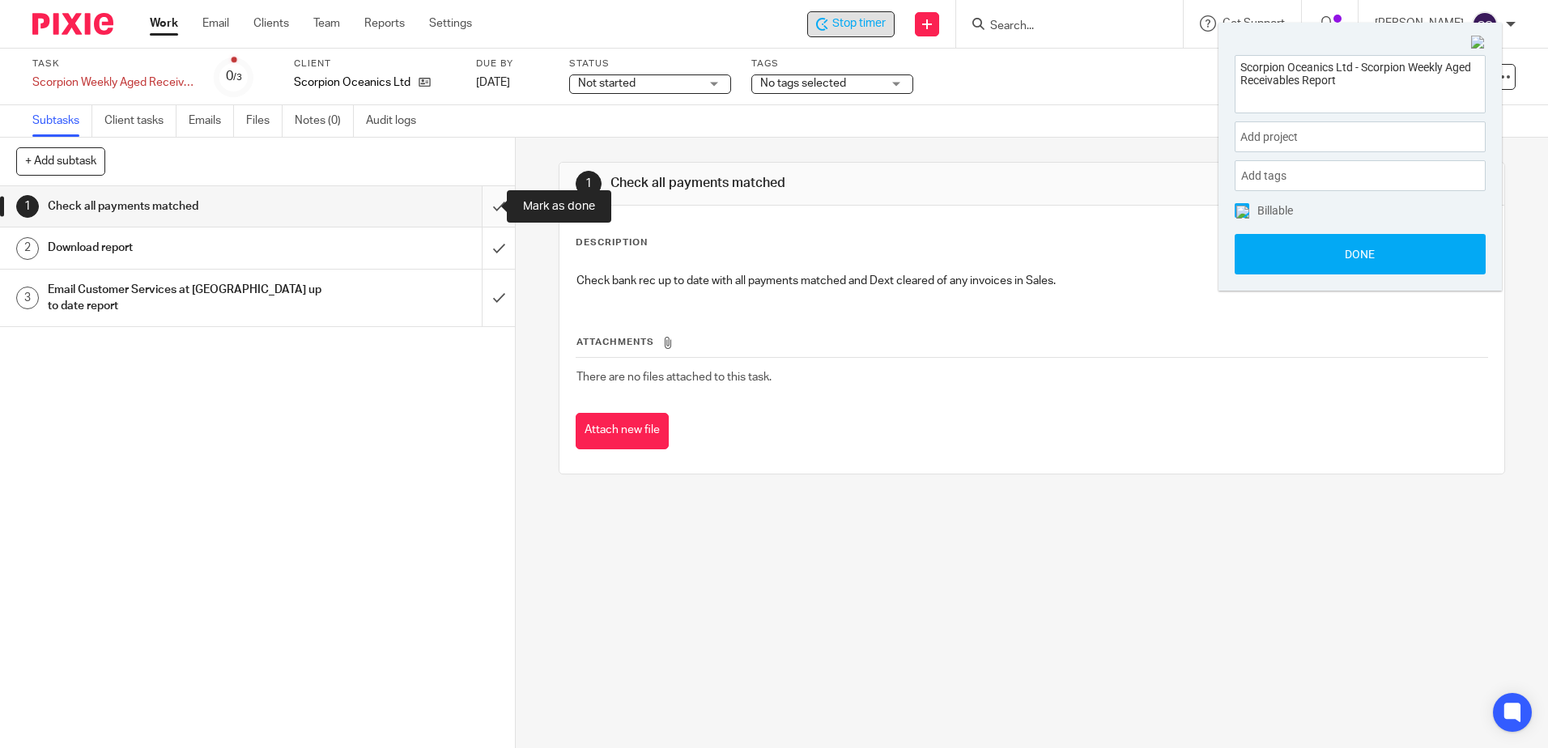
click at [477, 206] on input "submit" at bounding box center [257, 206] width 515 height 40
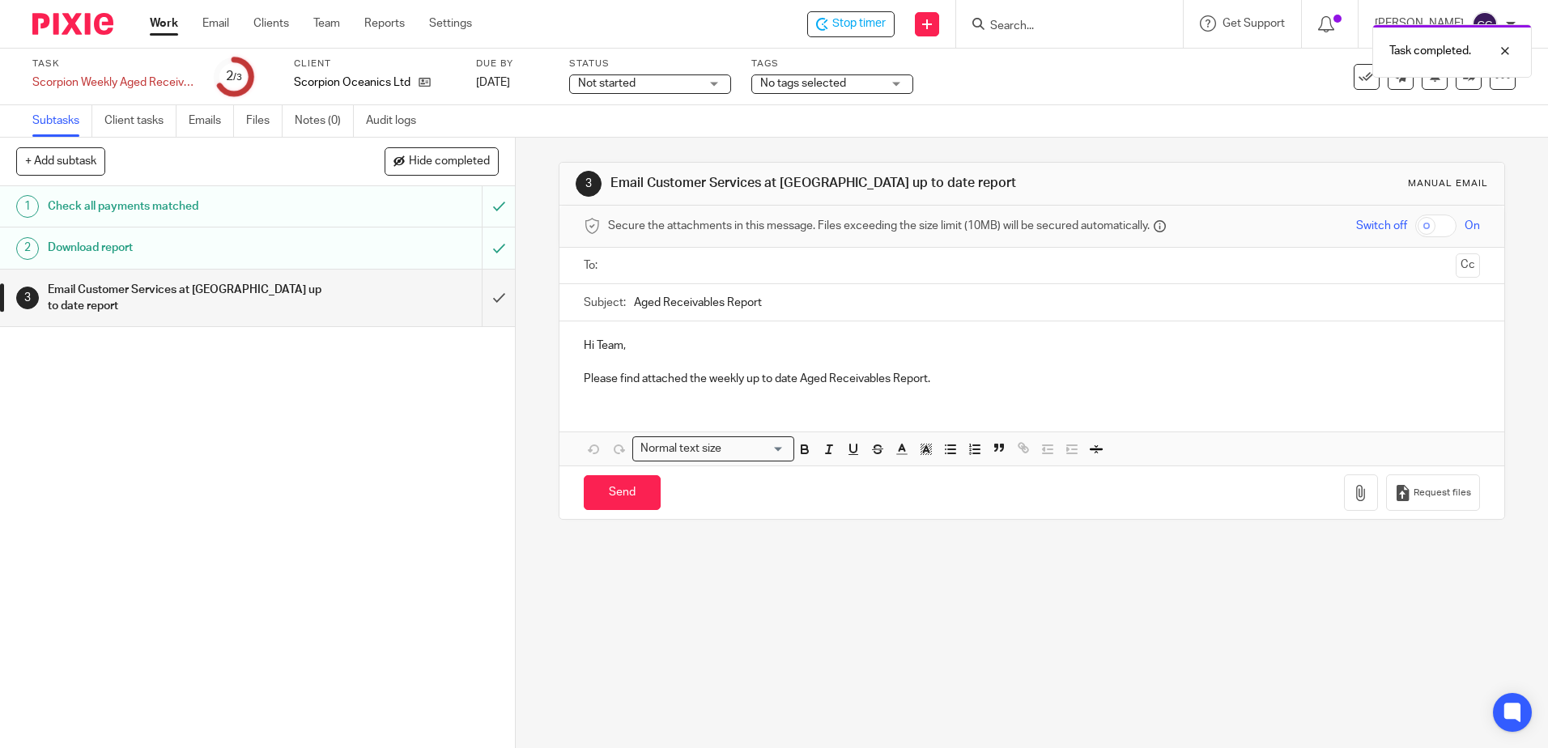
click at [809, 265] on input "text" at bounding box center [1031, 266] width 835 height 19
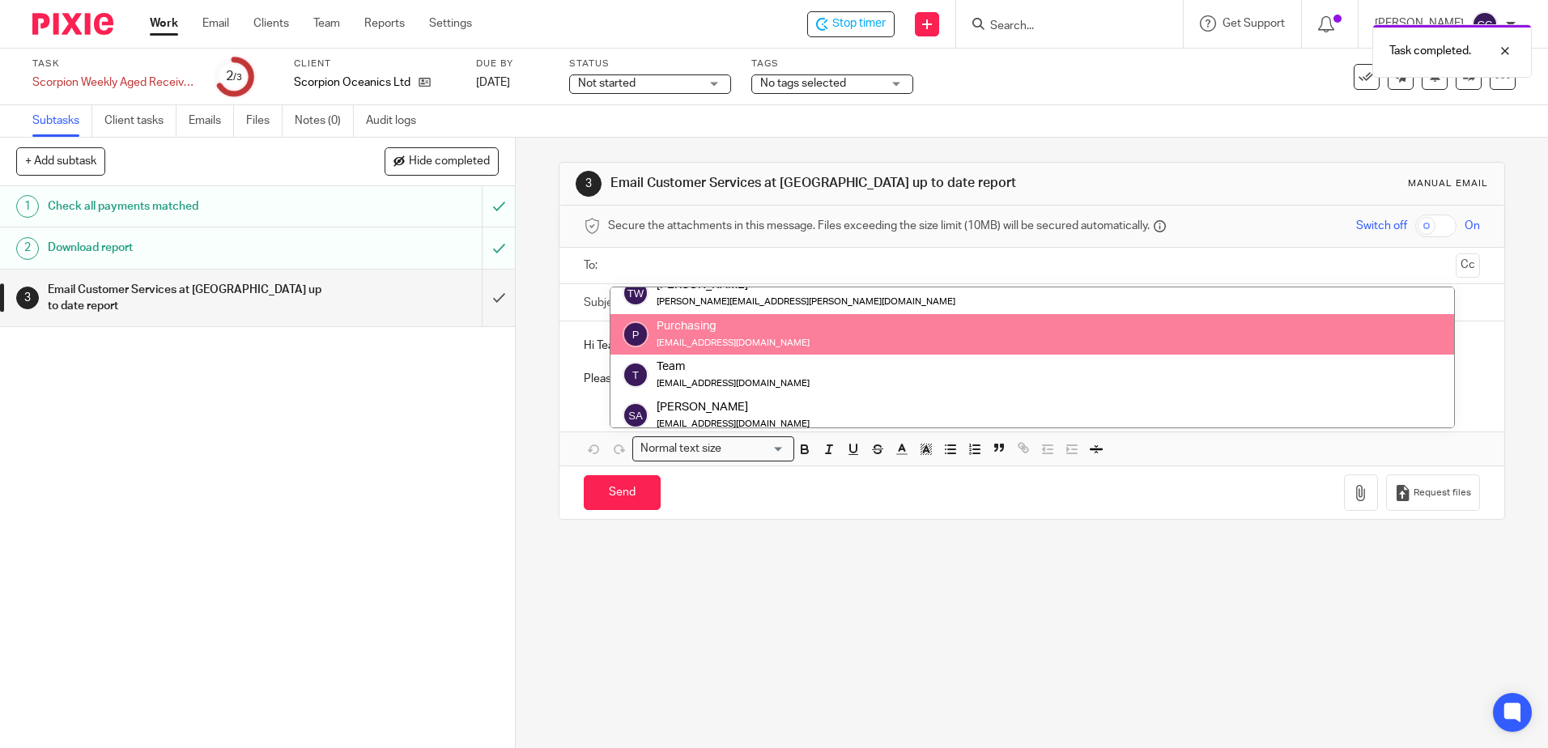
scroll to position [81, 0]
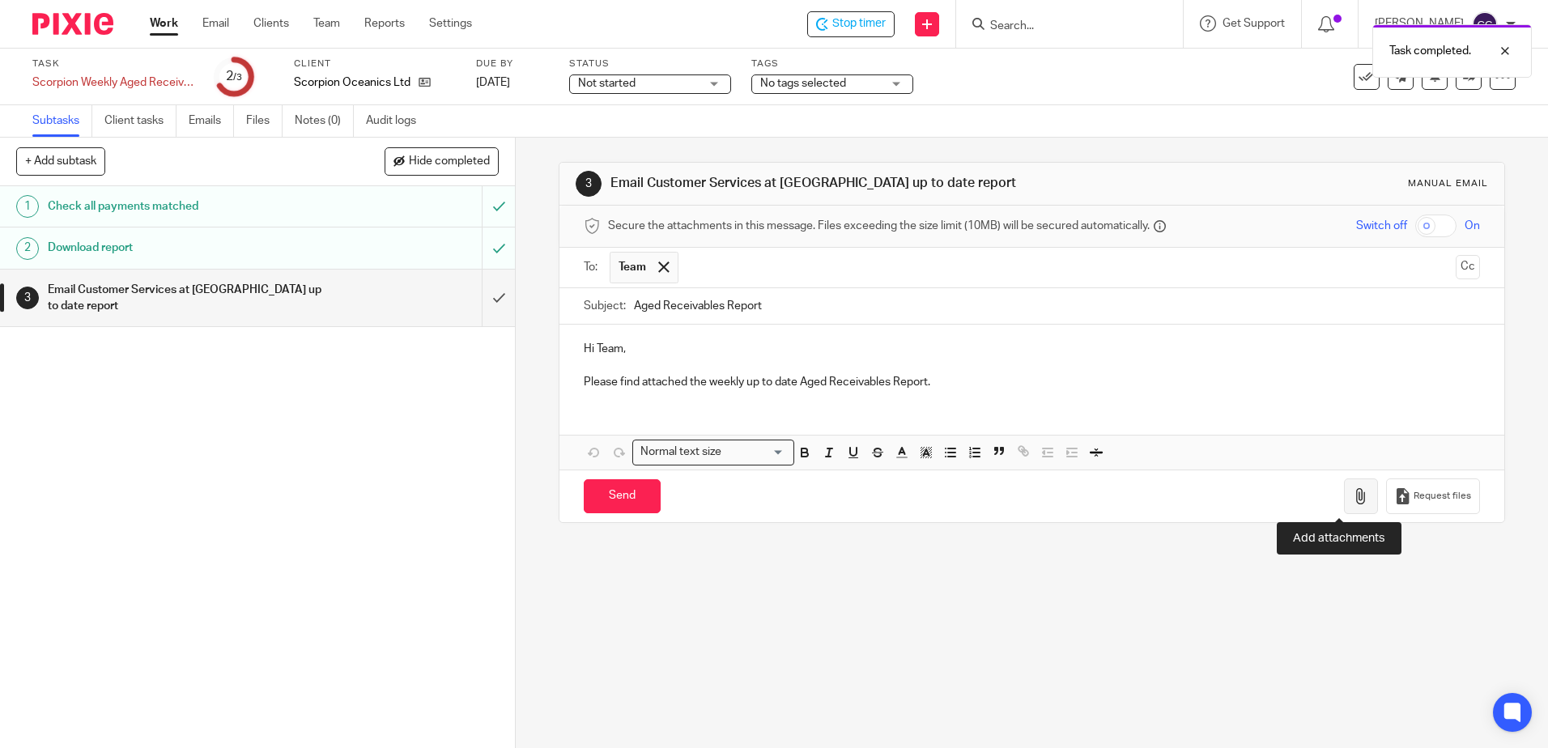
click at [1344, 504] on button "button" at bounding box center [1361, 496] width 34 height 36
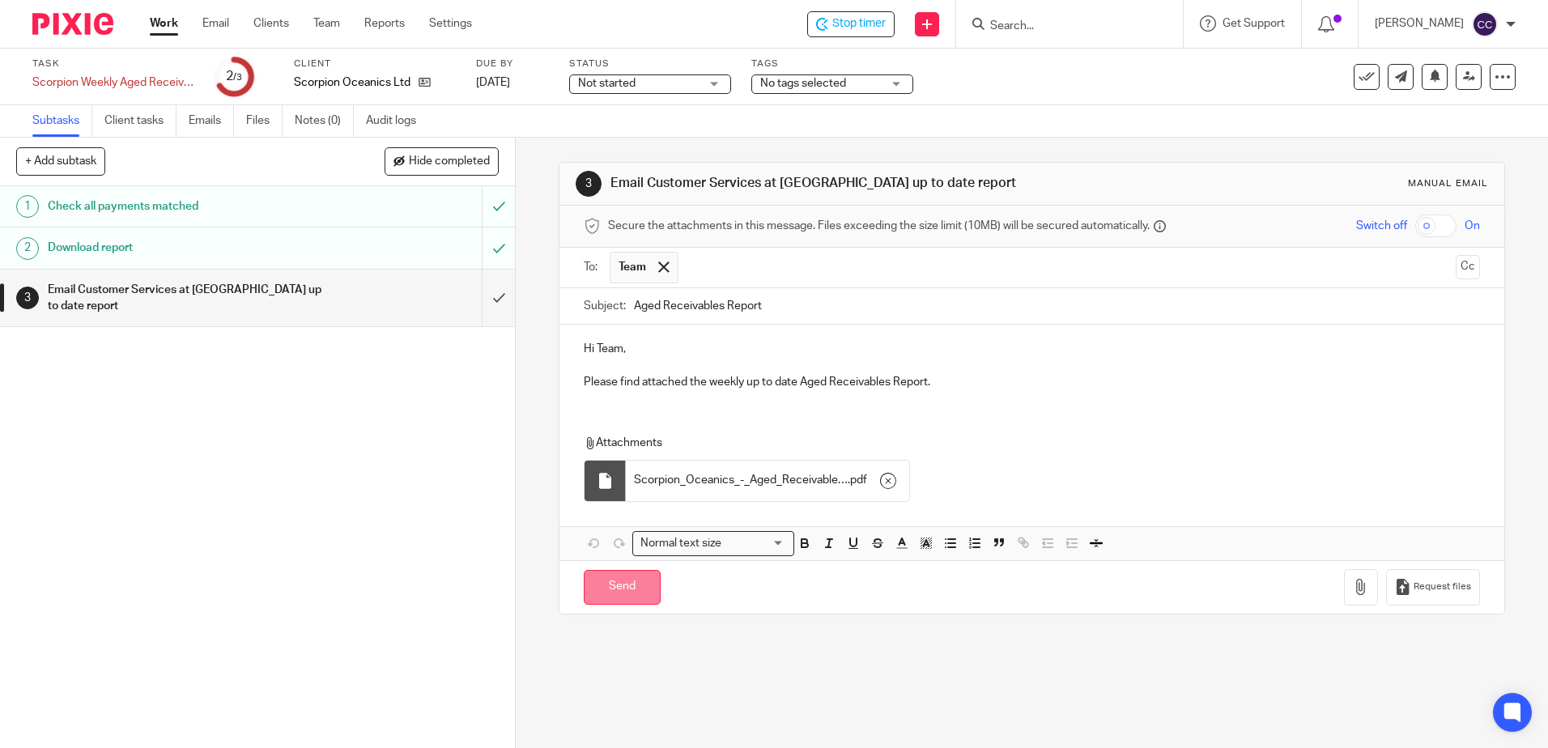
click at [618, 595] on input "Send" at bounding box center [622, 587] width 77 height 35
type input "Sent"
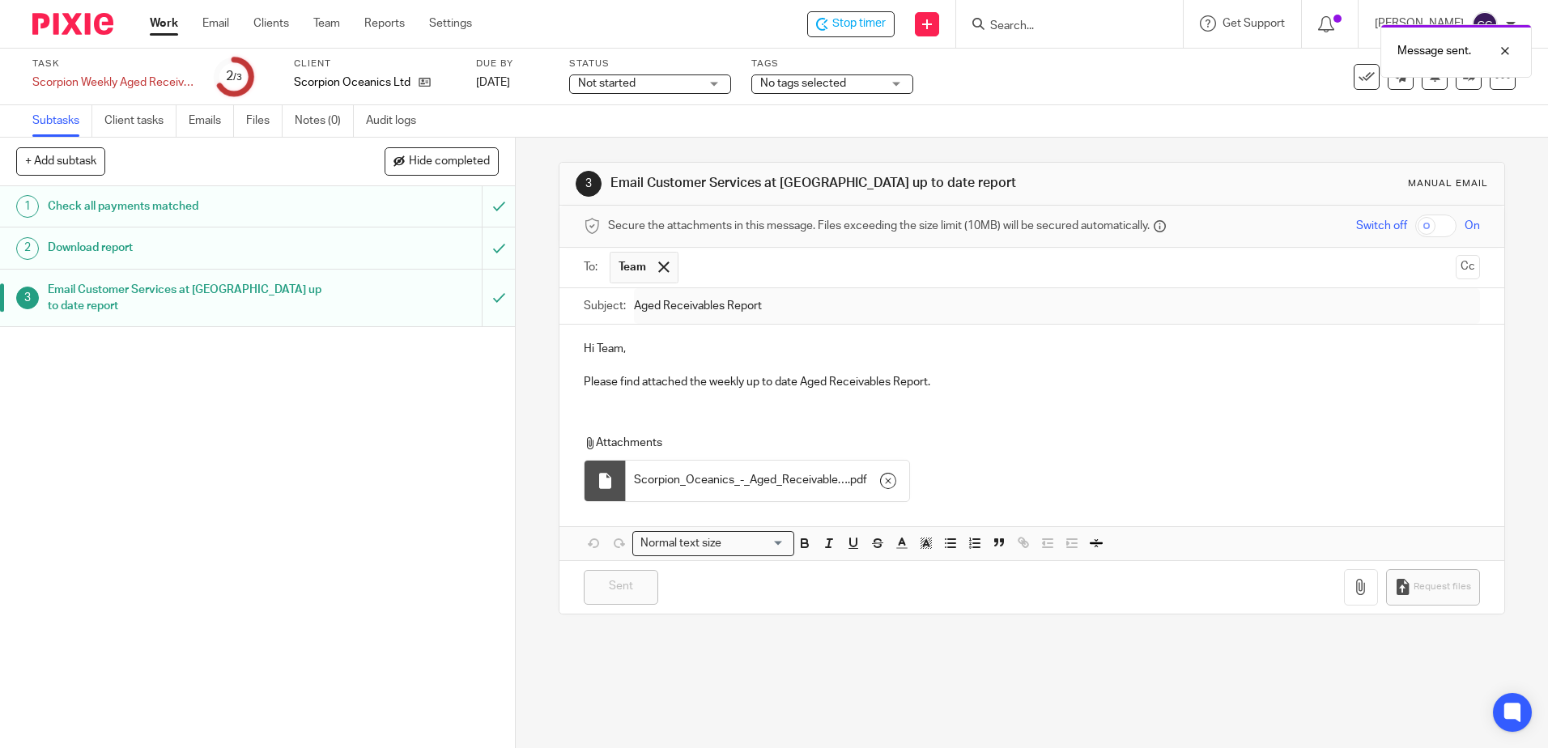
click at [169, 28] on link "Work" at bounding box center [164, 23] width 28 height 16
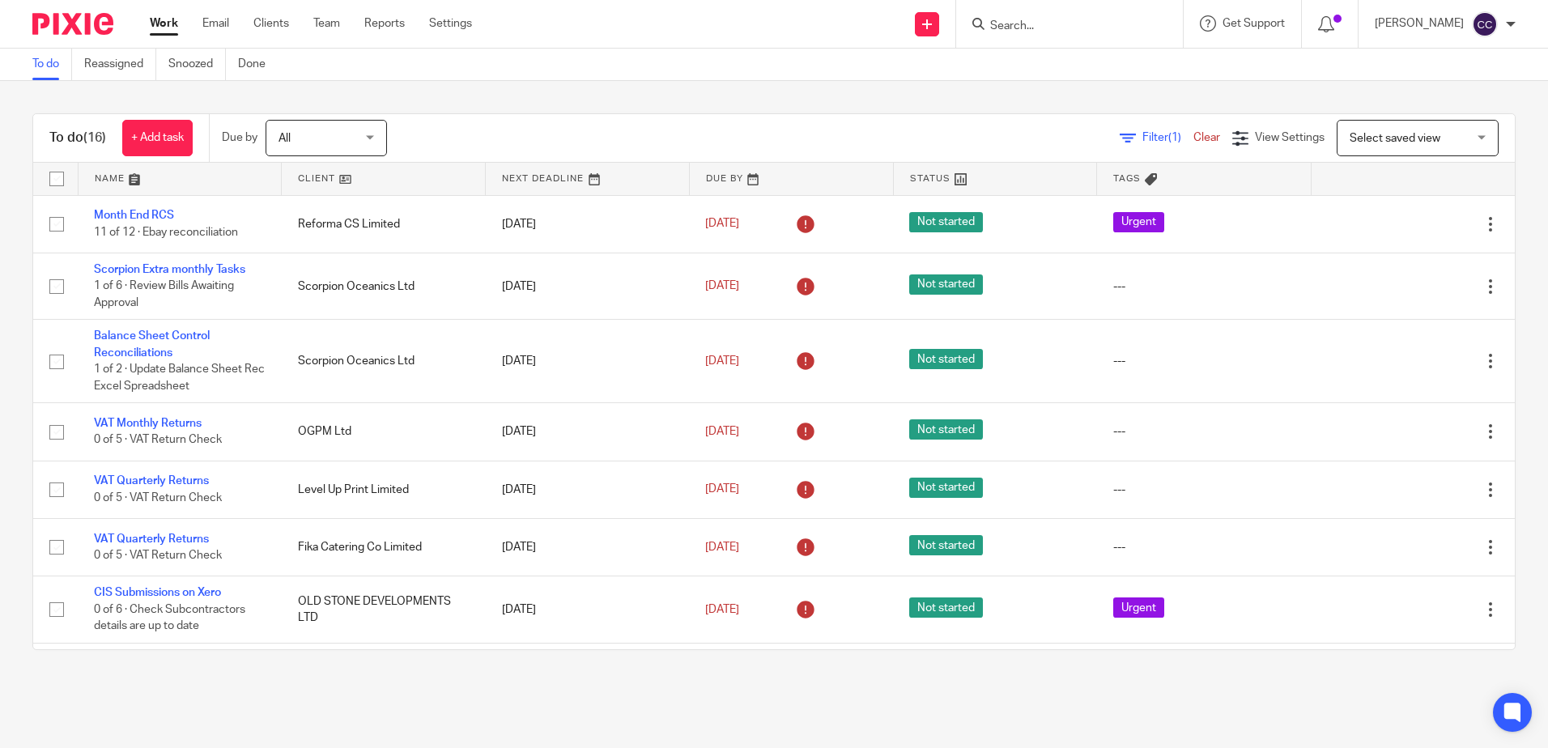
click at [299, 173] on link at bounding box center [383, 179] width 203 height 32
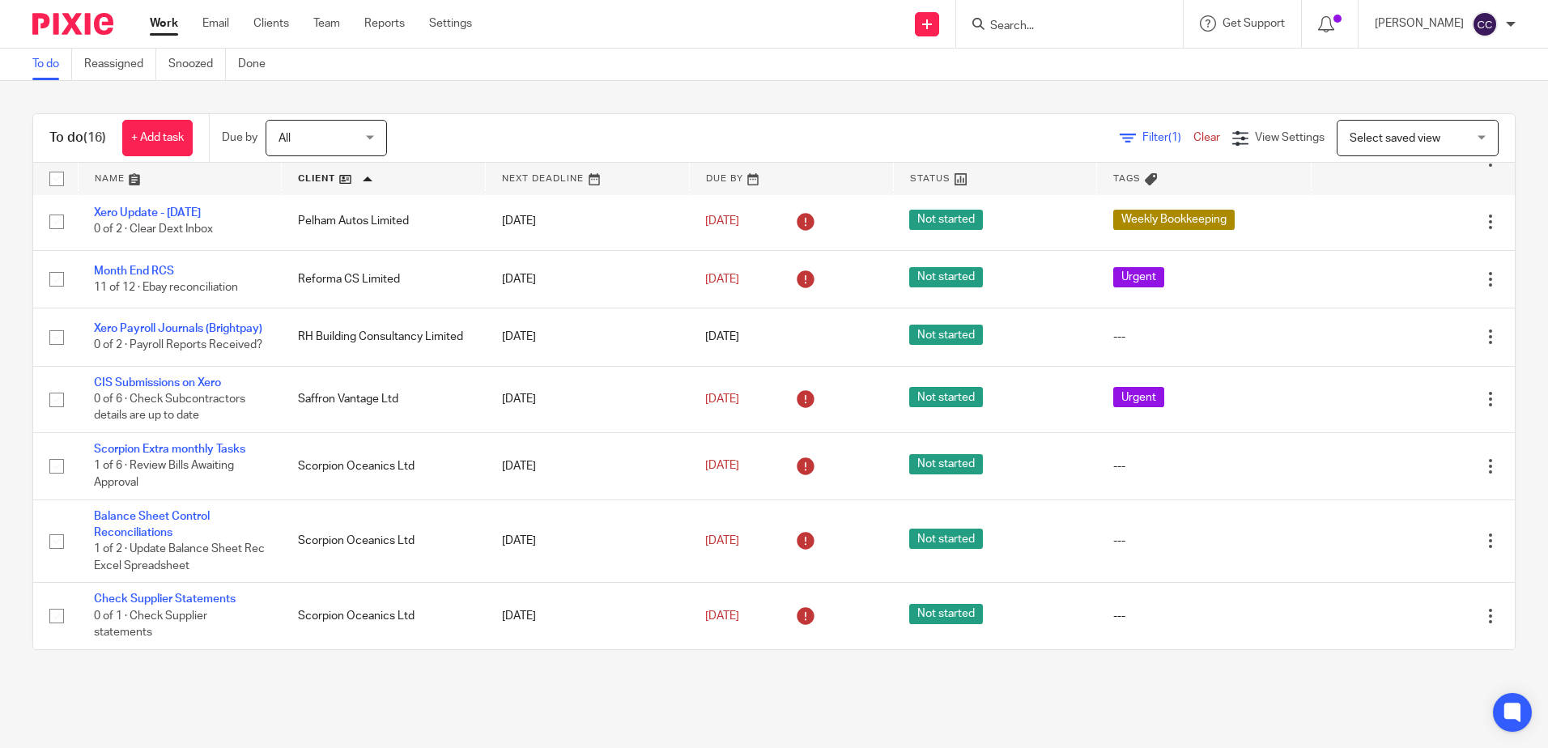
scroll to position [618, 0]
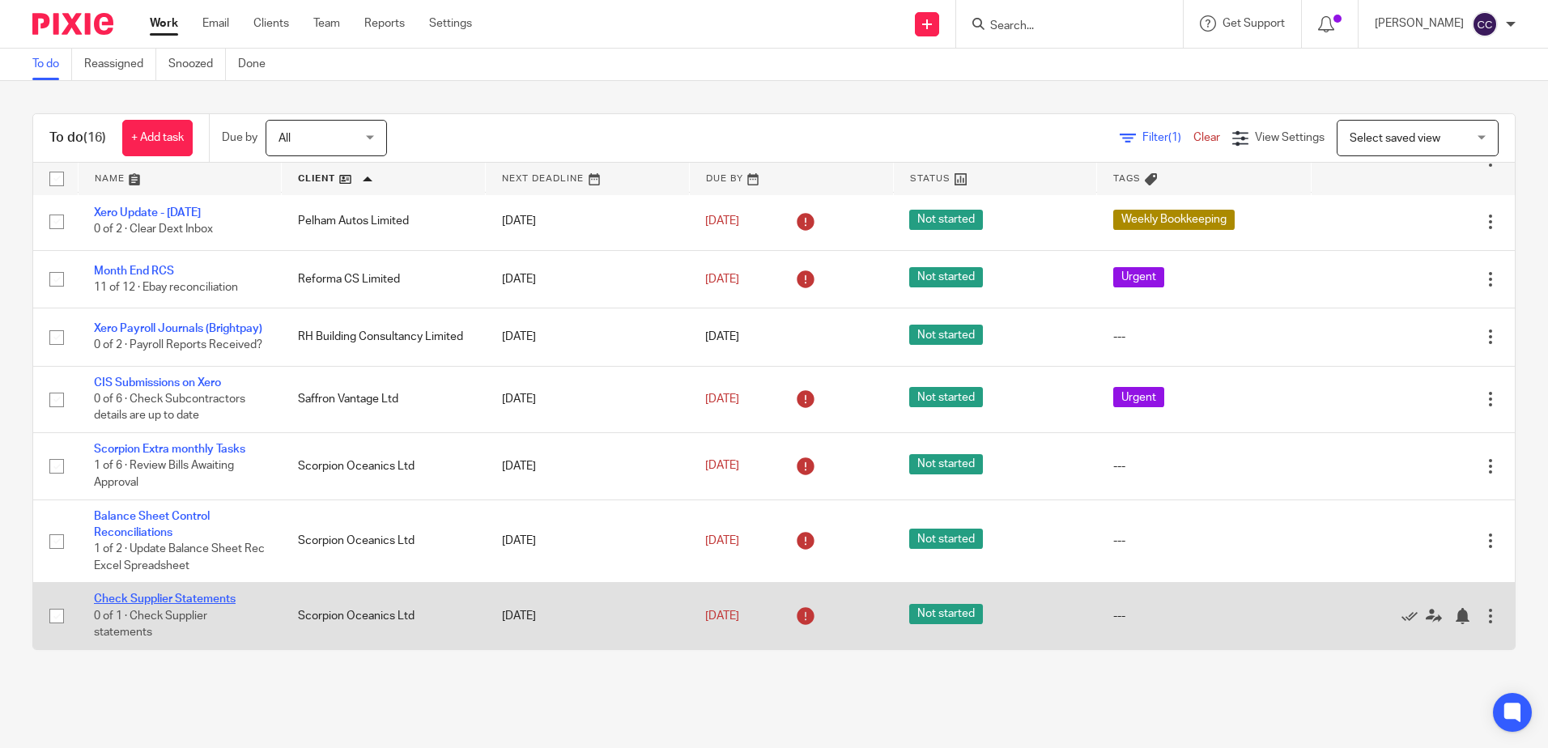
click at [149, 595] on link "Check Supplier Statements" at bounding box center [165, 598] width 142 height 11
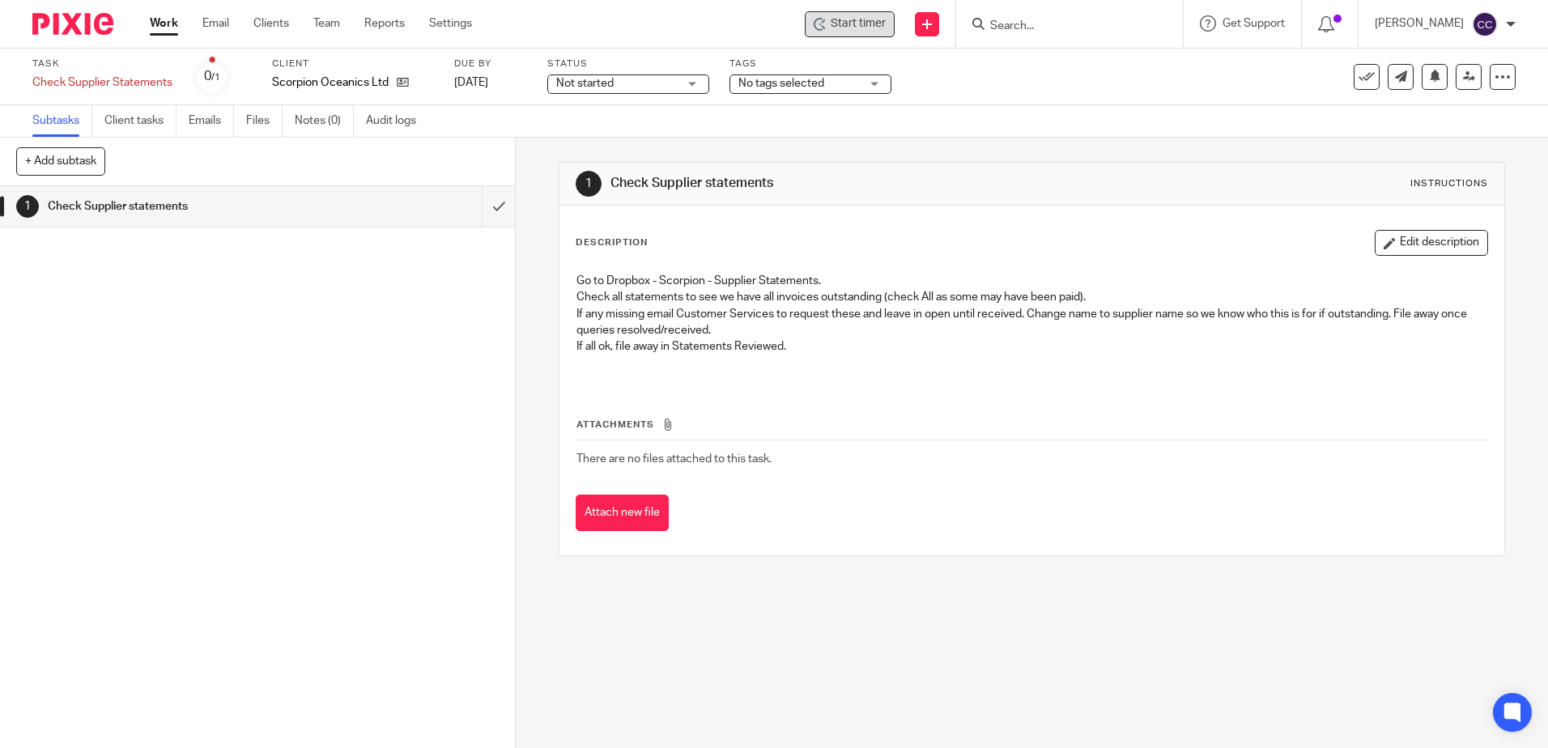
click at [886, 23] on span "Start timer" at bounding box center [857, 23] width 55 height 17
click at [871, 24] on span "Start timer" at bounding box center [857, 23] width 55 height 17
click at [480, 206] on input "submit" at bounding box center [257, 206] width 515 height 40
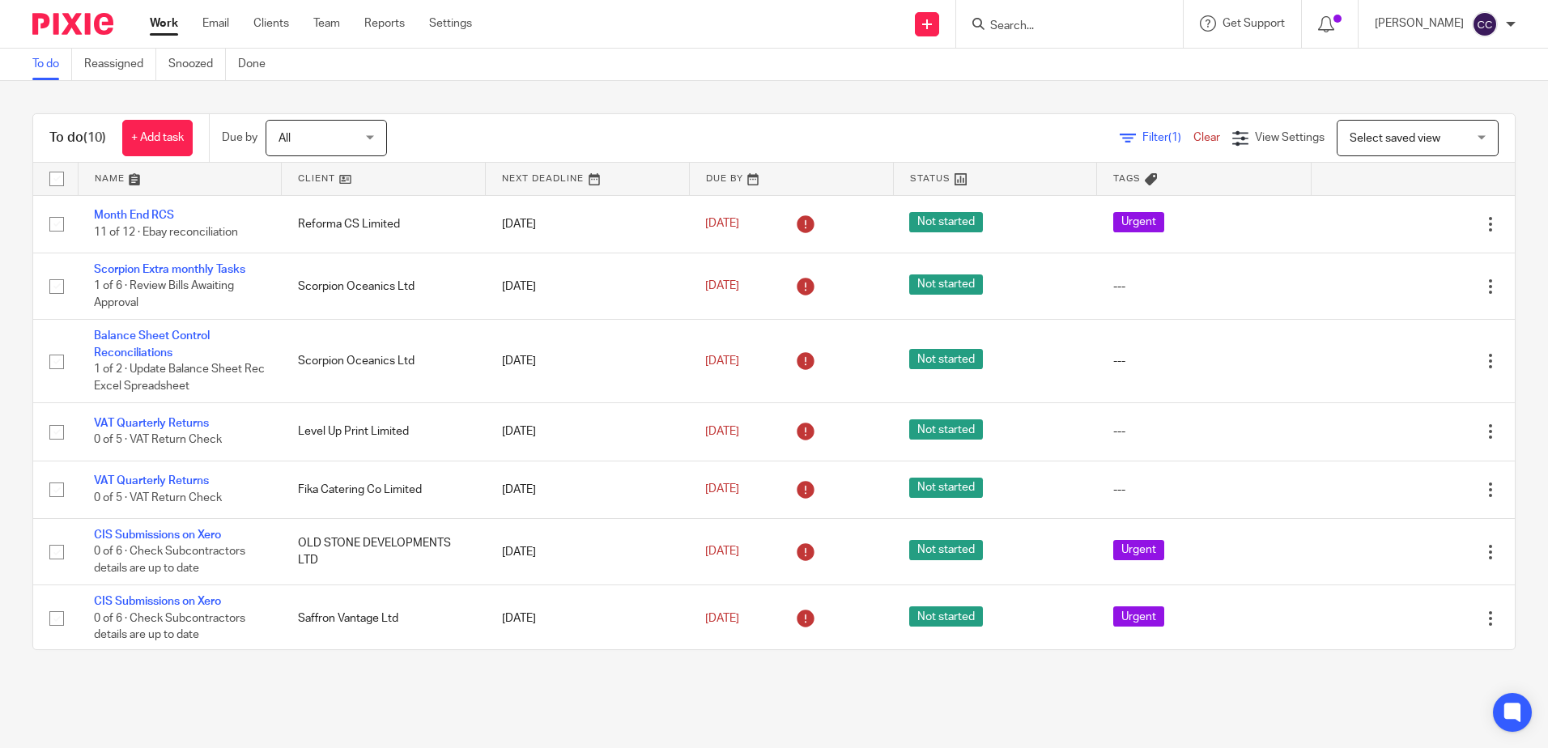
click at [319, 179] on link at bounding box center [383, 179] width 203 height 32
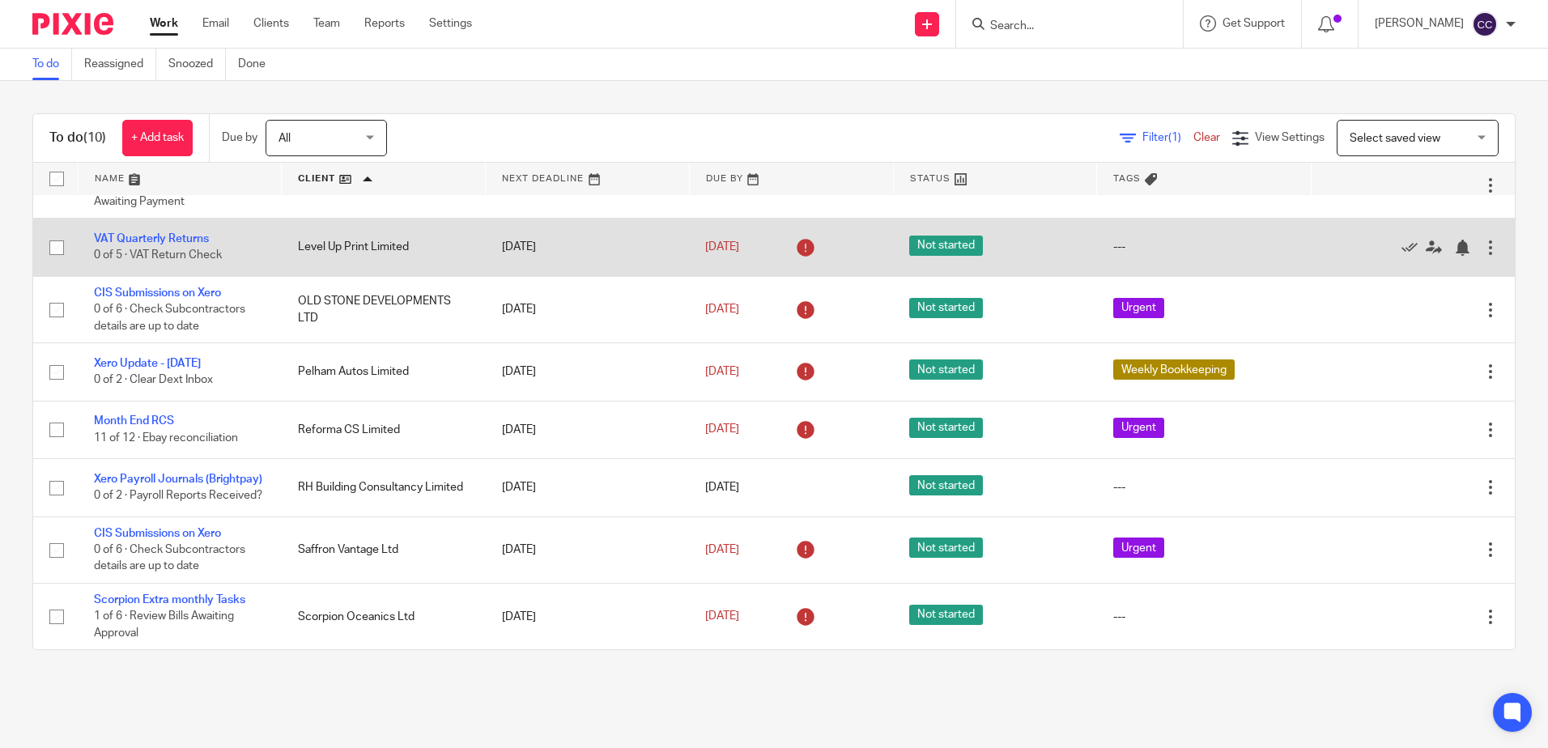
scroll to position [210, 0]
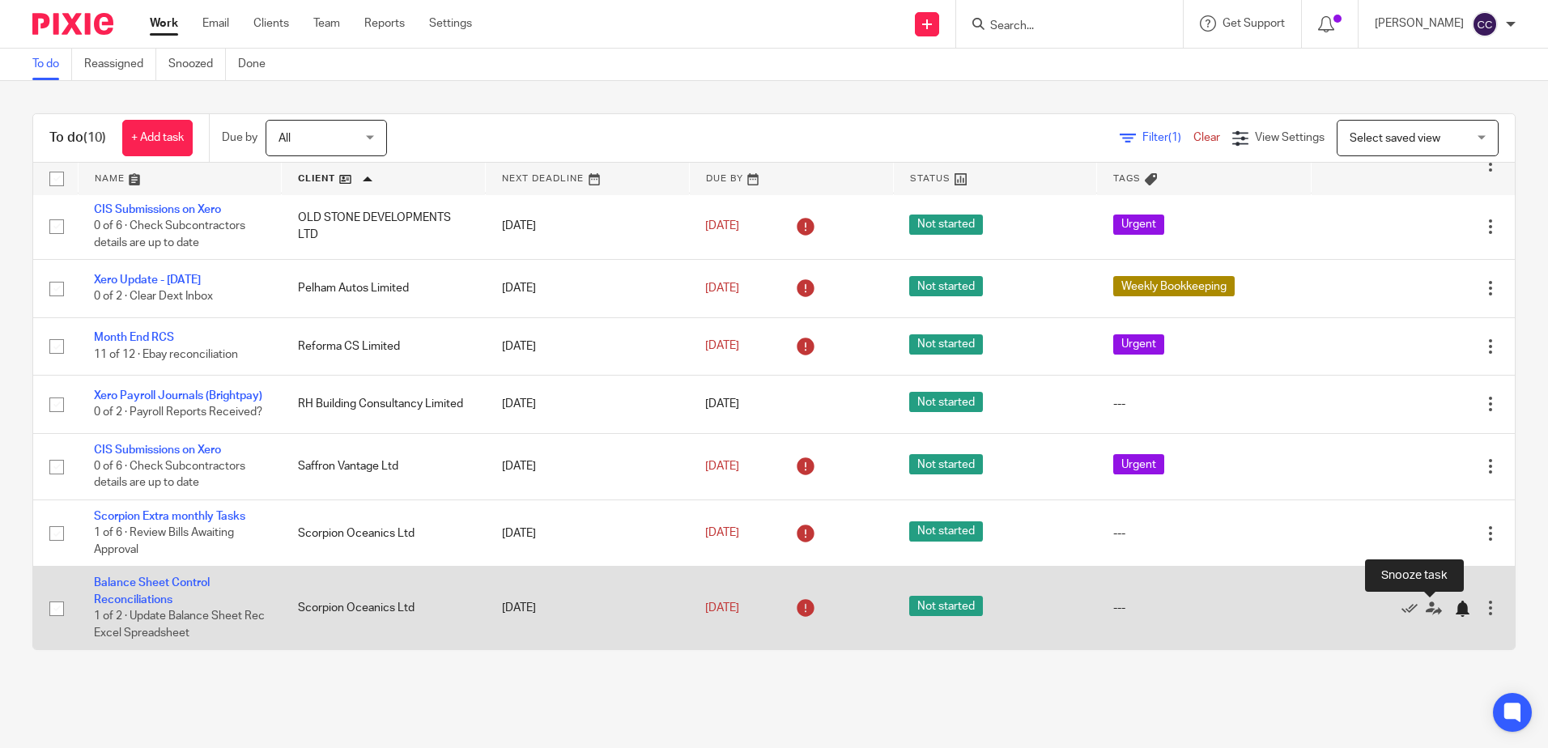
click at [1454, 612] on div at bounding box center [1462, 609] width 16 height 16
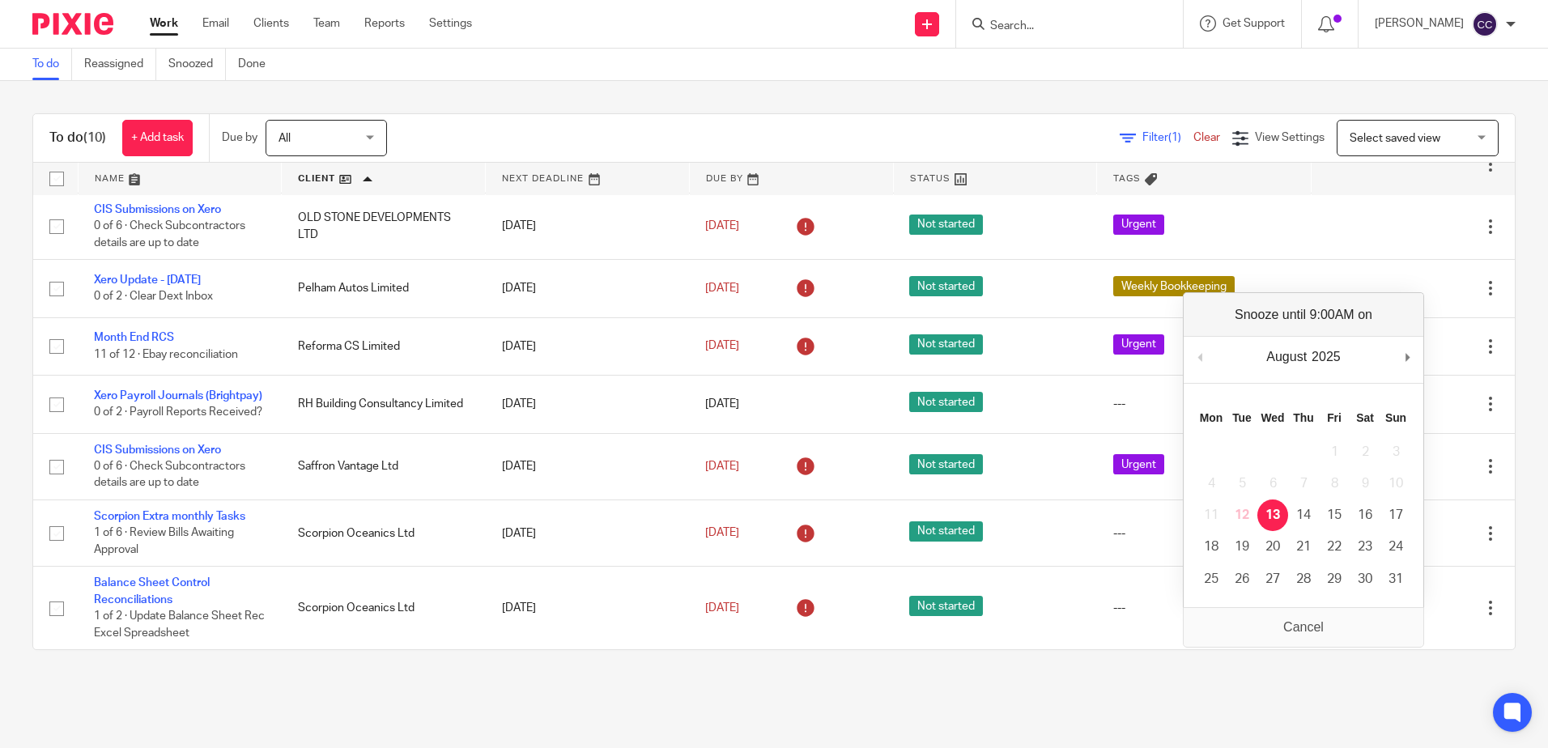
scroll to position [127, 0]
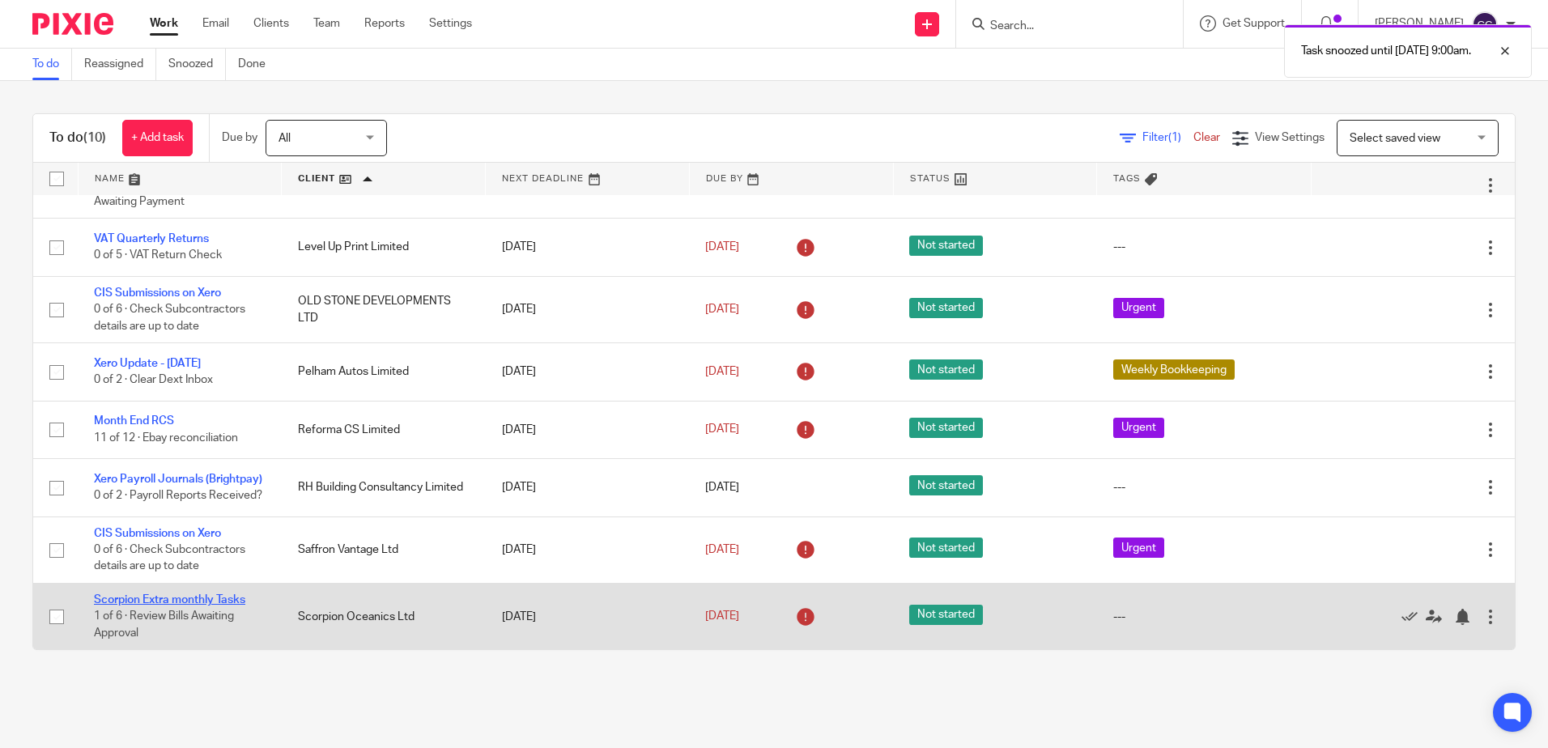
click at [199, 595] on link "Scorpion Extra monthly Tasks" at bounding box center [169, 599] width 151 height 11
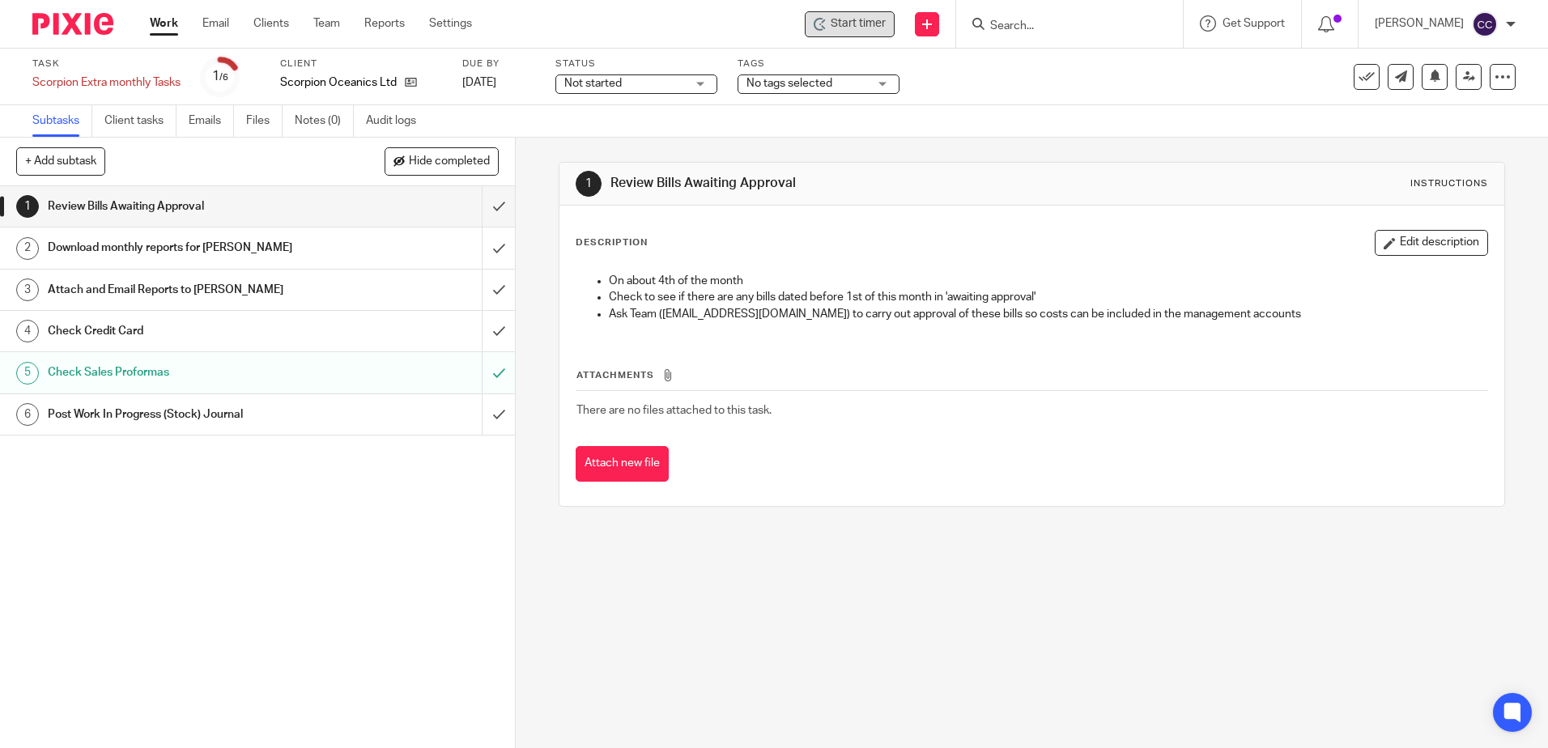
click at [860, 27] on span "Start timer" at bounding box center [857, 23] width 55 height 17
click at [826, 23] on icon at bounding box center [819, 24] width 13 height 13
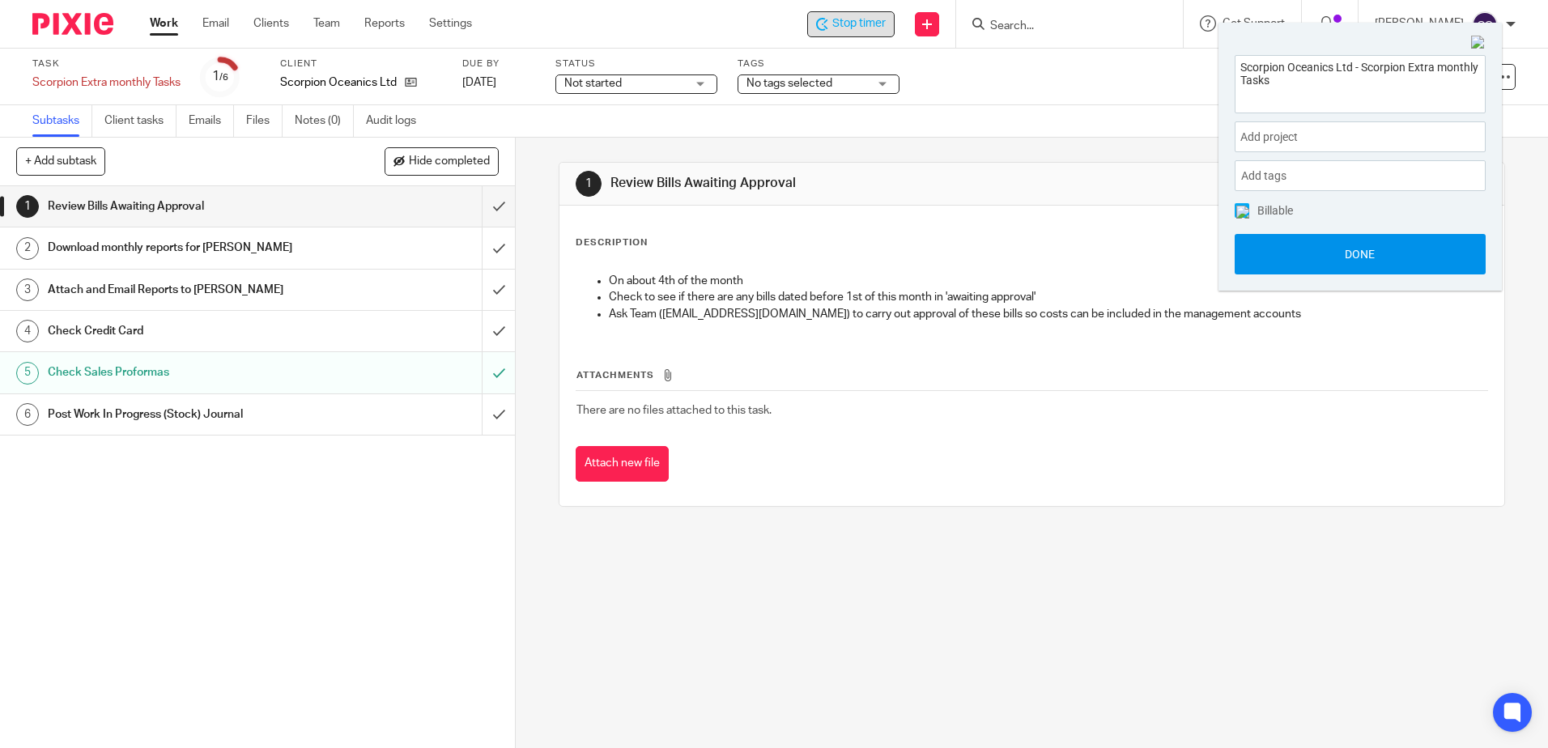
click at [1267, 270] on button "Done" at bounding box center [1359, 254] width 251 height 40
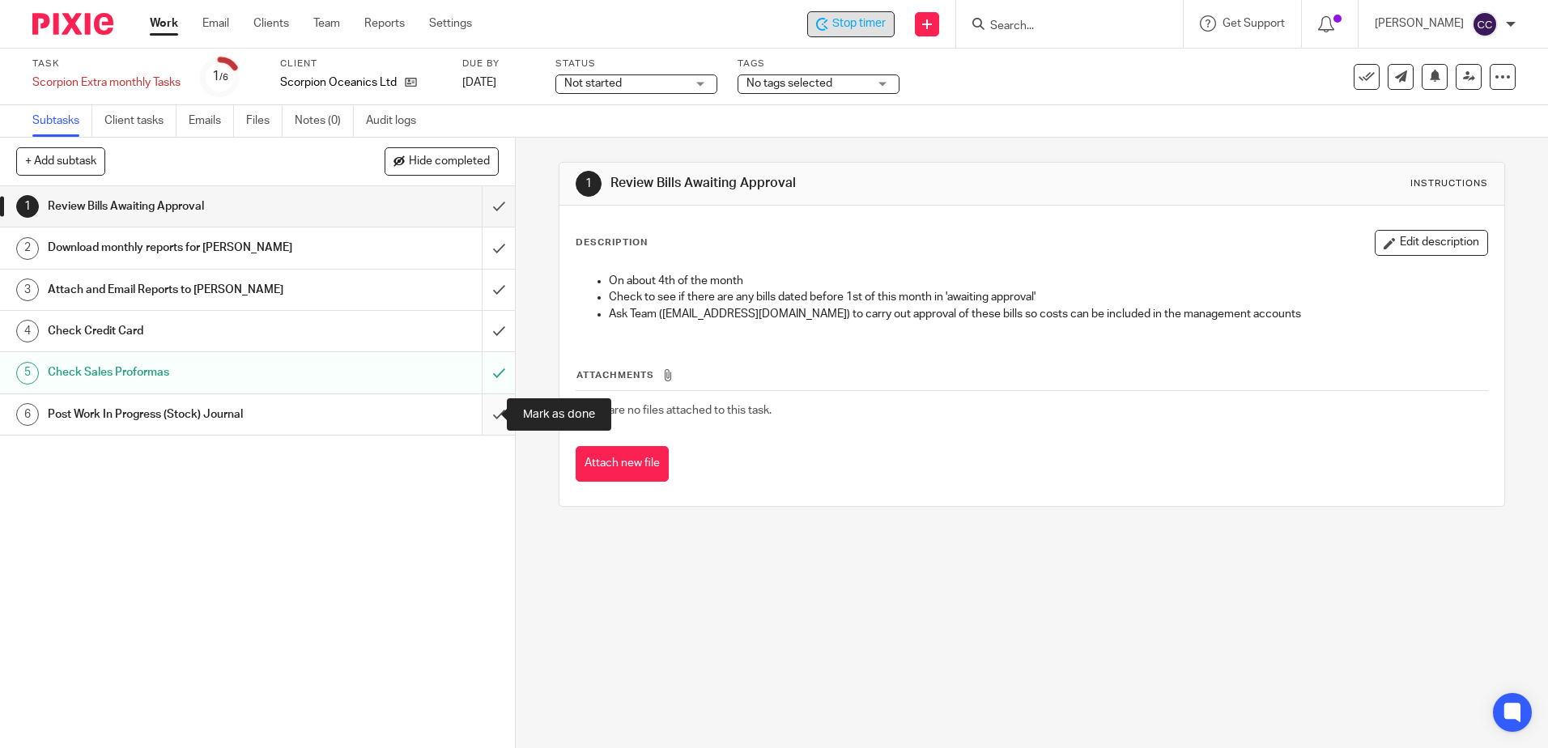
click at [482, 417] on input "submit" at bounding box center [257, 414] width 515 height 40
